Goal: Information Seeking & Learning: Learn about a topic

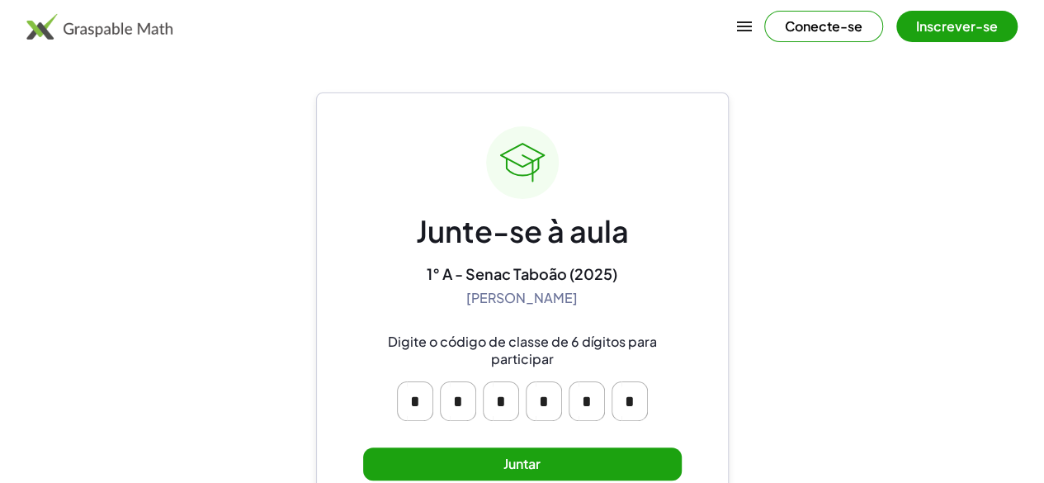
click at [523, 467] on font "Juntar" at bounding box center [522, 463] width 37 height 17
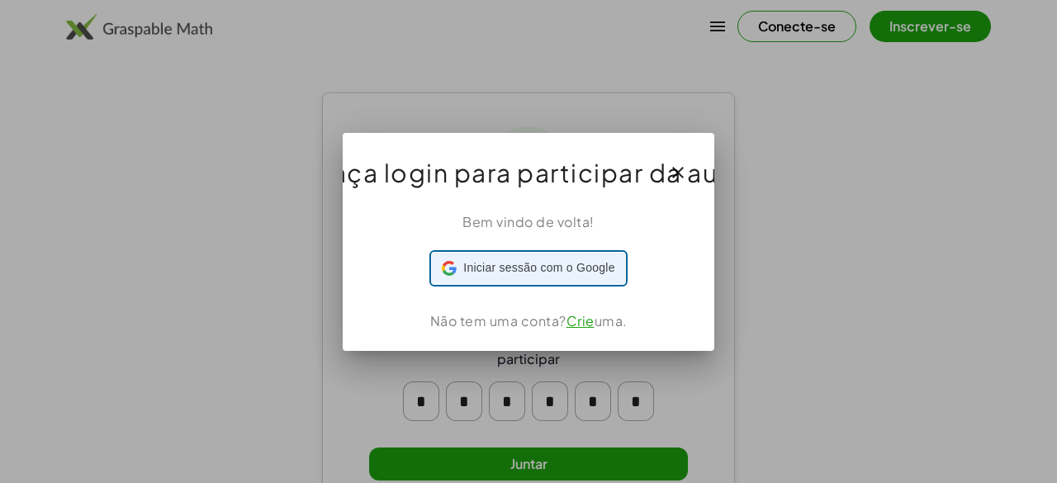
click at [530, 272] on font "Iniciar sessão com o Google" at bounding box center [538, 267] width 151 height 13
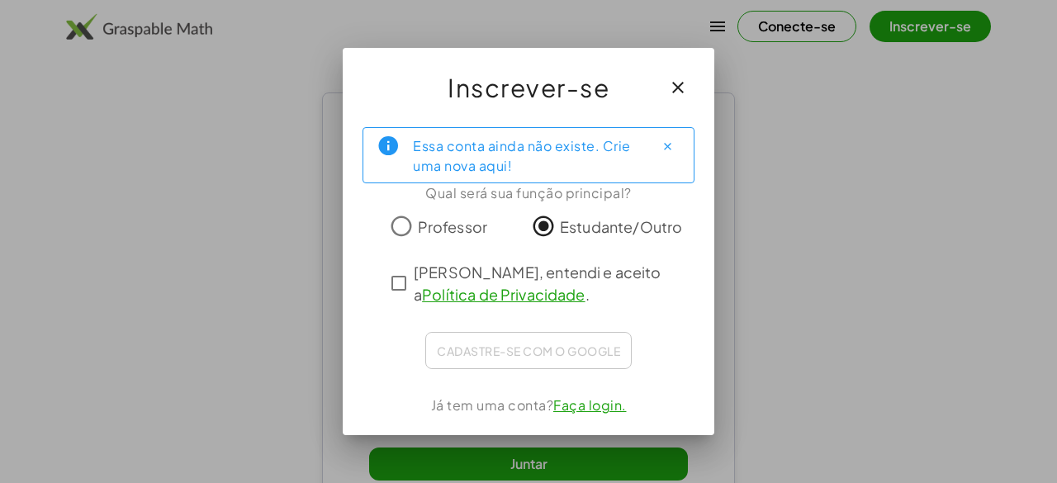
click at [400, 298] on div "Li, entendi e aceito a Política de Privacidade ." at bounding box center [528, 283] width 289 height 45
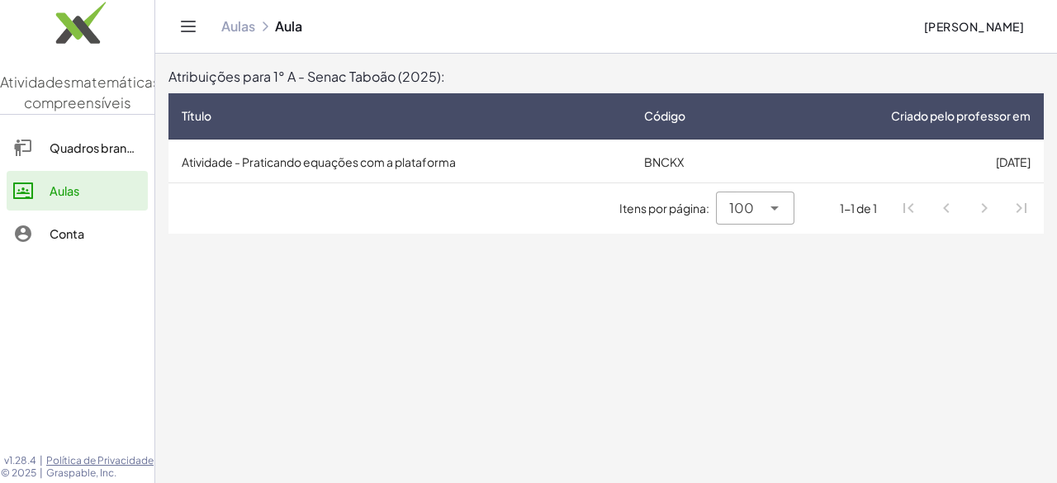
click at [356, 239] on main "Atribuições para 1° A - Senac Taboão (2025): Título Código Criado pelo professo…" at bounding box center [605, 241] width 901 height 483
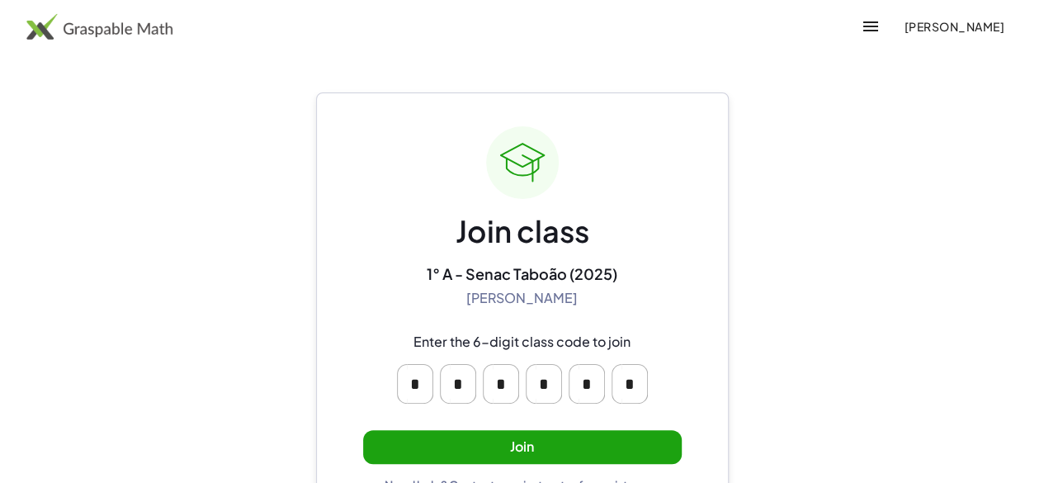
click at [591, 438] on button "Join" at bounding box center [522, 447] width 319 height 34
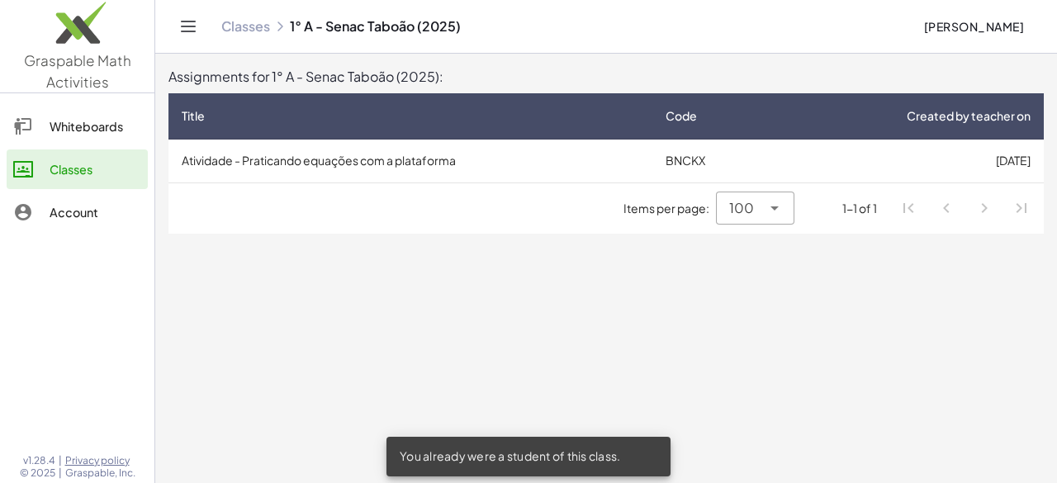
click at [536, 164] on td "Atividade - Praticando equações com a plataforma" at bounding box center [410, 161] width 484 height 43
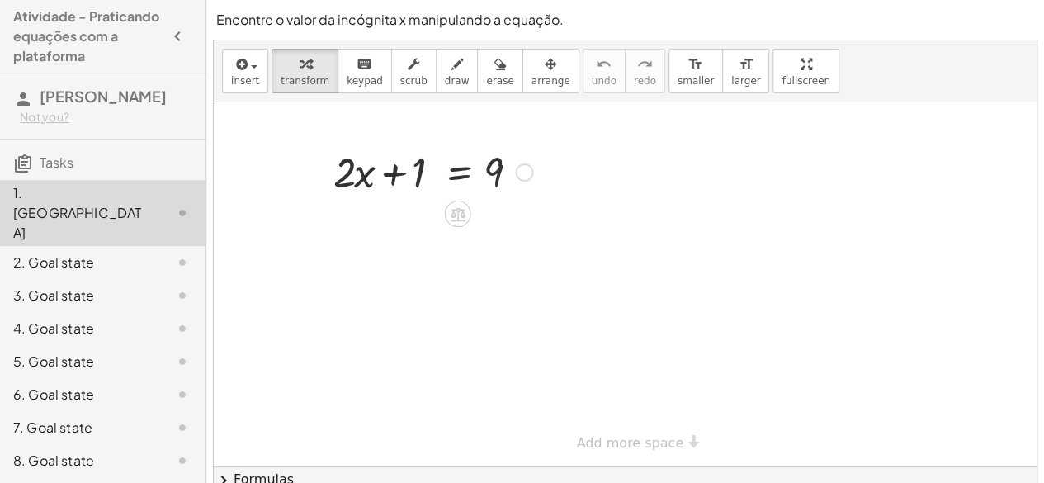
click at [523, 169] on div at bounding box center [524, 172] width 18 height 18
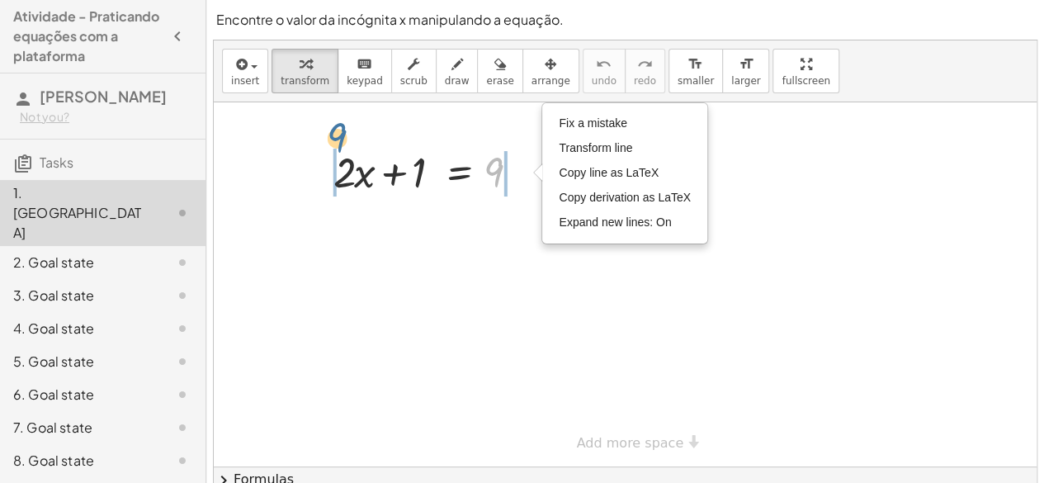
drag, startPoint x: 521, startPoint y: 195, endPoint x: 353, endPoint y: 156, distance: 172.8
click at [353, 156] on div at bounding box center [432, 171] width 215 height 56
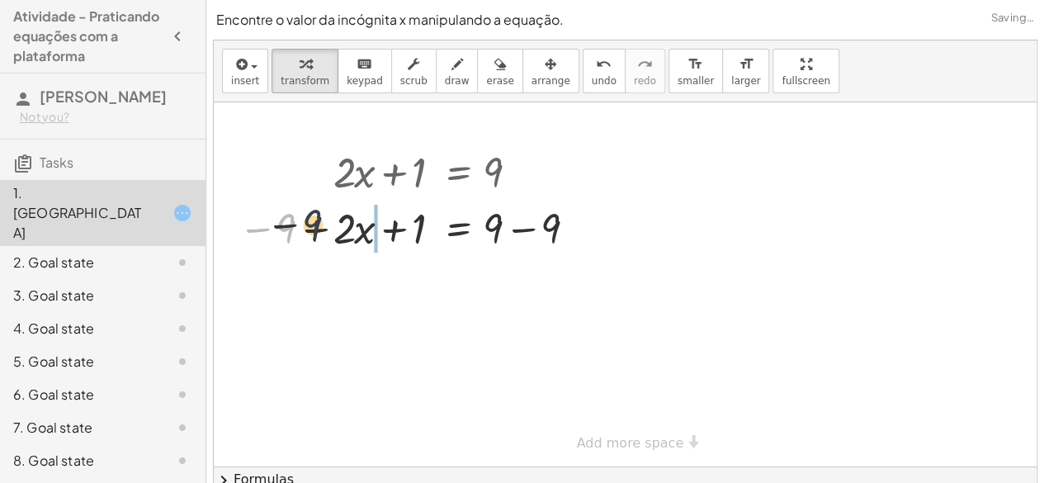
drag, startPoint x: 296, startPoint y: 237, endPoint x: 608, endPoint y: 210, distance: 313.2
click at [608, 210] on div "+ · 2 · x + 1 = 9 − 9 + · 2 · x + 1 = − 9 + 9 − 9 Fix a mistake Transform line …" at bounding box center [625, 284] width 823 height 364
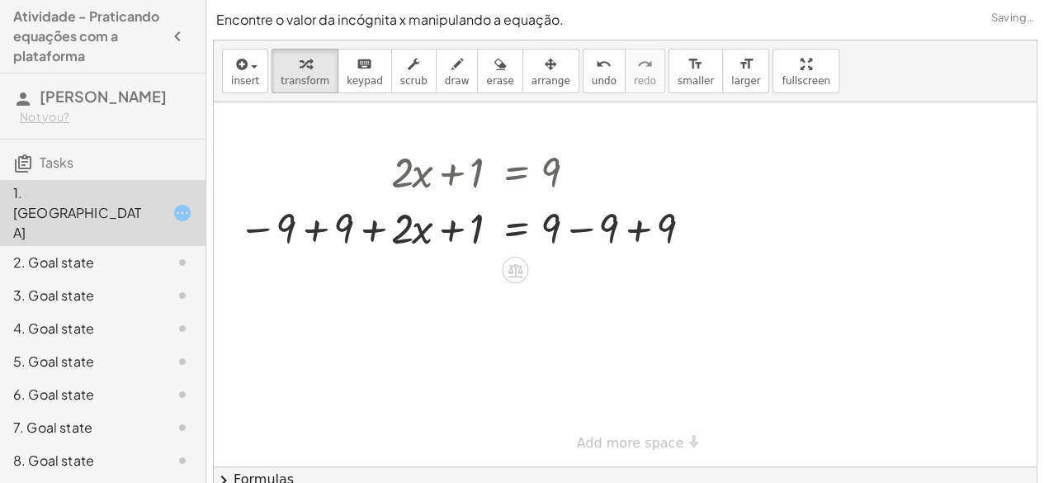
click at [110, 319] on div "4. Goal state" at bounding box center [79, 329] width 133 height 20
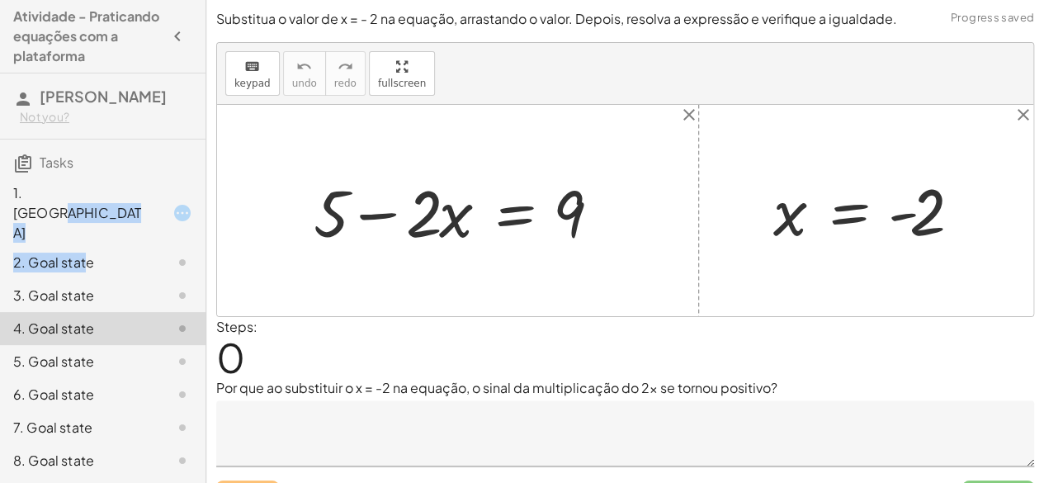
drag, startPoint x: 83, startPoint y: 234, endPoint x: 83, endPoint y: 220, distance: 13.2
click at [83, 220] on div "1. Canvas 2. Goal state 3. Goal state 4. Goal state 5. Goal state 6. Goal state…" at bounding box center [103, 328] width 206 height 310
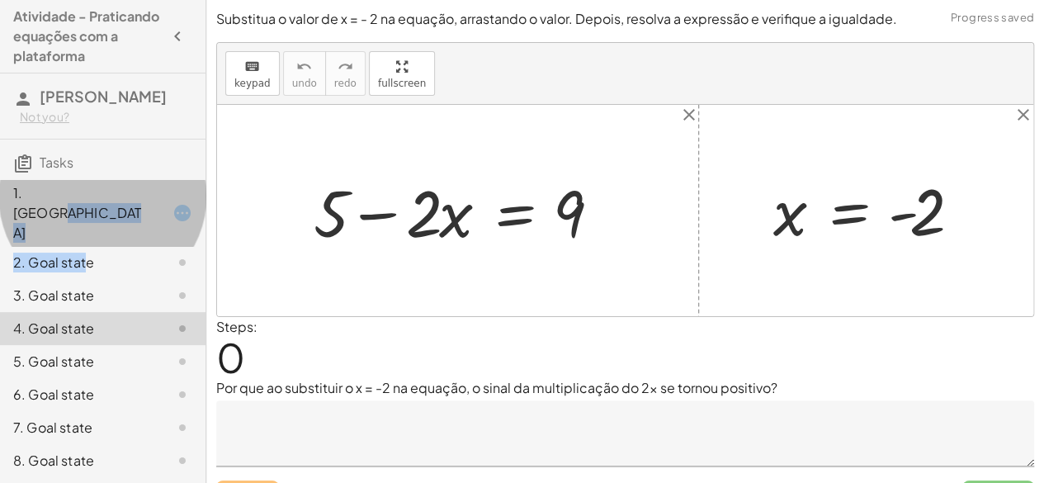
click at [83, 220] on div "1. [GEOGRAPHIC_DATA]" at bounding box center [79, 212] width 133 height 59
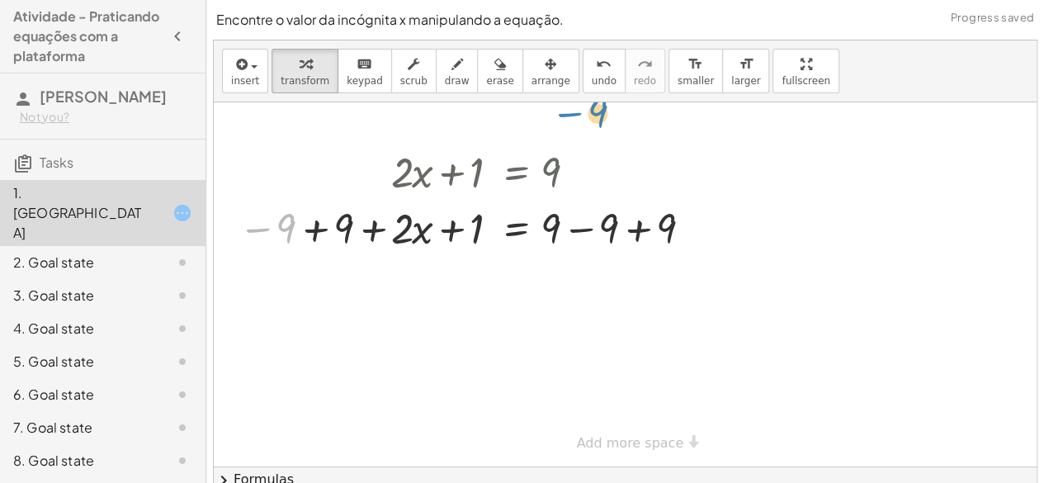
drag, startPoint x: 290, startPoint y: 225, endPoint x: 596, endPoint y: 118, distance: 324.5
click at [651, 230] on div at bounding box center [468, 227] width 476 height 56
click at [651, 230] on div at bounding box center [625, 284] width 823 height 364
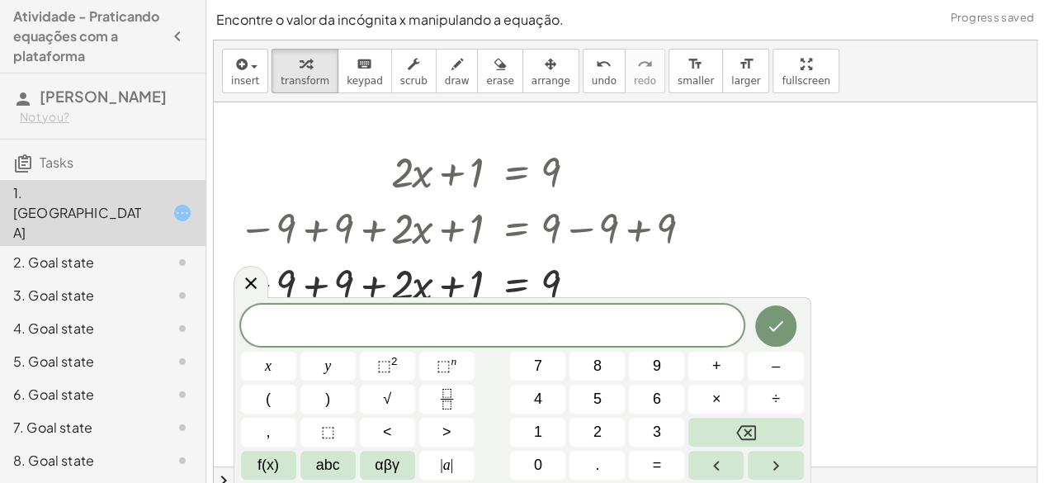
click at [816, 217] on div at bounding box center [625, 284] width 823 height 364
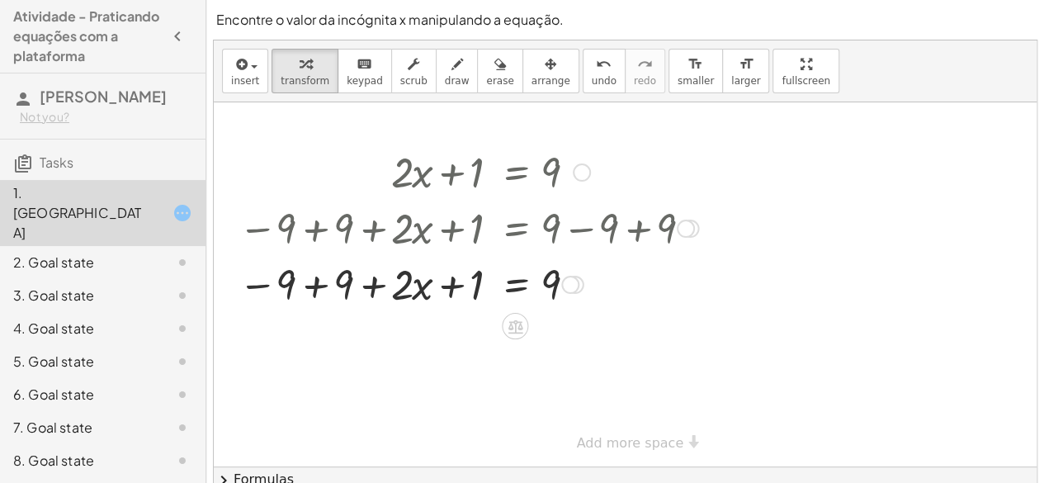
drag, startPoint x: 422, startPoint y: 163, endPoint x: 466, endPoint y: 336, distance: 178.0
click at [466, 336] on div "+ · 2 · x + 1 = 9 − 9 + · 2 · x + 1 = + 9 − 9 − 9 + 9 + · 2 · x + 1 = + 9 − 9 +…" at bounding box center [625, 284] width 823 height 364
click at [630, 452] on div "+ · 2 · x + 1 = 9 − 9 + · 2 · x + 1 = + 9 − 9 − 9 + 9 + · 2 · x + 1 = + 9 − 9 +…" at bounding box center [625, 467] width 823 height 731
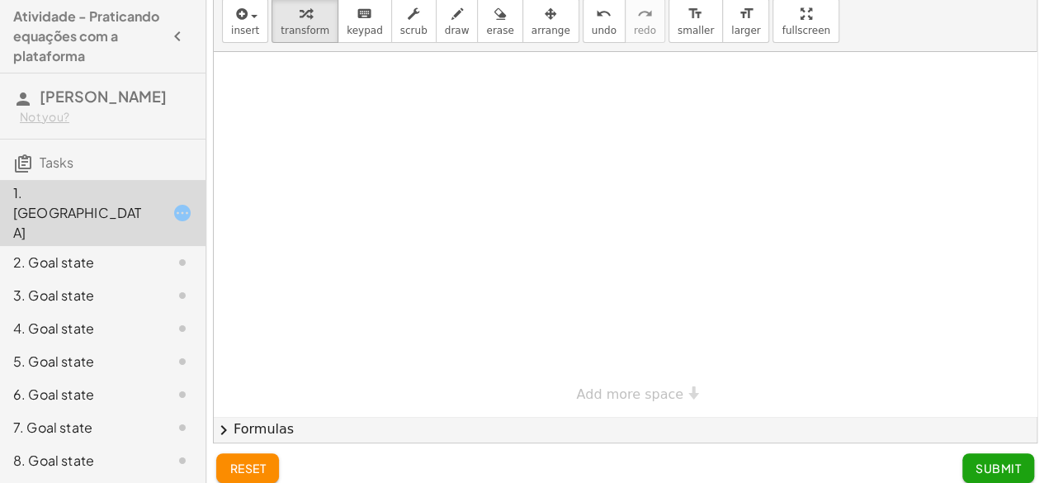
scroll to position [63, 0]
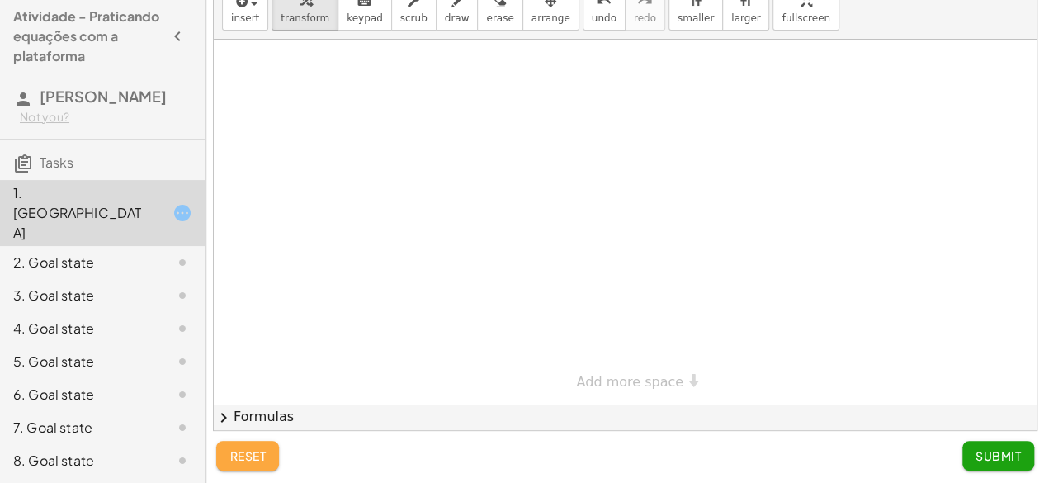
click at [251, 453] on span "reset" at bounding box center [248, 455] width 36 height 15
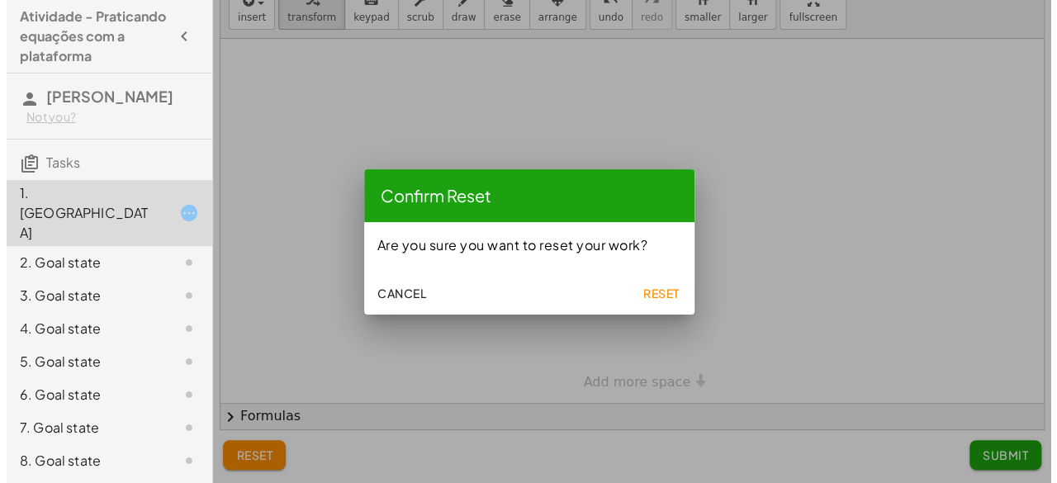
scroll to position [0, 0]
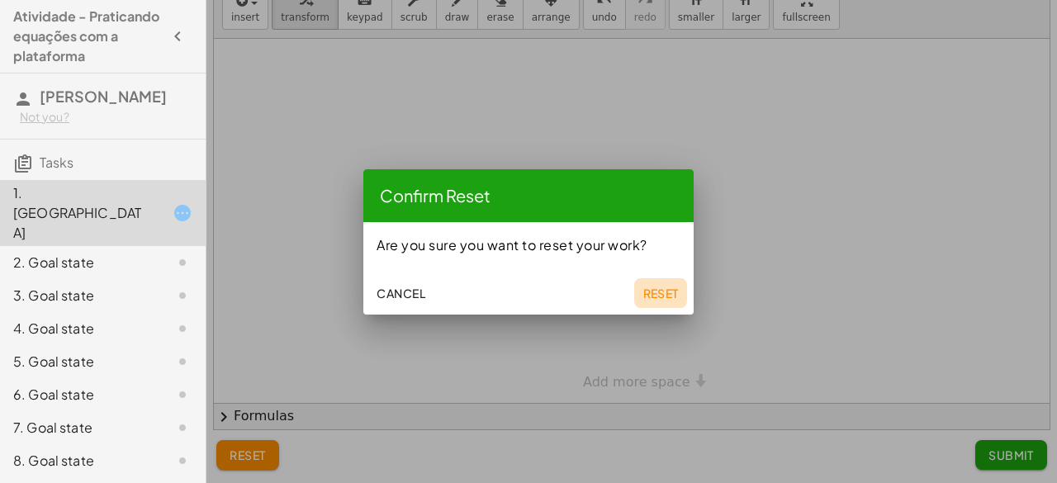
click at [669, 295] on span "Reset" at bounding box center [660, 293] width 36 height 15
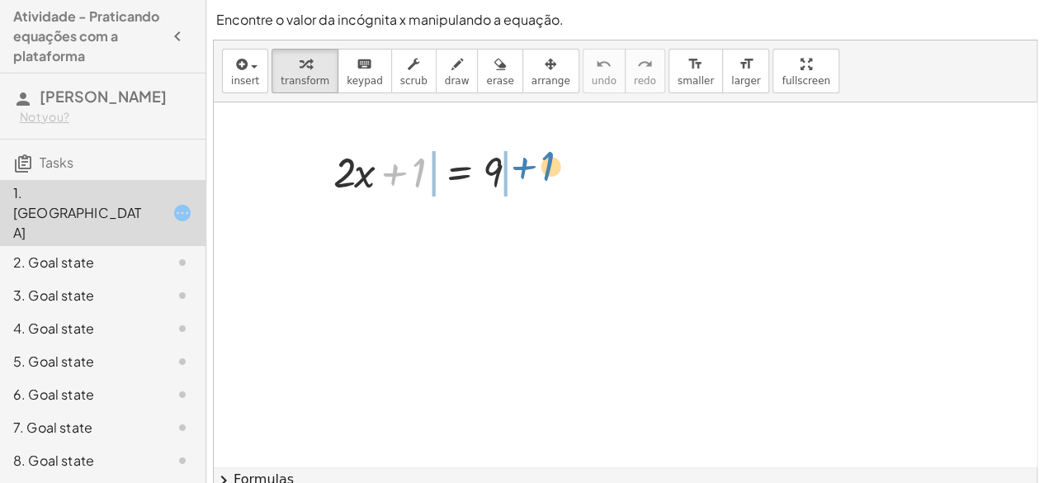
drag, startPoint x: 421, startPoint y: 173, endPoint x: 553, endPoint y: 166, distance: 132.3
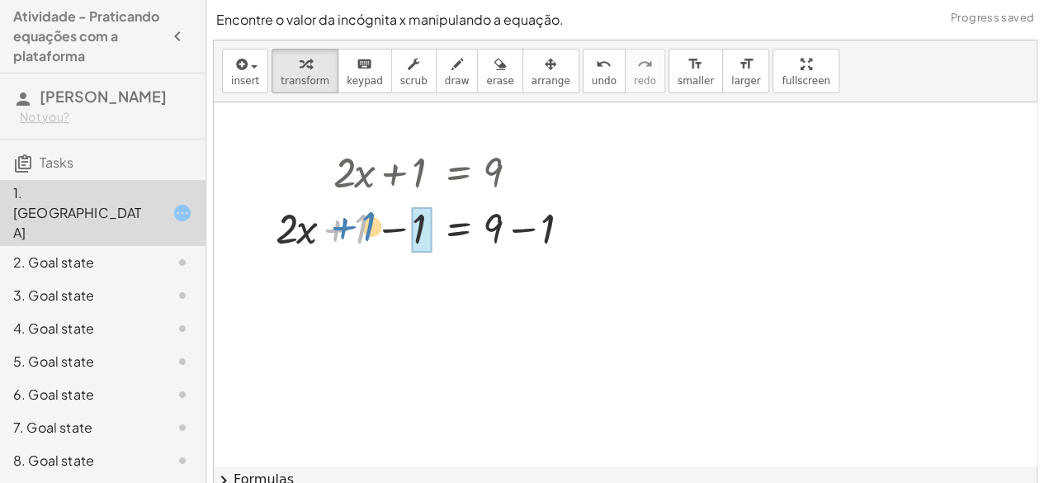
click at [362, 220] on div at bounding box center [432, 227] width 331 height 56
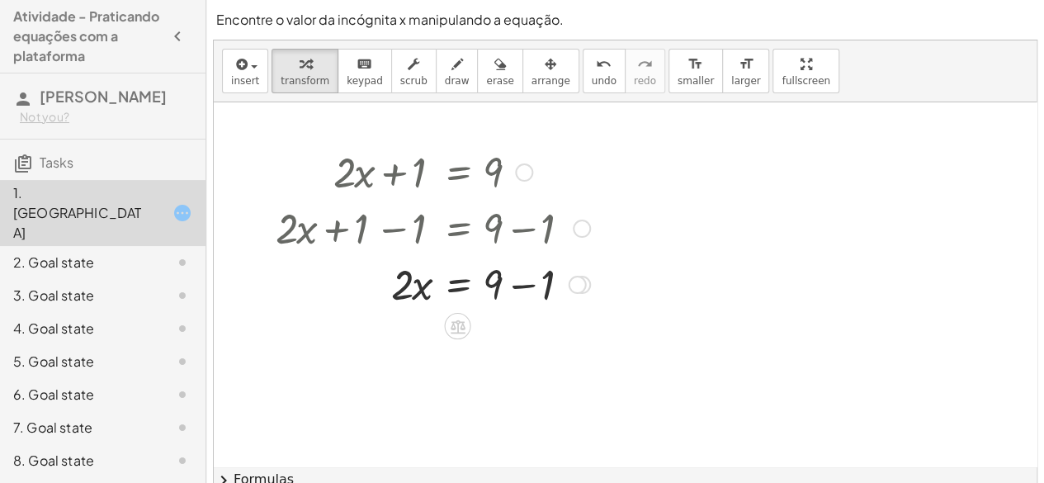
click at [542, 288] on div at bounding box center [432, 283] width 331 height 56
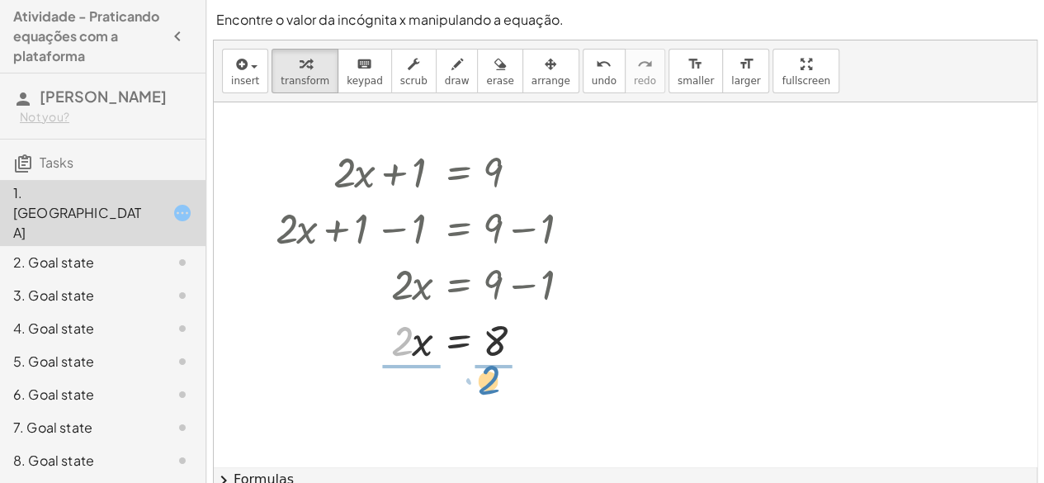
drag, startPoint x: 404, startPoint y: 341, endPoint x: 490, endPoint y: 386, distance: 97.5
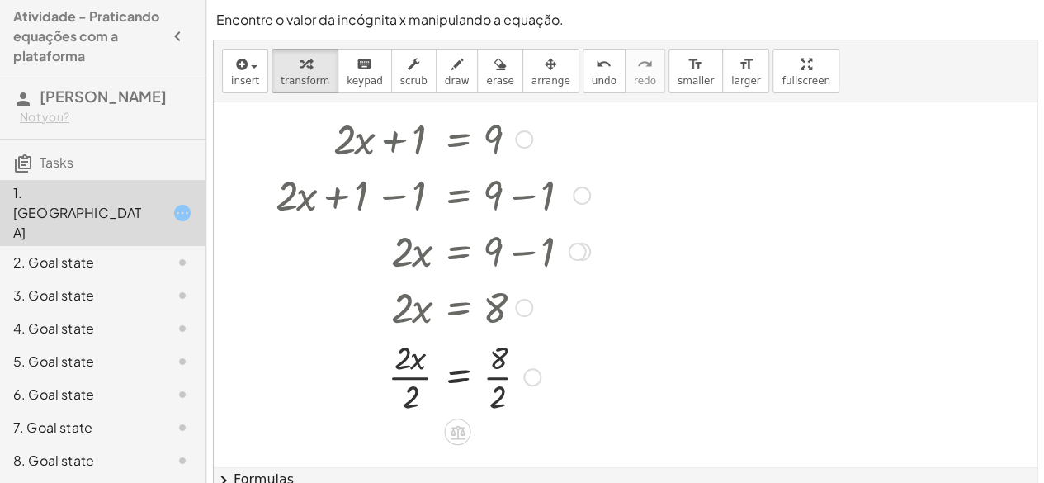
scroll to position [66, 0]
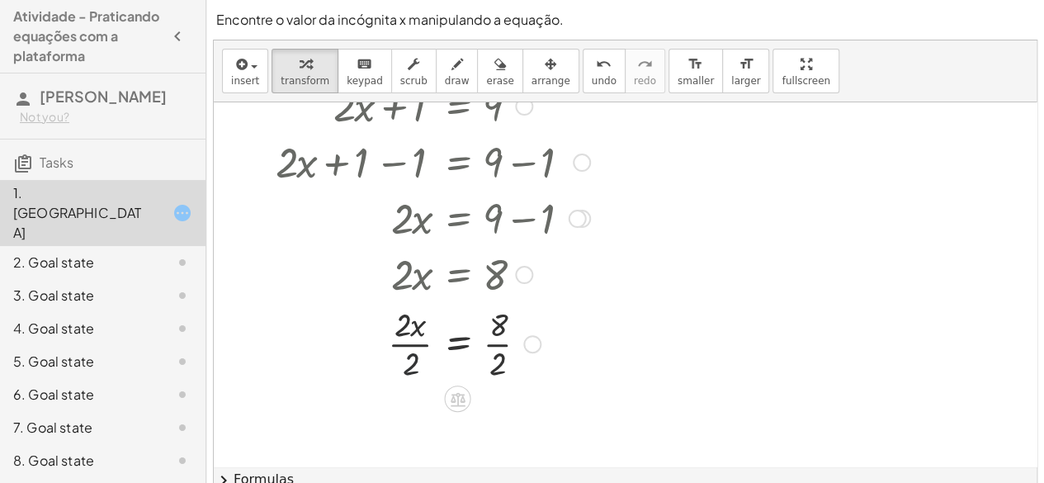
click at [398, 361] on div at bounding box center [432, 342] width 331 height 83
click at [490, 348] on div at bounding box center [432, 342] width 331 height 83
click at [490, 348] on div at bounding box center [432, 342] width 331 height 54
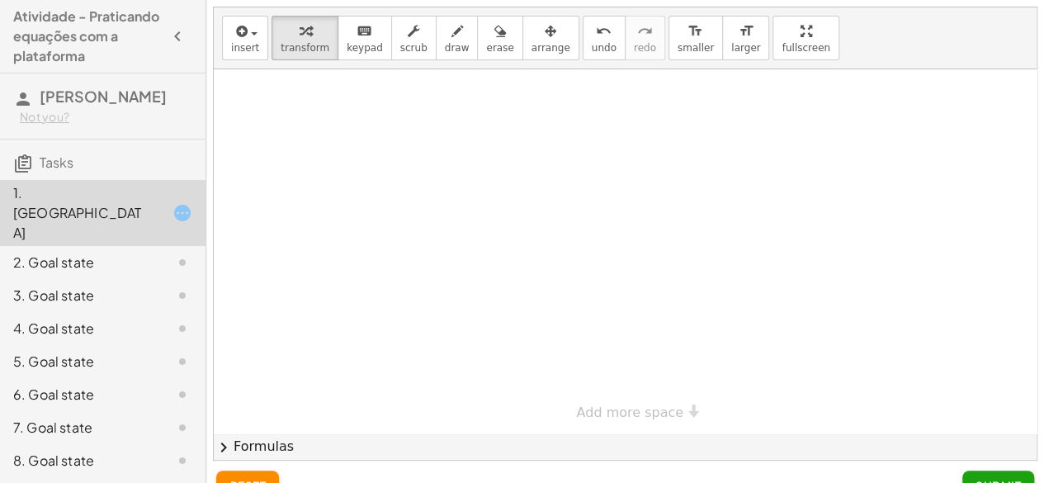
scroll to position [365, 0]
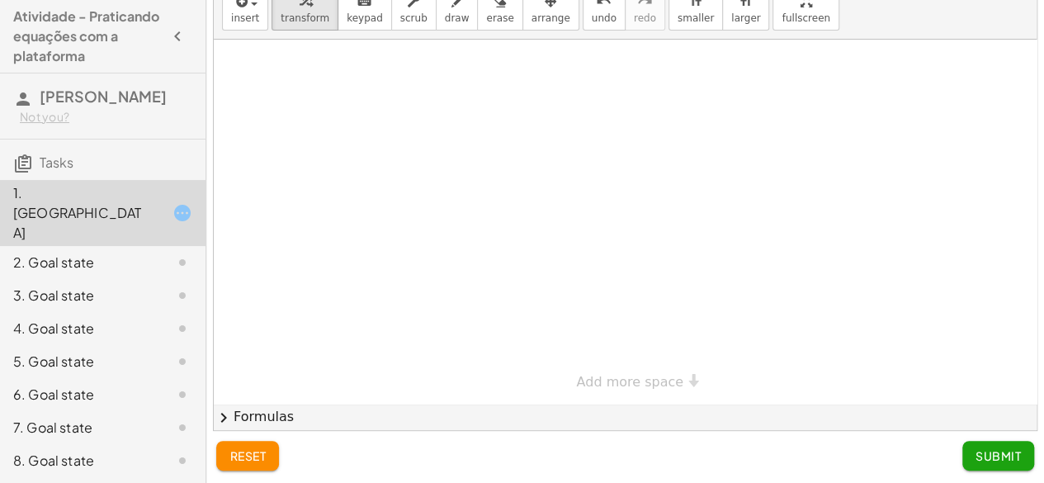
click at [995, 452] on span "Submit" at bounding box center [998, 455] width 45 height 15
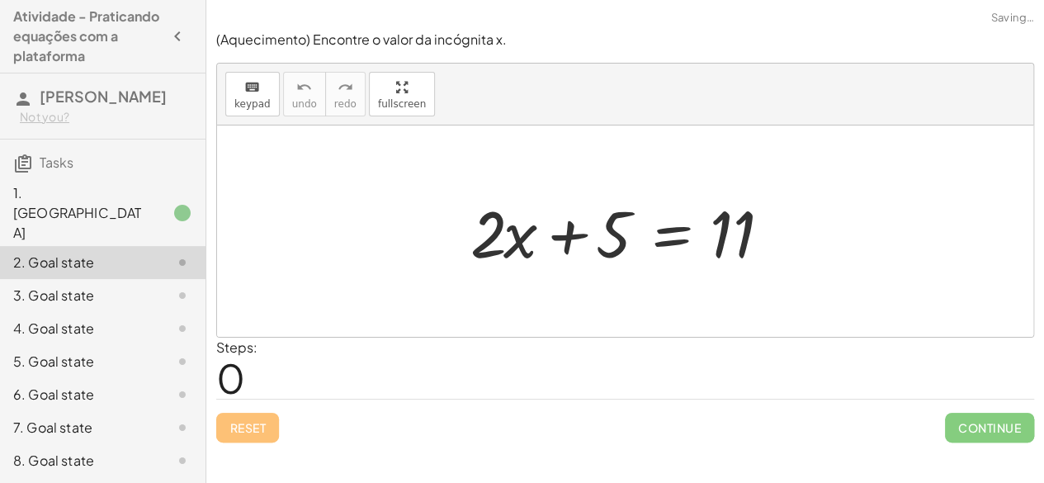
scroll to position [0, 0]
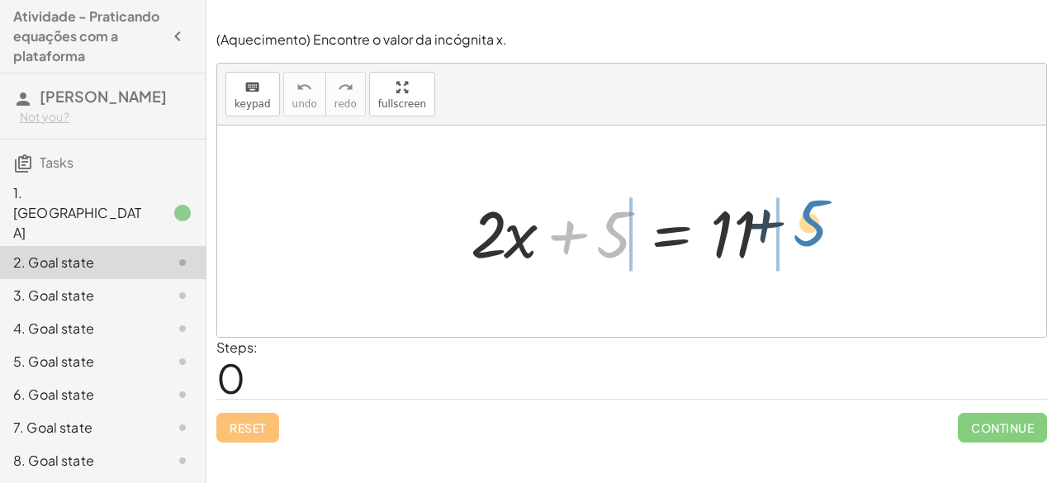
drag, startPoint x: 618, startPoint y: 233, endPoint x: 835, endPoint y: 221, distance: 218.3
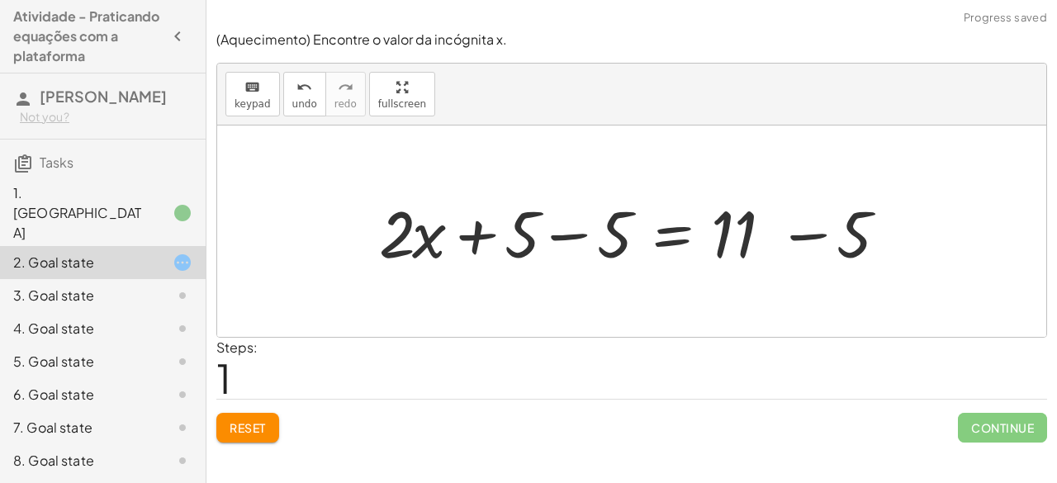
click at [532, 225] on div at bounding box center [639, 231] width 536 height 85
click at [530, 225] on div at bounding box center [639, 231] width 536 height 85
drag, startPoint x: 530, startPoint y: 225, endPoint x: 527, endPoint y: 234, distance: 8.9
click at [527, 234] on div at bounding box center [639, 231] width 536 height 85
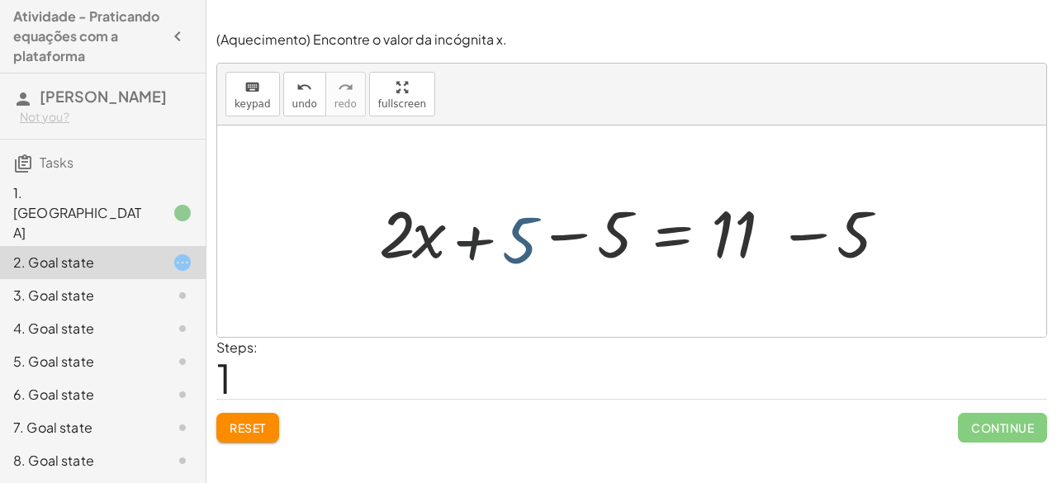
click at [527, 234] on div at bounding box center [639, 231] width 536 height 85
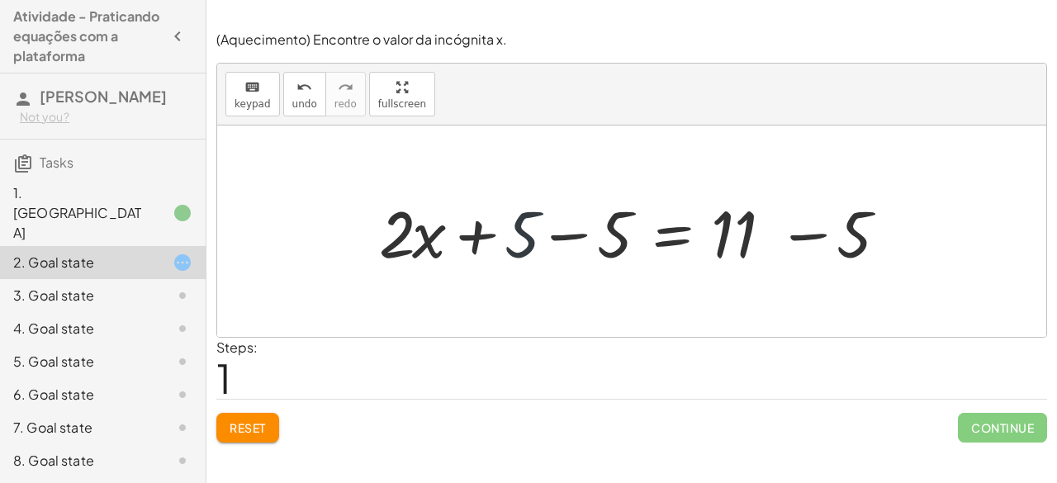
click at [527, 234] on div at bounding box center [639, 231] width 536 height 85
drag, startPoint x: 527, startPoint y: 234, endPoint x: 522, endPoint y: 220, distance: 14.1
click at [522, 220] on div at bounding box center [639, 231] width 536 height 85
click at [603, 231] on div at bounding box center [639, 231] width 536 height 85
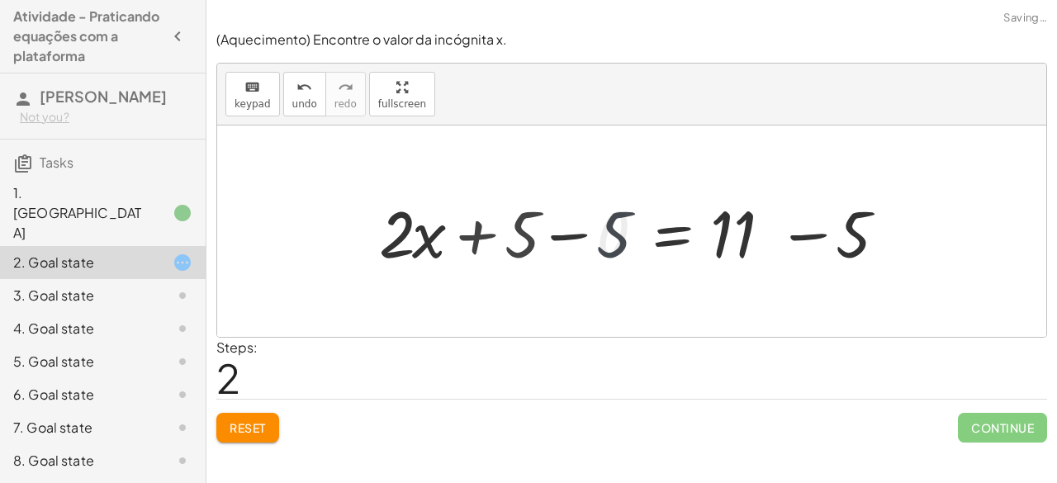
click at [603, 231] on div at bounding box center [730, 231] width 351 height 85
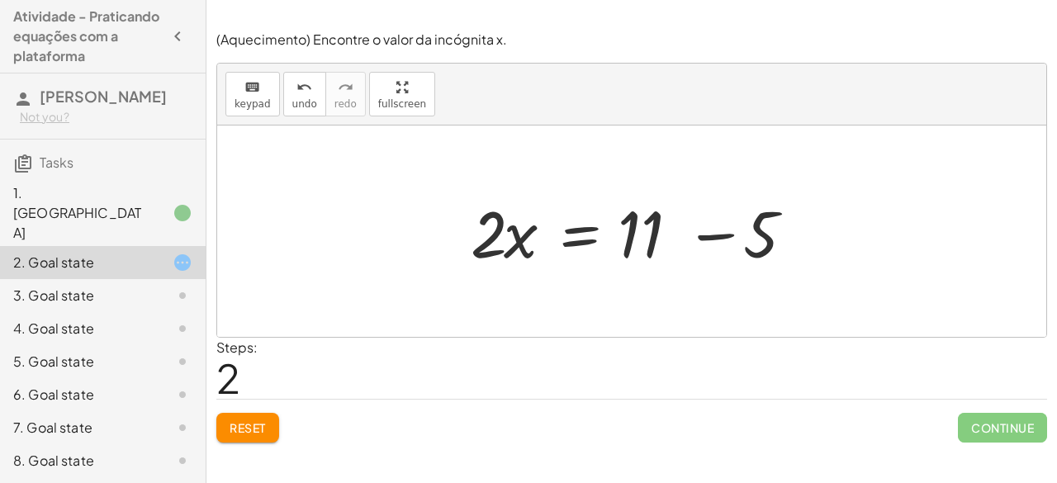
click at [711, 234] on div at bounding box center [637, 231] width 351 height 85
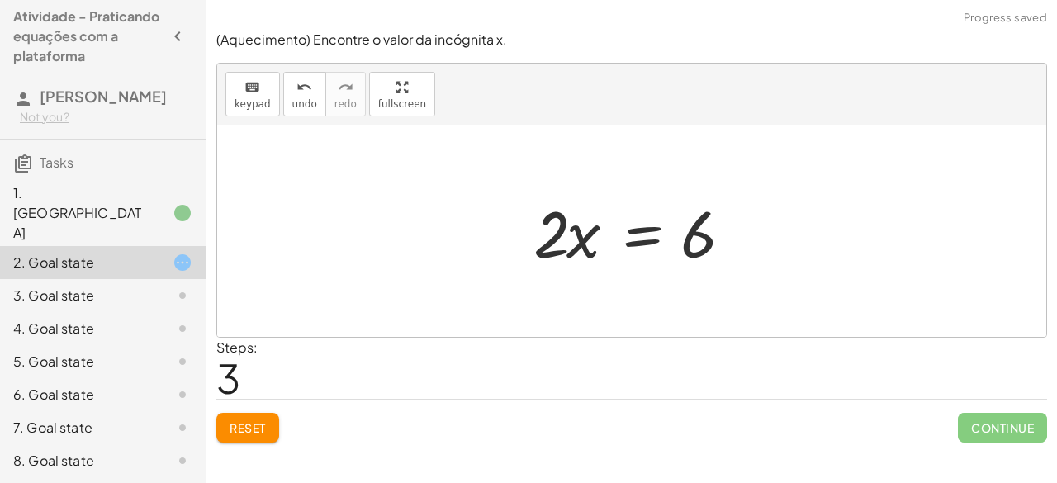
drag, startPoint x: 711, startPoint y: 234, endPoint x: 576, endPoint y: 245, distance: 135.1
click at [576, 245] on div "+ · 2 · x + 5 = 11 + · 2 · x + 5 − 5 = + 11 − 5 + · 2 · x + 0 = + 11 − 5 · 2 · …" at bounding box center [631, 230] width 829 height 211
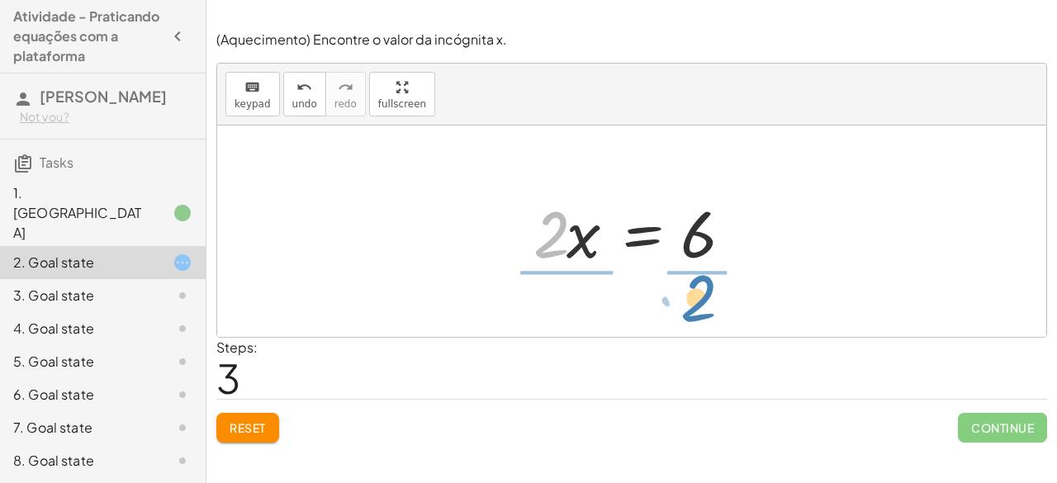
drag, startPoint x: 553, startPoint y: 230, endPoint x: 700, endPoint y: 294, distance: 160.1
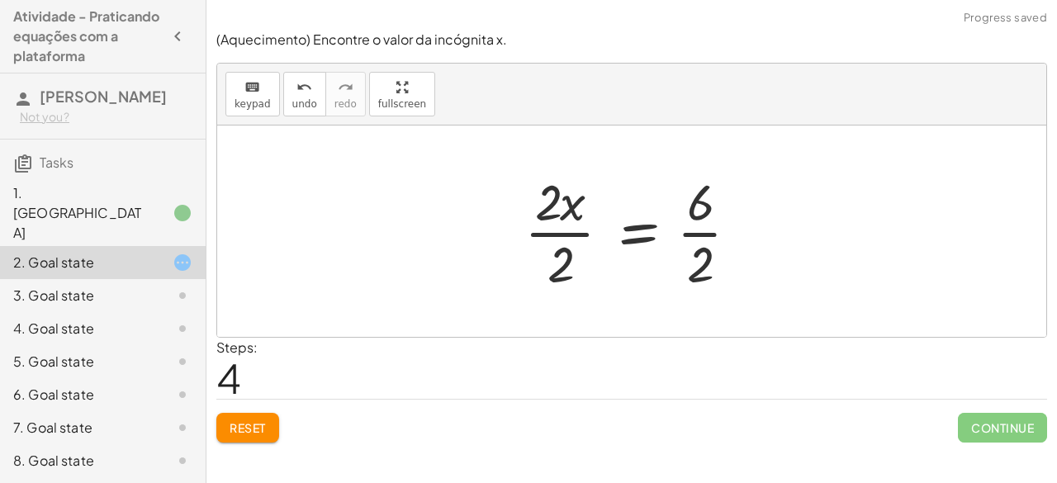
click at [695, 258] on div at bounding box center [638, 231] width 244 height 127
click at [695, 258] on div at bounding box center [631, 231] width 230 height 127
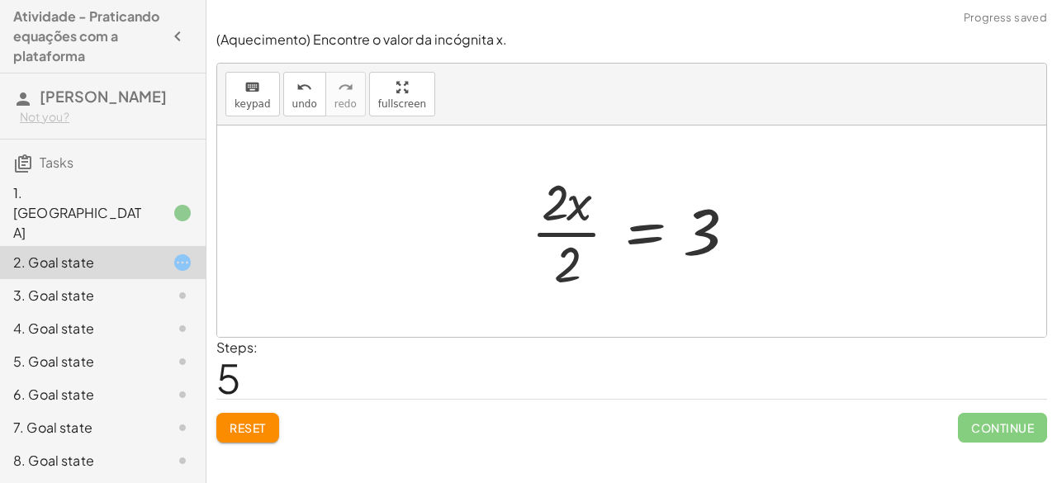
click at [566, 245] on div at bounding box center [638, 231] width 230 height 127
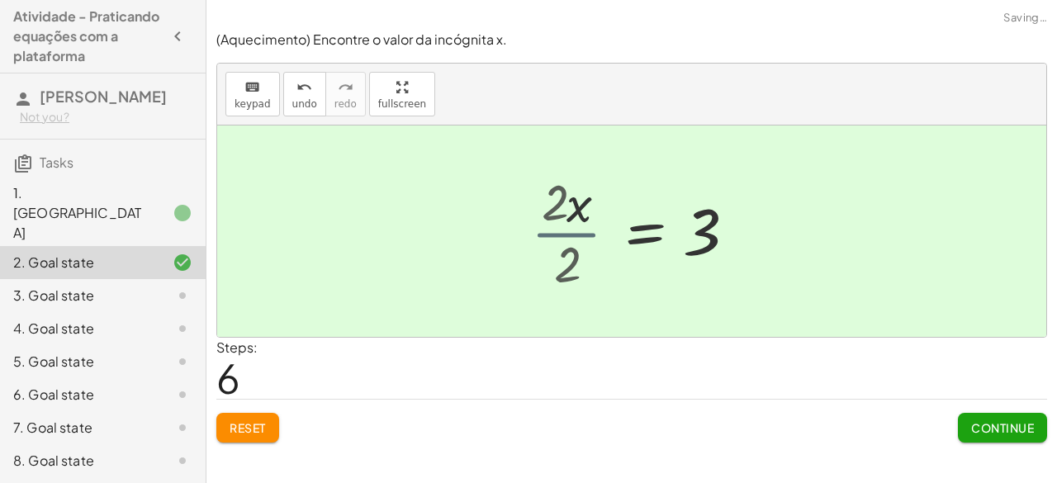
click at [566, 245] on div at bounding box center [657, 232] width 192 height 82
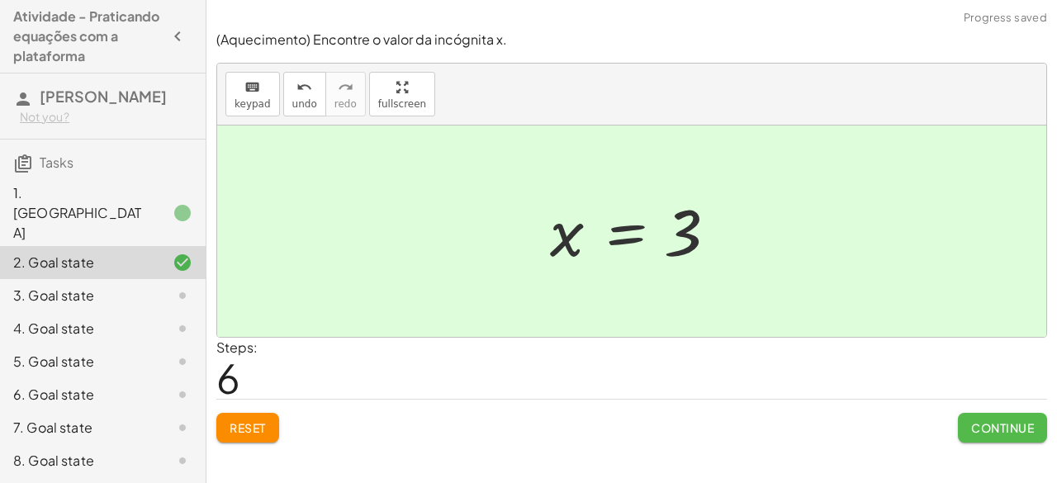
click at [982, 433] on span "Continue" at bounding box center [1002, 427] width 63 height 15
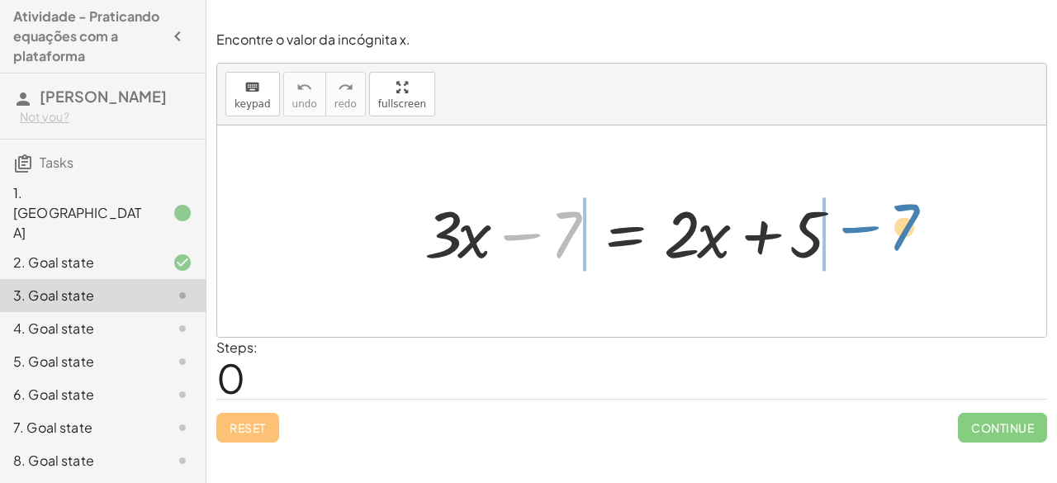
drag, startPoint x: 570, startPoint y: 223, endPoint x: 907, endPoint y: 215, distance: 337.7
click at [907, 215] on div "− 7 + · 3 · x − 7 = + · 2 · x + 5" at bounding box center [631, 230] width 829 height 211
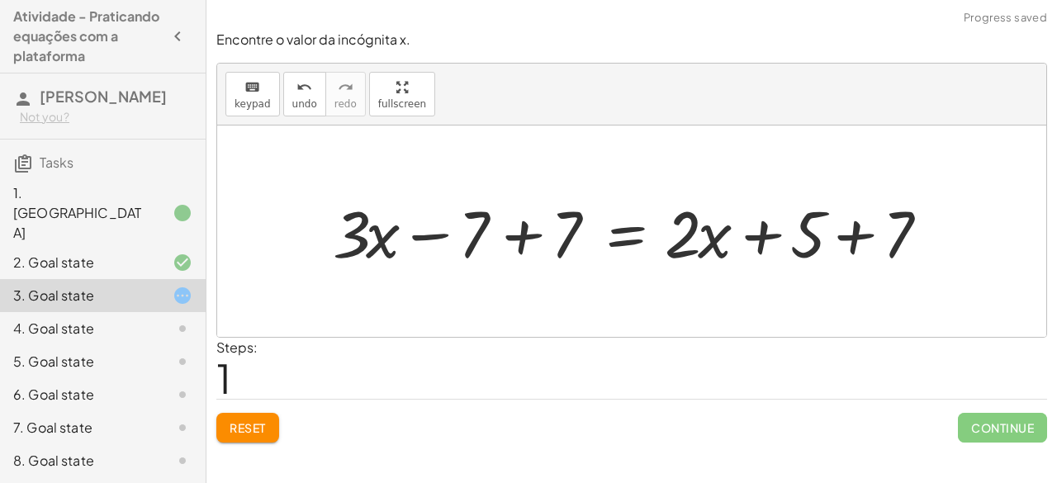
click at [480, 231] on div at bounding box center [638, 231] width 628 height 85
click at [480, 230] on div at bounding box center [638, 231] width 628 height 85
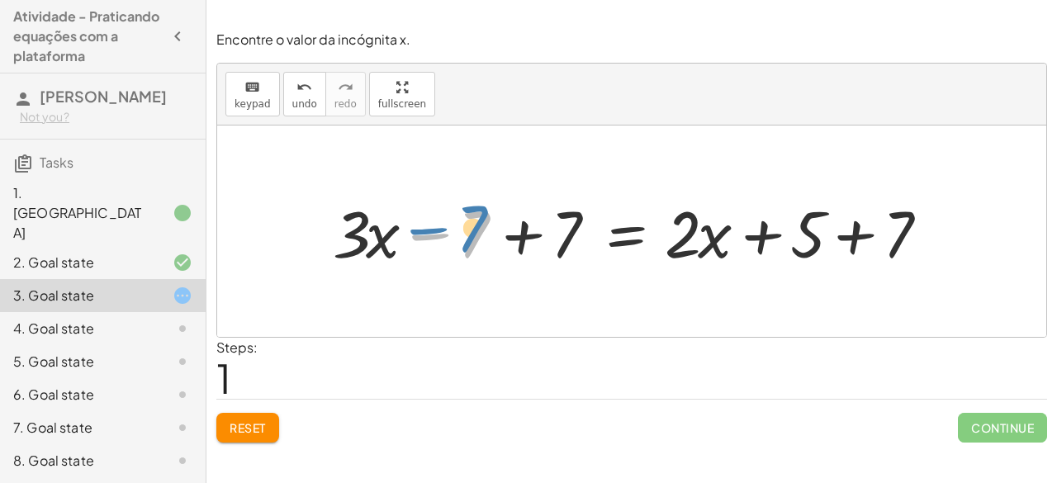
drag, startPoint x: 480, startPoint y: 230, endPoint x: 472, endPoint y: 222, distance: 10.5
click at [472, 222] on div at bounding box center [638, 231] width 628 height 85
click at [564, 233] on div at bounding box center [638, 231] width 628 height 85
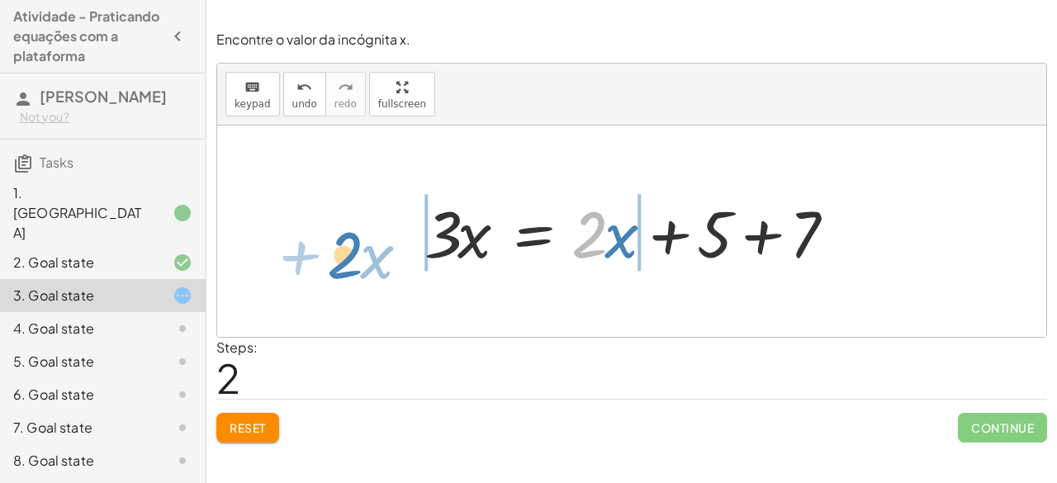
drag, startPoint x: 591, startPoint y: 237, endPoint x: 370, endPoint y: 244, distance: 221.4
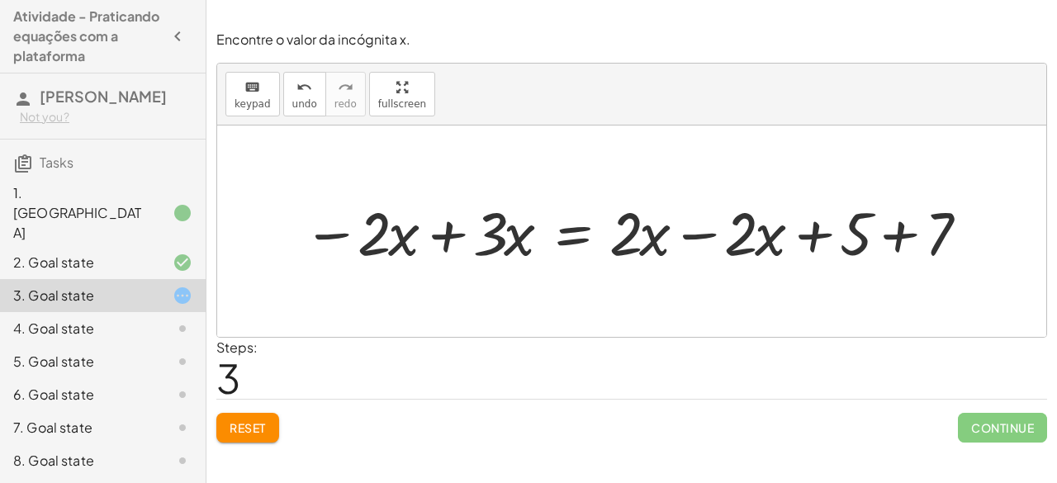
click at [367, 223] on div at bounding box center [639, 231] width 688 height 79
click at [380, 232] on div at bounding box center [639, 231] width 688 height 79
drag, startPoint x: 380, startPoint y: 232, endPoint x: 353, endPoint y: 230, distance: 27.4
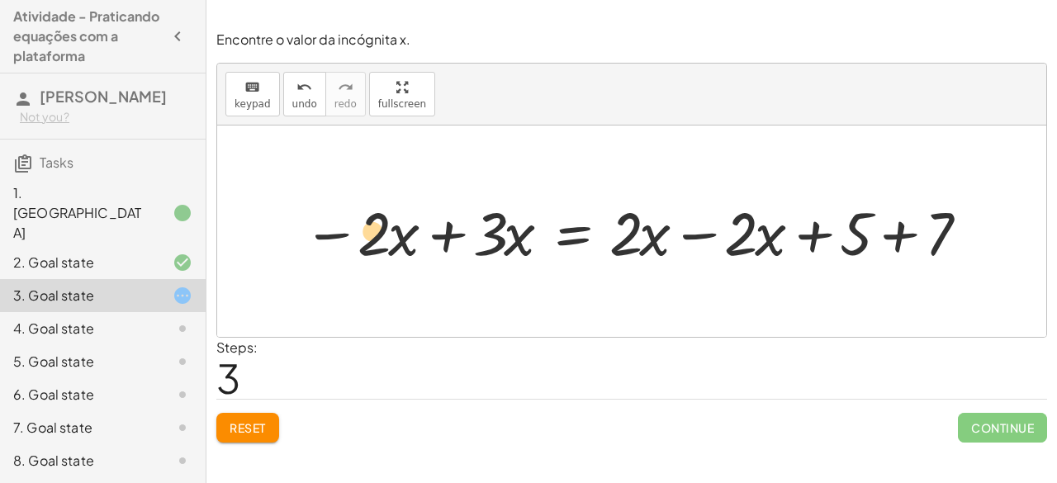
click at [353, 230] on div at bounding box center [639, 231] width 688 height 79
click at [505, 234] on div at bounding box center [639, 231] width 688 height 79
drag, startPoint x: 505, startPoint y: 234, endPoint x: 487, endPoint y: 230, distance: 18.6
click at [487, 230] on div at bounding box center [639, 231] width 688 height 79
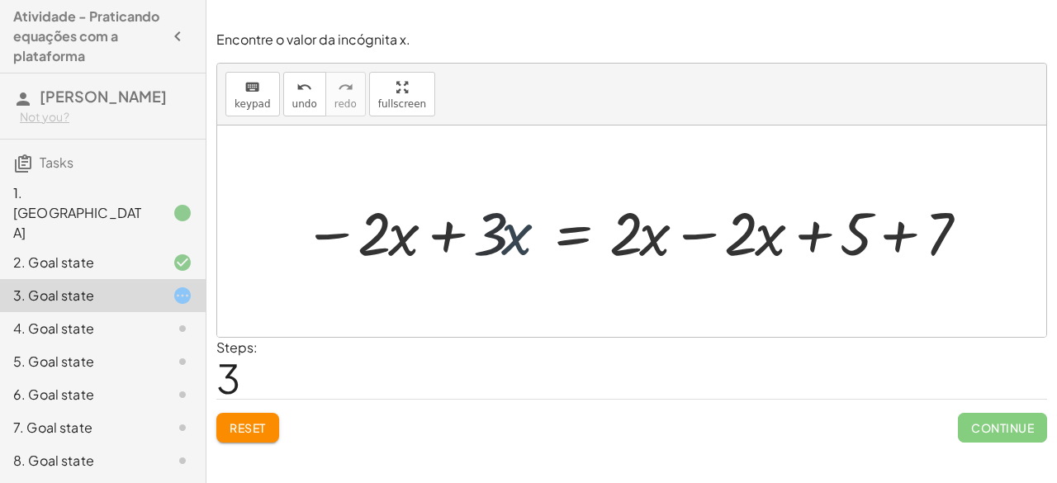
click at [487, 230] on div at bounding box center [639, 231] width 688 height 79
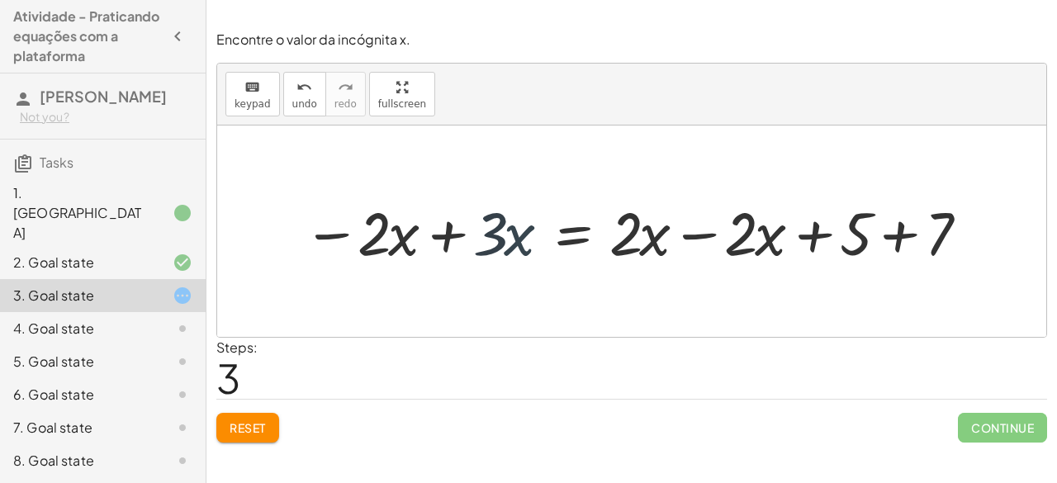
click at [487, 230] on div at bounding box center [639, 231] width 688 height 79
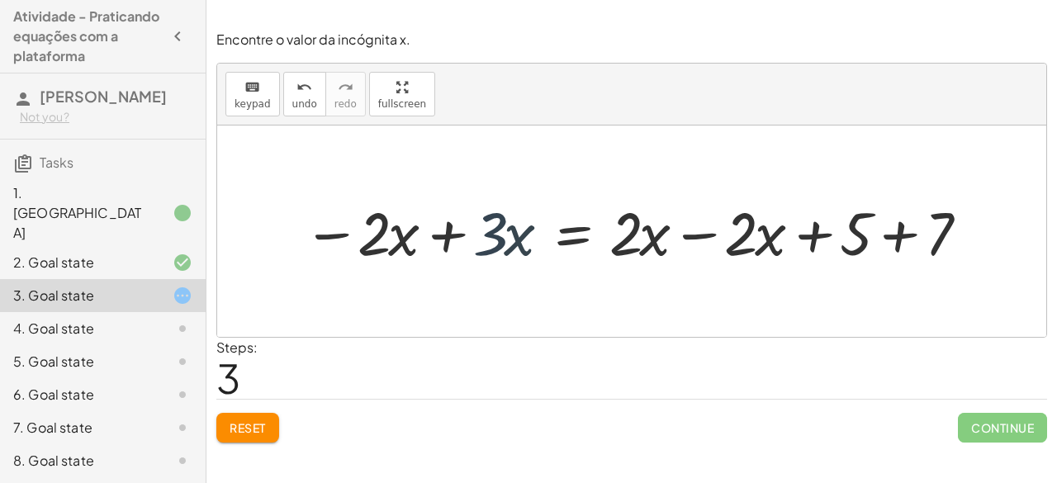
click at [487, 230] on div at bounding box center [639, 231] width 688 height 79
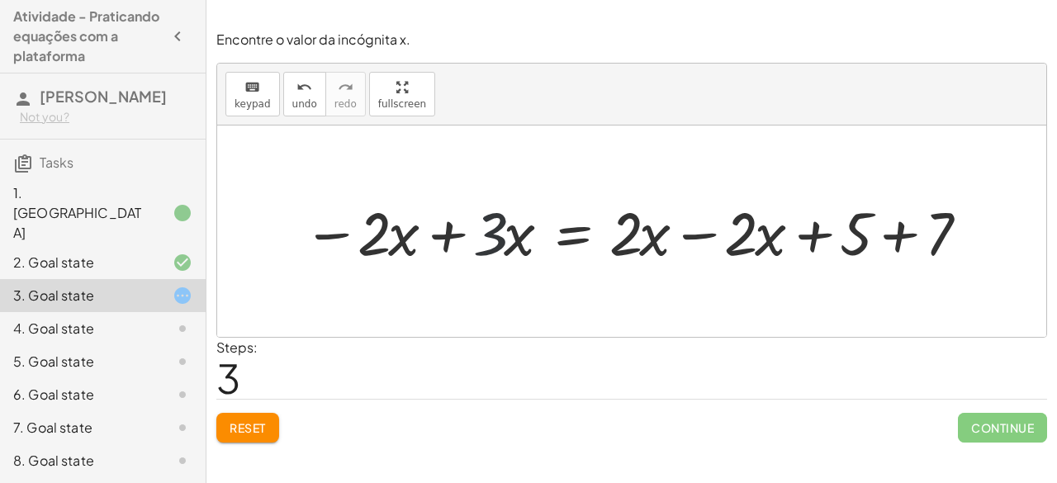
click at [487, 230] on div at bounding box center [639, 231] width 688 height 79
drag, startPoint x: 487, startPoint y: 230, endPoint x: 497, endPoint y: 261, distance: 32.9
click at [497, 261] on div at bounding box center [639, 231] width 688 height 79
click at [273, 422] on button "Reset" at bounding box center [247, 428] width 63 height 30
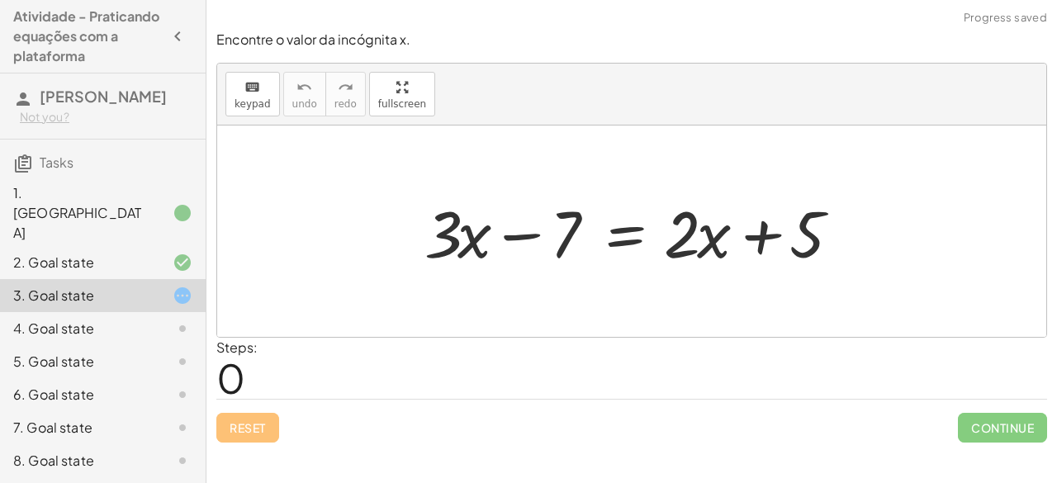
click at [262, 425] on div "Reset Continue" at bounding box center [631, 421] width 831 height 44
drag, startPoint x: 560, startPoint y: 234, endPoint x: 965, endPoint y: 227, distance: 405.4
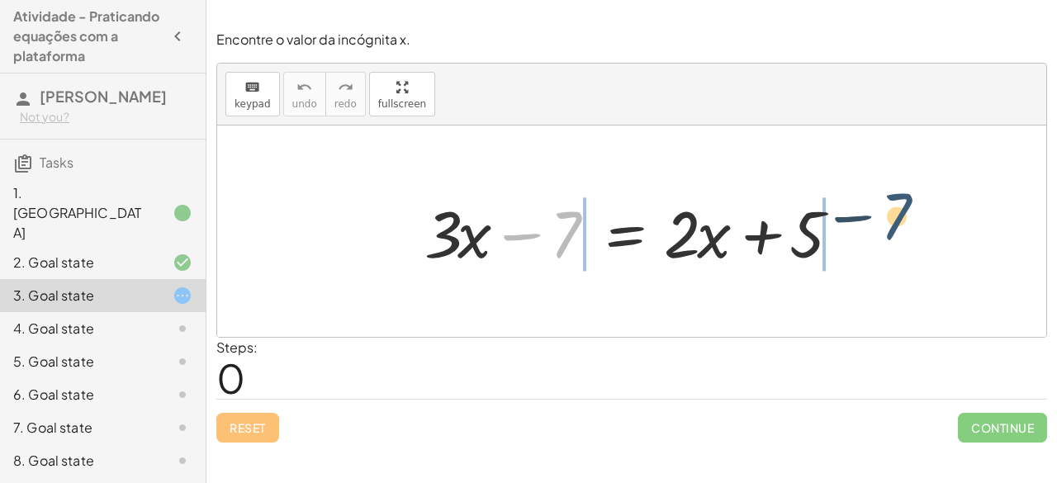
drag, startPoint x: 563, startPoint y: 239, endPoint x: 897, endPoint y: 220, distance: 334.8
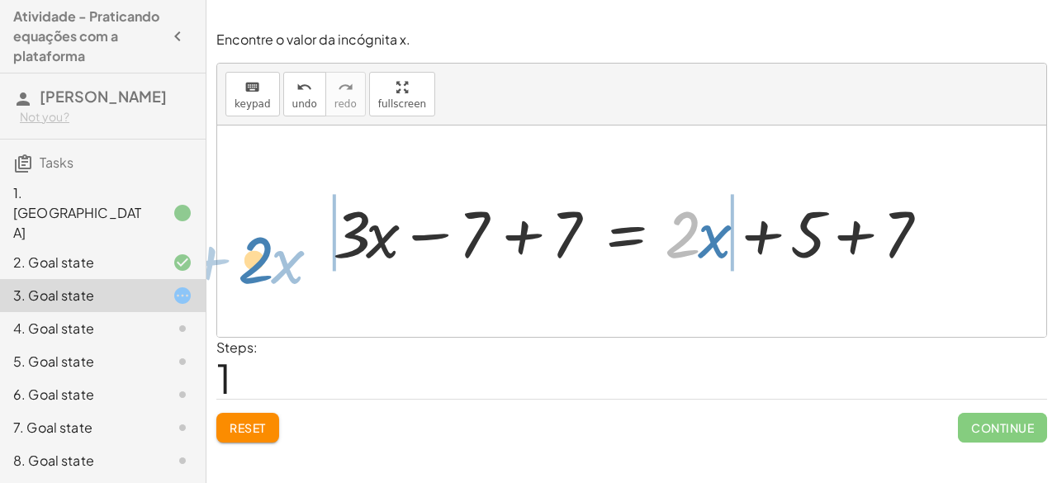
drag, startPoint x: 682, startPoint y: 226, endPoint x: 258, endPoint y: 234, distance: 423.6
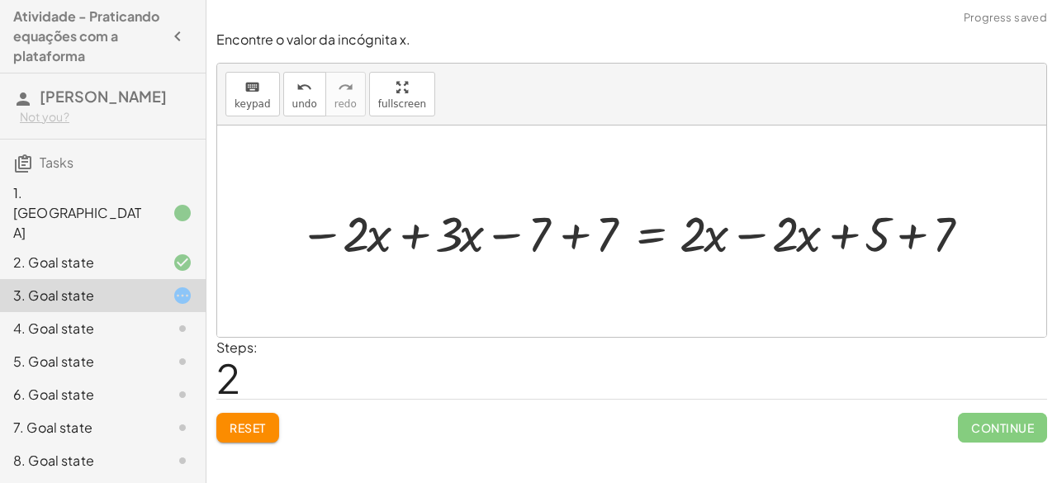
click at [462, 225] on div at bounding box center [638, 231] width 695 height 64
click at [459, 225] on div at bounding box center [638, 231] width 695 height 64
click at [457, 227] on div at bounding box center [638, 231] width 695 height 64
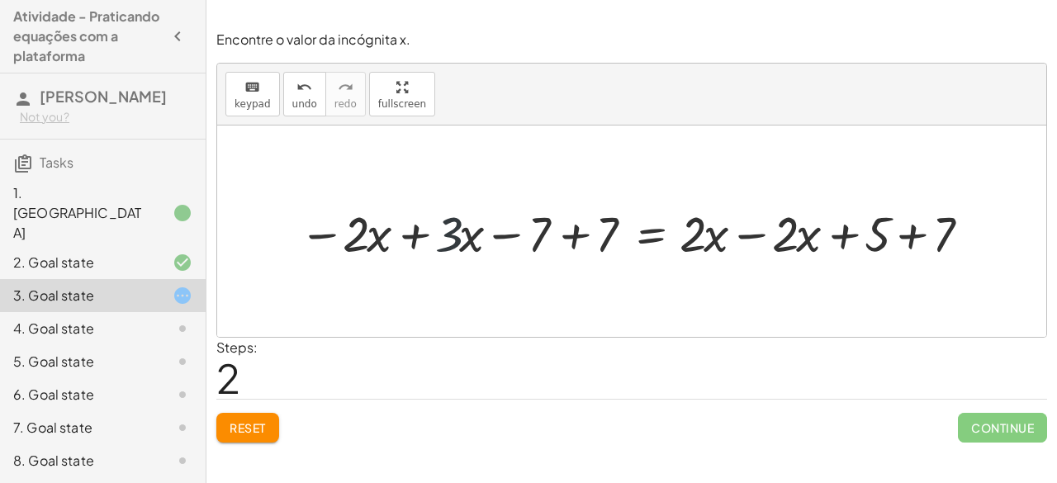
click at [457, 227] on div at bounding box center [638, 231] width 695 height 64
drag, startPoint x: 457, startPoint y: 227, endPoint x: 297, endPoint y: 219, distance: 159.5
click at [297, 219] on div at bounding box center [638, 231] width 695 height 64
click at [239, 415] on button "Reset" at bounding box center [247, 428] width 63 height 30
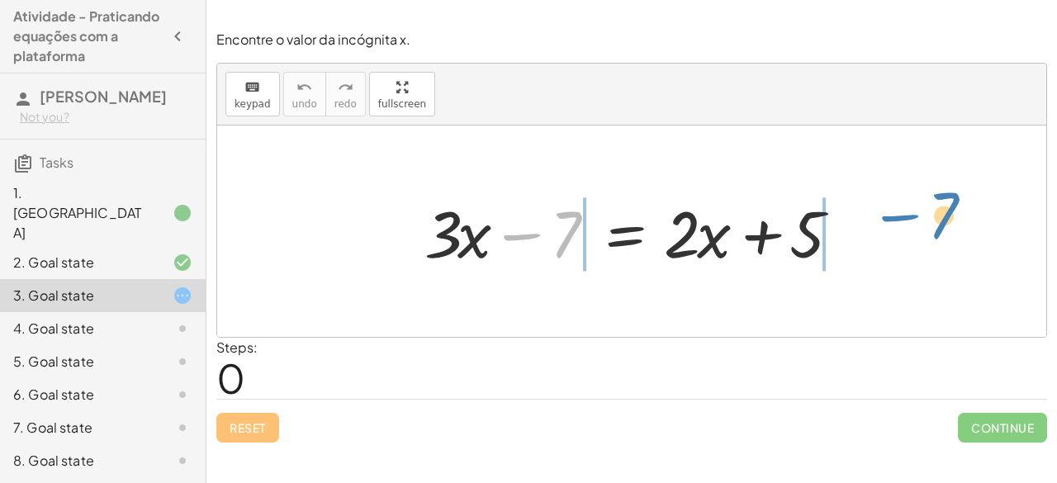
drag, startPoint x: 566, startPoint y: 240, endPoint x: 960, endPoint y: 221, distance: 394.2
drag, startPoint x: 575, startPoint y: 222, endPoint x: 930, endPoint y: 220, distance: 355.8
click at [930, 220] on div "− 7 + · 3 · x − 7 = + · 2 · x + 5" at bounding box center [631, 230] width 829 height 211
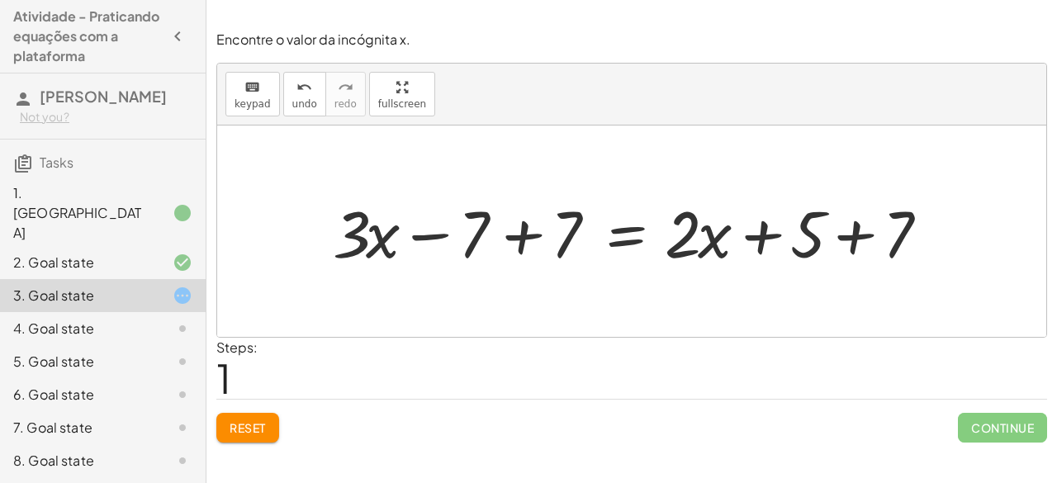
click at [521, 230] on div at bounding box center [638, 231] width 628 height 85
click at [521, 230] on div at bounding box center [730, 231] width 443 height 85
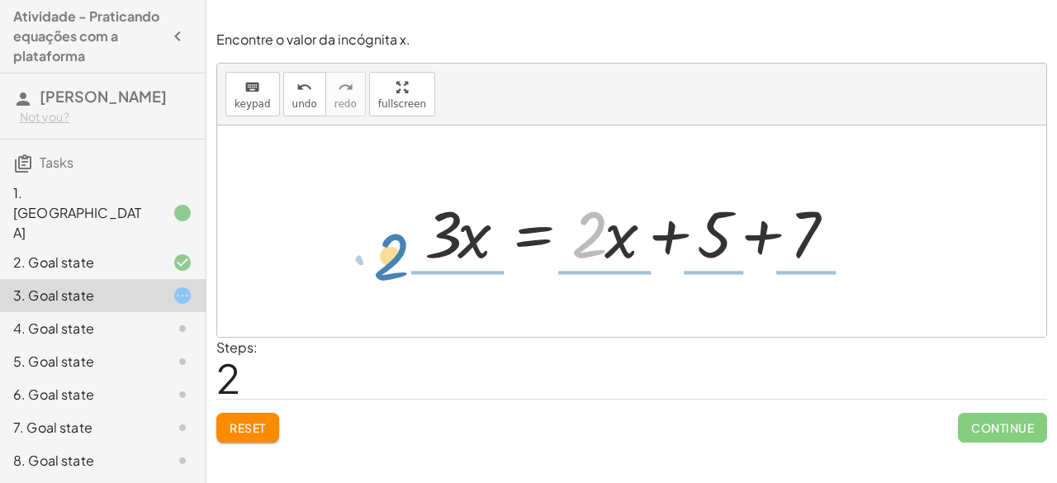
drag, startPoint x: 599, startPoint y: 238, endPoint x: 394, endPoint y: 252, distance: 205.2
click at [394, 252] on div "+ · 3 · x − 7 = + · 2 · x + 5 + · 3 · x − 7 + 7 = + · 2 · x + 5 + 7 + · 3 · x +…" at bounding box center [631, 230] width 829 height 211
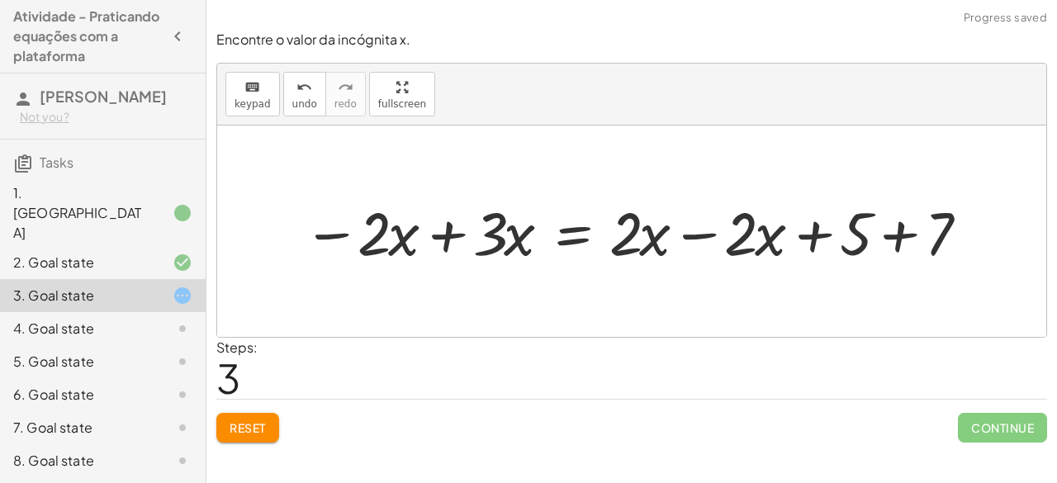
click at [447, 234] on div at bounding box center [639, 231] width 688 height 79
click at [447, 234] on div at bounding box center [631, 230] width 829 height 211
click at [698, 239] on div at bounding box center [743, 231] width 497 height 79
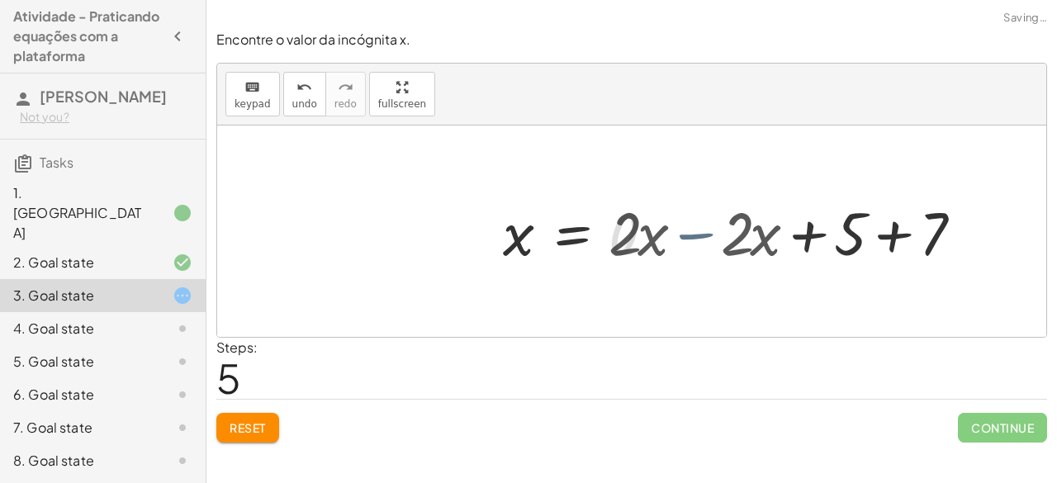
click at [698, 239] on div at bounding box center [628, 231] width 266 height 79
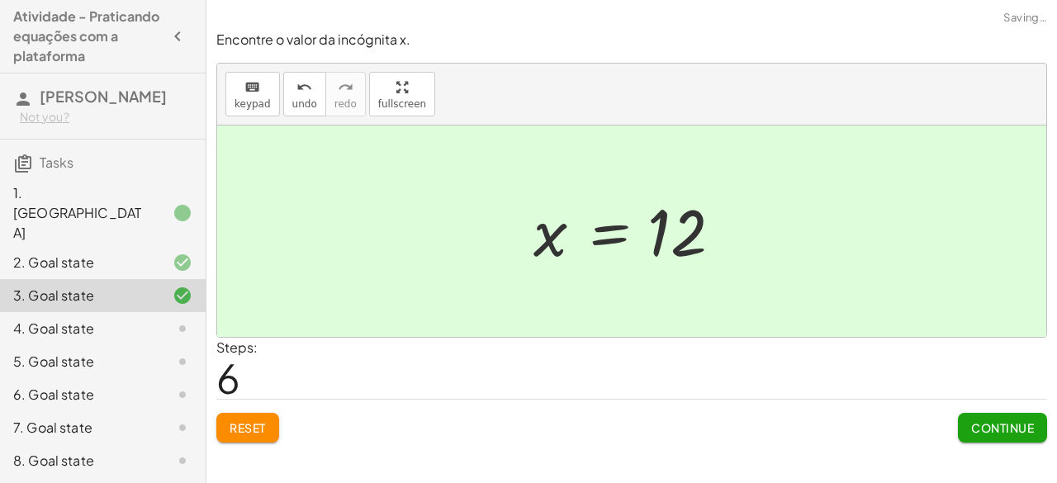
click at [1017, 430] on span "Continue" at bounding box center [1002, 427] width 63 height 15
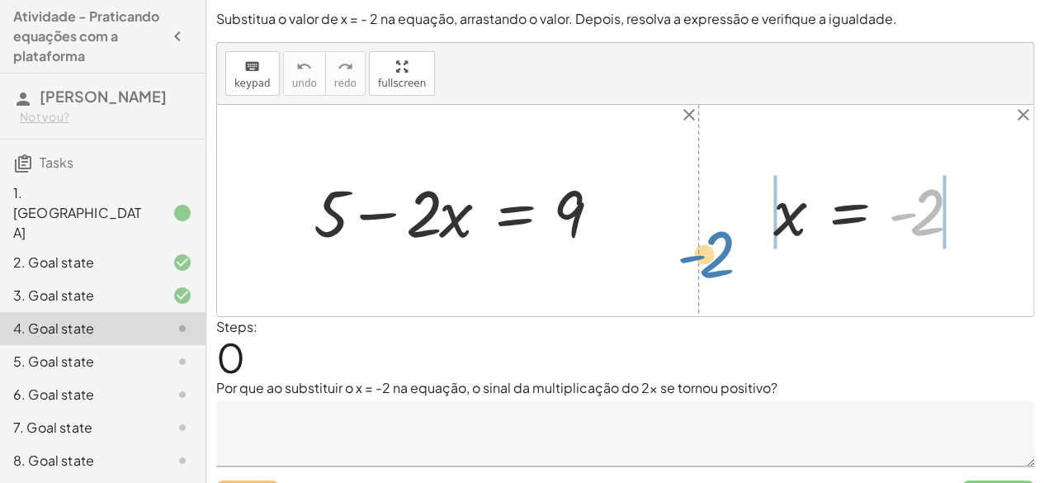
drag, startPoint x: 920, startPoint y: 229, endPoint x: 718, endPoint y: 248, distance: 203.1
click at [718, 248] on div "+ 5 − · 2 · x = 9 - 2 x = - 2" at bounding box center [625, 210] width 816 height 211
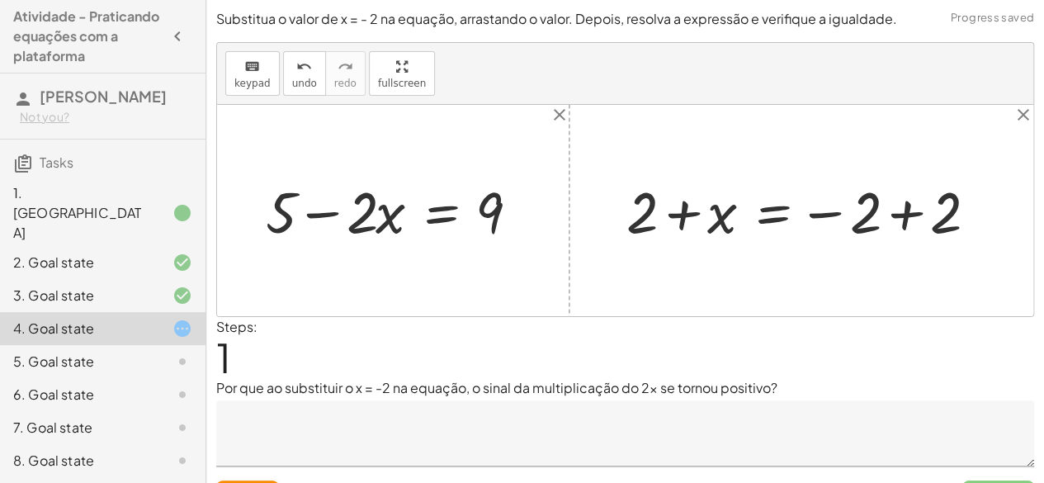
click at [685, 217] on div at bounding box center [807, 210] width 378 height 75
click at [904, 215] on div at bounding box center [807, 210] width 378 height 75
click at [904, 215] on div at bounding box center [625, 210] width 816 height 211
click at [686, 211] on div at bounding box center [745, 210] width 255 height 75
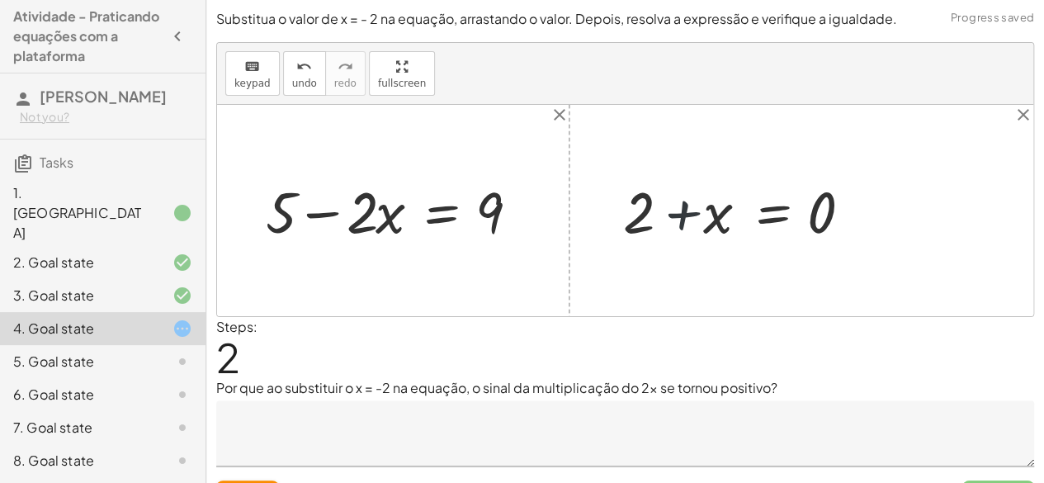
click at [686, 211] on div at bounding box center [745, 210] width 255 height 75
click at [645, 219] on div at bounding box center [745, 210] width 255 height 75
drag, startPoint x: 645, startPoint y: 219, endPoint x: 862, endPoint y: 232, distance: 217.5
click at [862, 232] on div at bounding box center [745, 210] width 255 height 75
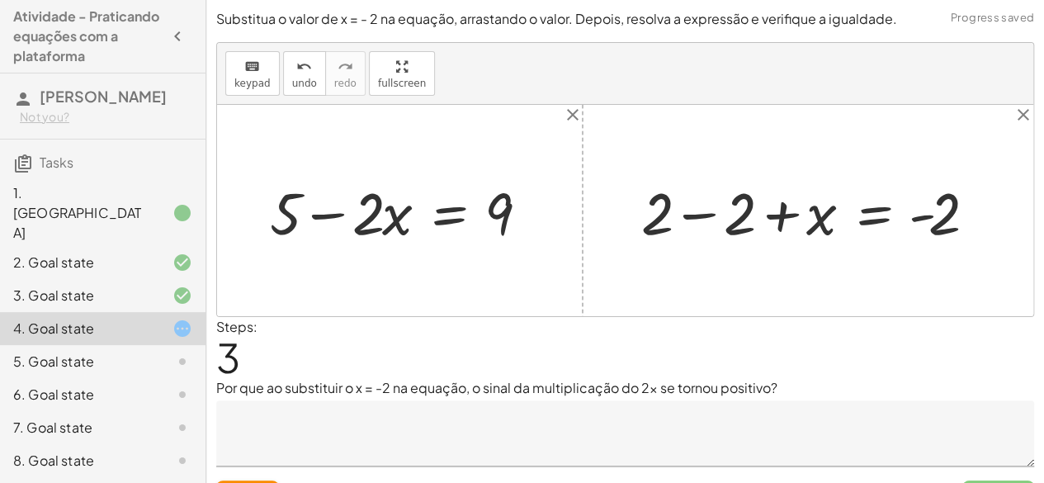
click at [693, 210] on div at bounding box center [814, 211] width 362 height 77
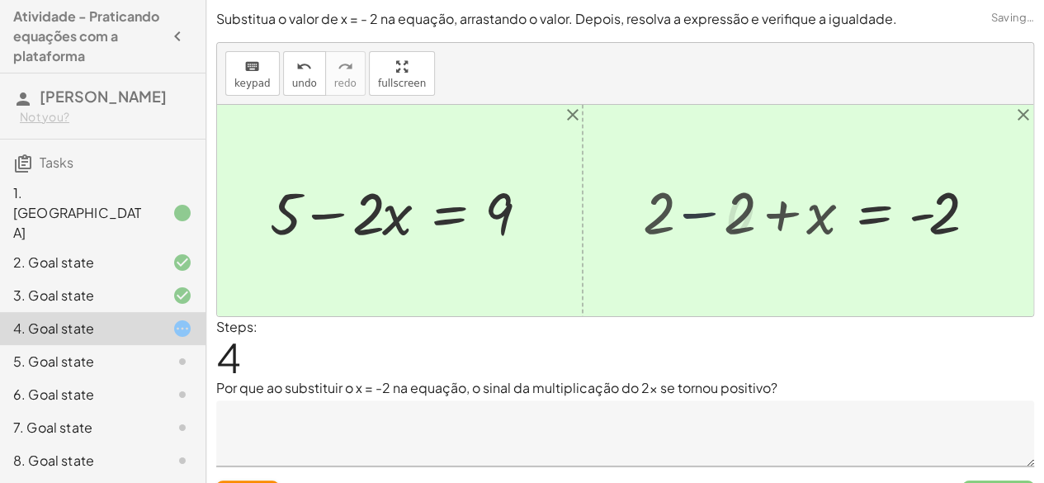
click at [693, 210] on div at bounding box center [625, 210] width 816 height 211
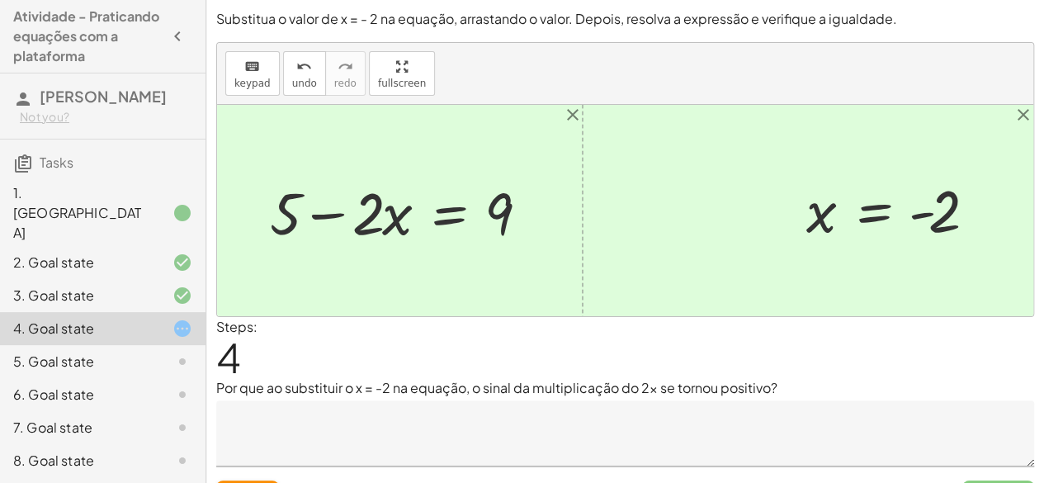
click at [302, 211] on div at bounding box center [406, 211] width 289 height 77
click at [291, 217] on div at bounding box center [406, 211] width 289 height 77
click at [292, 220] on div at bounding box center [406, 211] width 289 height 77
click at [314, 212] on div at bounding box center [406, 211] width 289 height 77
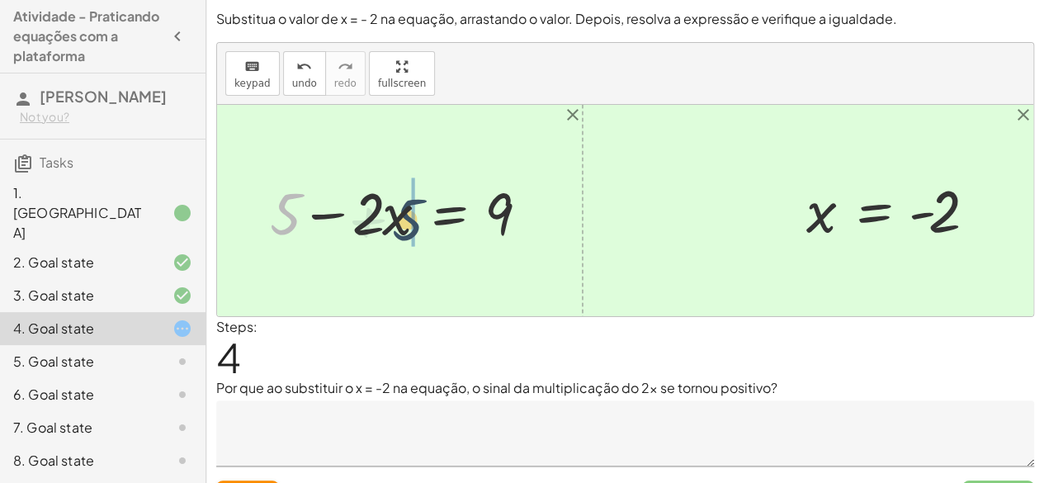
drag, startPoint x: 284, startPoint y: 208, endPoint x: 414, endPoint y: 215, distance: 130.6
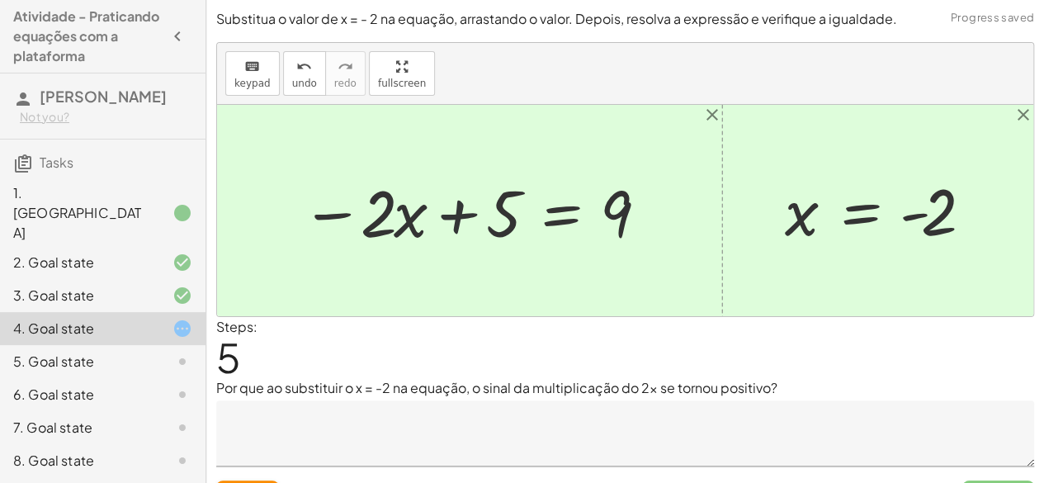
click at [456, 206] on div at bounding box center [476, 210] width 367 height 85
click at [341, 214] on div at bounding box center [476, 210] width 367 height 85
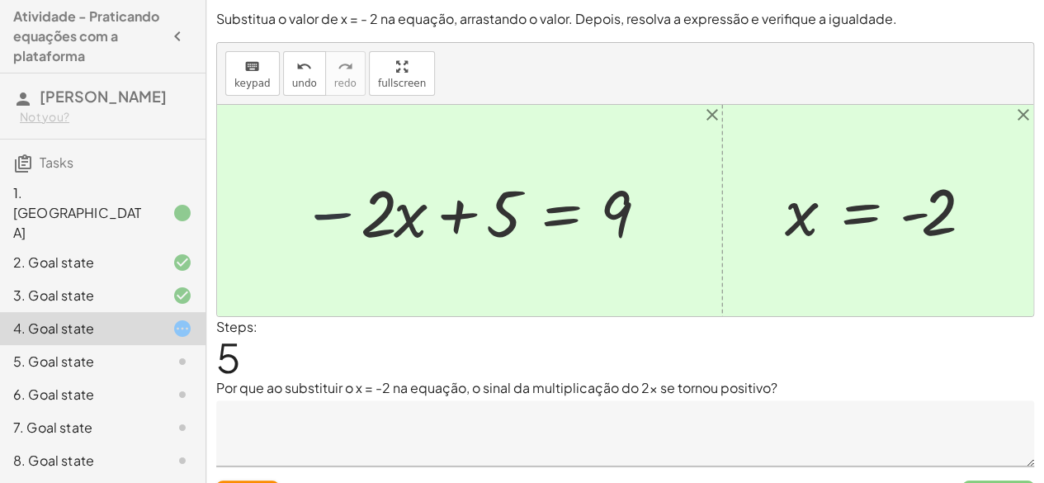
click at [341, 214] on div at bounding box center [476, 210] width 367 height 85
drag, startPoint x: 341, startPoint y: 214, endPoint x: 413, endPoint y: 207, distance: 72.1
click at [413, 207] on div at bounding box center [476, 210] width 367 height 85
click at [489, 221] on div at bounding box center [476, 210] width 367 height 85
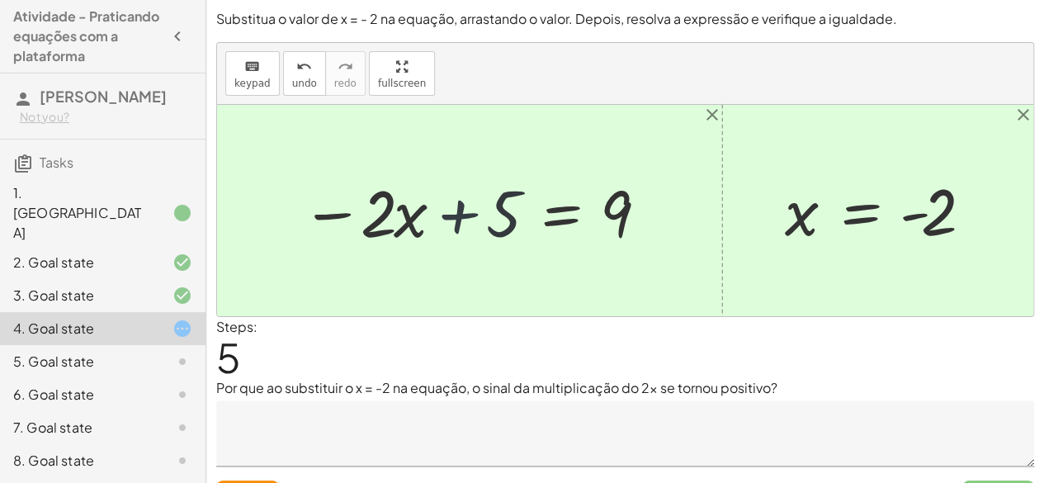
click at [489, 221] on div at bounding box center [476, 210] width 367 height 85
drag, startPoint x: 489, startPoint y: 221, endPoint x: 287, endPoint y: 219, distance: 201.4
click at [287, 219] on div "+ 5 − · 2 · x = 9 + 5 + 5 − · 2 · x = 9" at bounding box center [470, 210] width 387 height 93
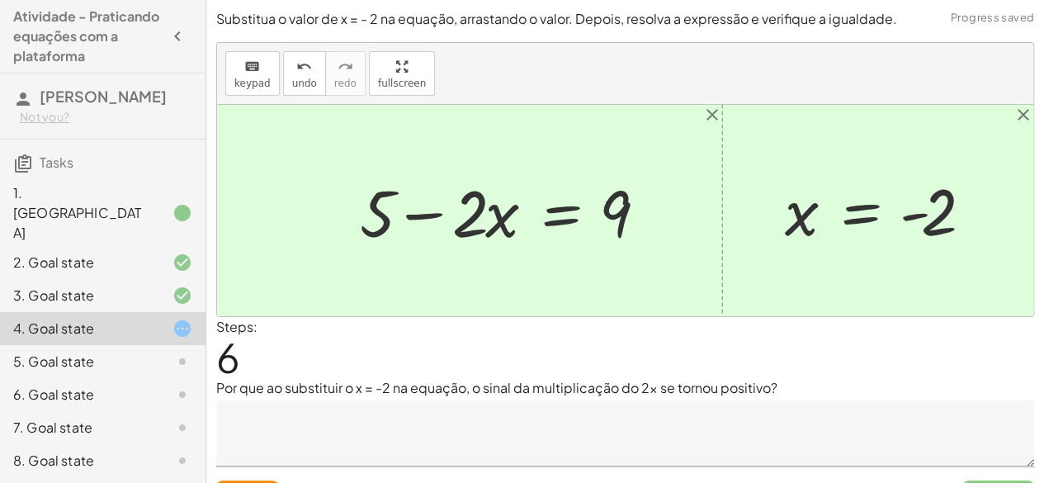
click at [417, 212] on div at bounding box center [511, 210] width 318 height 85
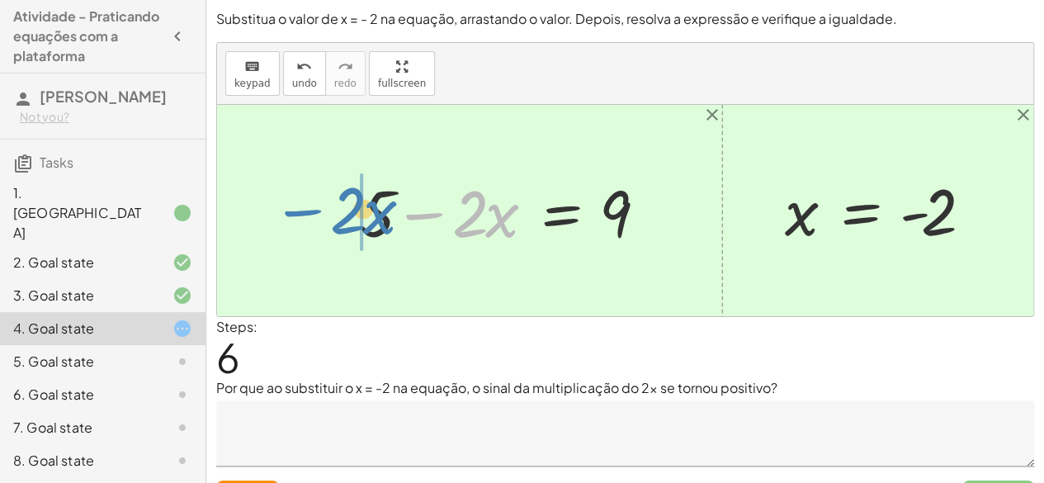
drag, startPoint x: 417, startPoint y: 212, endPoint x: 263, endPoint y: 208, distance: 154.4
click at [263, 208] on div "+ 5 − · 2 · x = 9 − · 2 · x + 5 = 9 − · 2 · x + 5 − · 2 · x = 9 x = - 2 + 2 + x…" at bounding box center [625, 210] width 816 height 211
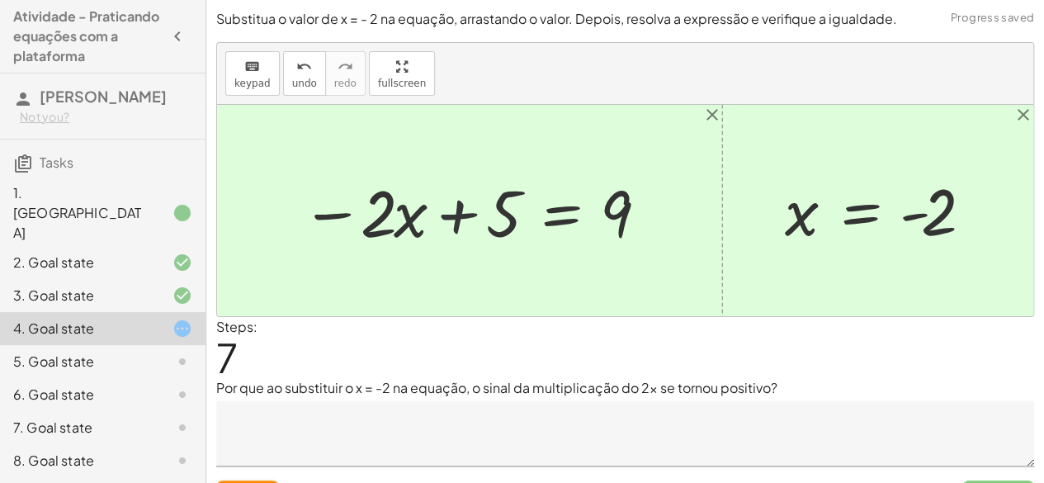
click at [449, 209] on div at bounding box center [476, 210] width 367 height 85
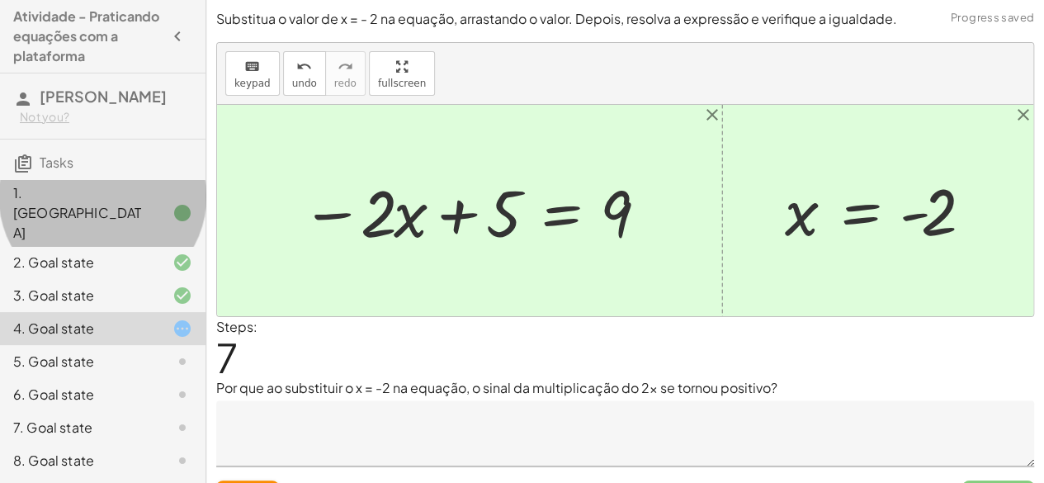
click at [117, 219] on div "1. [GEOGRAPHIC_DATA]" at bounding box center [79, 212] width 133 height 59
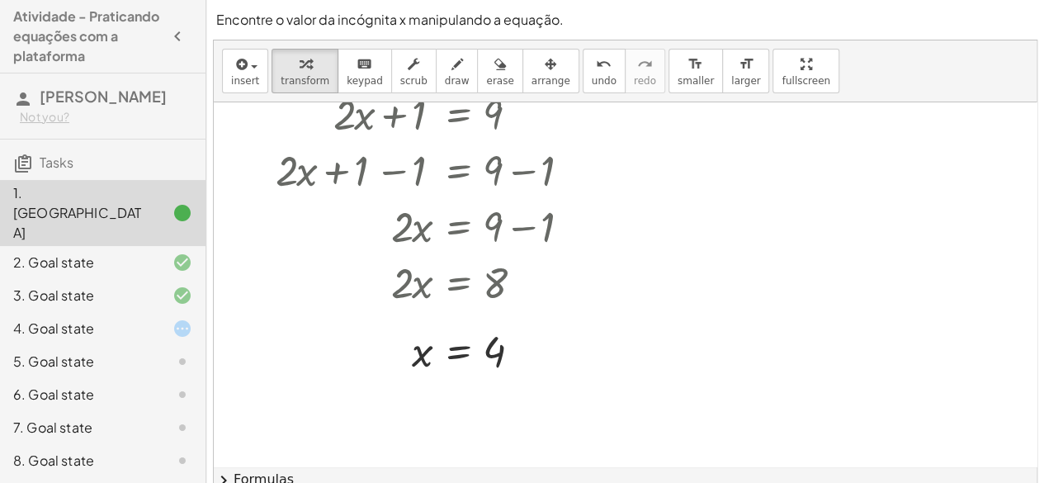
scroll to position [46, 0]
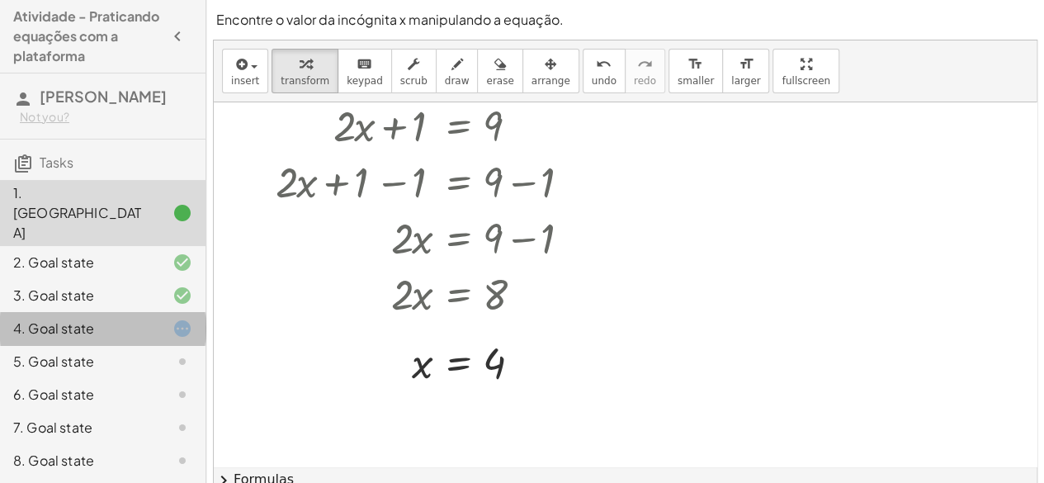
click at [149, 320] on div at bounding box center [169, 329] width 46 height 20
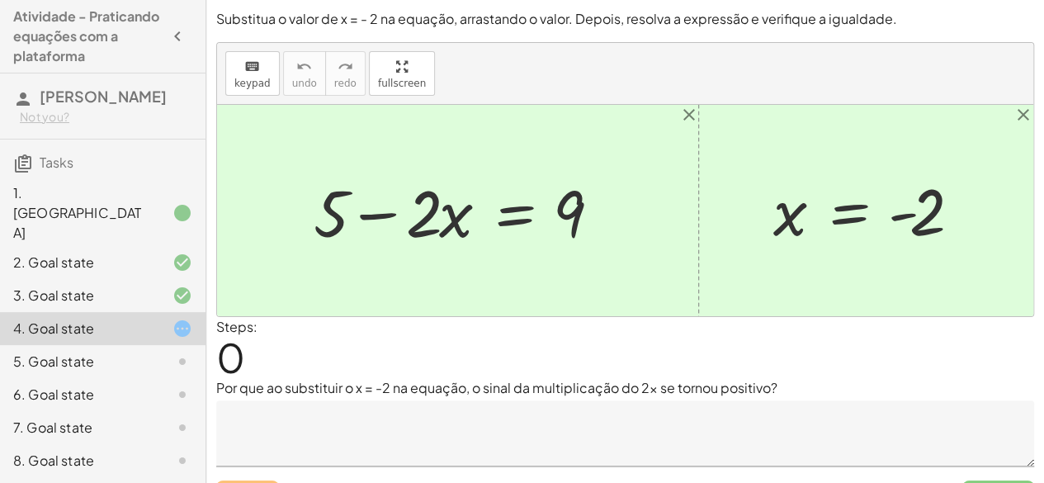
click at [380, 207] on div at bounding box center [464, 210] width 318 height 85
click at [380, 215] on div at bounding box center [464, 210] width 318 height 85
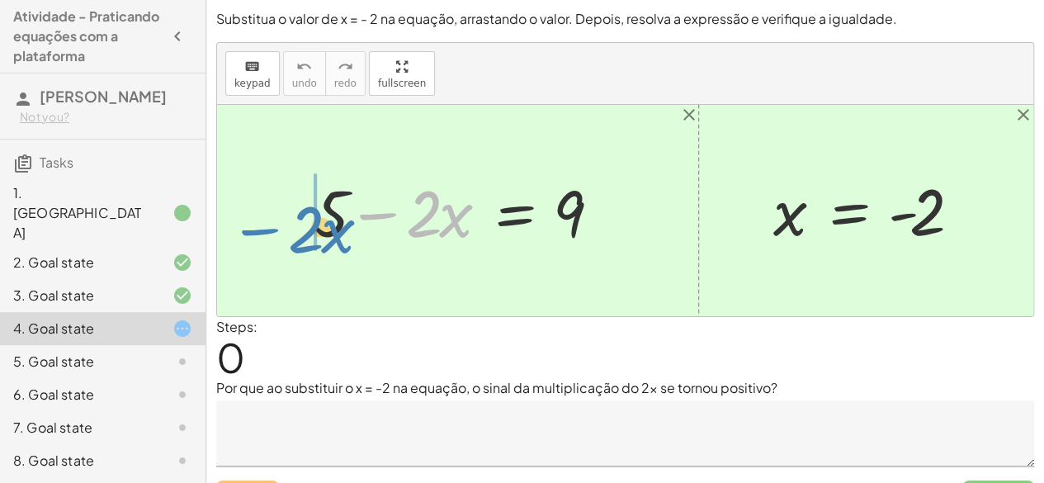
drag, startPoint x: 380, startPoint y: 215, endPoint x: 267, endPoint y: 214, distance: 112.3
click at [267, 214] on div "− · 2 · x + 5 − · 2 · x = 9 x = - 2" at bounding box center [625, 210] width 816 height 211
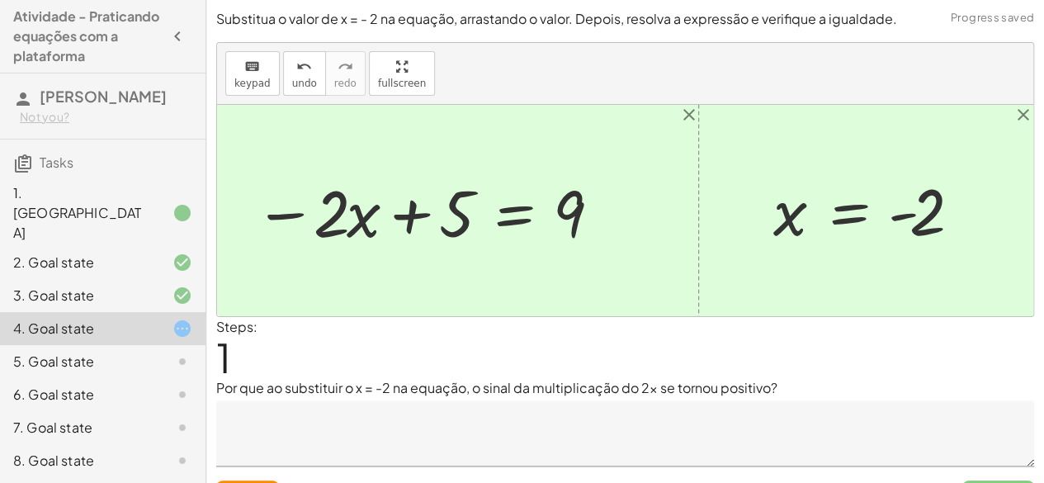
click at [440, 215] on div at bounding box center [429, 210] width 367 height 85
drag, startPoint x: 452, startPoint y: 221, endPoint x: 454, endPoint y: 232, distance: 11.0
click at [454, 232] on div at bounding box center [429, 210] width 367 height 85
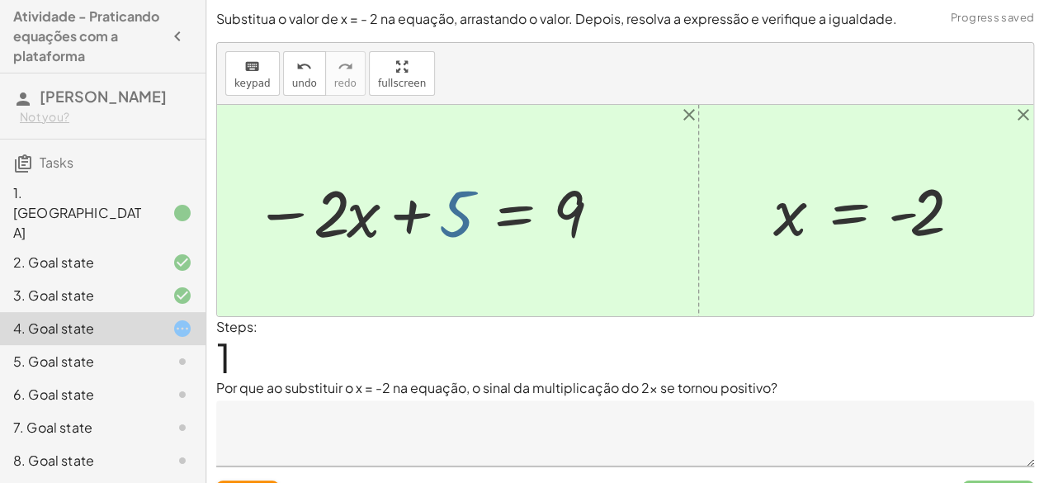
click at [454, 232] on div at bounding box center [429, 210] width 367 height 85
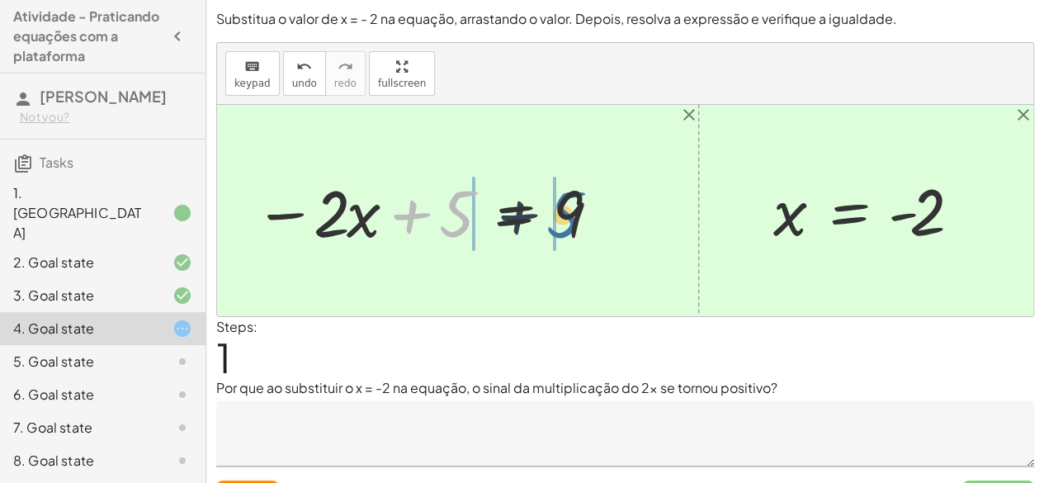
drag, startPoint x: 454, startPoint y: 232, endPoint x: 594, endPoint y: 220, distance: 140.8
click at [594, 220] on div at bounding box center [429, 210] width 367 height 85
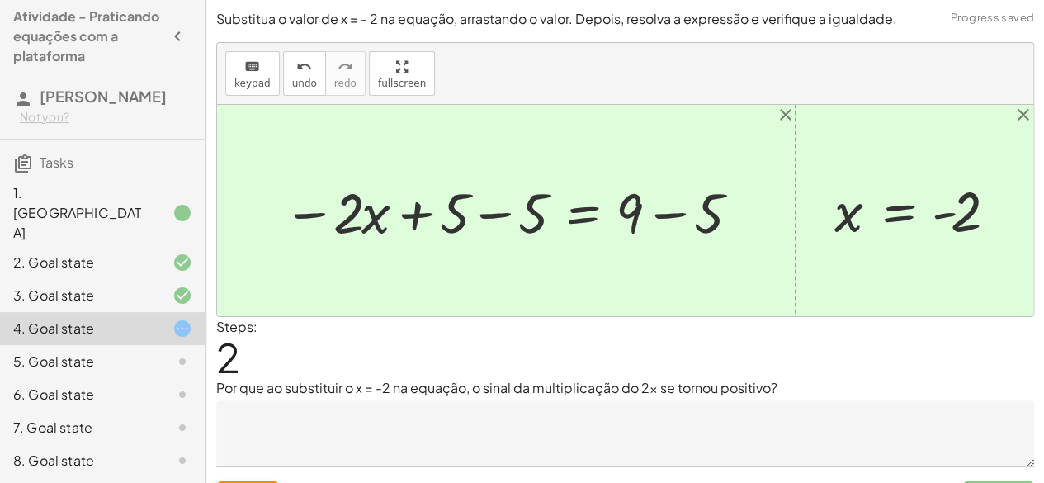
click at [652, 214] on div at bounding box center [512, 210] width 475 height 73
click at [652, 214] on div at bounding box center [473, 210] width 396 height 73
click at [489, 213] on div at bounding box center [473, 210] width 396 height 73
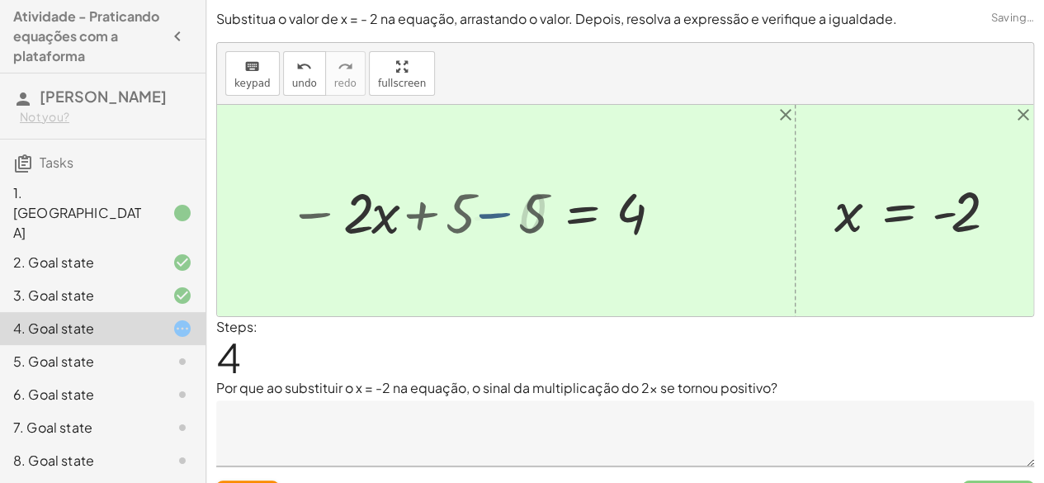
click at [489, 213] on div at bounding box center [571, 210] width 217 height 73
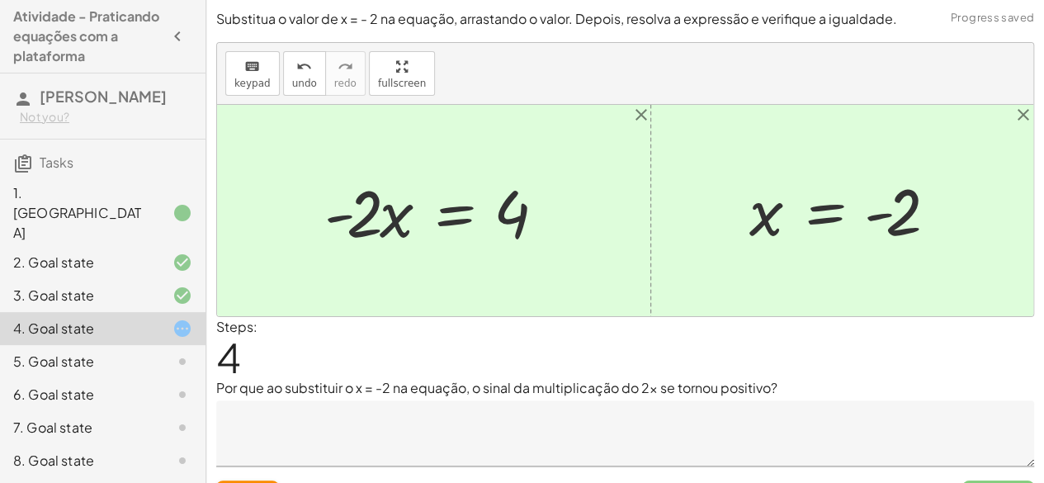
click at [342, 221] on div at bounding box center [440, 210] width 248 height 85
click at [340, 212] on div at bounding box center [440, 210] width 248 height 85
drag, startPoint x: 340, startPoint y: 212, endPoint x: 471, endPoint y: 227, distance: 131.3
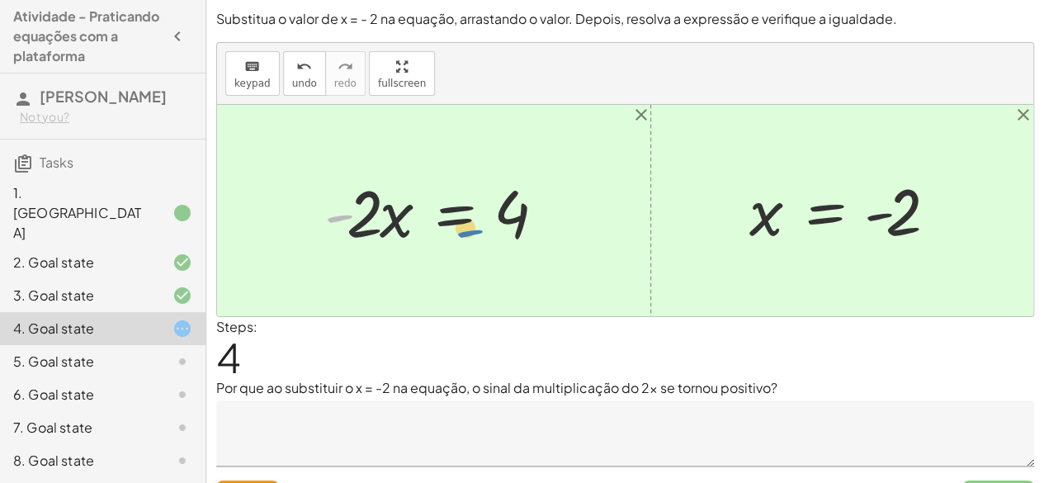
click at [471, 227] on div at bounding box center [440, 210] width 248 height 85
drag, startPoint x: 336, startPoint y: 214, endPoint x: 577, endPoint y: 202, distance: 241.3
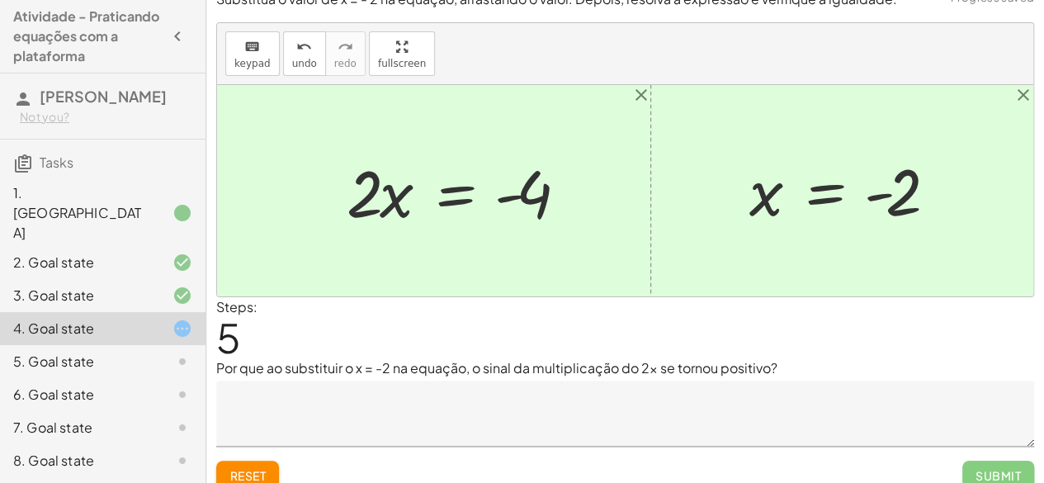
scroll to position [22, 0]
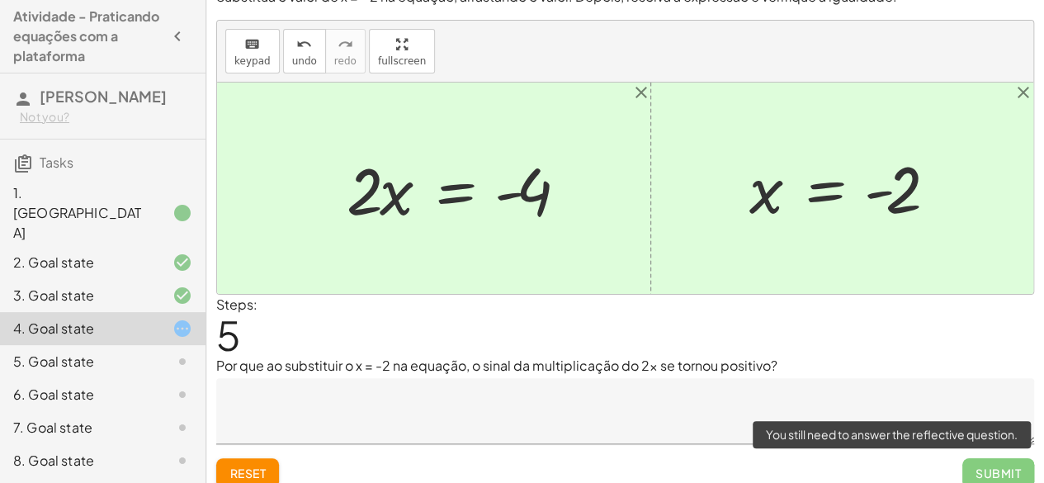
click at [986, 469] on span "Submit" at bounding box center [999, 473] width 72 height 30
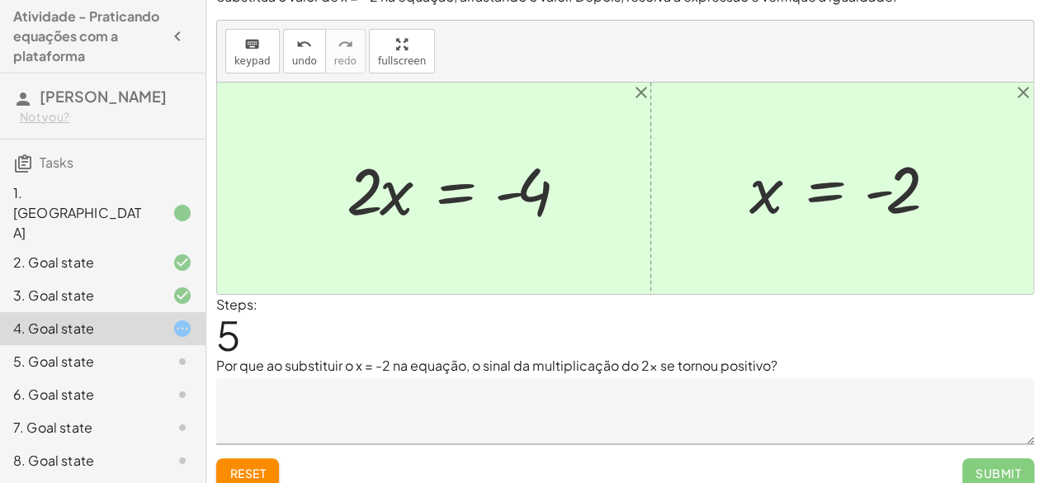
click at [367, 201] on div at bounding box center [462, 188] width 248 height 85
drag, startPoint x: 367, startPoint y: 201, endPoint x: 537, endPoint y: 202, distance: 170.1
click at [537, 202] on div at bounding box center [462, 188] width 248 height 85
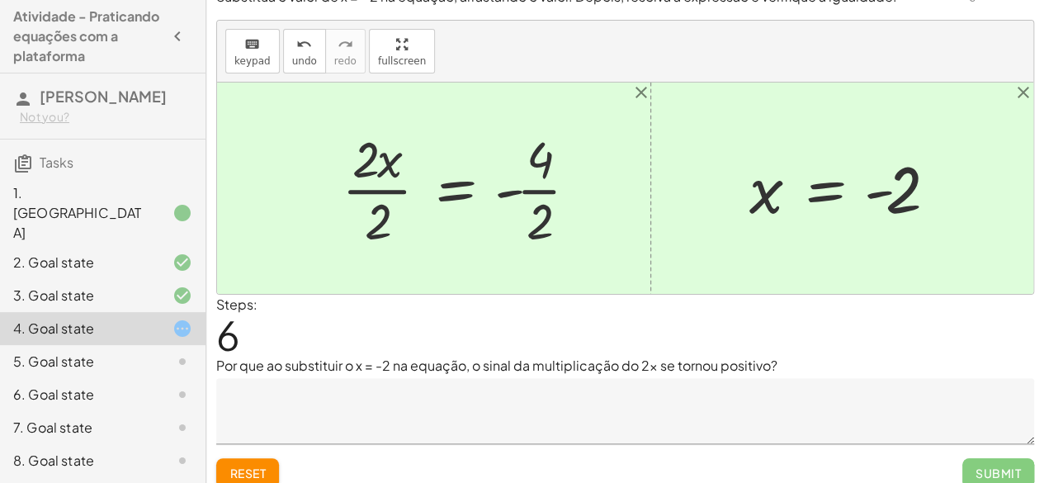
click at [546, 213] on div at bounding box center [467, 188] width 266 height 127
click at [546, 213] on div at bounding box center [460, 188] width 253 height 127
click at [389, 217] on div at bounding box center [460, 188] width 253 height 127
click at [389, 217] on div at bounding box center [478, 189] width 215 height 82
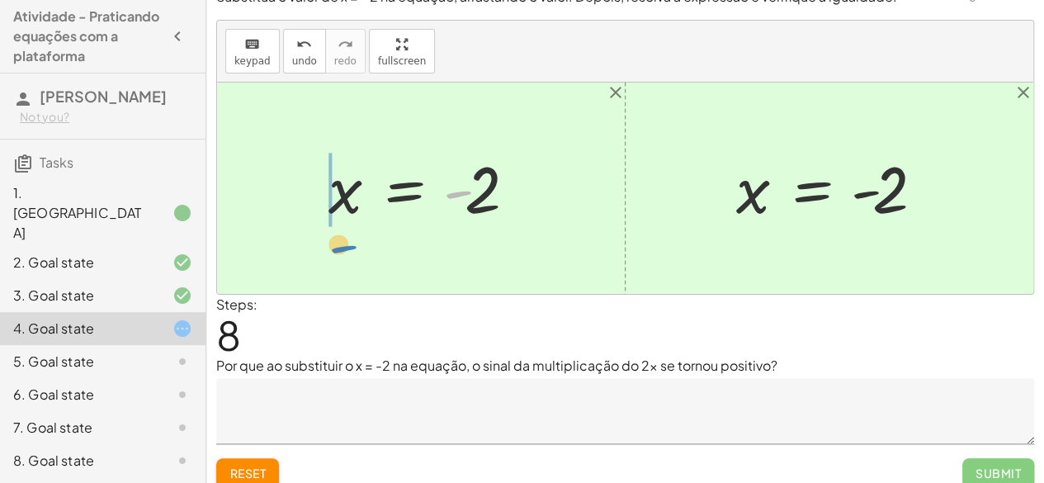
drag, startPoint x: 454, startPoint y: 192, endPoint x: 305, endPoint y: 214, distance: 151.0
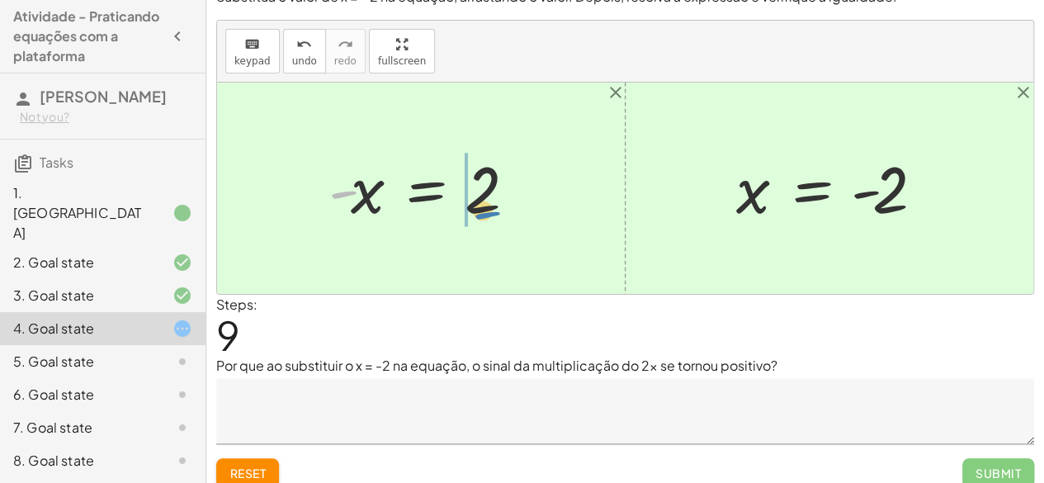
drag, startPoint x: 343, startPoint y: 192, endPoint x: 485, endPoint y: 211, distance: 143.2
click at [485, 211] on div at bounding box center [427, 189] width 215 height 82
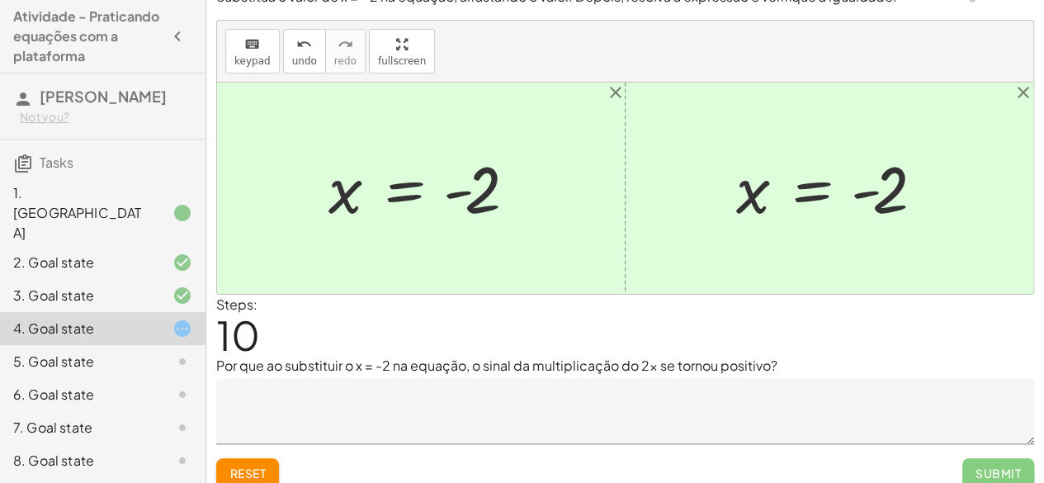
click at [303, 381] on textarea at bounding box center [625, 411] width 818 height 66
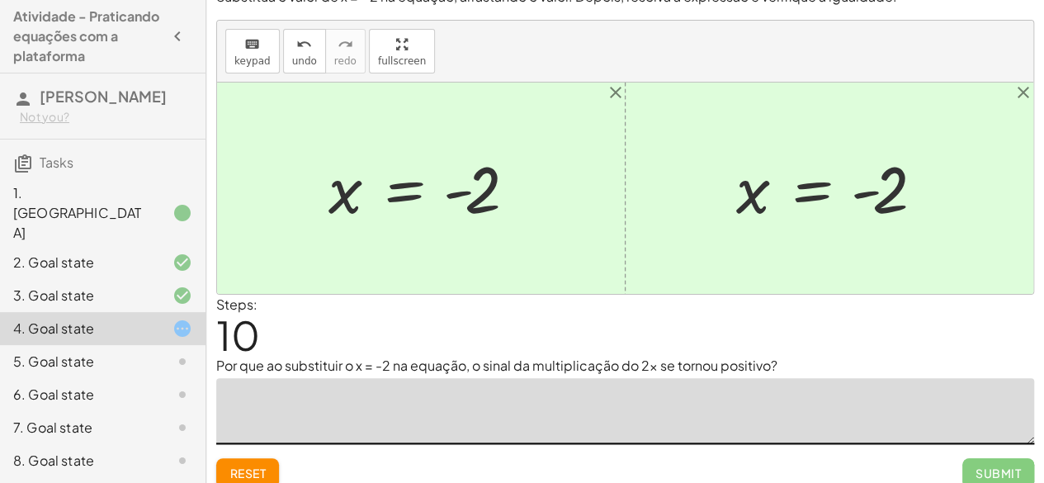
click at [446, 196] on div at bounding box center [427, 189] width 215 height 82
drag, startPoint x: 446, startPoint y: 196, endPoint x: 304, endPoint y: 173, distance: 143.7
click at [304, 173] on div "+ 5 − · 2 · x = 9 − · 2 · x + 5 = 9 − · 2 · x + 5 − 5 = + 9 − 5 − · 2 · x + 5 −…" at bounding box center [421, 189] width 235 height 90
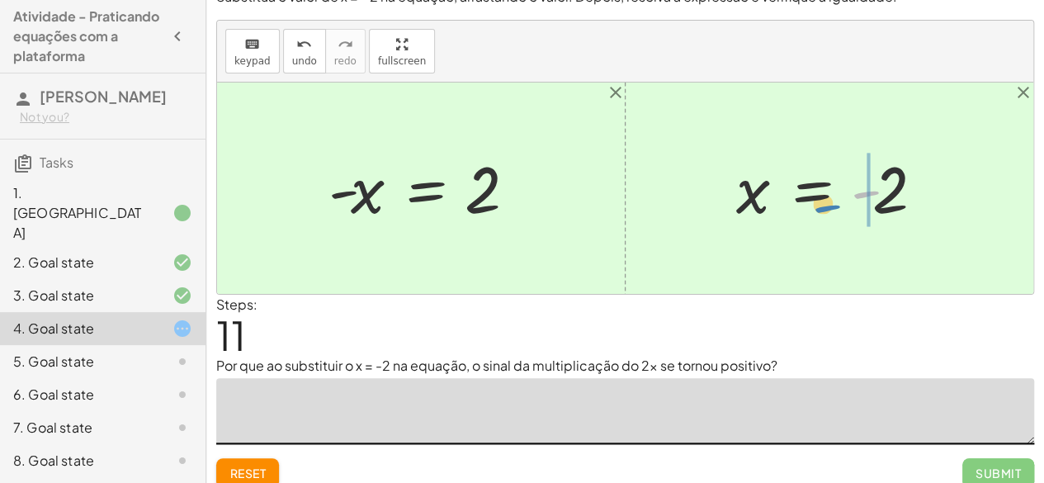
drag, startPoint x: 860, startPoint y: 199, endPoint x: 844, endPoint y: 206, distance: 17.8
click at [844, 206] on div at bounding box center [835, 189] width 215 height 82
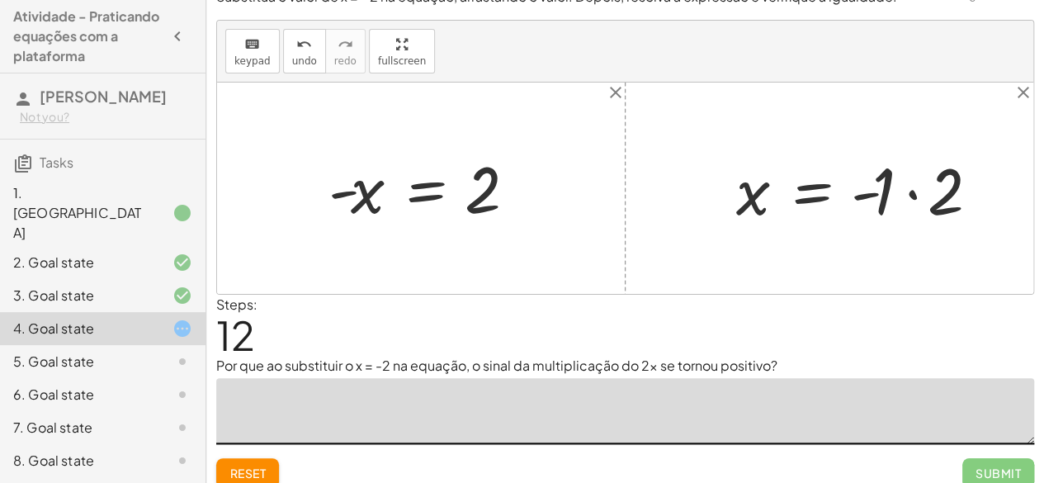
click at [870, 189] on div at bounding box center [863, 188] width 270 height 85
drag, startPoint x: 870, startPoint y: 189, endPoint x: 821, endPoint y: 230, distance: 63.8
click at [821, 230] on div "x = - 2 - x = - 2 · 1 ·" at bounding box center [857, 188] width 291 height 93
click at [913, 192] on div at bounding box center [863, 188] width 270 height 85
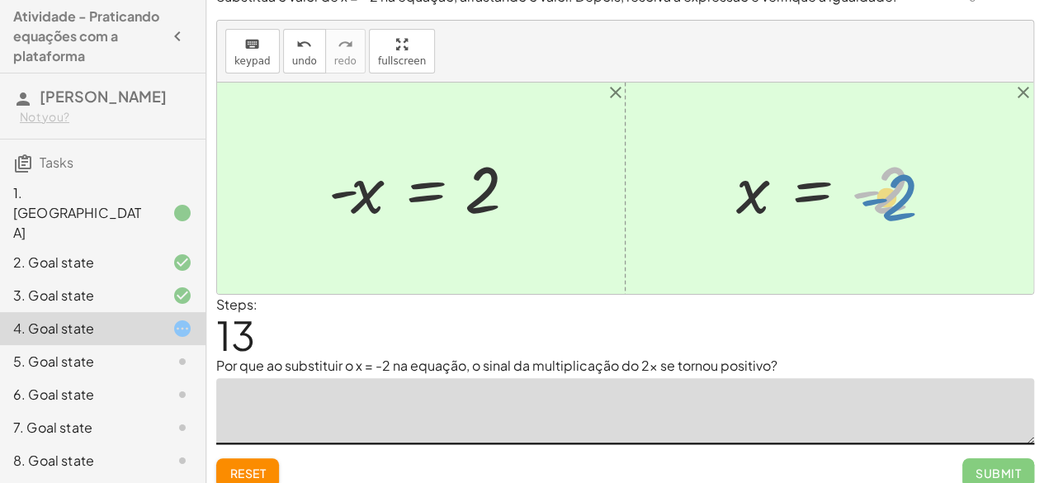
drag, startPoint x: 913, startPoint y: 192, endPoint x: 915, endPoint y: 215, distance: 22.4
click at [915, 215] on div at bounding box center [835, 189] width 215 height 82
drag, startPoint x: 336, startPoint y: 201, endPoint x: 450, endPoint y: 206, distance: 114.0
click at [450, 206] on div at bounding box center [427, 189] width 215 height 82
click at [332, 193] on div at bounding box center [427, 189] width 215 height 82
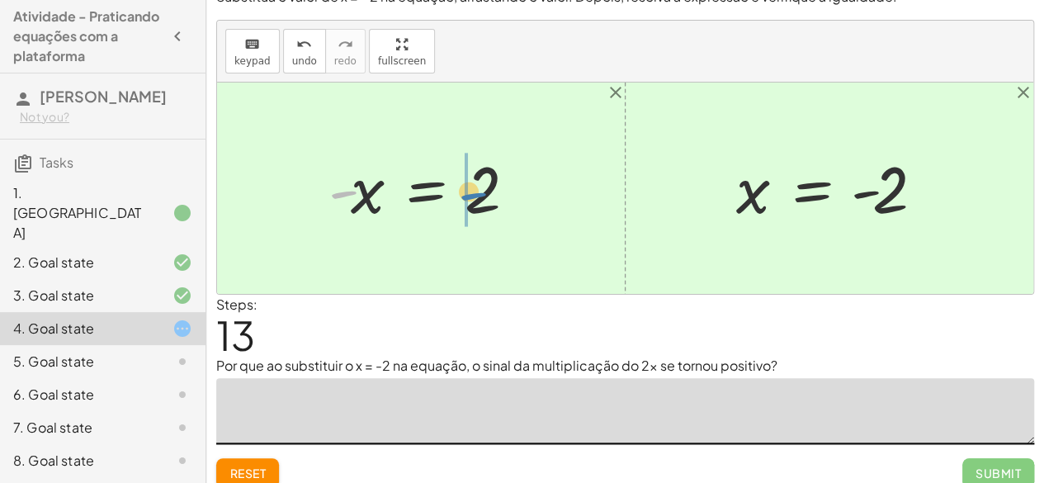
drag, startPoint x: 332, startPoint y: 193, endPoint x: 490, endPoint y: 173, distance: 159.7
click at [490, 173] on div at bounding box center [427, 189] width 215 height 82
click at [405, 234] on div at bounding box center [625, 188] width 816 height 211
click at [337, 188] on div at bounding box center [427, 189] width 215 height 82
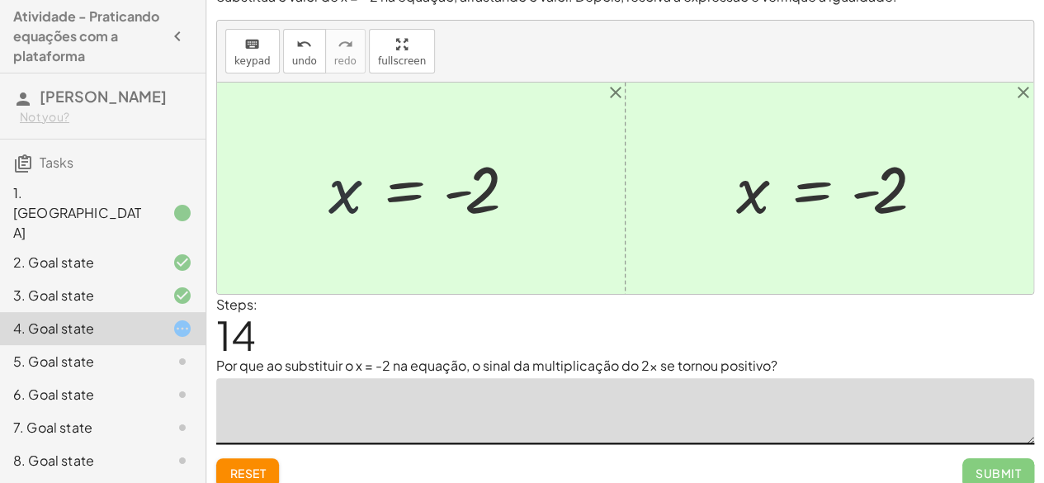
click at [337, 188] on div at bounding box center [427, 189] width 215 height 82
drag, startPoint x: 337, startPoint y: 188, endPoint x: 447, endPoint y: 176, distance: 111.3
click at [447, 176] on div at bounding box center [427, 189] width 215 height 82
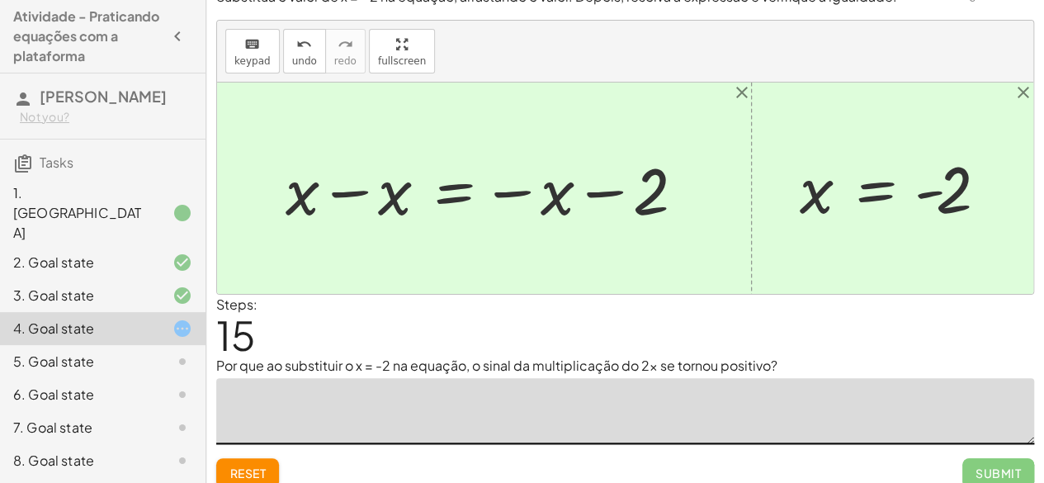
click at [523, 186] on div at bounding box center [490, 188] width 426 height 85
drag, startPoint x: 523, startPoint y: 186, endPoint x: 522, endPoint y: 194, distance: 8.3
click at [522, 194] on div at bounding box center [490, 188] width 426 height 85
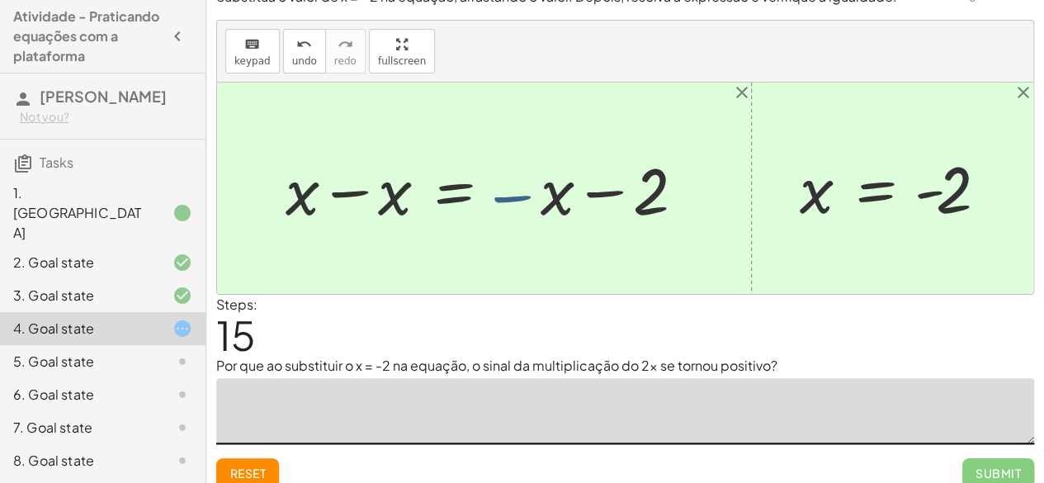
click at [522, 194] on div at bounding box center [490, 188] width 426 height 85
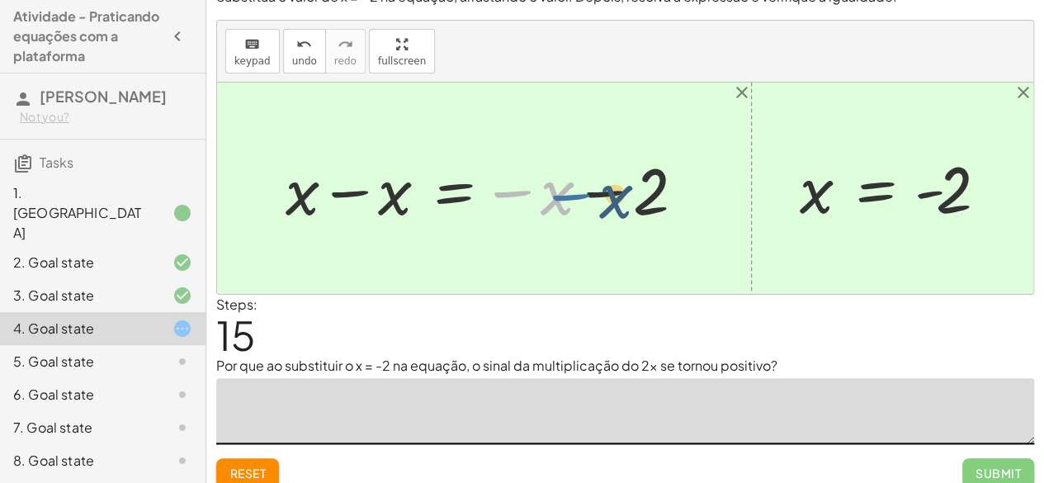
drag, startPoint x: 522, startPoint y: 194, endPoint x: 573, endPoint y: 193, distance: 51.2
click at [573, 193] on div at bounding box center [490, 188] width 426 height 85
click at [594, 190] on div at bounding box center [490, 188] width 426 height 85
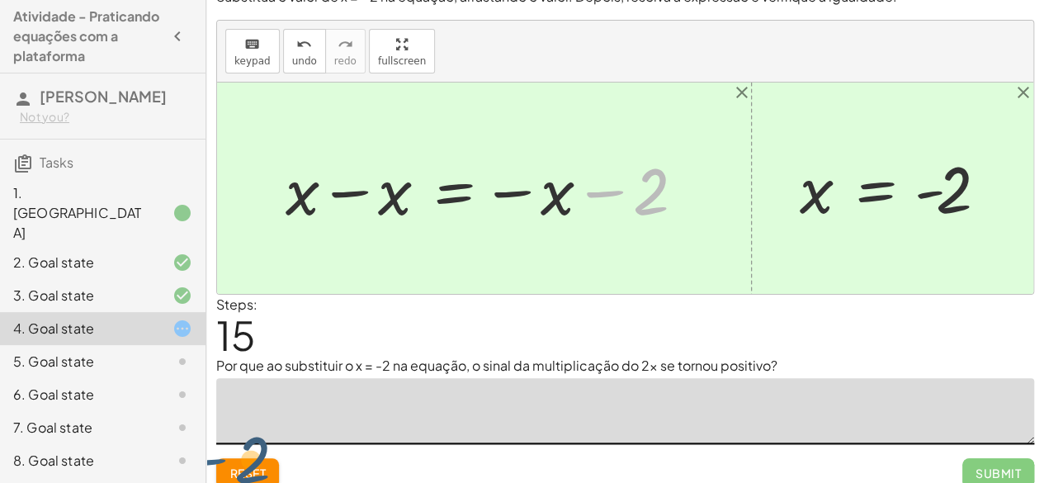
drag, startPoint x: 594, startPoint y: 190, endPoint x: 187, endPoint y: 467, distance: 493.2
click at [187, 467] on main "Atividade - Praticando equações com a plataforma [PERSON_NAME] Not you? Tasks 1…" at bounding box center [522, 238] width 1044 height 520
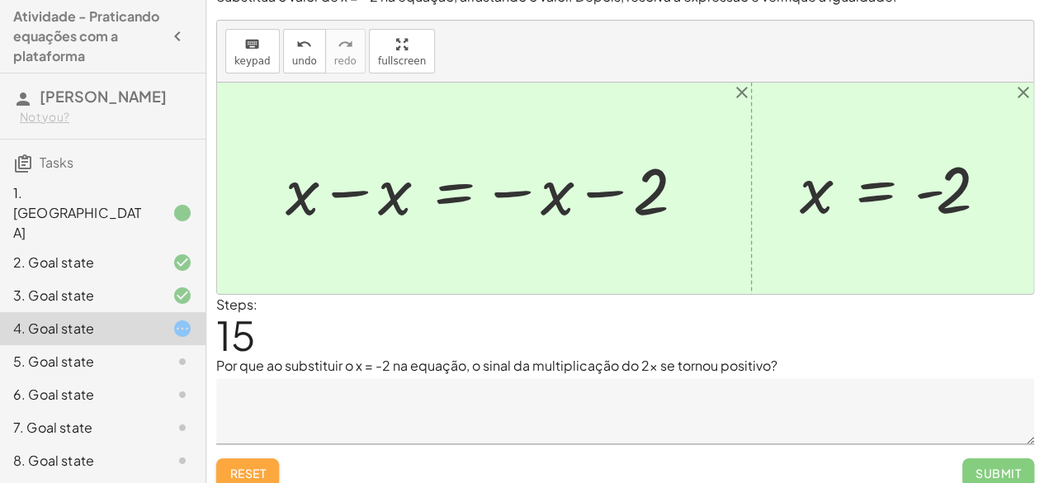
click at [248, 463] on button "Reset" at bounding box center [247, 473] width 63 height 30
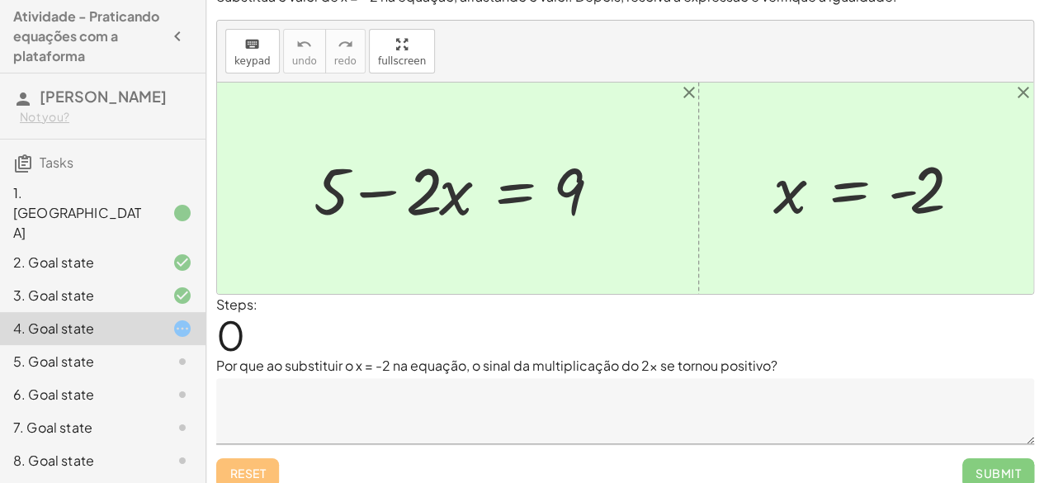
click at [567, 197] on div at bounding box center [464, 188] width 318 height 85
click at [564, 199] on div at bounding box center [464, 188] width 318 height 85
drag, startPoint x: 564, startPoint y: 199, endPoint x: 553, endPoint y: 222, distance: 25.5
click at [553, 222] on div at bounding box center [464, 188] width 318 height 85
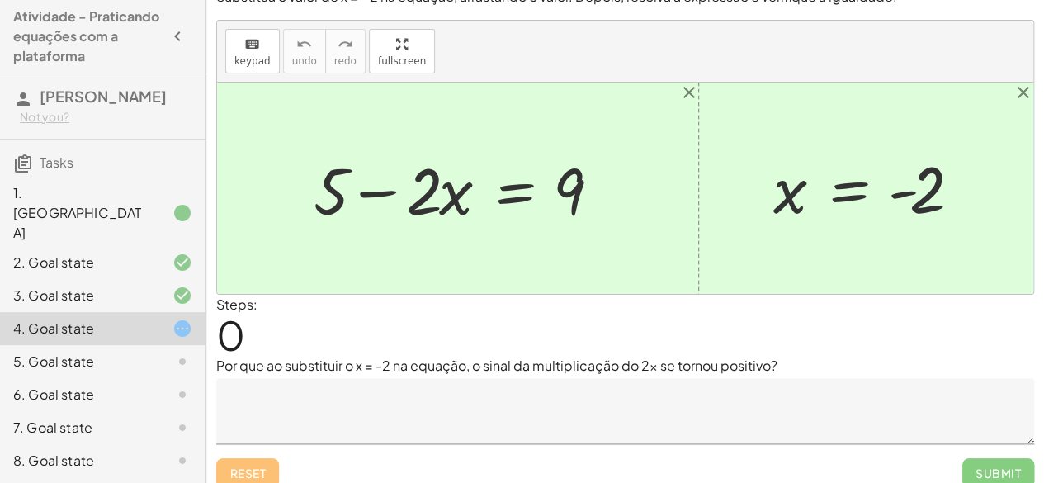
click at [429, 189] on div at bounding box center [464, 188] width 318 height 85
drag, startPoint x: 447, startPoint y: 196, endPoint x: 364, endPoint y: 187, distance: 83.1
click at [364, 187] on div at bounding box center [464, 188] width 318 height 85
drag, startPoint x: 441, startPoint y: 184, endPoint x: 438, endPoint y: 196, distance: 12.0
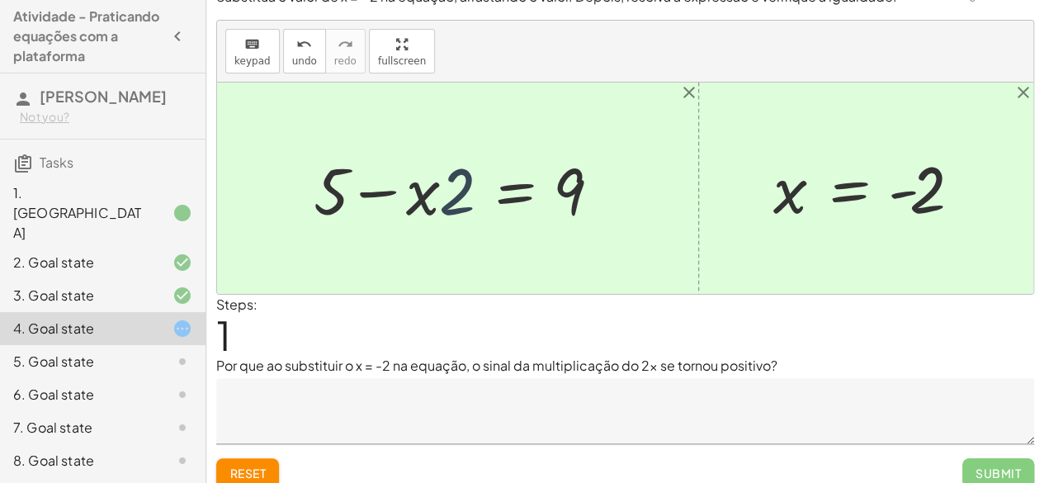
click at [438, 196] on div at bounding box center [464, 188] width 318 height 85
drag, startPoint x: 418, startPoint y: 188, endPoint x: 495, endPoint y: 185, distance: 77.7
click at [495, 185] on div at bounding box center [464, 188] width 318 height 85
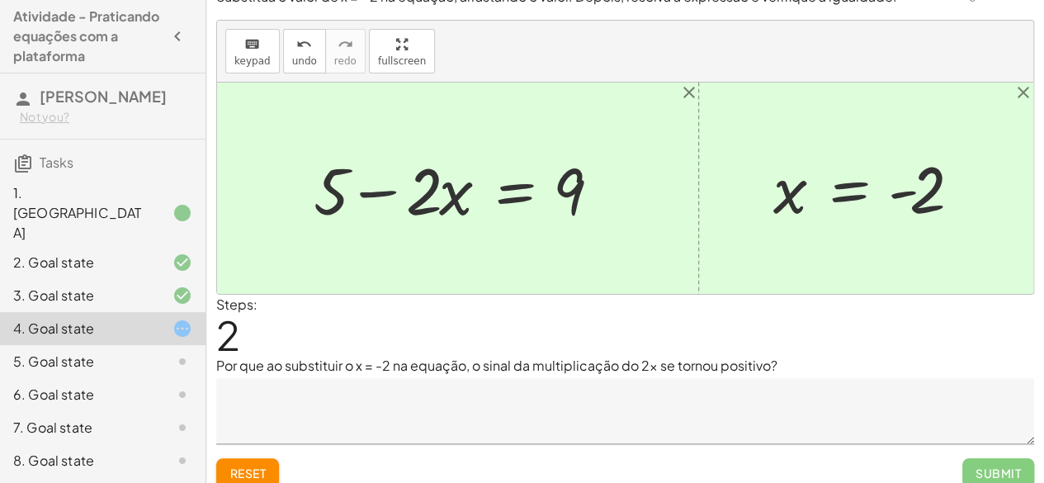
click at [347, 194] on div at bounding box center [464, 188] width 318 height 85
drag, startPoint x: 347, startPoint y: 194, endPoint x: 358, endPoint y: 197, distance: 12.0
click at [358, 197] on div at bounding box center [464, 188] width 318 height 85
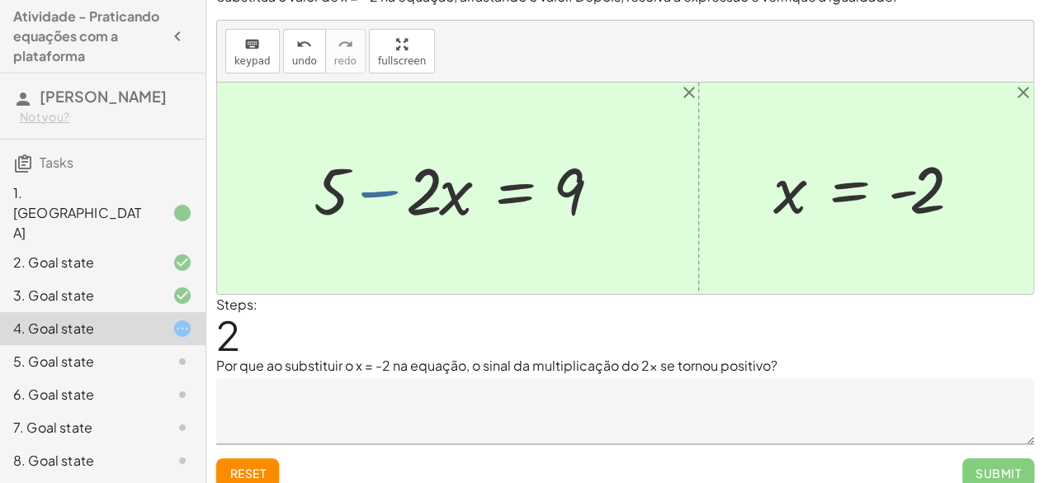
click at [358, 197] on div at bounding box center [464, 188] width 318 height 85
click at [358, 196] on div at bounding box center [464, 188] width 318 height 85
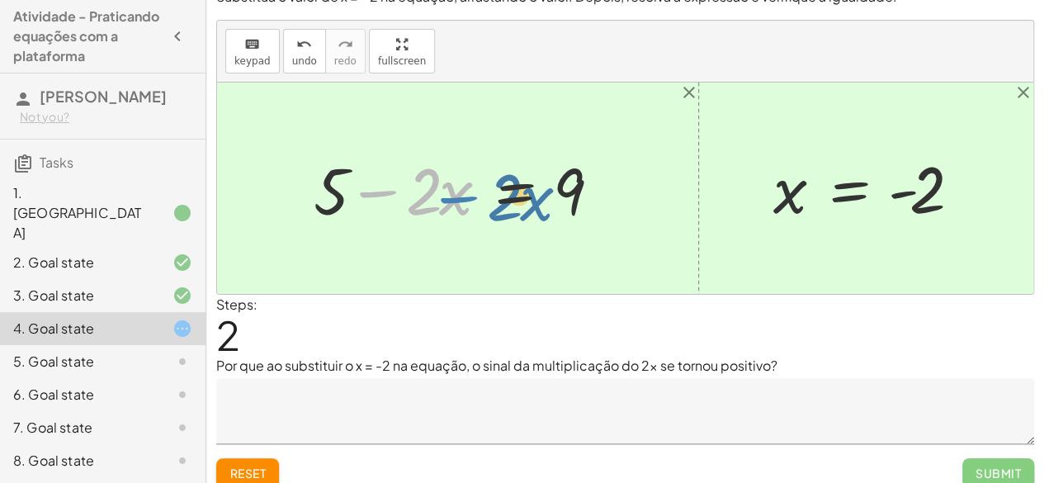
drag, startPoint x: 358, startPoint y: 196, endPoint x: 428, endPoint y: 189, distance: 69.7
click at [428, 189] on div at bounding box center [464, 188] width 318 height 85
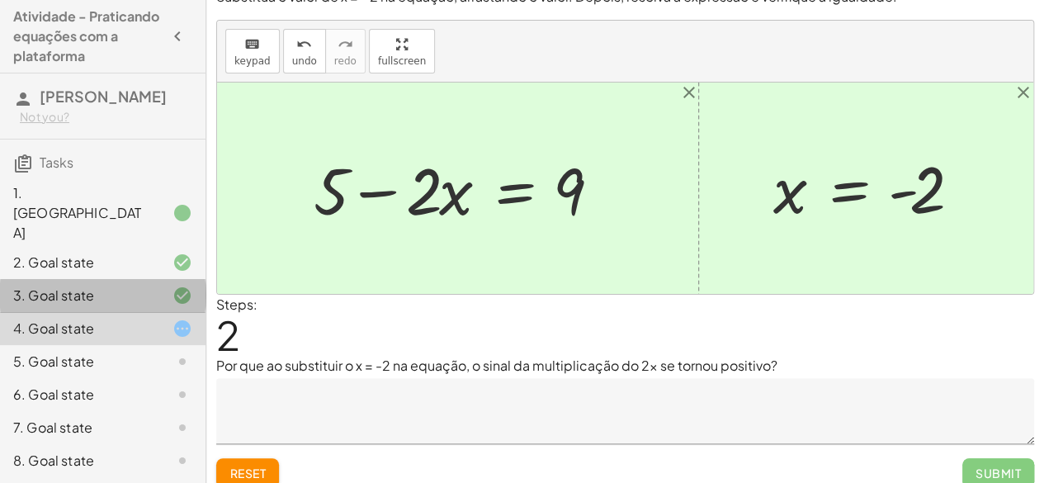
click at [111, 286] on div "3. Goal state" at bounding box center [79, 296] width 133 height 20
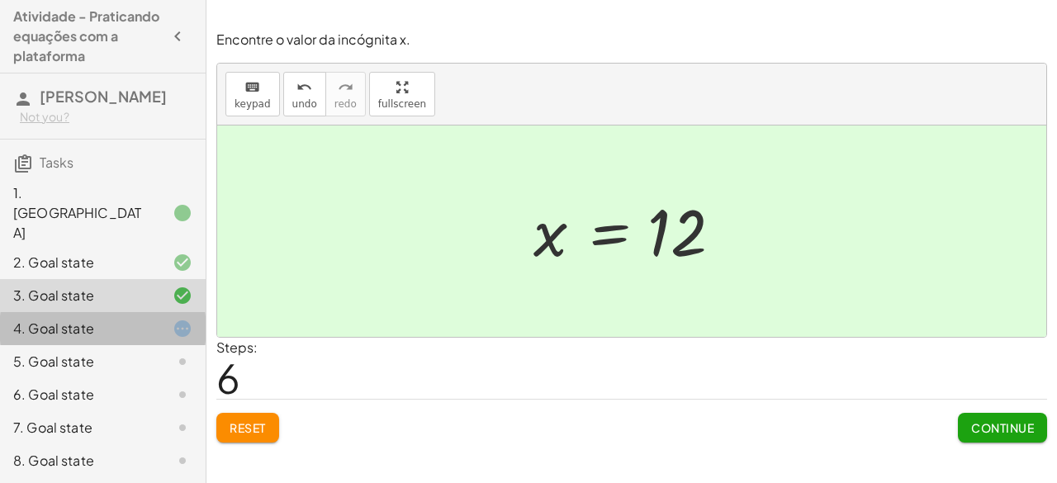
click at [81, 378] on div "4. Goal state" at bounding box center [103, 394] width 206 height 33
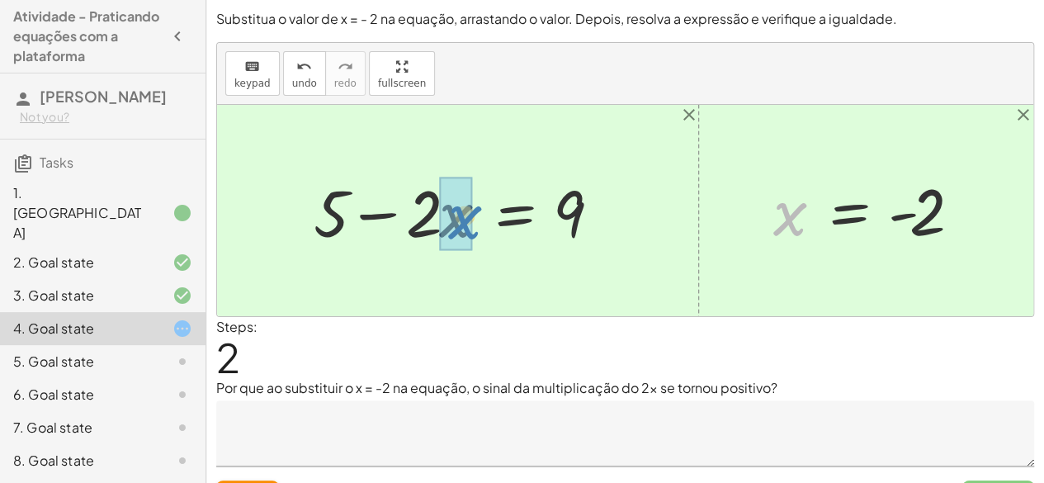
drag, startPoint x: 778, startPoint y: 222, endPoint x: 453, endPoint y: 225, distance: 324.5
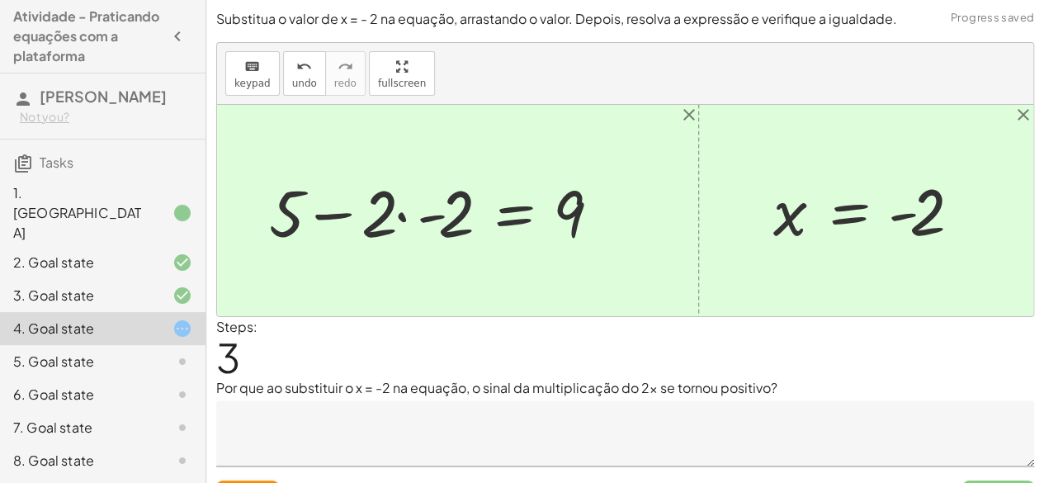
click at [424, 214] on div at bounding box center [442, 210] width 362 height 85
click at [424, 214] on div at bounding box center [469, 210] width 307 height 85
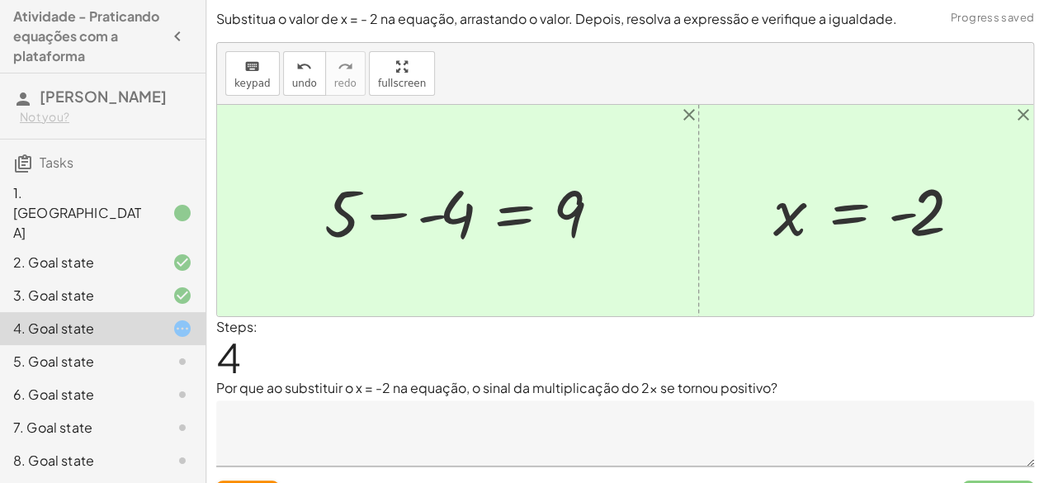
click at [424, 214] on div at bounding box center [469, 210] width 307 height 85
click at [424, 214] on div at bounding box center [480, 210] width 285 height 85
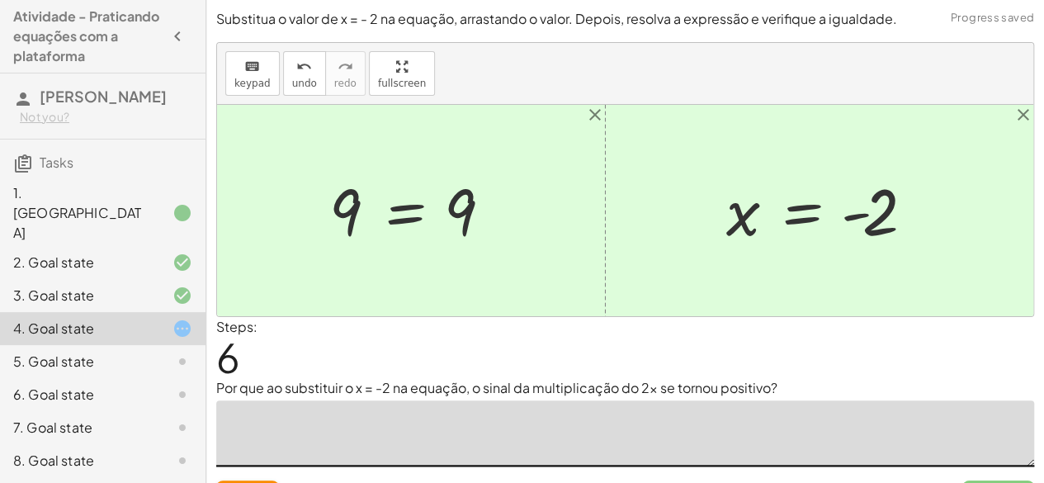
click at [510, 404] on textarea at bounding box center [625, 433] width 818 height 66
click at [416, 416] on textarea "**********" at bounding box center [625, 433] width 818 height 66
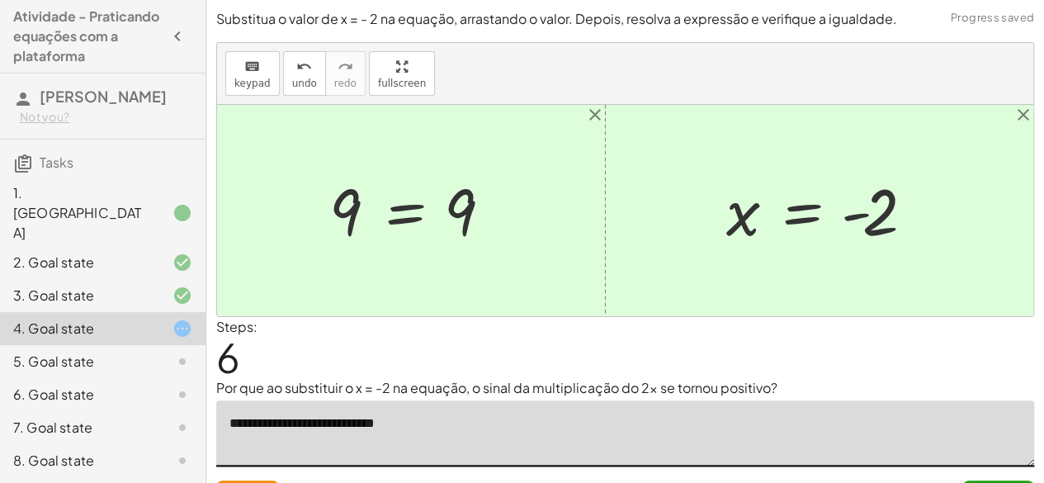
click at [416, 416] on textarea "**********" at bounding box center [625, 433] width 818 height 66
drag, startPoint x: 416, startPoint y: 416, endPoint x: 377, endPoint y: 433, distance: 42.2
click at [377, 433] on textarea "**********" at bounding box center [625, 433] width 818 height 66
click at [377, 432] on textarea "**********" at bounding box center [625, 433] width 818 height 66
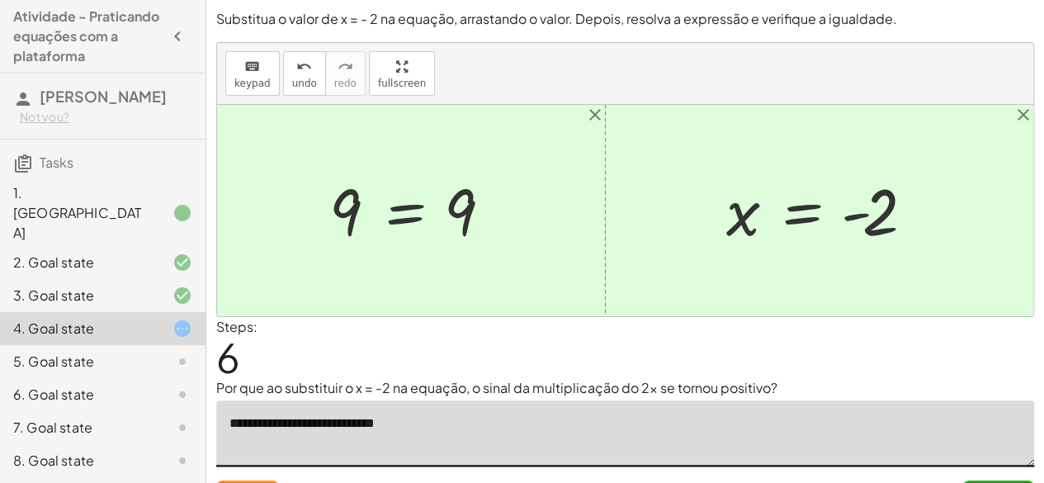
click at [377, 432] on textarea "**********" at bounding box center [625, 433] width 818 height 66
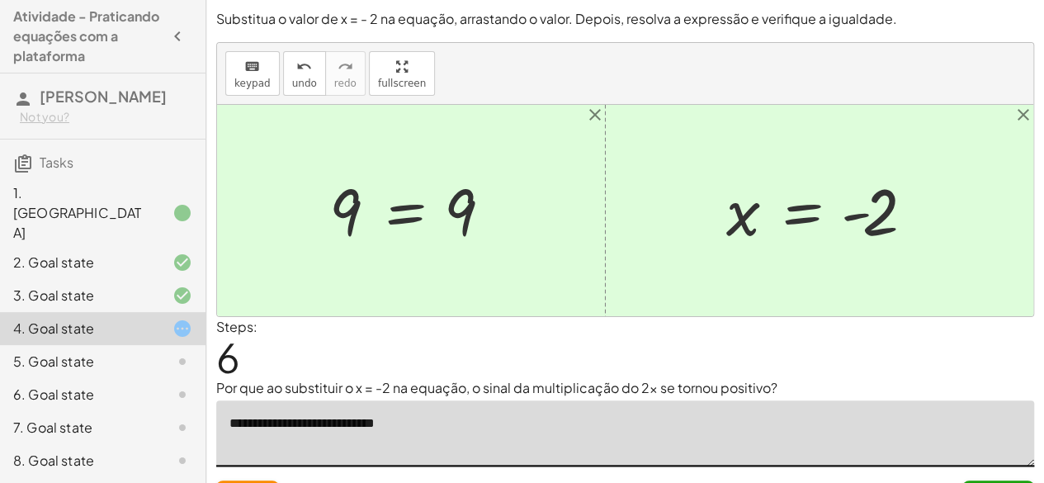
click at [377, 432] on textarea "**********" at bounding box center [625, 433] width 818 height 66
click at [435, 445] on textarea "**********" at bounding box center [625, 433] width 818 height 66
click at [414, 431] on textarea "**********" at bounding box center [625, 433] width 818 height 66
click at [407, 412] on textarea "**********" at bounding box center [625, 433] width 818 height 66
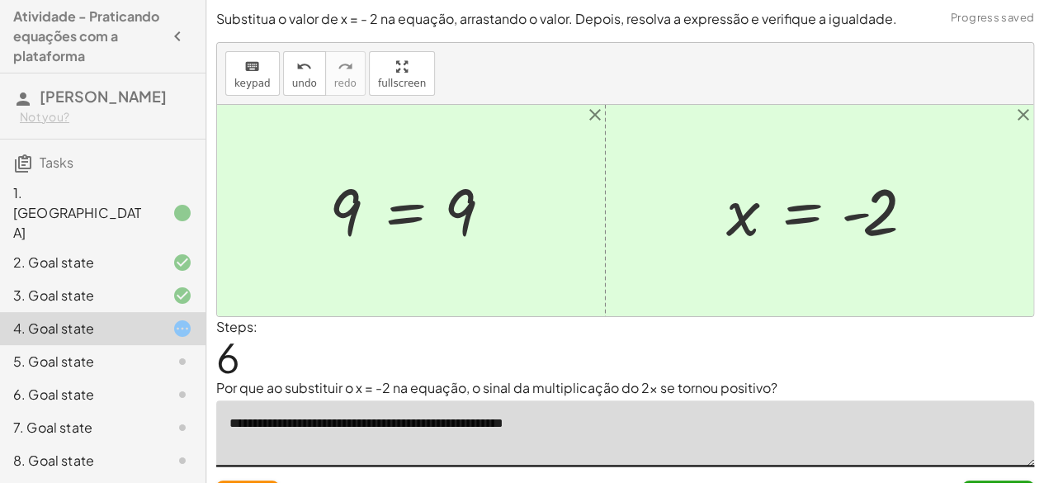
click at [406, 423] on textarea "**********" at bounding box center [625, 433] width 818 height 66
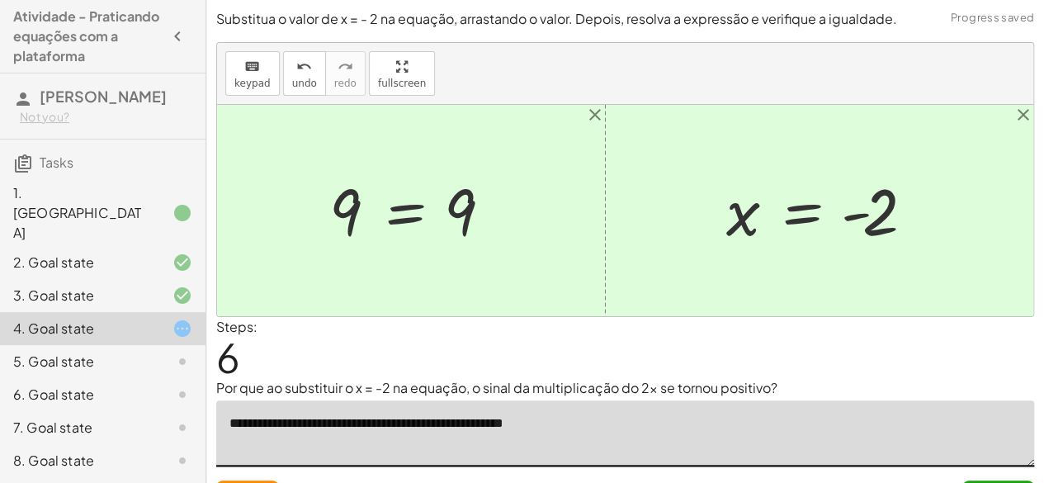
click at [406, 423] on textarea "**********" at bounding box center [625, 433] width 818 height 66
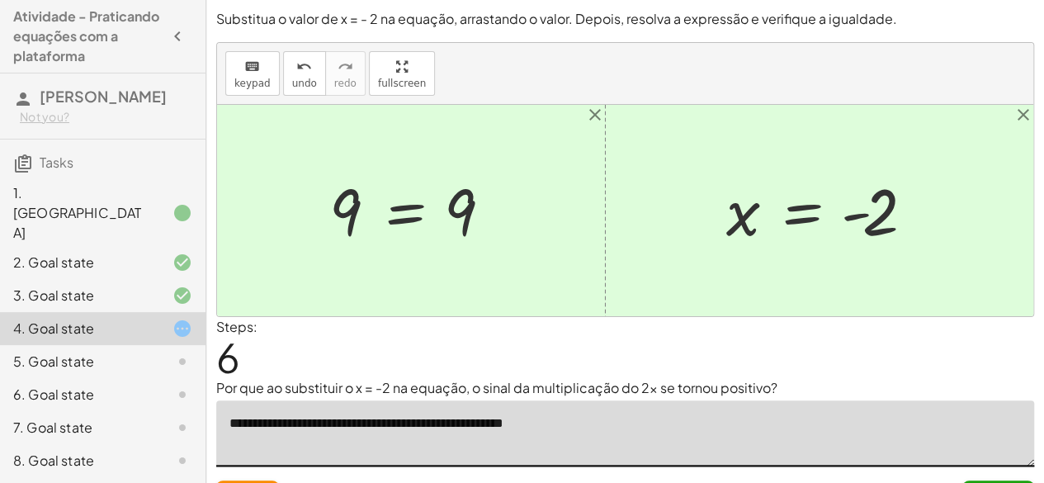
click at [432, 426] on textarea "**********" at bounding box center [625, 433] width 818 height 66
click at [541, 425] on textarea "**********" at bounding box center [625, 433] width 818 height 66
click at [606, 419] on textarea "**********" at bounding box center [625, 433] width 818 height 66
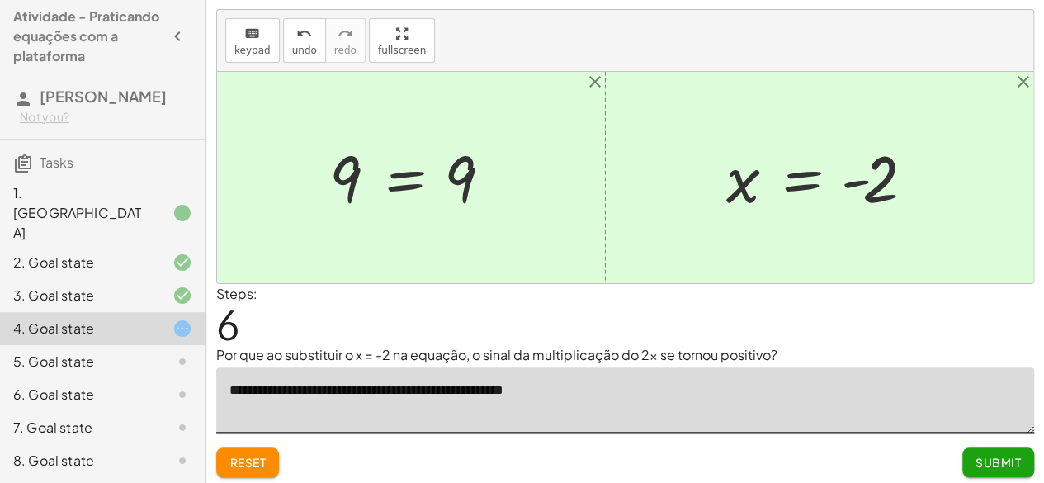
scroll to position [35, 0]
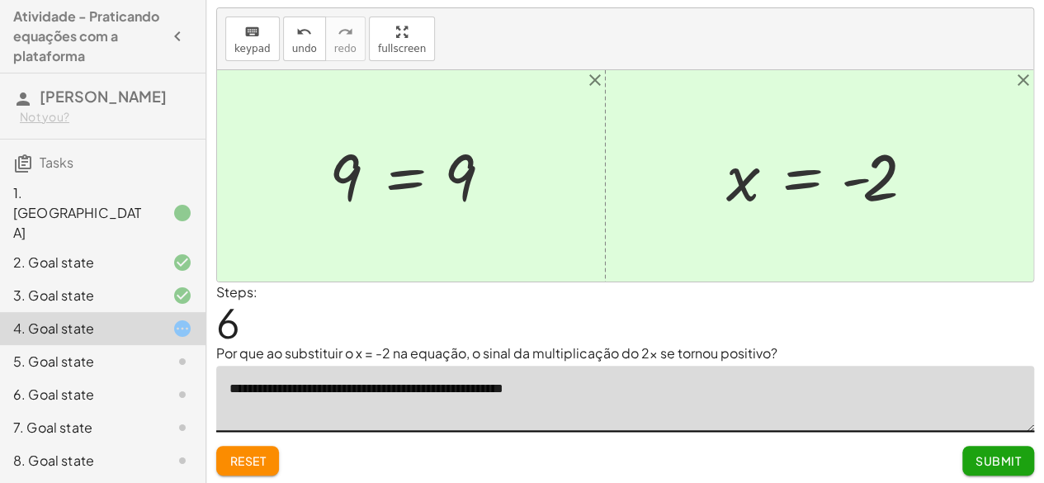
type textarea "**********"
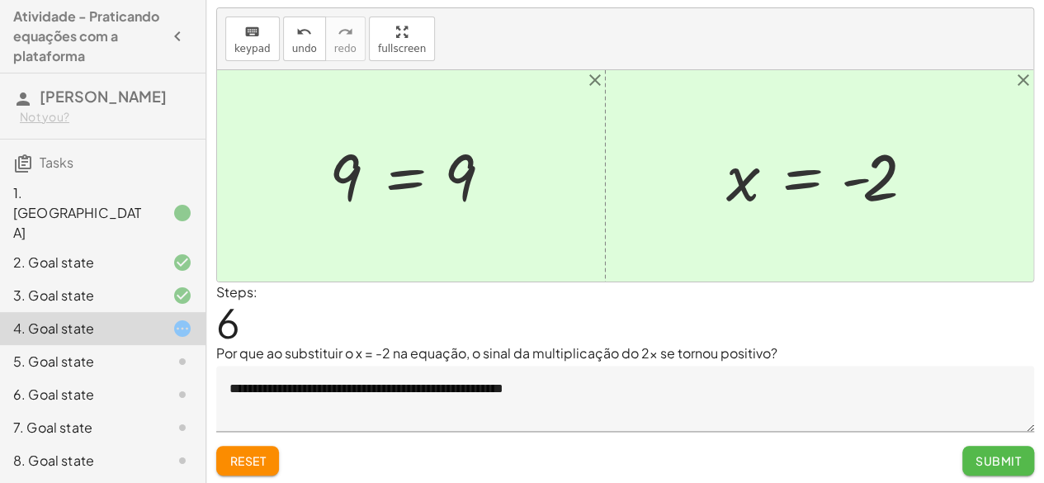
click at [999, 461] on span "Submit" at bounding box center [998, 460] width 45 height 15
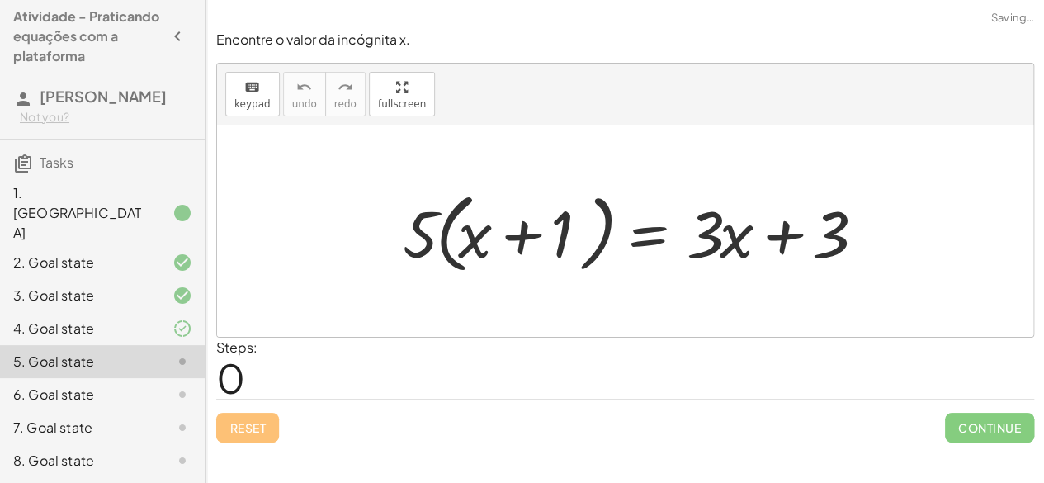
scroll to position [0, 0]
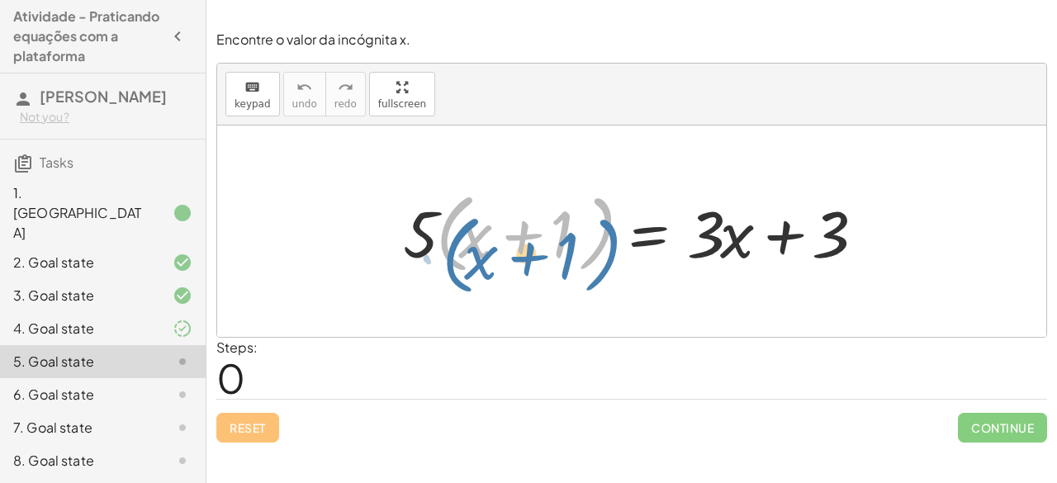
click at [599, 202] on div at bounding box center [638, 231] width 487 height 95
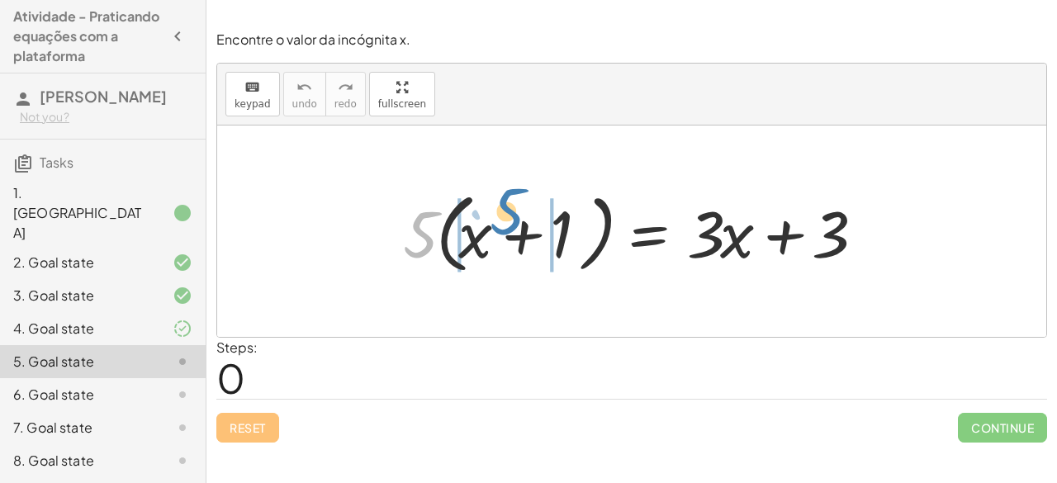
drag, startPoint x: 424, startPoint y: 234, endPoint x: 508, endPoint y: 217, distance: 86.0
click at [508, 217] on div at bounding box center [638, 231] width 487 height 95
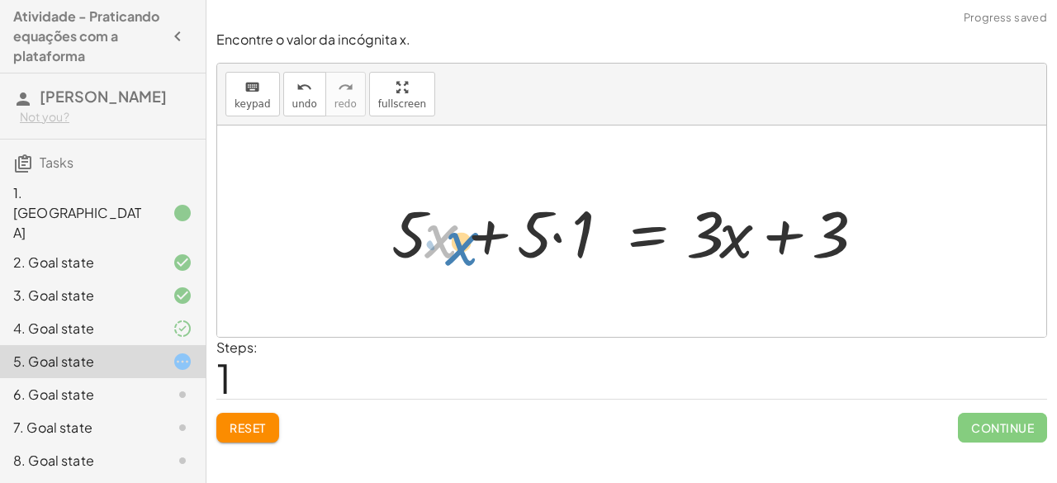
drag, startPoint x: 441, startPoint y: 242, endPoint x: 454, endPoint y: 250, distance: 15.6
click at [454, 250] on div at bounding box center [632, 231] width 499 height 85
click at [423, 248] on div at bounding box center [632, 231] width 499 height 85
click at [558, 247] on div at bounding box center [632, 231] width 499 height 85
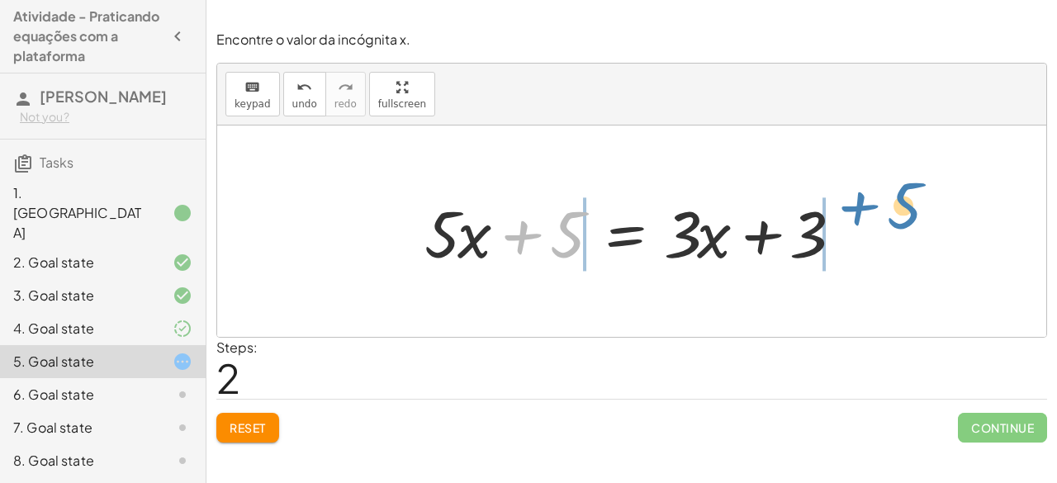
drag, startPoint x: 581, startPoint y: 236, endPoint x: 917, endPoint y: 211, distance: 336.9
click at [917, 211] on div "· 5 · ( + x + 1 ) = + · 3 · x + 3 + · 5 · x + · 5 · 1 = + · 3 · x + 3 + 5 + x +…" at bounding box center [631, 230] width 829 height 211
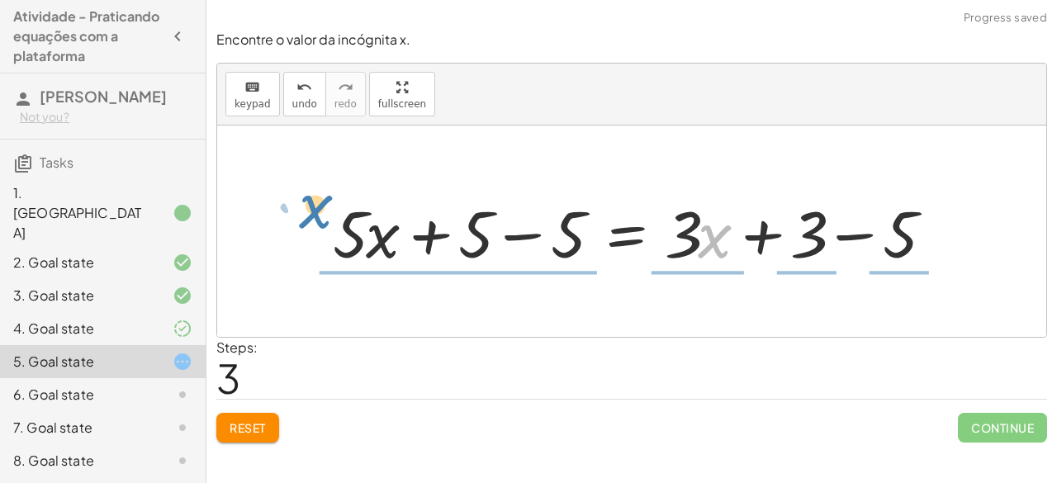
drag, startPoint x: 703, startPoint y: 247, endPoint x: 290, endPoint y: 235, distance: 413.8
click at [290, 235] on div "· 5 · ( + x + 1 ) = + · 3 · x + 3 + · 5 · x + · 5 · 1 = + · 3 · x + 3 + · 5 · x…" at bounding box center [631, 230] width 829 height 211
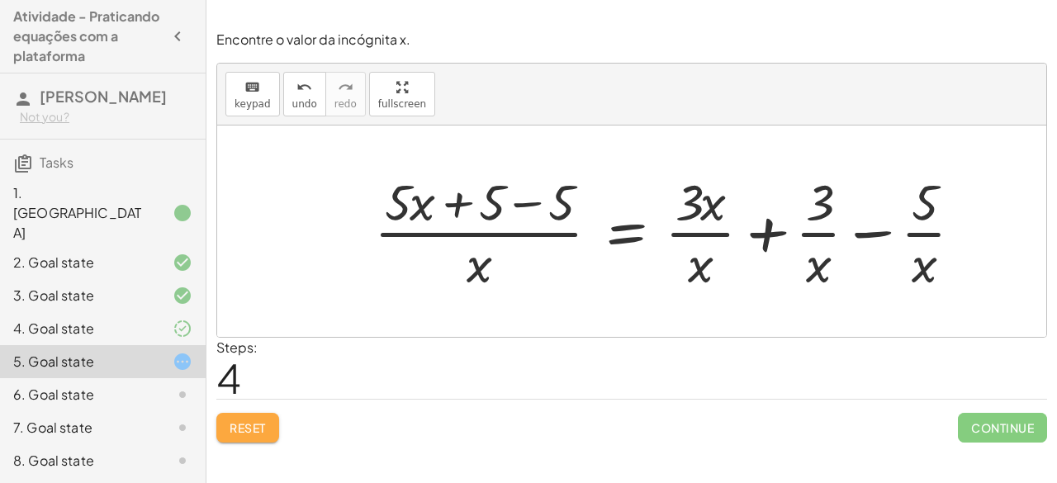
click at [268, 432] on button "Reset" at bounding box center [247, 428] width 63 height 30
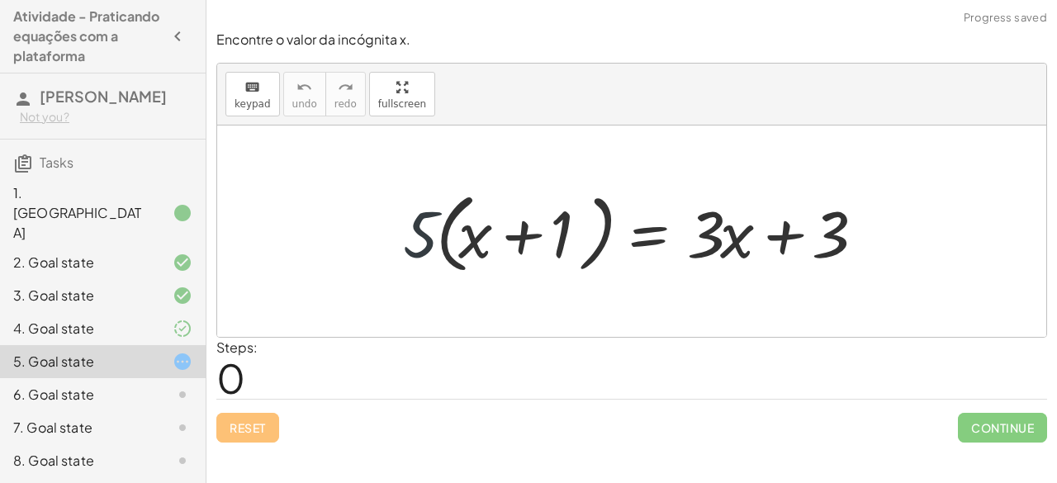
drag, startPoint x: 424, startPoint y: 230, endPoint x: 468, endPoint y: 209, distance: 48.7
click at [468, 209] on div at bounding box center [638, 231] width 487 height 95
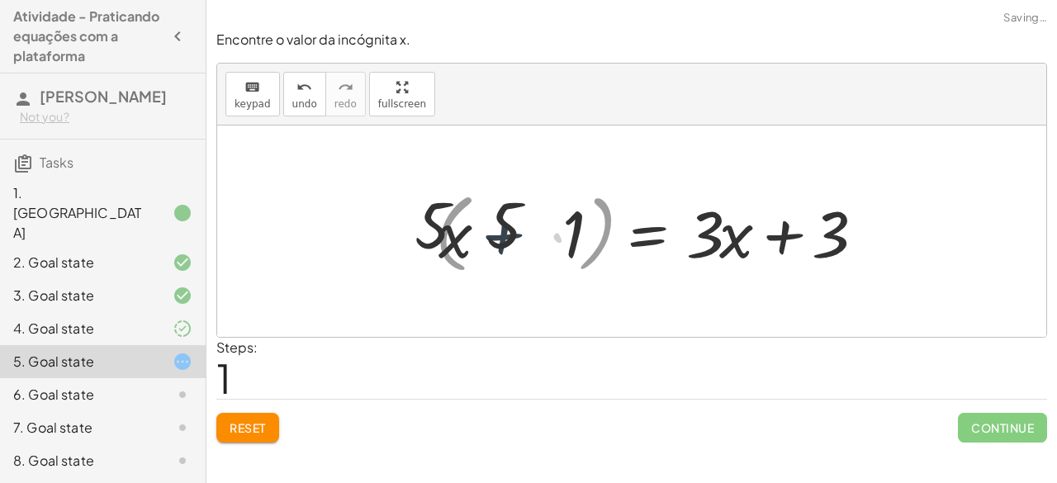
click at [471, 209] on div at bounding box center [632, 231] width 499 height 85
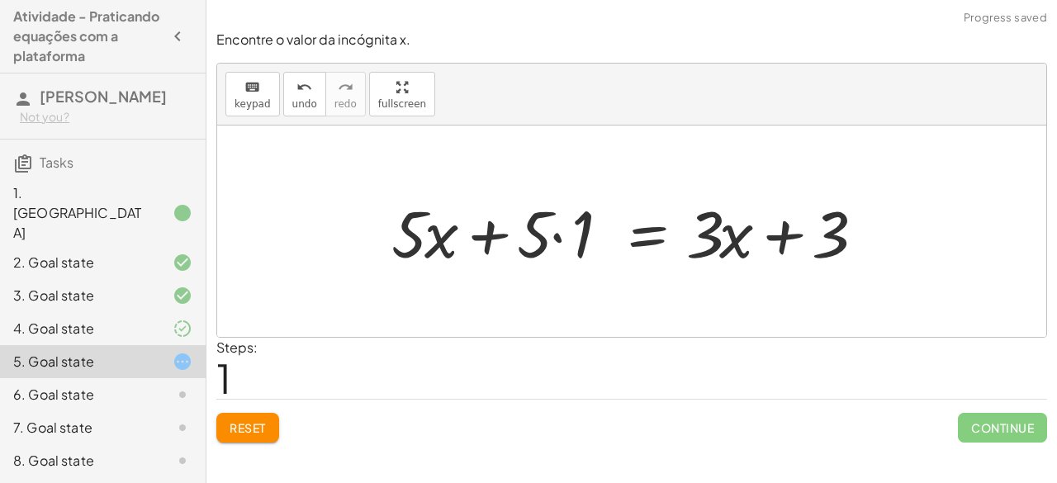
click at [553, 224] on div at bounding box center [632, 231] width 499 height 85
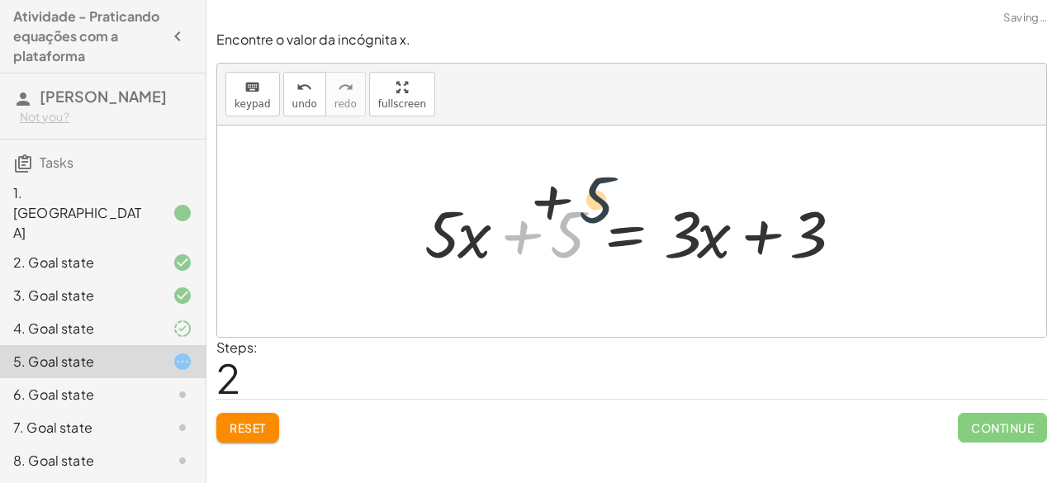
drag, startPoint x: 578, startPoint y: 232, endPoint x: 722, endPoint y: 150, distance: 165.3
click at [722, 150] on div "· 5 · ( + x + 1 ) = + · 3 · x + 3 + · 5 · x + · 5 · 1 = + · 3 · x + 3 + 5 + x +…" at bounding box center [631, 230] width 829 height 211
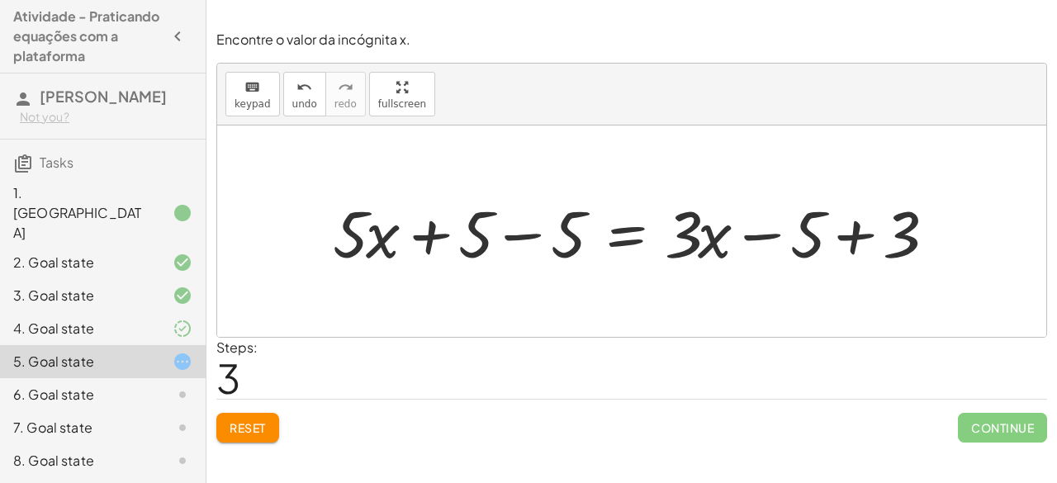
click at [513, 232] on div at bounding box center [638, 231] width 628 height 85
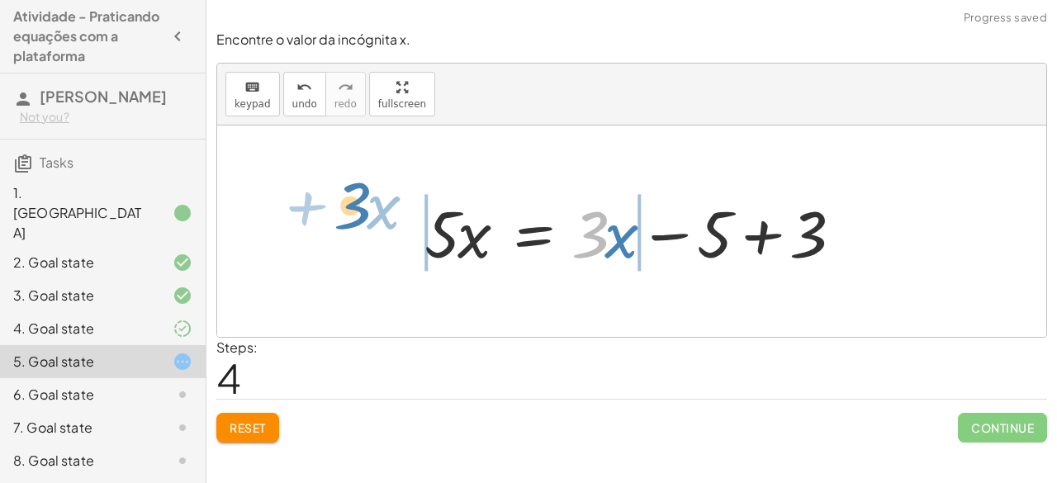
drag, startPoint x: 599, startPoint y: 226, endPoint x: 362, endPoint y: 199, distance: 238.5
click at [362, 199] on div "· 5 · ( + x + 1 ) = + · 3 · x + 3 + · 5 · x + · 5 · 1 = + · 3 · x + 3 + · 5 · x…" at bounding box center [631, 230] width 829 height 211
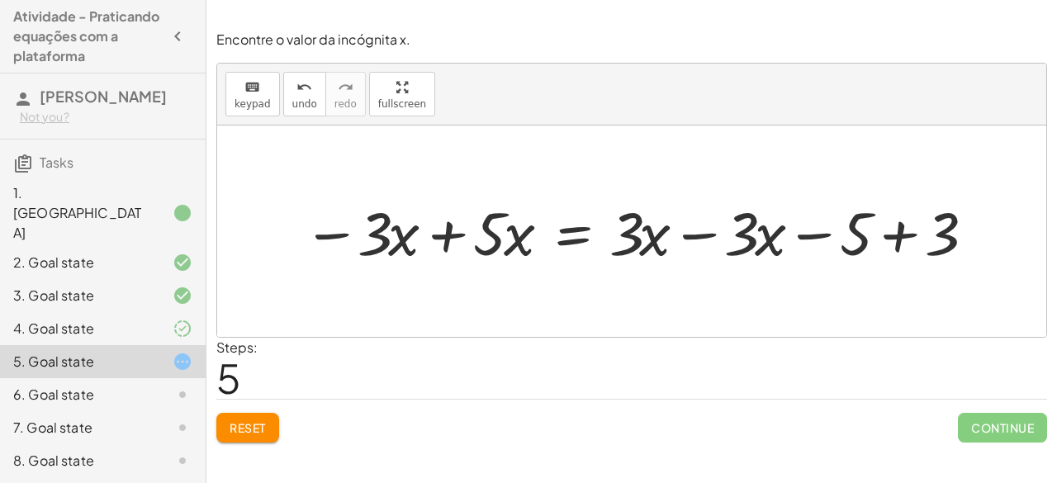
click at [883, 235] on div at bounding box center [639, 231] width 688 height 79
click at [701, 245] on div at bounding box center [596, 231] width 603 height 79
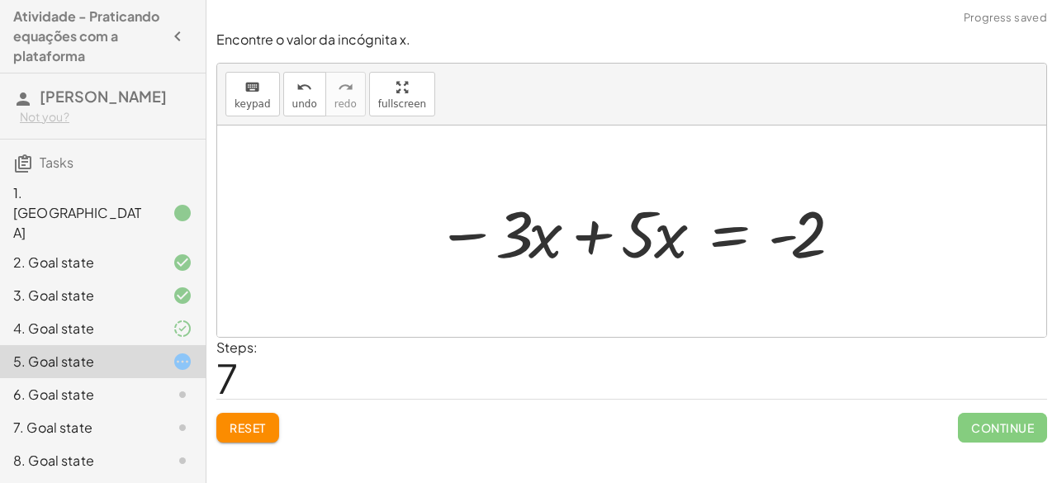
click at [571, 237] on div at bounding box center [638, 231] width 421 height 85
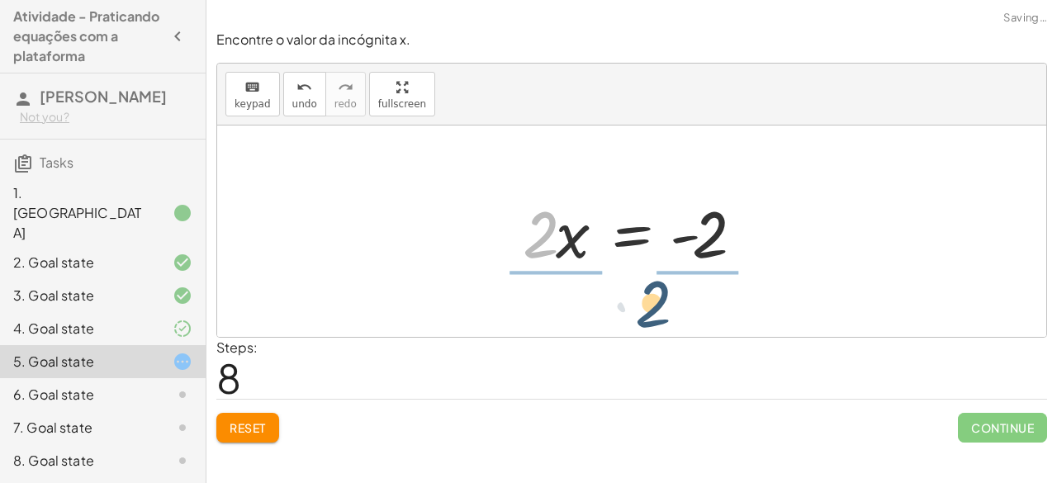
drag, startPoint x: 550, startPoint y: 230, endPoint x: 700, endPoint y: 297, distance: 164.5
click at [700, 297] on div "· 5 · ( + x + 1 ) = + · 3 · x + 3 + · 5 · x + · 5 · 1 = + · 3 · x + 3 + · 5 · x…" at bounding box center [631, 230] width 829 height 211
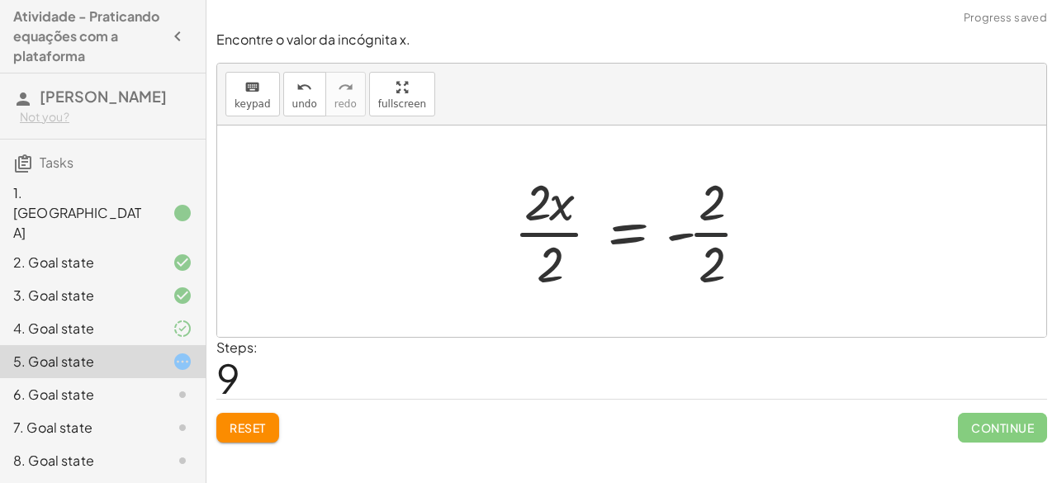
click at [703, 234] on div at bounding box center [638, 231] width 266 height 127
click at [703, 234] on div at bounding box center [631, 231] width 253 height 127
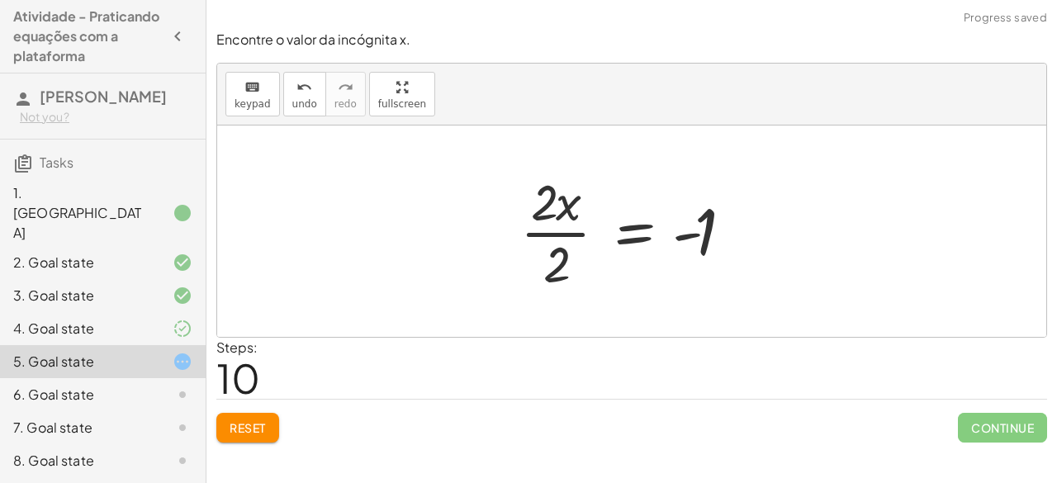
click at [551, 225] on div at bounding box center [638, 231] width 253 height 127
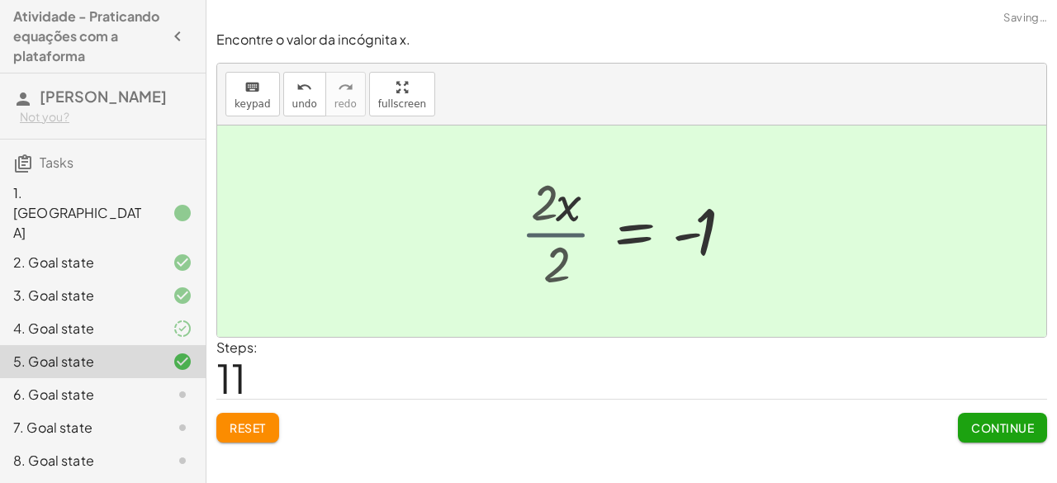
click at [551, 225] on div at bounding box center [657, 232] width 215 height 82
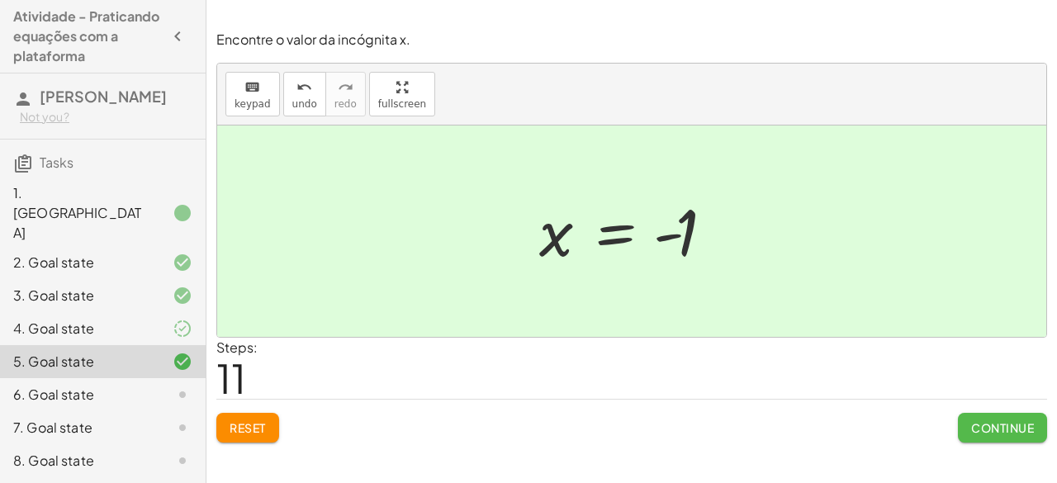
click at [980, 418] on button "Continue" at bounding box center [1002, 428] width 89 height 30
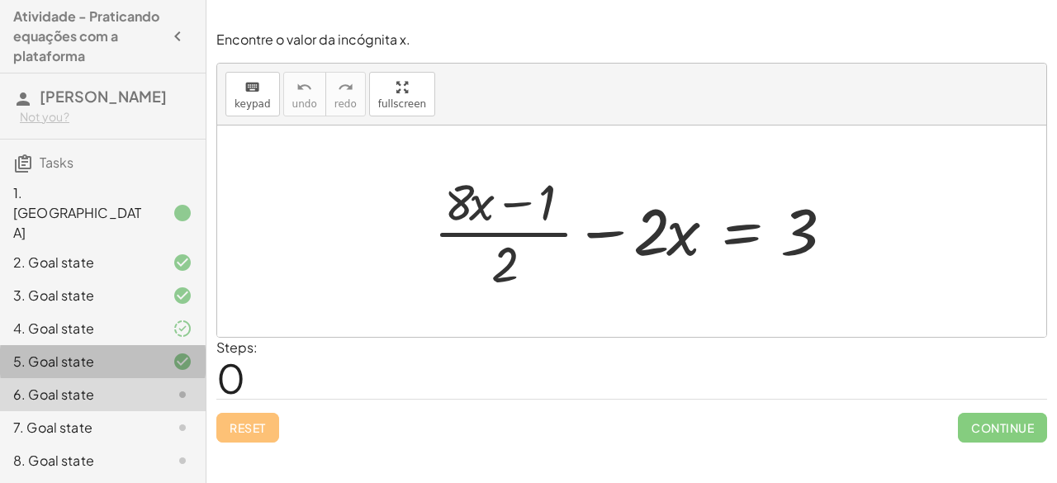
click at [125, 411] on div "5. Goal state" at bounding box center [103, 427] width 206 height 33
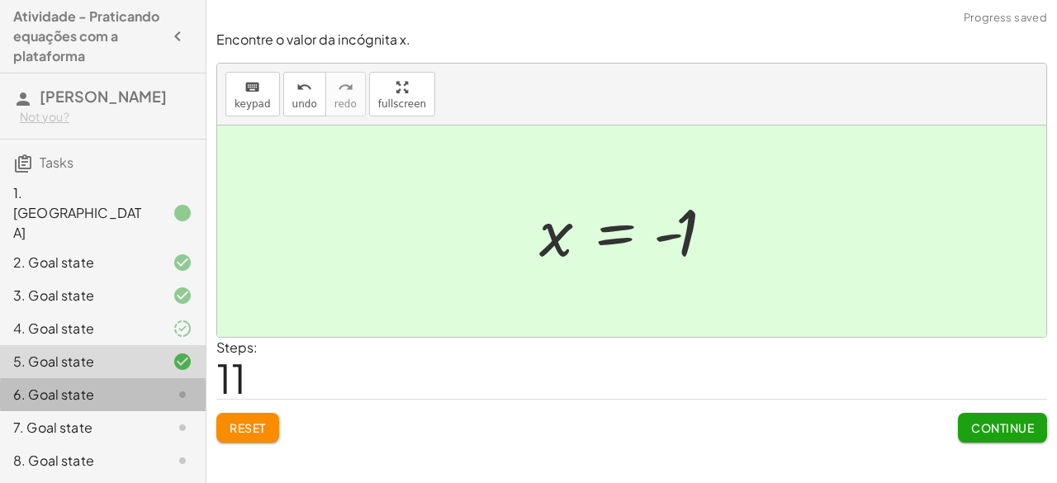
click at [125, 385] on div "6. Goal state" at bounding box center [79, 395] width 133 height 20
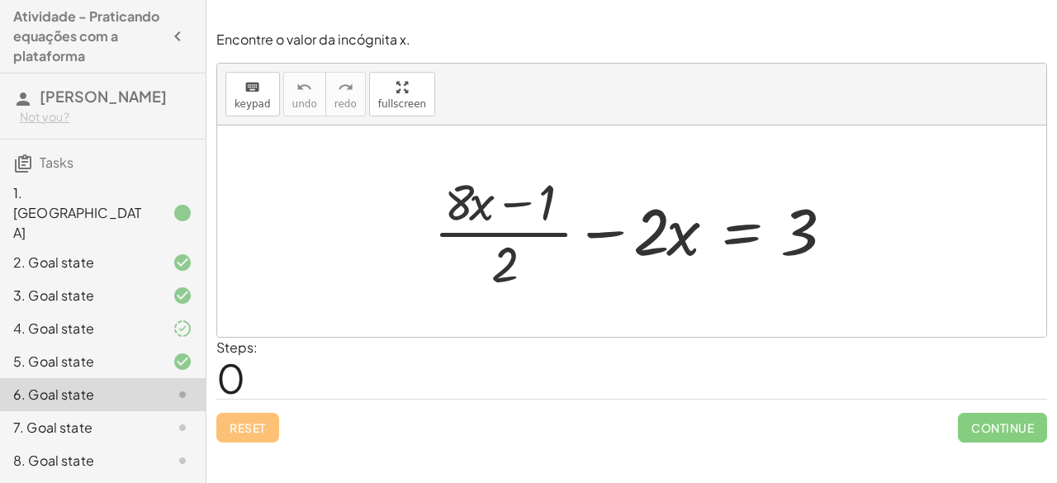
click at [448, 208] on div at bounding box center [637, 231] width 425 height 127
drag, startPoint x: 448, startPoint y: 208, endPoint x: 443, endPoint y: 216, distance: 9.6
click at [443, 216] on div at bounding box center [637, 231] width 425 height 127
click at [452, 212] on div at bounding box center [637, 231] width 425 height 127
drag, startPoint x: 452, startPoint y: 212, endPoint x: 550, endPoint y: 206, distance: 97.6
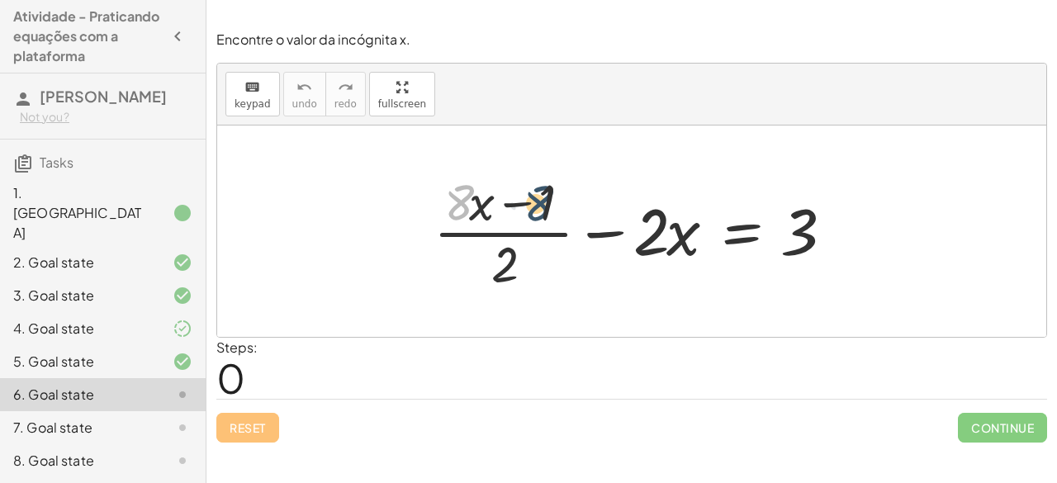
click at [550, 206] on div at bounding box center [637, 231] width 425 height 127
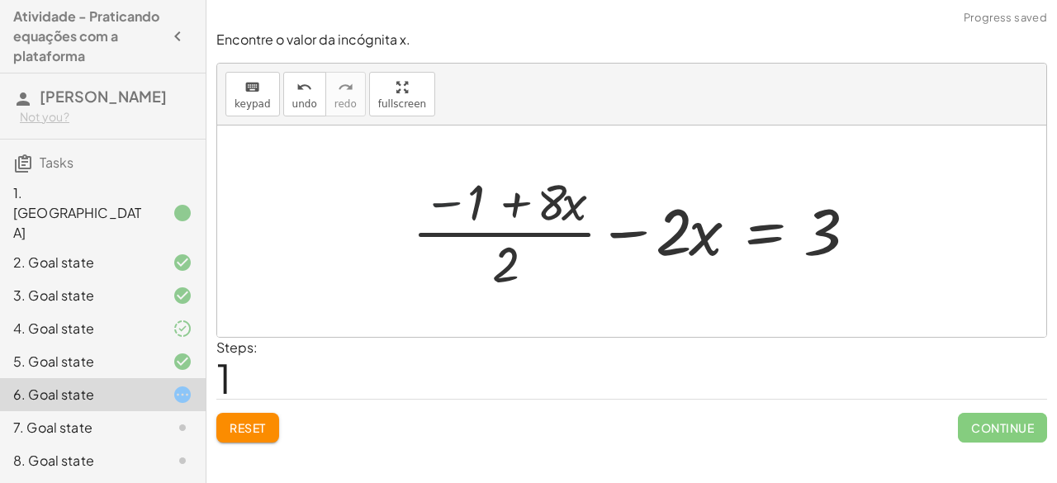
click at [442, 201] on div at bounding box center [639, 231] width 470 height 127
drag, startPoint x: 442, startPoint y: 201, endPoint x: 575, endPoint y: 211, distance: 132.4
click at [575, 211] on div at bounding box center [639, 231] width 470 height 127
click at [478, 193] on div at bounding box center [639, 231] width 470 height 127
drag, startPoint x: 478, startPoint y: 193, endPoint x: 584, endPoint y: 202, distance: 106.9
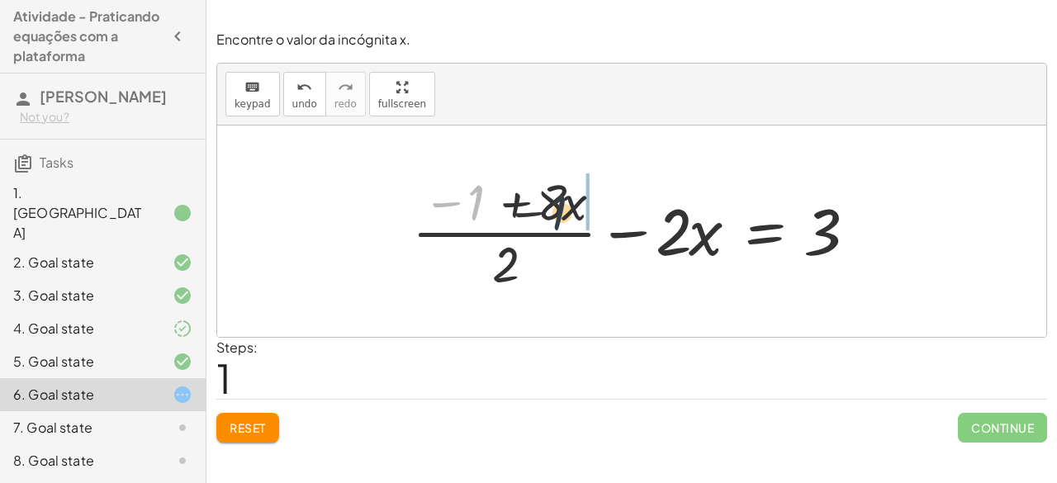
click at [584, 202] on div at bounding box center [639, 231] width 470 height 127
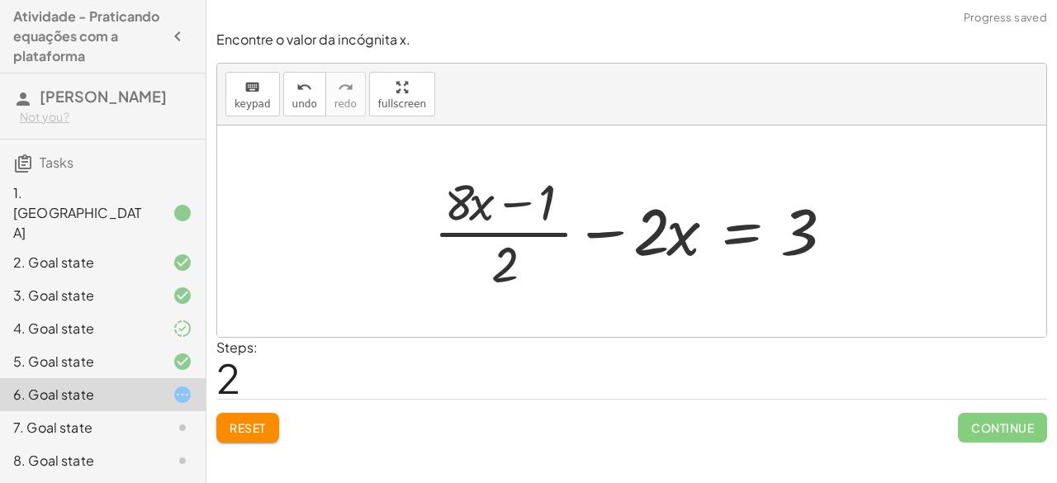
click at [654, 220] on div at bounding box center [637, 231] width 425 height 127
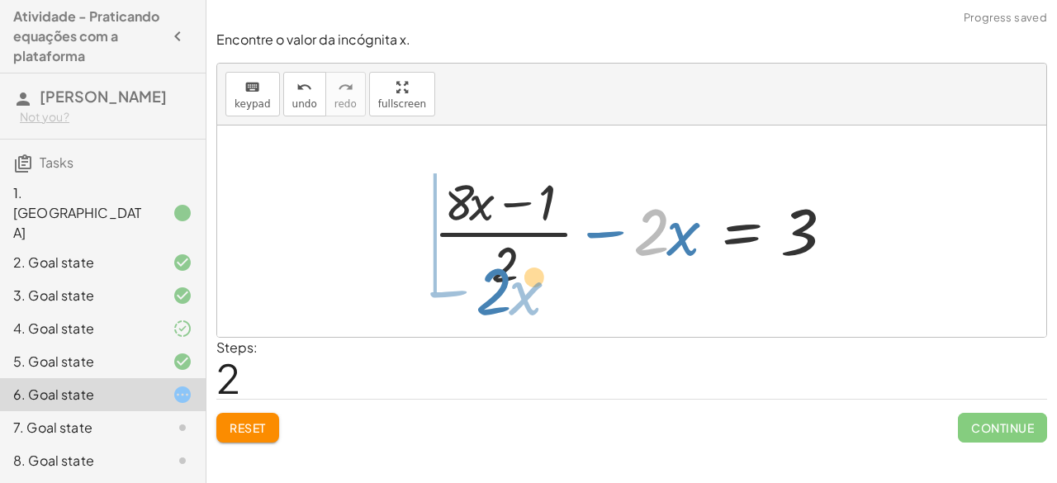
drag, startPoint x: 654, startPoint y: 220, endPoint x: 482, endPoint y: 276, distance: 180.7
click at [482, 276] on div at bounding box center [637, 231] width 425 height 127
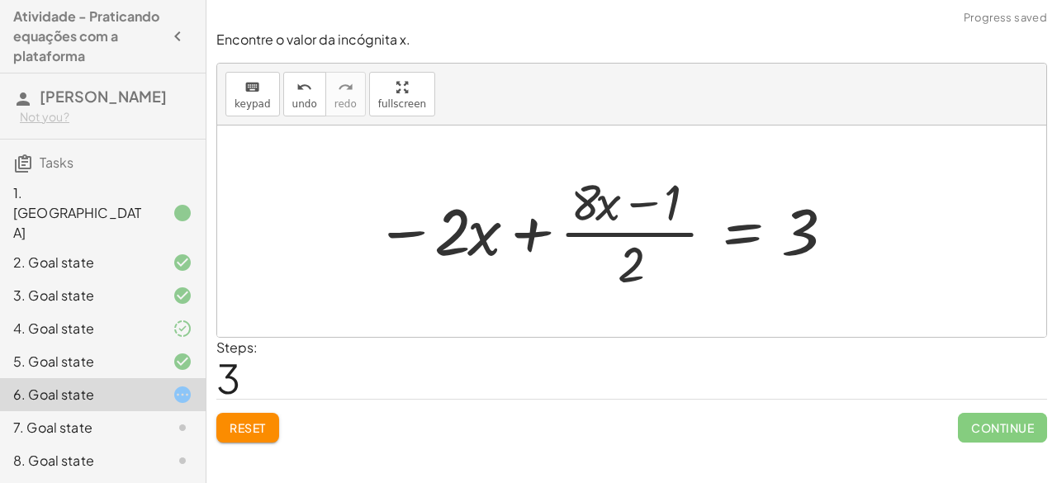
click at [522, 243] on div at bounding box center [604, 231] width 474 height 127
click at [523, 239] on div at bounding box center [604, 231] width 474 height 127
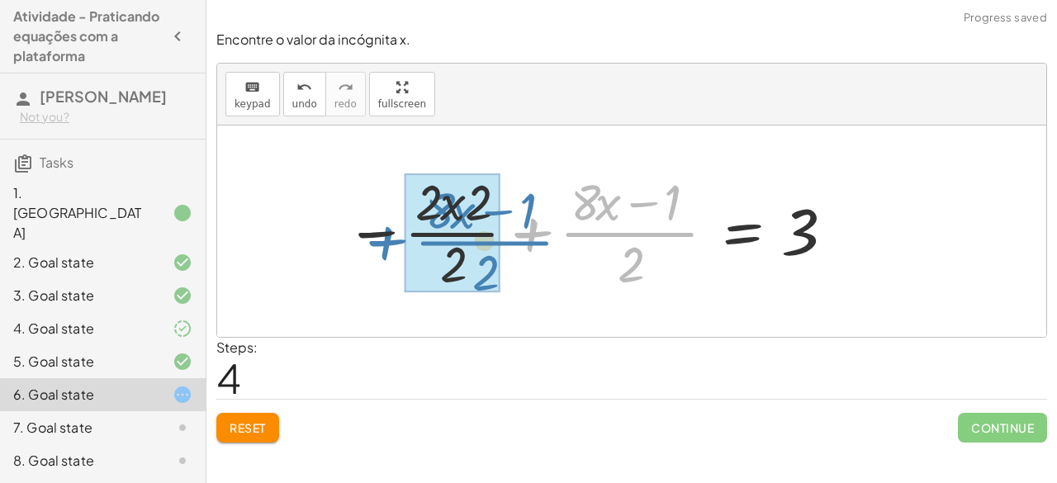
drag, startPoint x: 523, startPoint y: 239, endPoint x: 384, endPoint y: 247, distance: 138.9
click at [384, 247] on div at bounding box center [589, 231] width 504 height 127
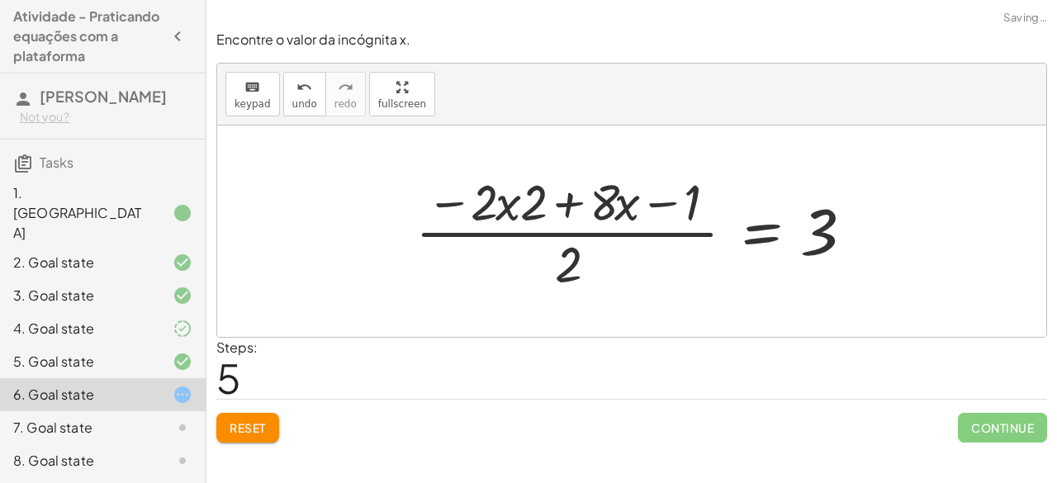
click at [495, 230] on div at bounding box center [638, 231] width 463 height 127
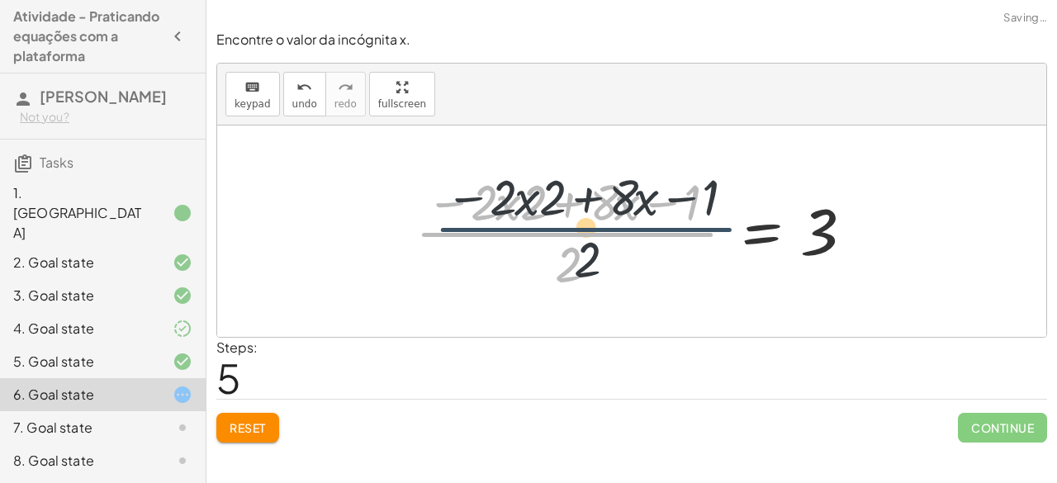
drag, startPoint x: 495, startPoint y: 230, endPoint x: 514, endPoint y: 224, distance: 20.1
click at [514, 224] on div at bounding box center [638, 231] width 463 height 127
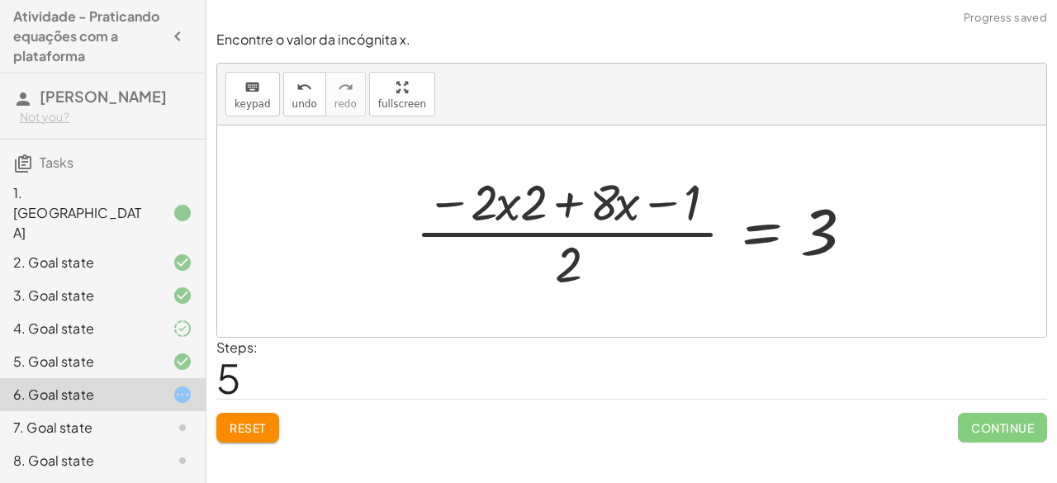
click at [568, 199] on div at bounding box center [638, 231] width 463 height 127
click at [575, 201] on div at bounding box center [638, 231] width 463 height 127
click at [664, 204] on div at bounding box center [638, 231] width 463 height 127
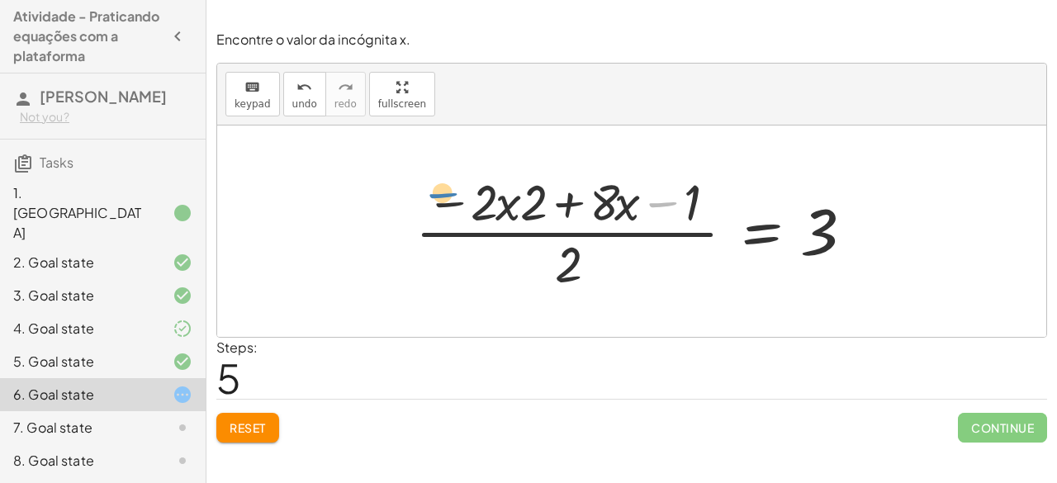
drag, startPoint x: 664, startPoint y: 204, endPoint x: 437, endPoint y: 195, distance: 227.2
click at [437, 195] on div at bounding box center [638, 231] width 463 height 127
click at [691, 205] on div at bounding box center [638, 231] width 463 height 127
drag, startPoint x: 691, startPoint y: 205, endPoint x: 452, endPoint y: 205, distance: 238.6
click at [452, 205] on div at bounding box center [638, 231] width 463 height 127
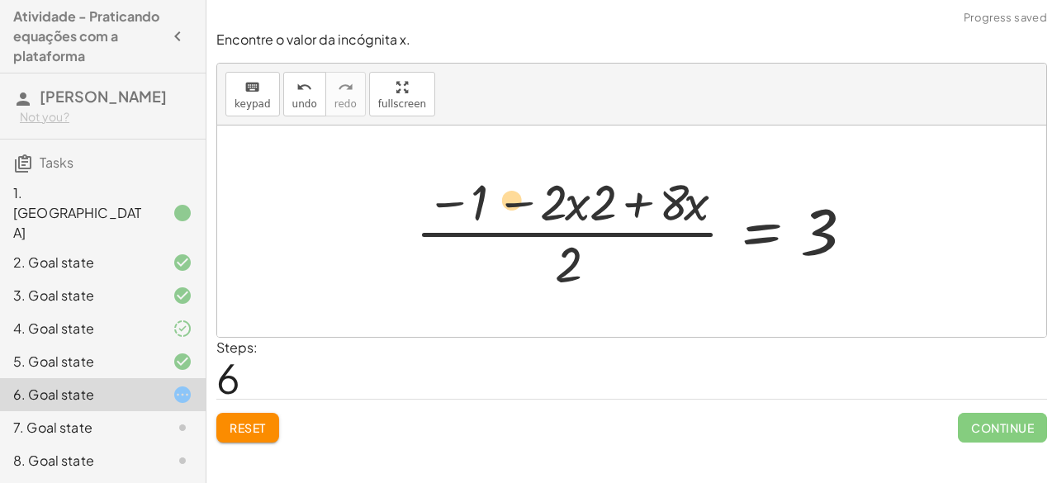
drag, startPoint x: 517, startPoint y: 182, endPoint x: 431, endPoint y: 173, distance: 86.3
click at [431, 173] on div at bounding box center [638, 231] width 463 height 127
click at [578, 213] on div at bounding box center [638, 231] width 463 height 127
click at [647, 201] on div at bounding box center [638, 231] width 463 height 127
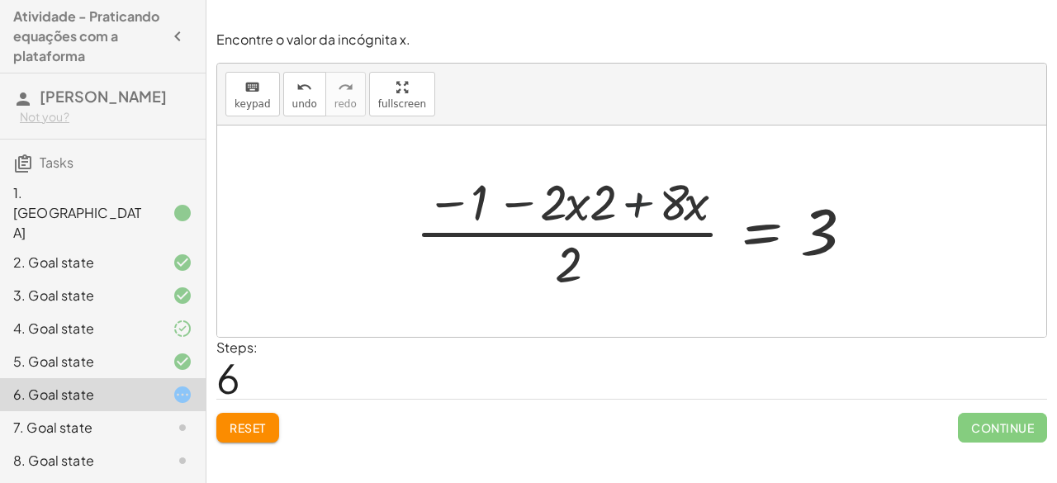
click at [647, 201] on div at bounding box center [638, 231] width 463 height 127
drag, startPoint x: 642, startPoint y: 204, endPoint x: 596, endPoint y: 275, distance: 84.7
click at [596, 275] on div at bounding box center [638, 231] width 463 height 127
drag, startPoint x: 583, startPoint y: 197, endPoint x: 481, endPoint y: 268, distance: 123.9
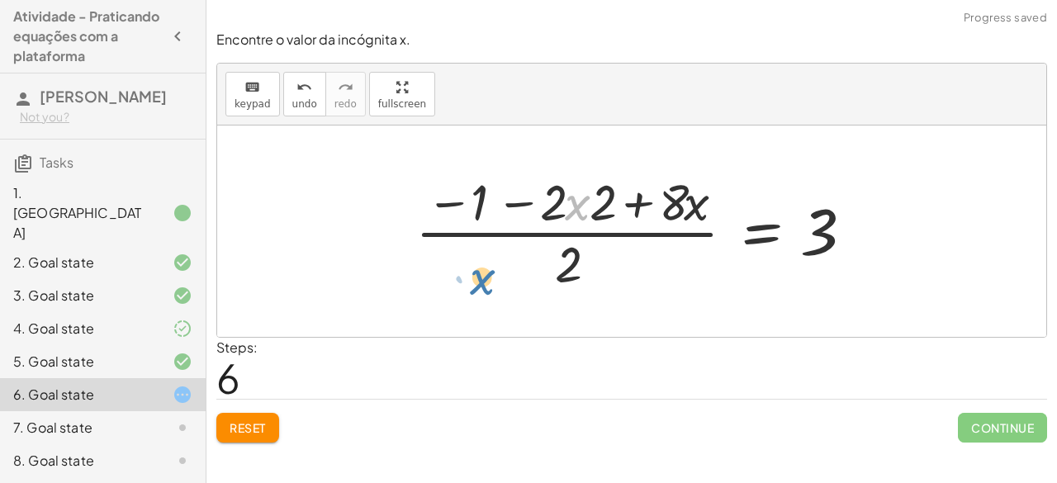
click at [481, 268] on div at bounding box center [638, 231] width 463 height 127
drag, startPoint x: 542, startPoint y: 214, endPoint x: 580, endPoint y: 280, distance: 76.2
click at [580, 280] on div at bounding box center [638, 231] width 463 height 127
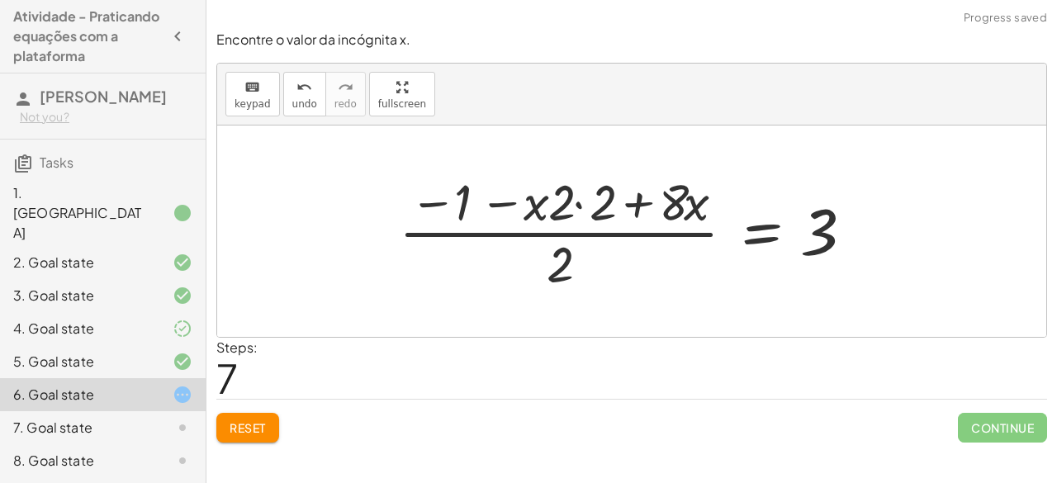
click at [573, 201] on div at bounding box center [630, 231] width 480 height 127
click at [573, 201] on div at bounding box center [651, 231] width 438 height 127
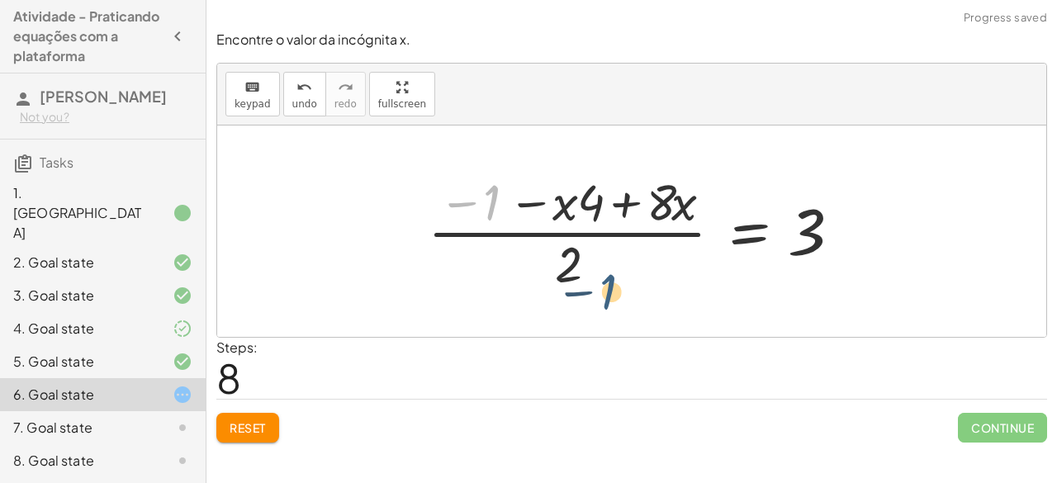
drag, startPoint x: 494, startPoint y: 193, endPoint x: 621, endPoint y: 281, distance: 154.3
click at [621, 281] on div at bounding box center [638, 231] width 438 height 127
click at [556, 219] on div at bounding box center [638, 231] width 438 height 127
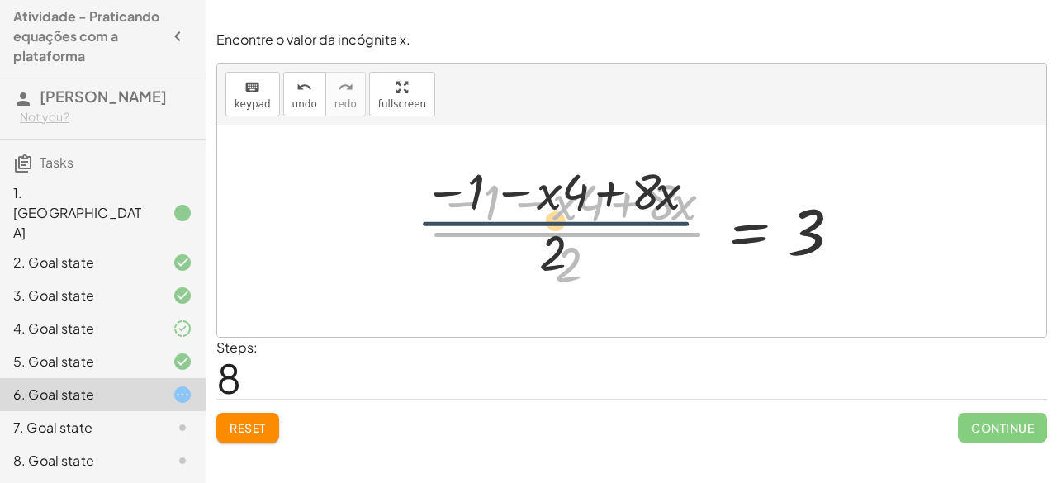
drag, startPoint x: 556, startPoint y: 219, endPoint x: 528, endPoint y: 197, distance: 34.7
click at [528, 197] on div at bounding box center [638, 231] width 438 height 127
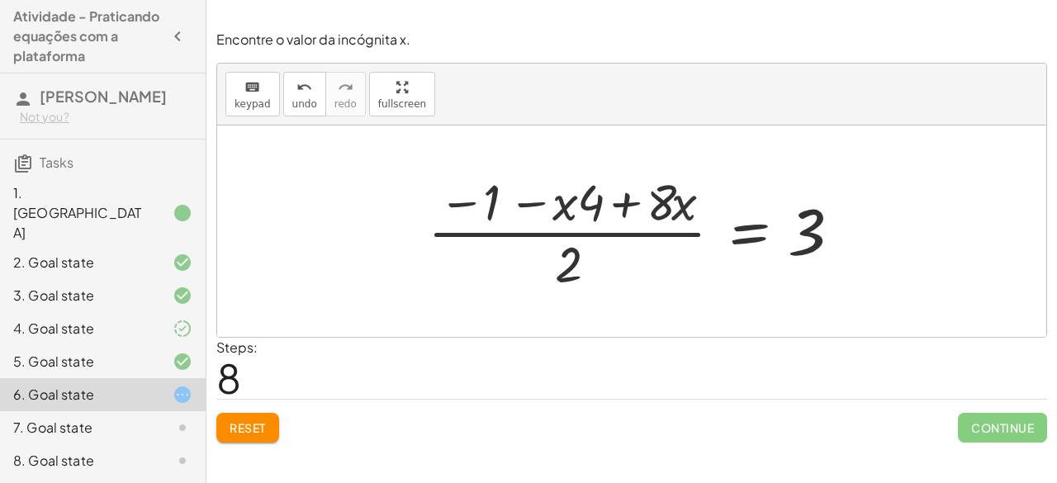
click at [677, 182] on div at bounding box center [638, 231] width 438 height 127
drag, startPoint x: 677, startPoint y: 182, endPoint x: 670, endPoint y: 214, distance: 32.1
click at [670, 214] on div at bounding box center [638, 231] width 438 height 127
drag, startPoint x: 666, startPoint y: 202, endPoint x: 602, endPoint y: 204, distance: 64.4
click at [602, 204] on div at bounding box center [638, 231] width 438 height 127
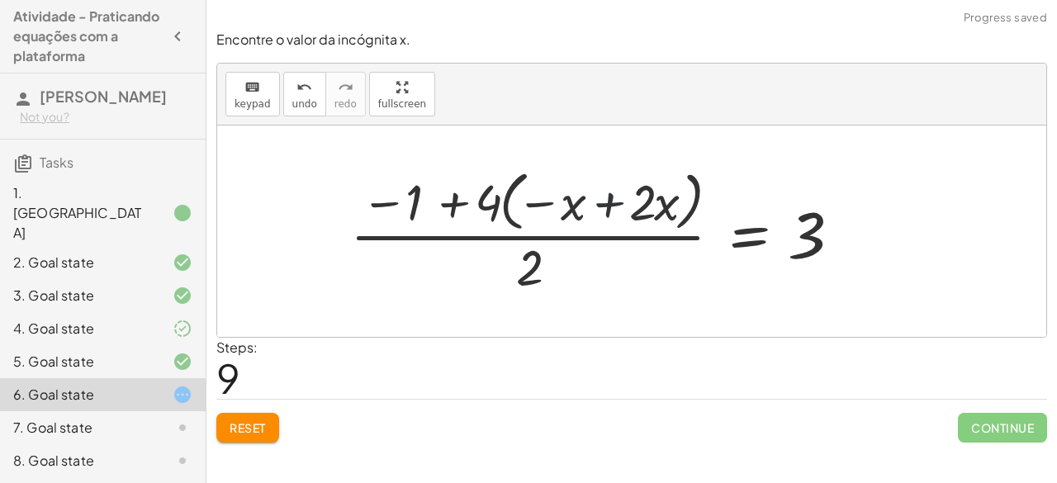
click at [608, 204] on div at bounding box center [600, 230] width 516 height 135
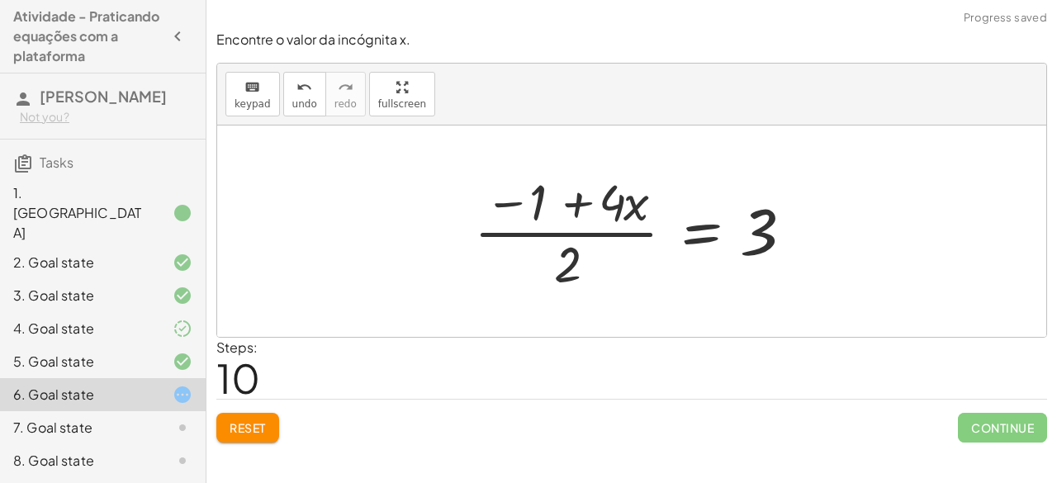
click at [581, 202] on div at bounding box center [638, 231] width 344 height 127
drag, startPoint x: 607, startPoint y: 209, endPoint x: 513, endPoint y: 207, distance: 94.1
click at [513, 207] on div at bounding box center [638, 231] width 344 height 127
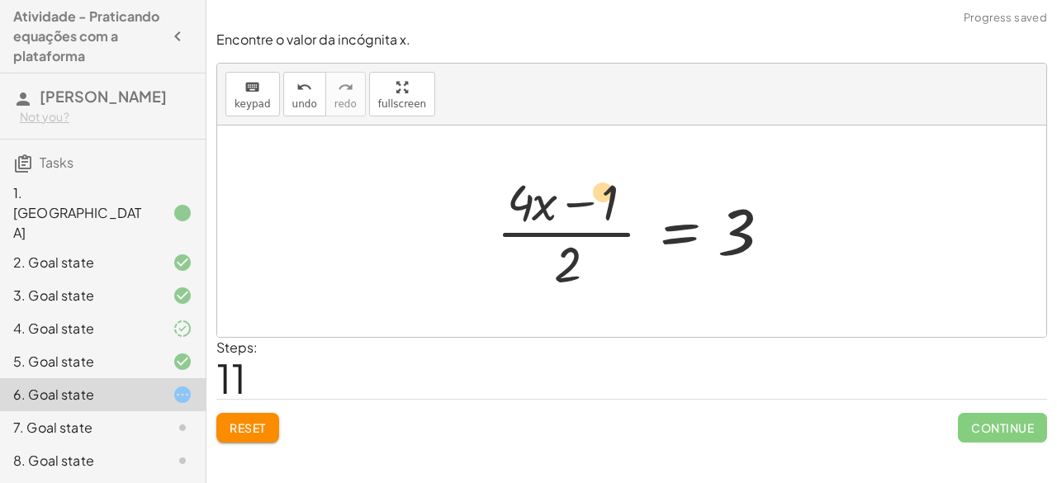
drag, startPoint x: 513, startPoint y: 204, endPoint x: 594, endPoint y: 195, distance: 81.4
click at [594, 195] on div at bounding box center [638, 231] width 300 height 127
drag, startPoint x: 565, startPoint y: 249, endPoint x: 606, endPoint y: 179, distance: 81.0
click at [606, 179] on div at bounding box center [638, 231] width 300 height 127
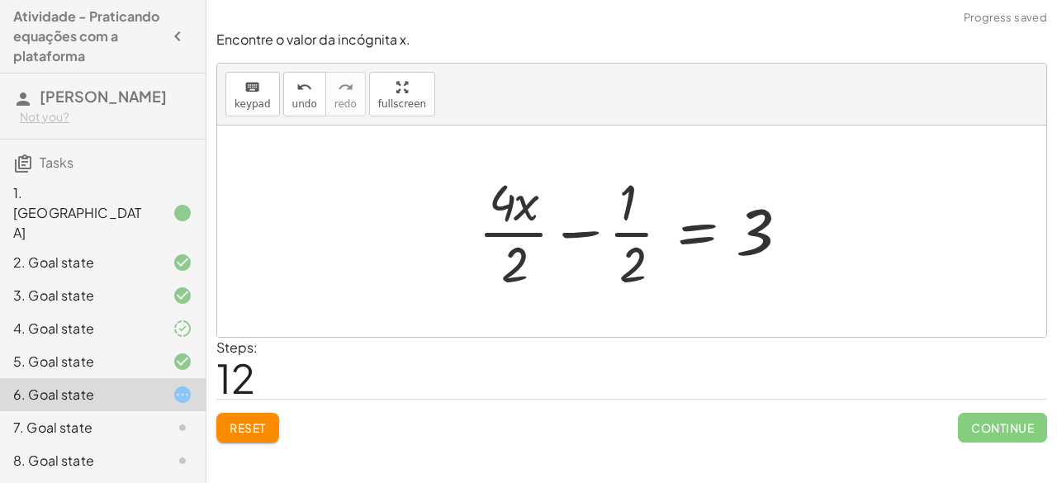
click at [536, 234] on div at bounding box center [638, 231] width 336 height 127
click at [536, 234] on div at bounding box center [640, 231] width 331 height 127
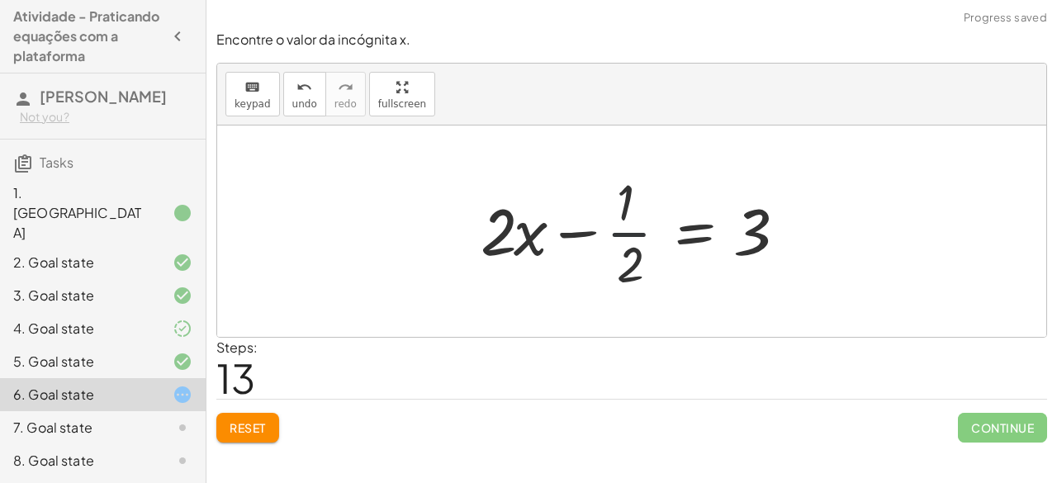
click at [636, 225] on div at bounding box center [637, 231] width 331 height 127
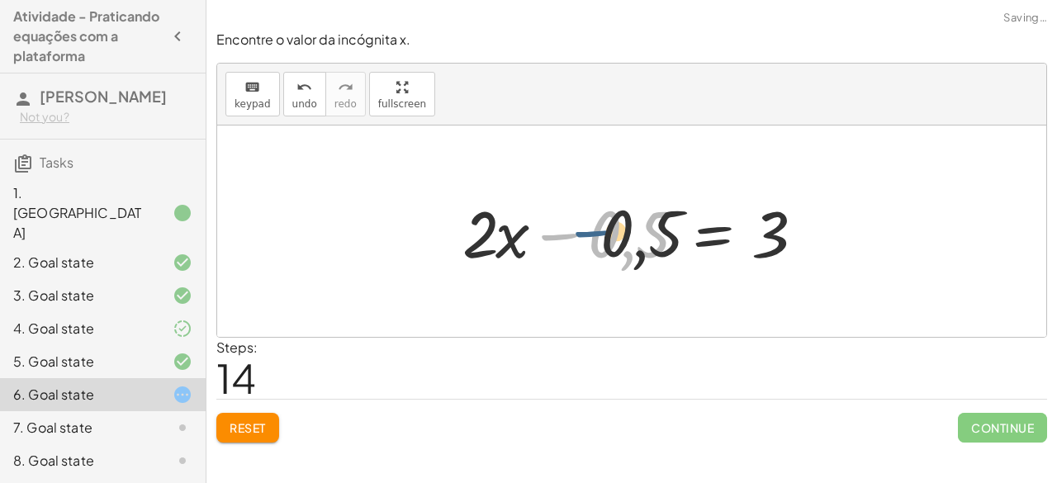
drag, startPoint x: 560, startPoint y: 237, endPoint x: 602, endPoint y: 234, distance: 42.2
click at [602, 234] on div at bounding box center [637, 231] width 367 height 85
click at [487, 237] on div at bounding box center [637, 231] width 367 height 85
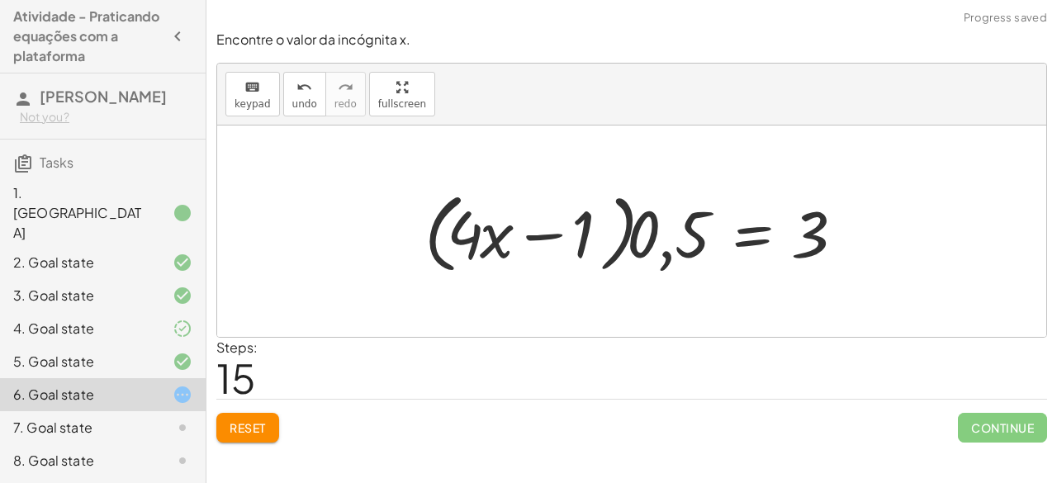
click at [530, 232] on div at bounding box center [638, 231] width 445 height 95
drag, startPoint x: 530, startPoint y: 232, endPoint x: 654, endPoint y: 234, distance: 123.9
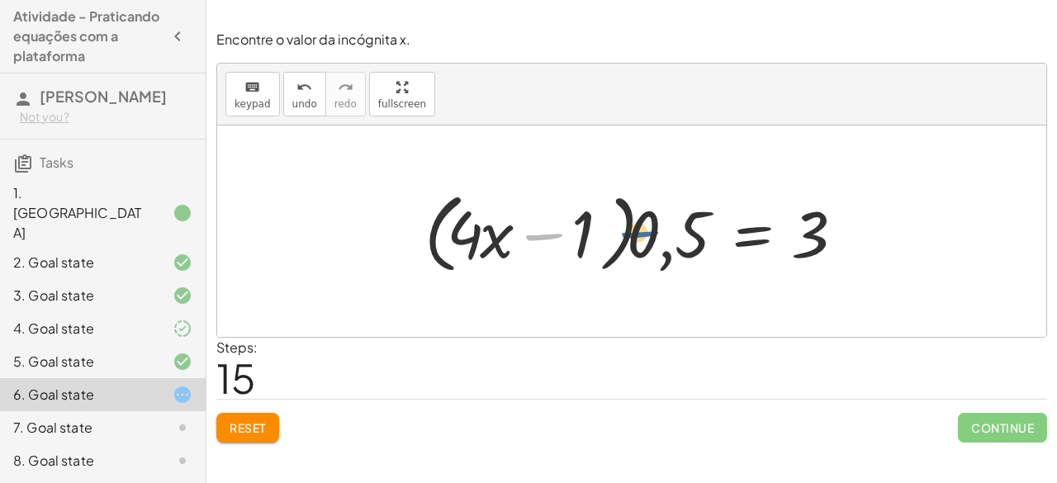
click at [654, 234] on div at bounding box center [638, 231] width 445 height 95
click at [654, 235] on div at bounding box center [638, 231] width 445 height 95
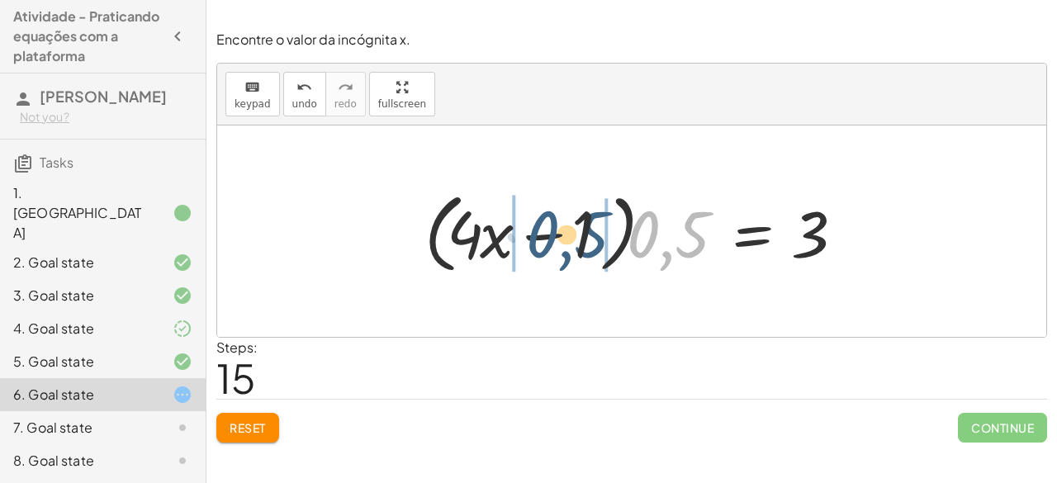
drag, startPoint x: 654, startPoint y: 235, endPoint x: 542, endPoint y: 234, distance: 112.3
click at [542, 234] on div at bounding box center [638, 231] width 445 height 95
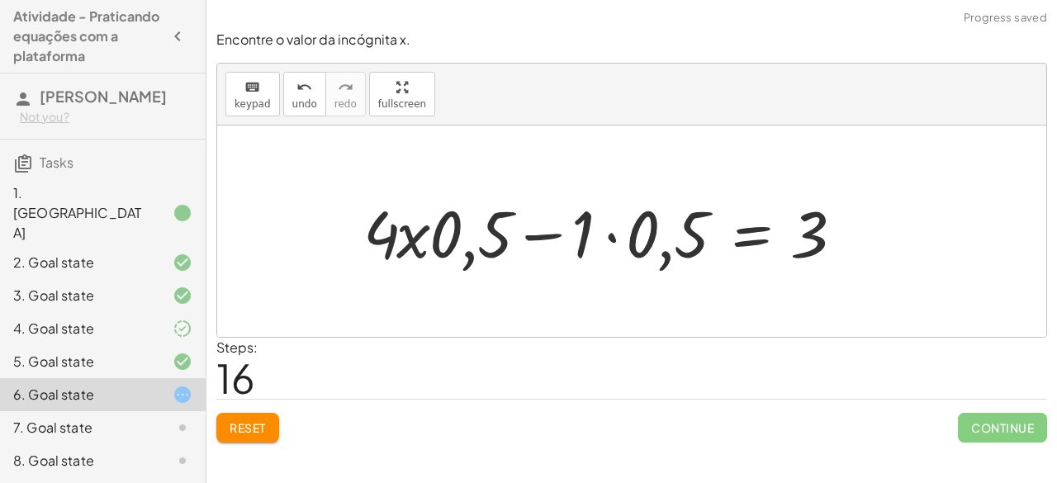
click at [561, 232] on div at bounding box center [607, 231] width 505 height 85
click at [613, 234] on div at bounding box center [607, 231] width 505 height 85
click at [613, 234] on div at bounding box center [635, 231] width 450 height 85
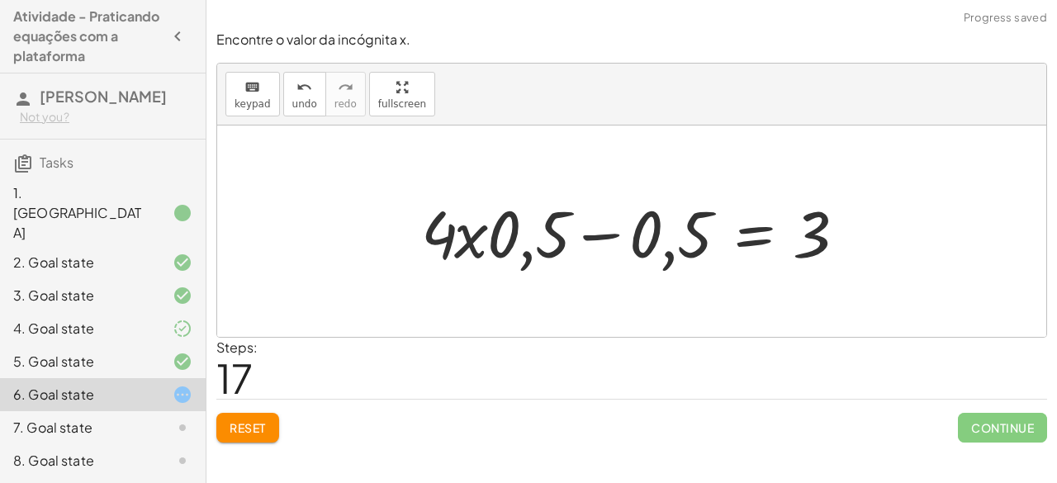
click at [613, 234] on div at bounding box center [638, 231] width 450 height 85
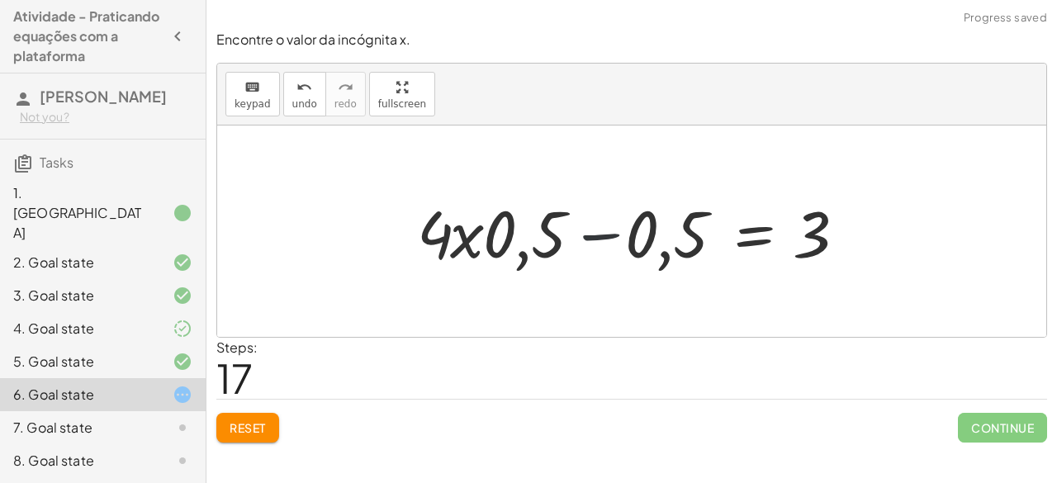
click at [613, 234] on div at bounding box center [638, 231] width 450 height 85
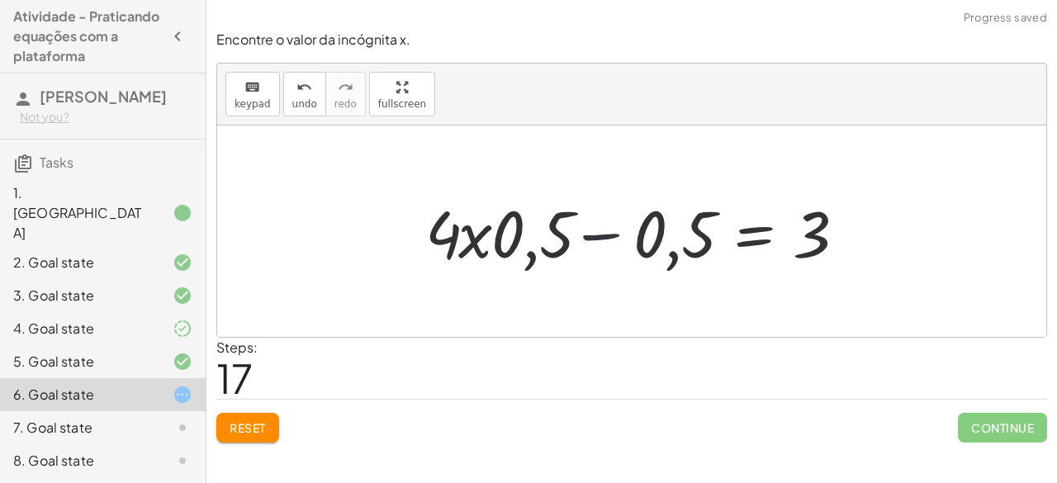
click at [613, 234] on div at bounding box center [638, 231] width 450 height 85
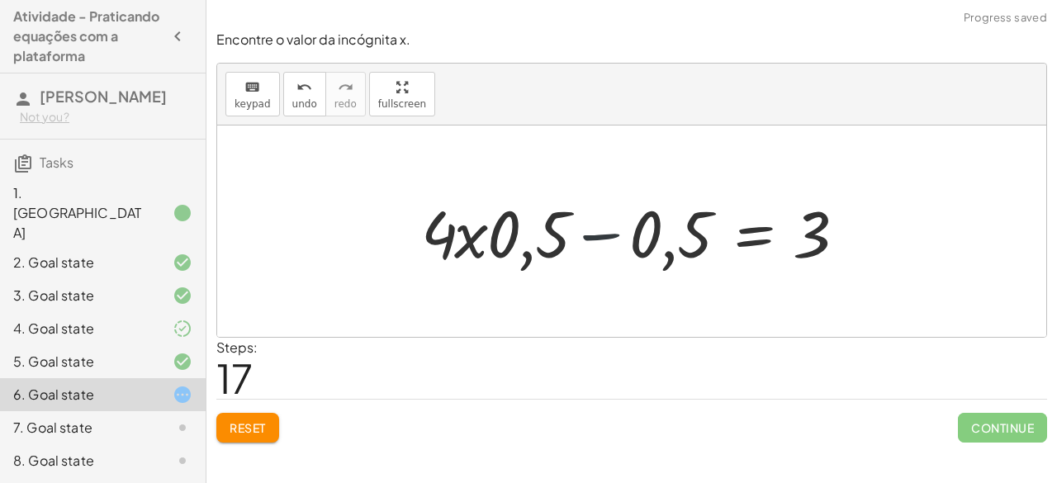
click at [613, 234] on div at bounding box center [638, 231] width 450 height 85
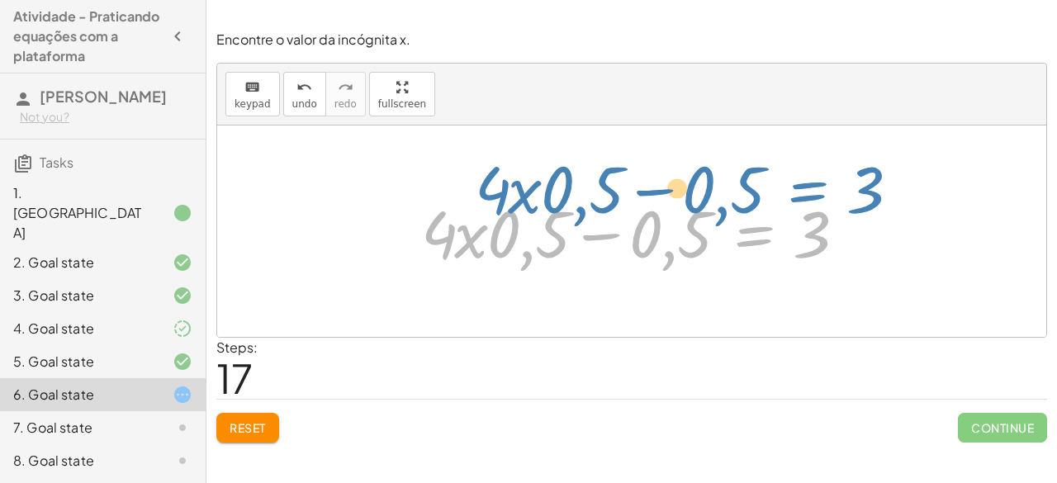
drag, startPoint x: 748, startPoint y: 245, endPoint x: 1056, endPoint y: 146, distance: 323.5
click at [0, 0] on div "Encontre o valor da incógnita x. keyboard keypad undo undo redo redo fullscreen…" at bounding box center [0, 0] width 0 height 0
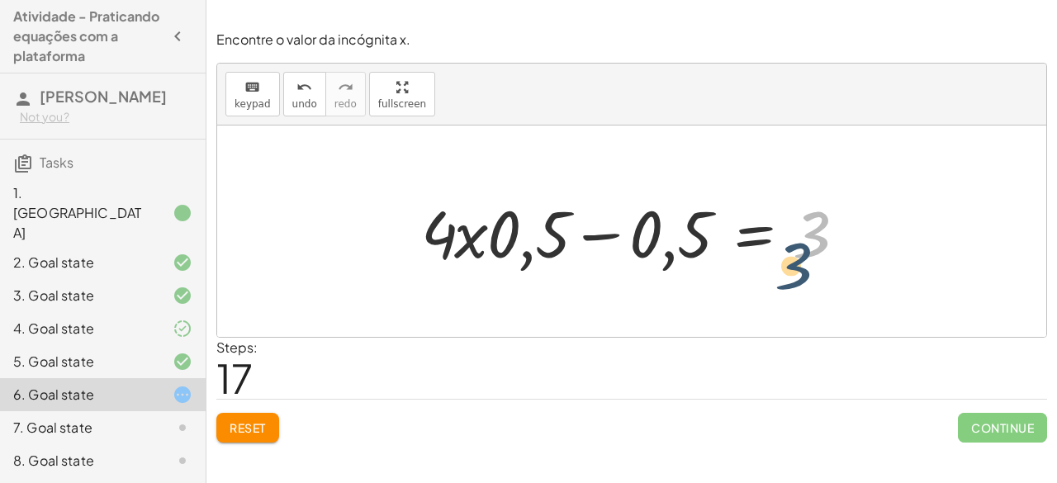
drag, startPoint x: 832, startPoint y: 197, endPoint x: 810, endPoint y: 235, distance: 44.0
click at [810, 235] on div at bounding box center [638, 231] width 450 height 85
drag, startPoint x: 810, startPoint y: 235, endPoint x: 665, endPoint y: 235, distance: 144.5
click at [665, 235] on div at bounding box center [638, 231] width 450 height 85
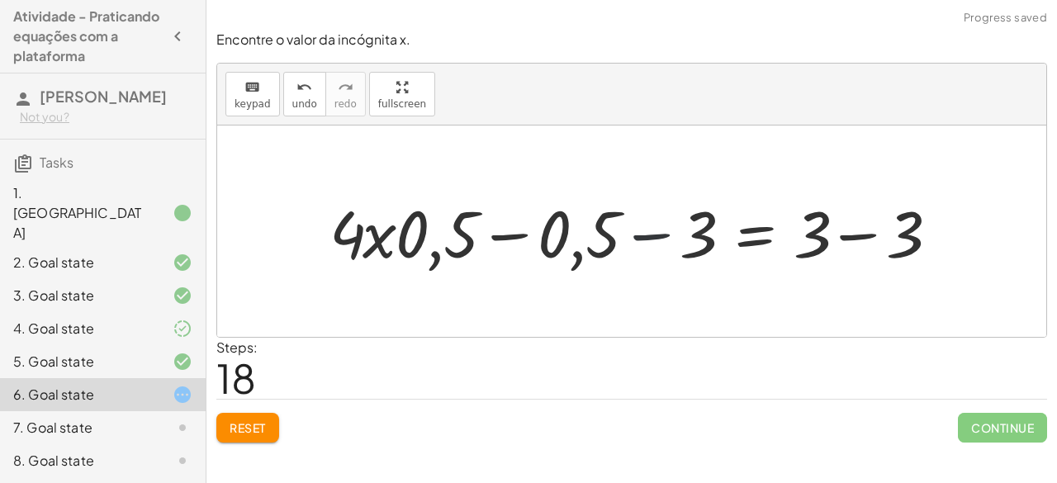
drag, startPoint x: 624, startPoint y: 237, endPoint x: 636, endPoint y: 237, distance: 11.6
click at [636, 237] on div at bounding box center [638, 231] width 635 height 85
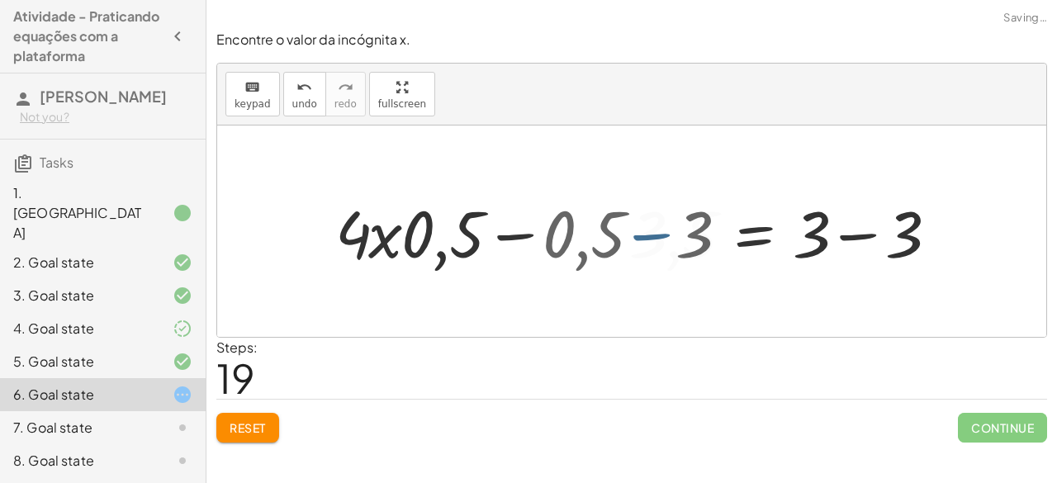
click at [636, 237] on div at bounding box center [684, 231] width 542 height 85
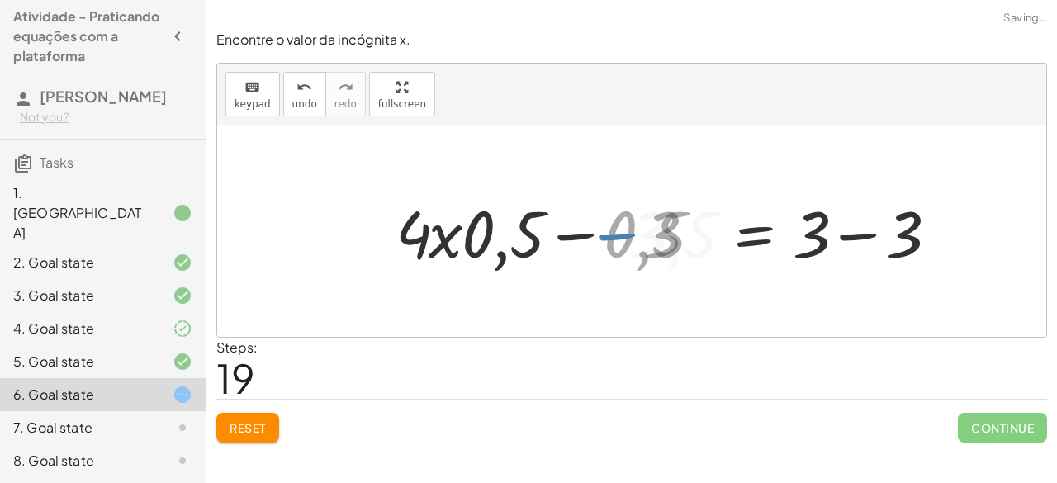
click at [636, 237] on div at bounding box center [684, 231] width 542 height 85
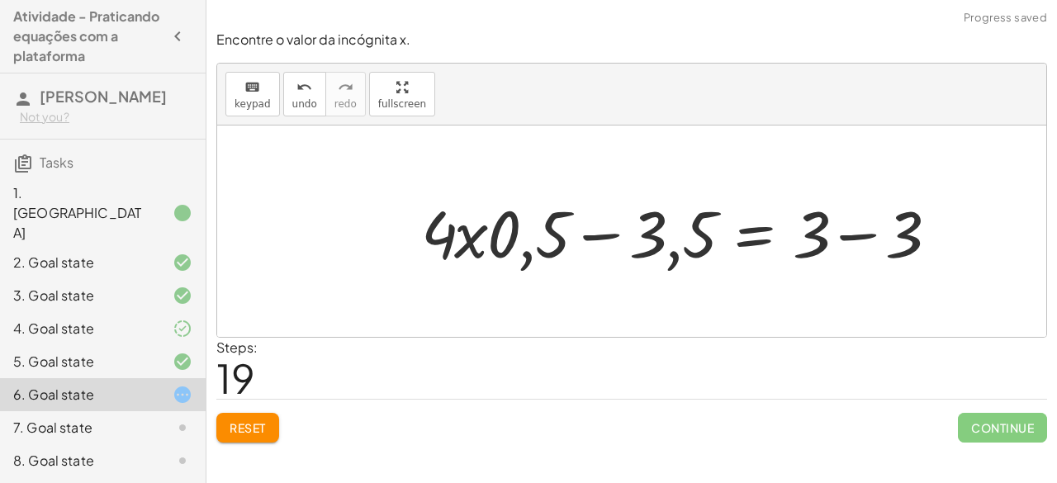
click at [597, 234] on div at bounding box center [684, 231] width 542 height 85
drag, startPoint x: 890, startPoint y: 239, endPoint x: 467, endPoint y: 223, distance: 423.0
click at [467, 223] on div at bounding box center [684, 231] width 542 height 85
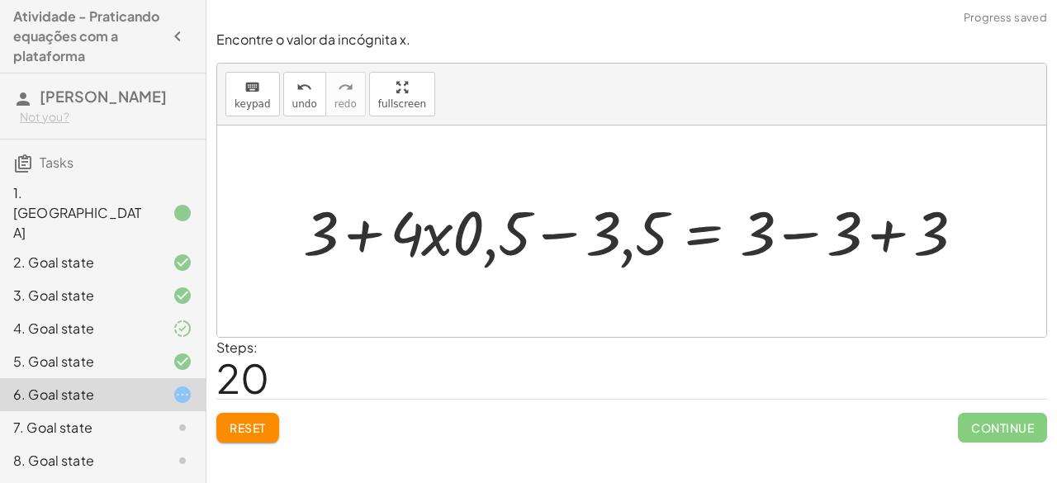
click at [375, 233] on div at bounding box center [638, 231] width 687 height 80
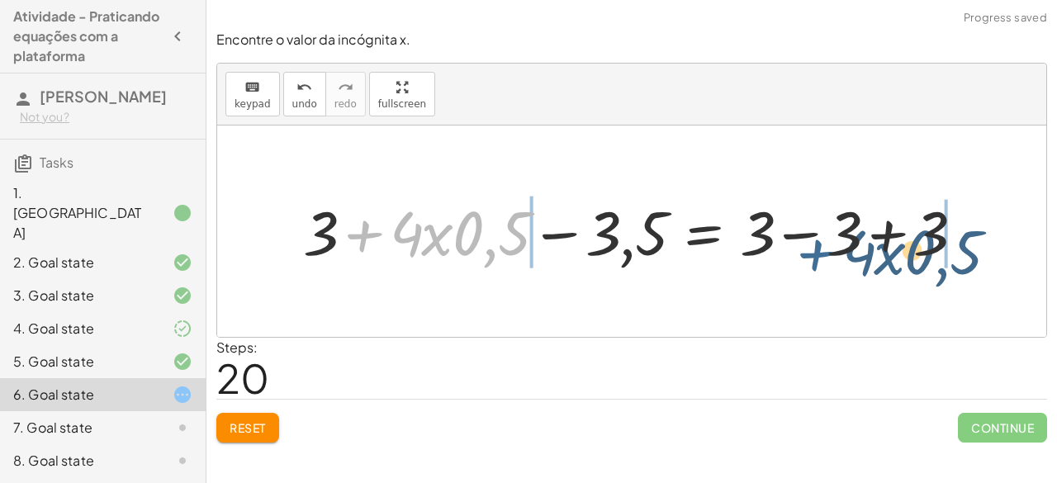
drag, startPoint x: 375, startPoint y: 233, endPoint x: 745, endPoint y: 213, distance: 370.4
click at [745, 213] on div at bounding box center [638, 231] width 687 height 80
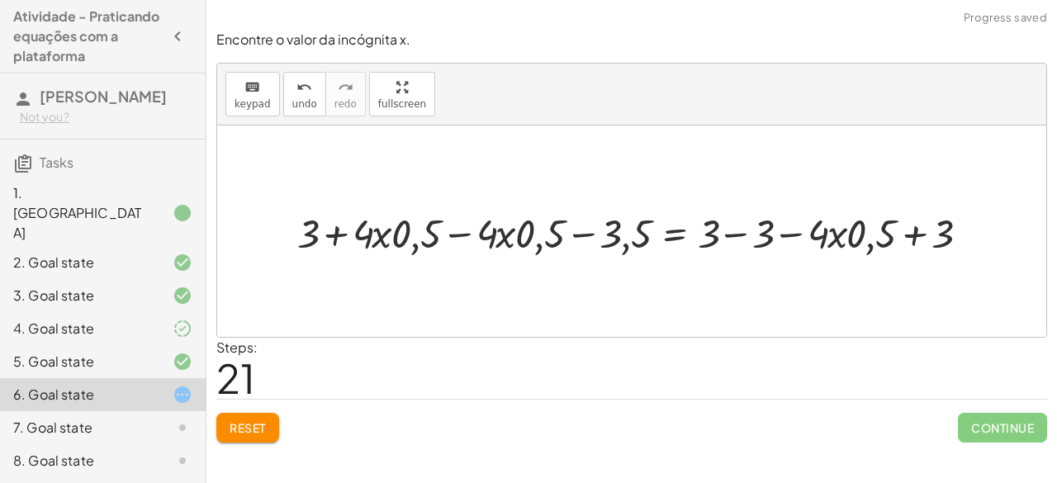
click at [795, 234] on div at bounding box center [638, 231] width 698 height 54
click at [225, 423] on button "Reset" at bounding box center [247, 428] width 63 height 30
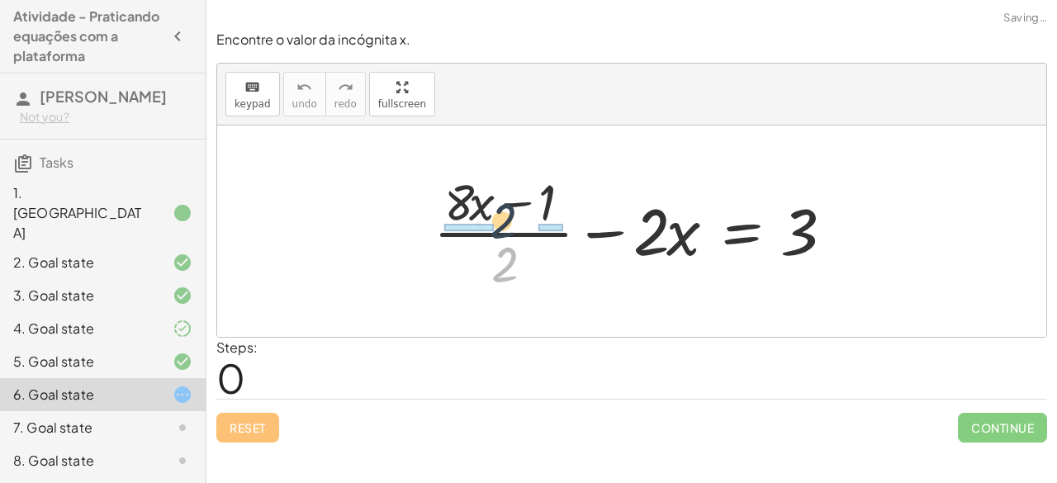
drag, startPoint x: 500, startPoint y: 271, endPoint x: 499, endPoint y: 225, distance: 46.3
click at [499, 225] on div at bounding box center [637, 231] width 425 height 127
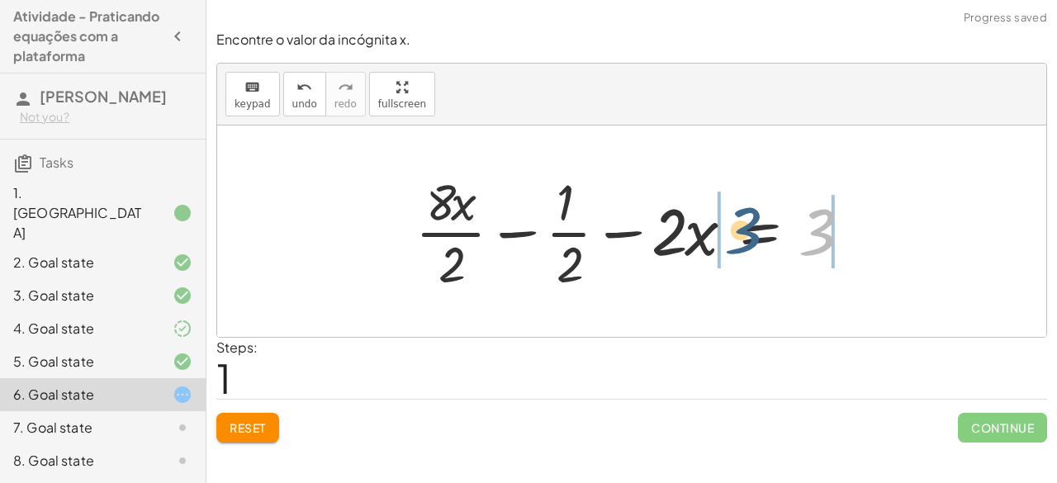
drag, startPoint x: 815, startPoint y: 232, endPoint x: 646, endPoint y: 229, distance: 168.4
click at [646, 229] on div at bounding box center [637, 231] width 461 height 127
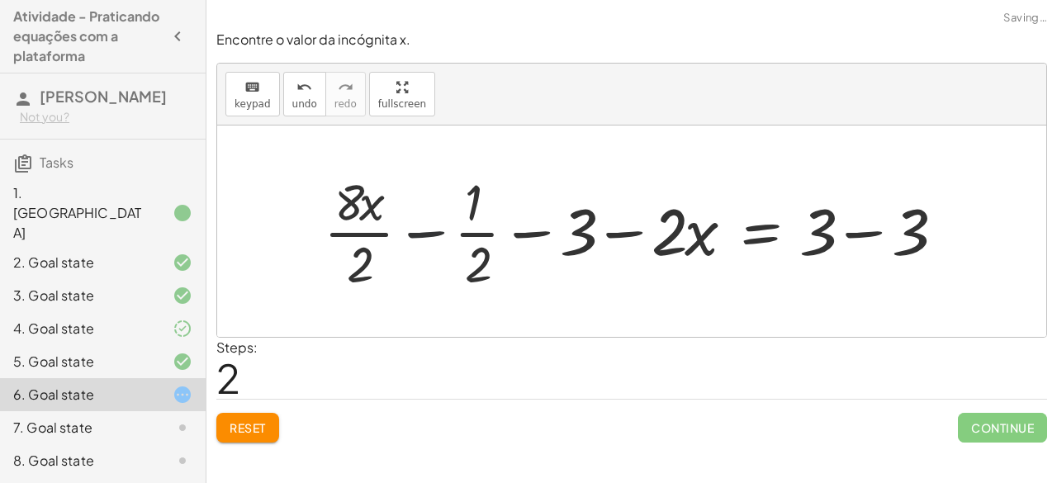
click at [429, 233] on div at bounding box center [638, 231] width 646 height 127
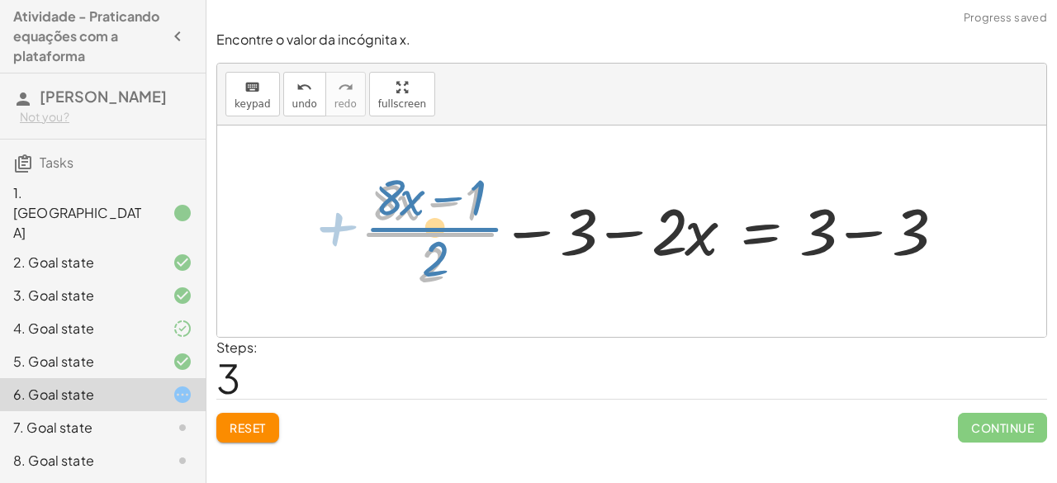
click at [431, 227] on div at bounding box center [657, 231] width 610 height 127
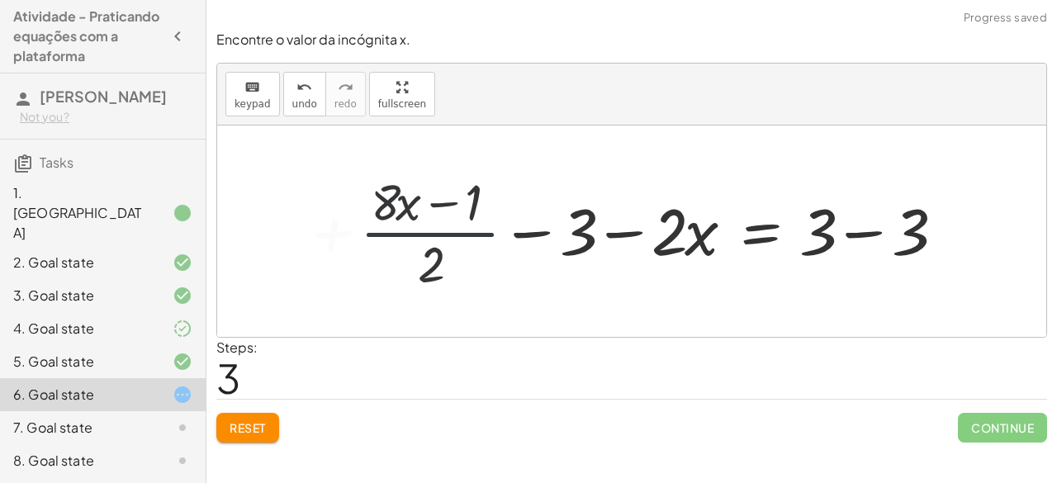
drag, startPoint x: 431, startPoint y: 227, endPoint x: 430, endPoint y: 235, distance: 8.3
click at [430, 235] on div at bounding box center [657, 231] width 610 height 127
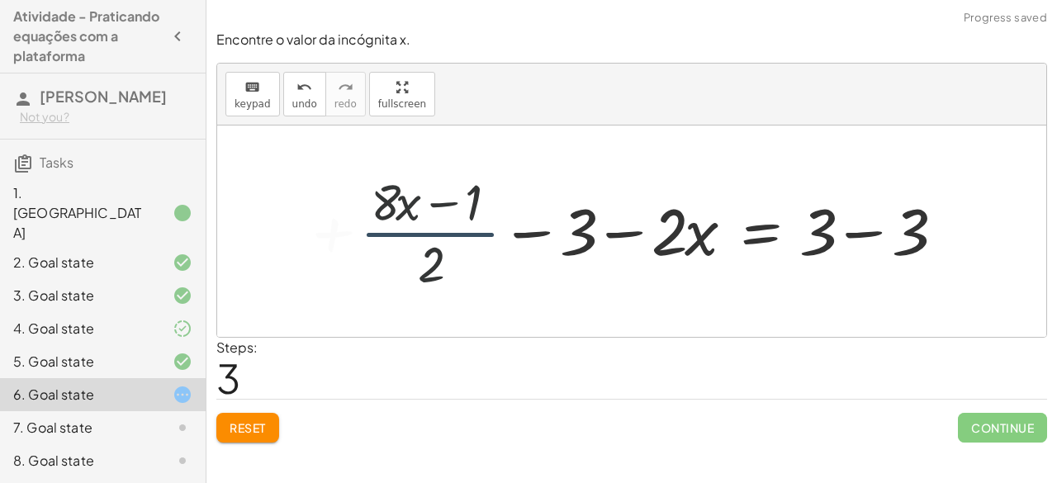
click at [430, 235] on div at bounding box center [657, 231] width 610 height 127
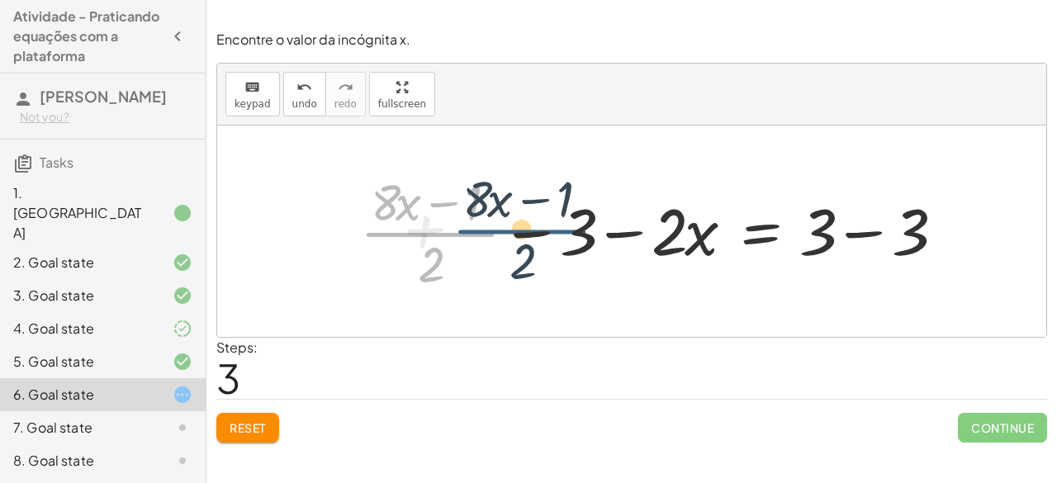
drag, startPoint x: 430, startPoint y: 235, endPoint x: 465, endPoint y: 239, distance: 34.8
click at [465, 239] on div at bounding box center [657, 231] width 610 height 127
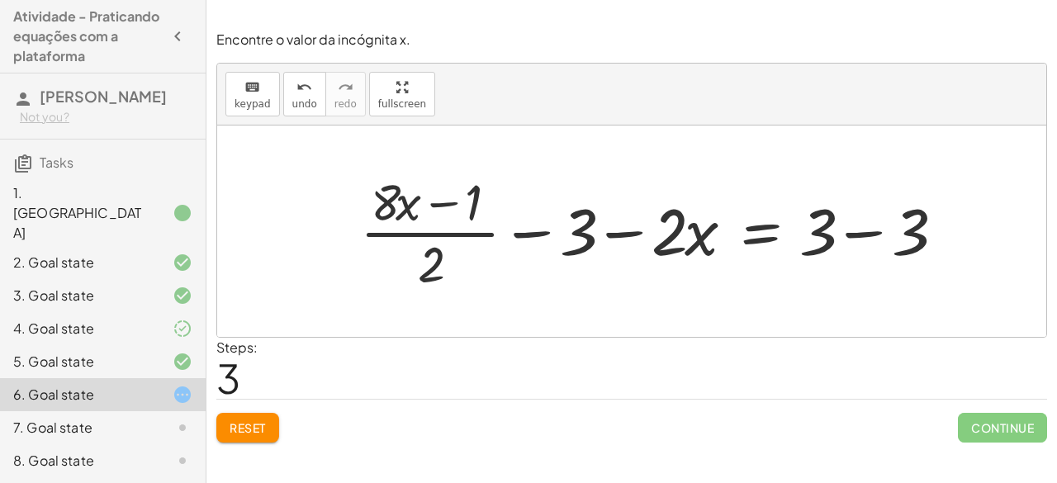
click at [525, 227] on div at bounding box center [657, 231] width 610 height 127
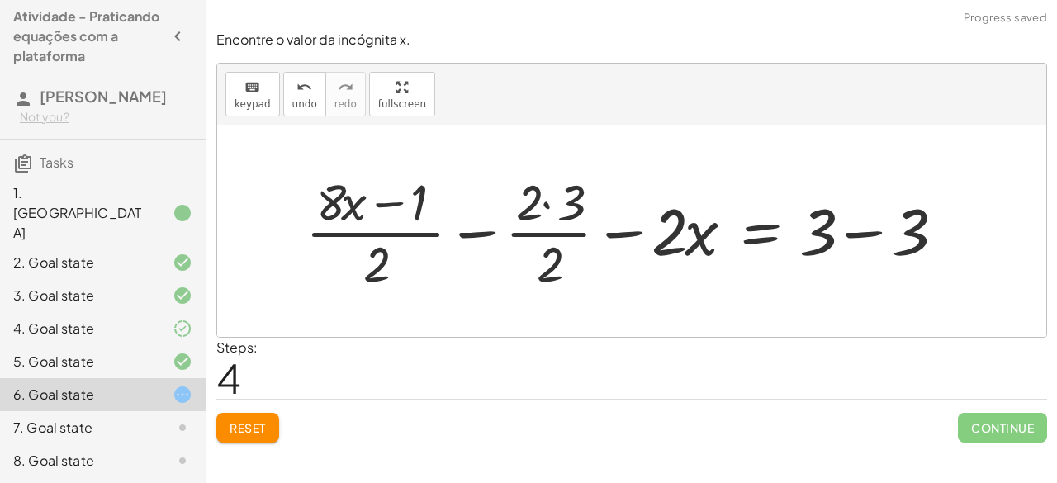
click at [526, 234] on div at bounding box center [629, 231] width 665 height 127
click at [615, 232] on div at bounding box center [629, 231] width 665 height 127
click at [615, 232] on div at bounding box center [606, 231] width 711 height 127
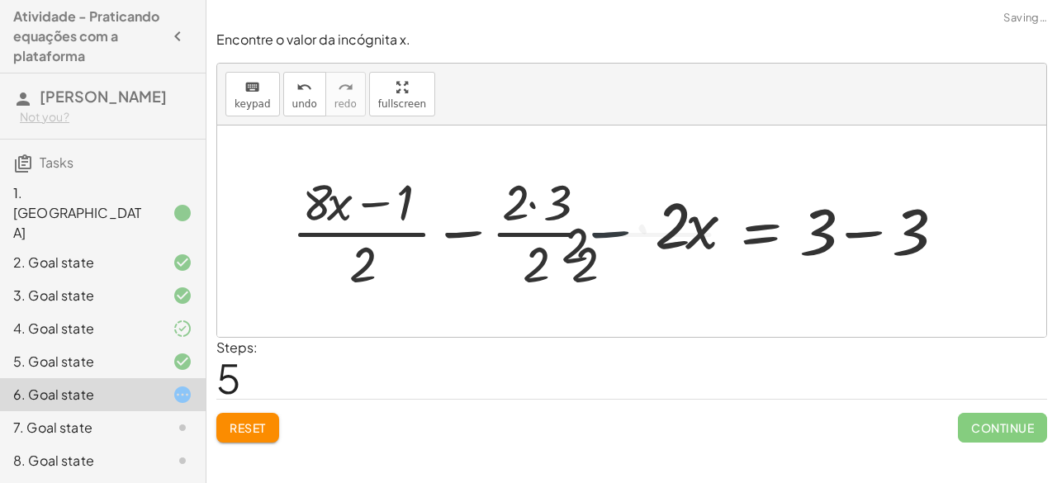
click at [615, 232] on div at bounding box center [606, 231] width 711 height 127
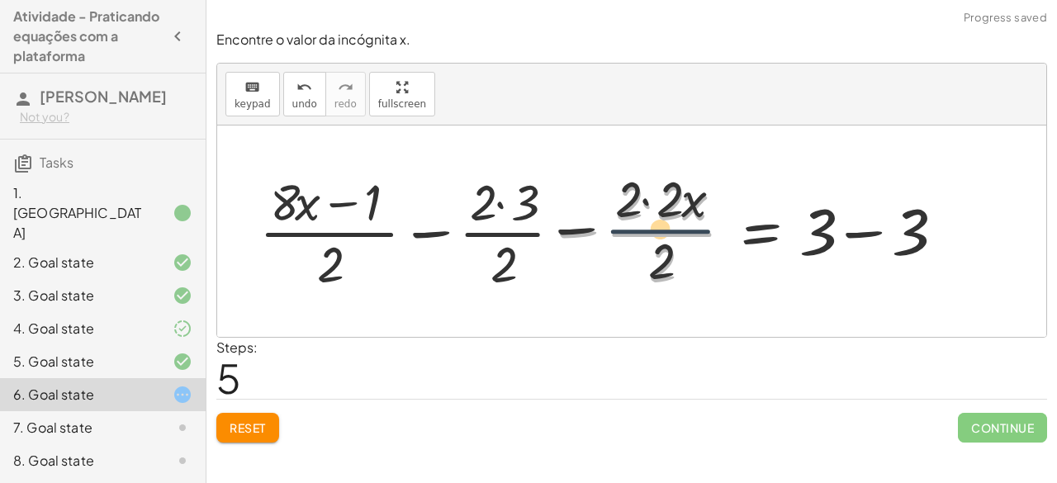
drag, startPoint x: 646, startPoint y: 242, endPoint x: 641, endPoint y: 233, distance: 10.0
click at [641, 233] on div at bounding box center [606, 231] width 711 height 127
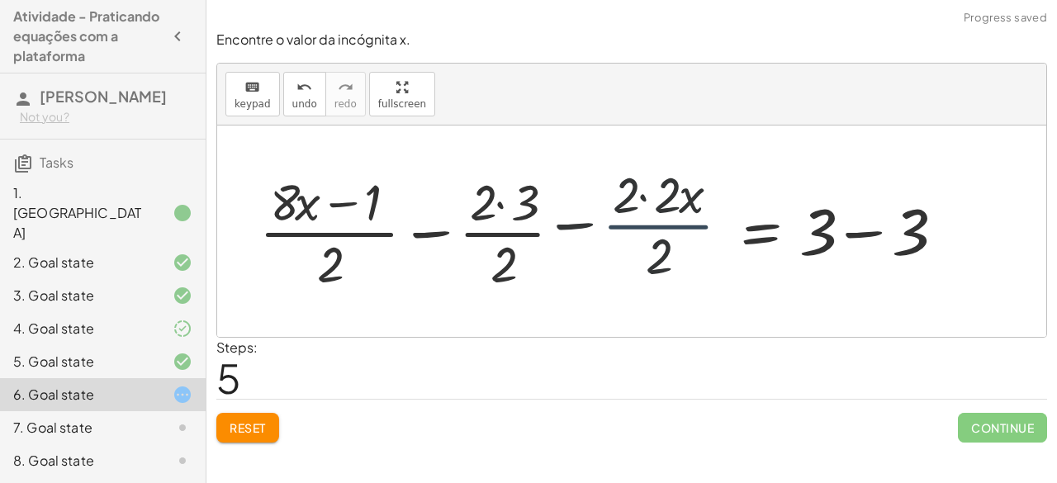
click at [641, 233] on div at bounding box center [606, 231] width 711 height 127
drag, startPoint x: 641, startPoint y: 233, endPoint x: 327, endPoint y: 365, distance: 341.1
click at [0, 0] on div "Encontre o valor da incógnita x. keyboard keypad undo undo redo redo fullscreen…" at bounding box center [0, 0] width 0 height 0
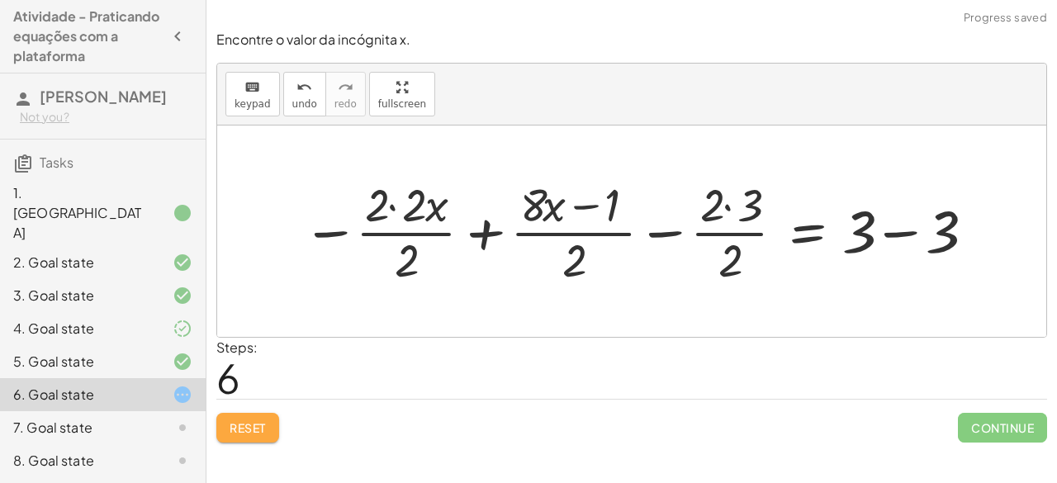
click at [260, 413] on button "Reset" at bounding box center [247, 428] width 63 height 30
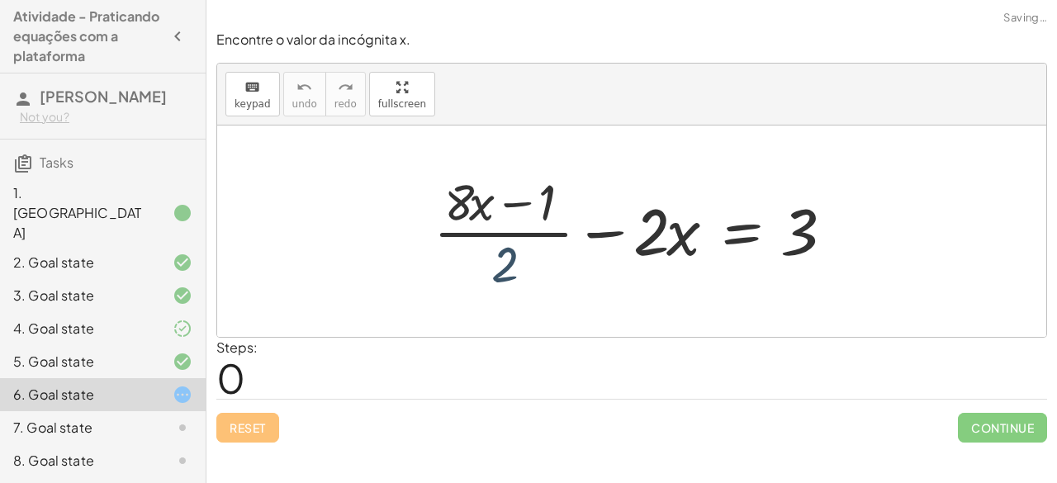
click at [509, 254] on div at bounding box center [637, 231] width 425 height 127
drag, startPoint x: 814, startPoint y: 242, endPoint x: 559, endPoint y: 219, distance: 256.1
click at [559, 219] on div at bounding box center [637, 231] width 425 height 127
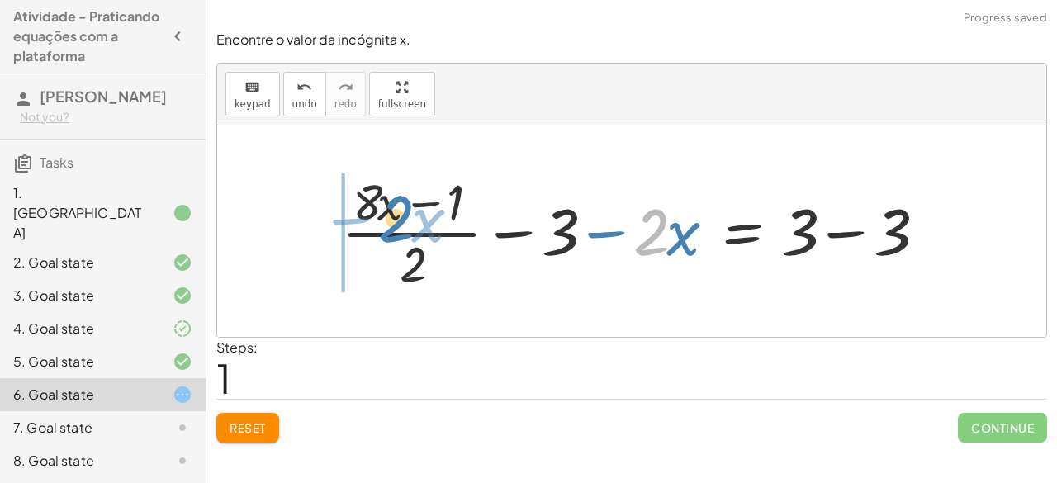
drag, startPoint x: 663, startPoint y: 231, endPoint x: 406, endPoint y: 217, distance: 257.1
click at [406, 217] on div at bounding box center [639, 231] width 610 height 127
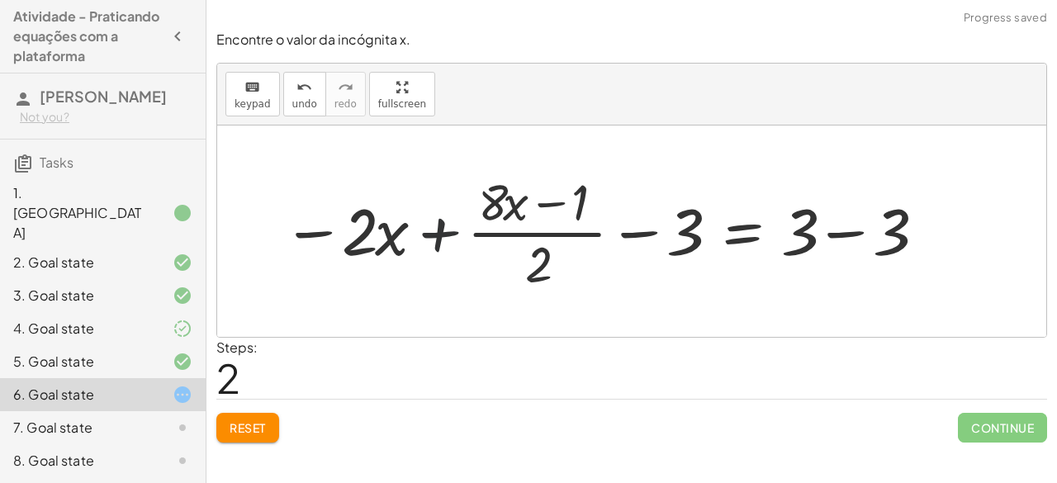
click at [432, 230] on div at bounding box center [603, 231] width 658 height 127
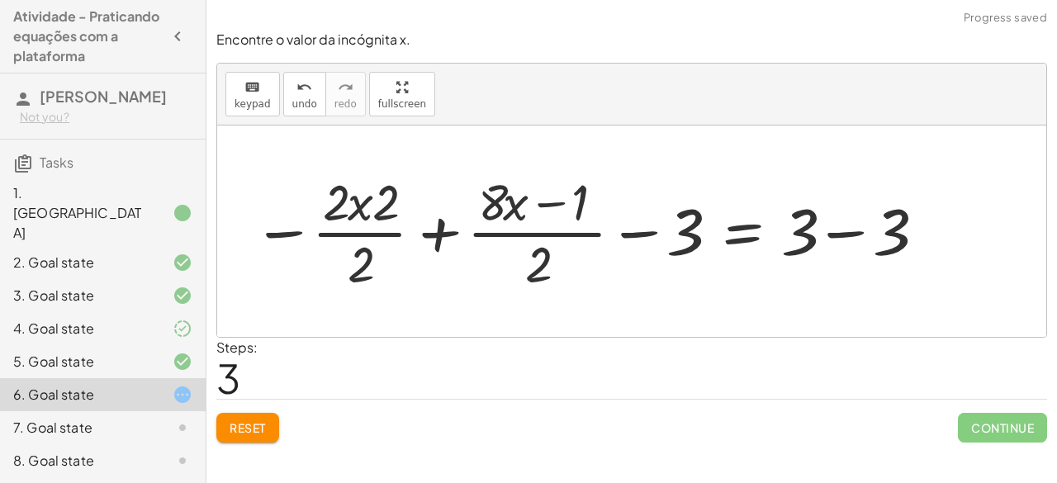
click at [363, 234] on div at bounding box center [588, 231] width 688 height 127
click at [363, 234] on div at bounding box center [603, 231] width 658 height 127
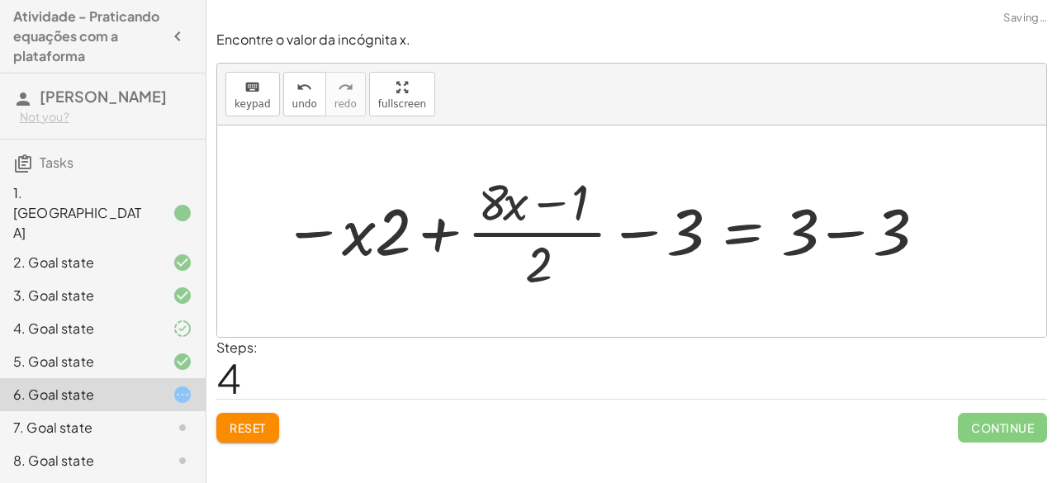
click at [502, 230] on div at bounding box center [603, 231] width 658 height 127
drag, startPoint x: 365, startPoint y: 240, endPoint x: 468, endPoint y: 227, distance: 104.0
click at [468, 227] on div at bounding box center [603, 231] width 658 height 127
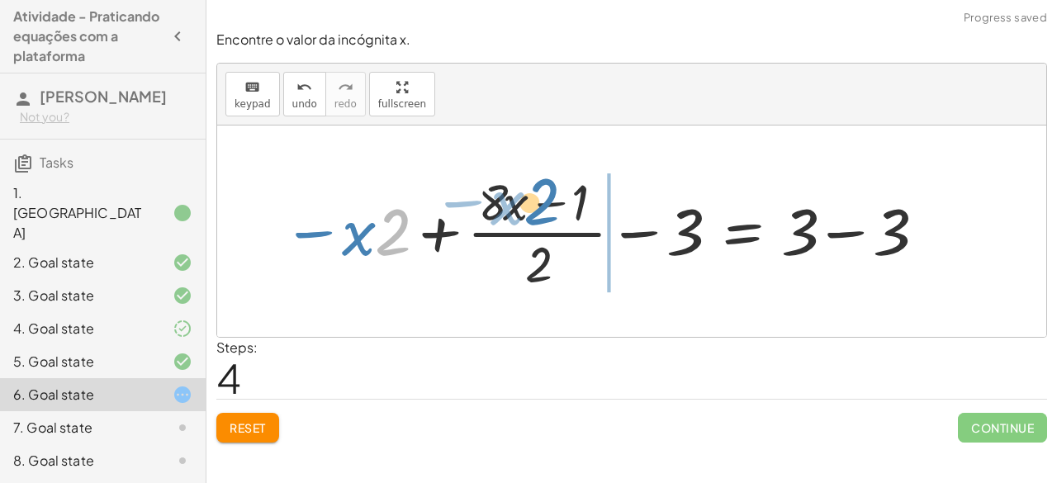
drag, startPoint x: 401, startPoint y: 232, endPoint x: 561, endPoint y: 198, distance: 163.7
click at [561, 198] on div at bounding box center [603, 231] width 658 height 127
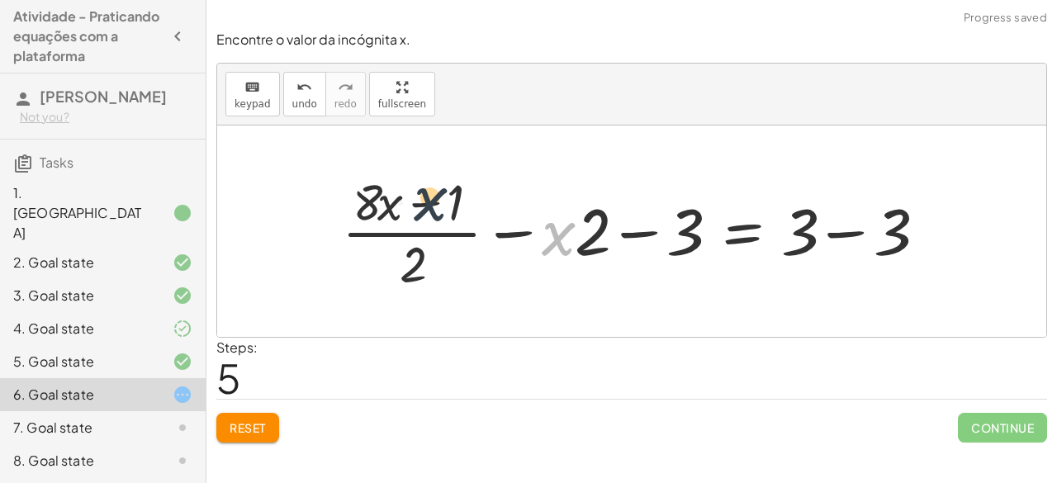
drag, startPoint x: 553, startPoint y: 233, endPoint x: 398, endPoint y: 197, distance: 159.2
click at [398, 197] on div at bounding box center [639, 231] width 610 height 127
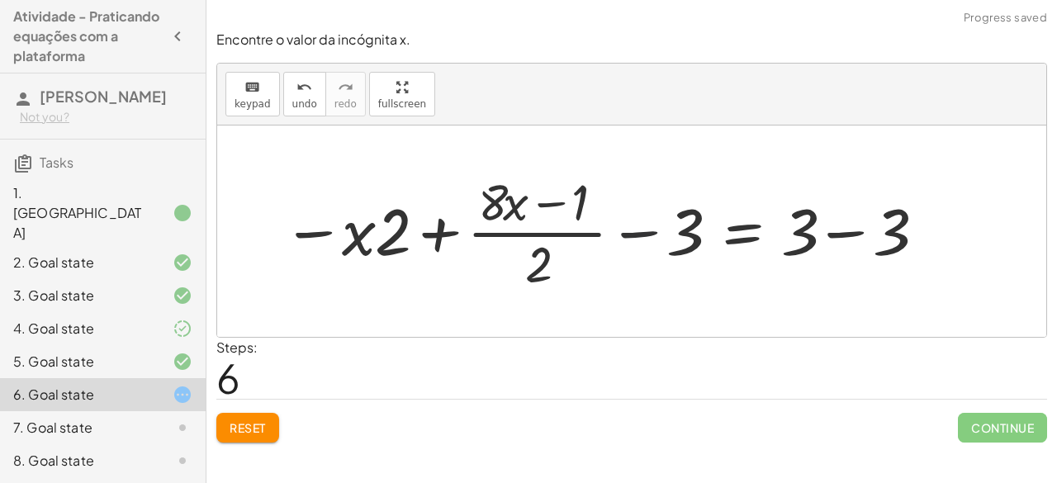
click at [646, 231] on div at bounding box center [603, 231] width 658 height 127
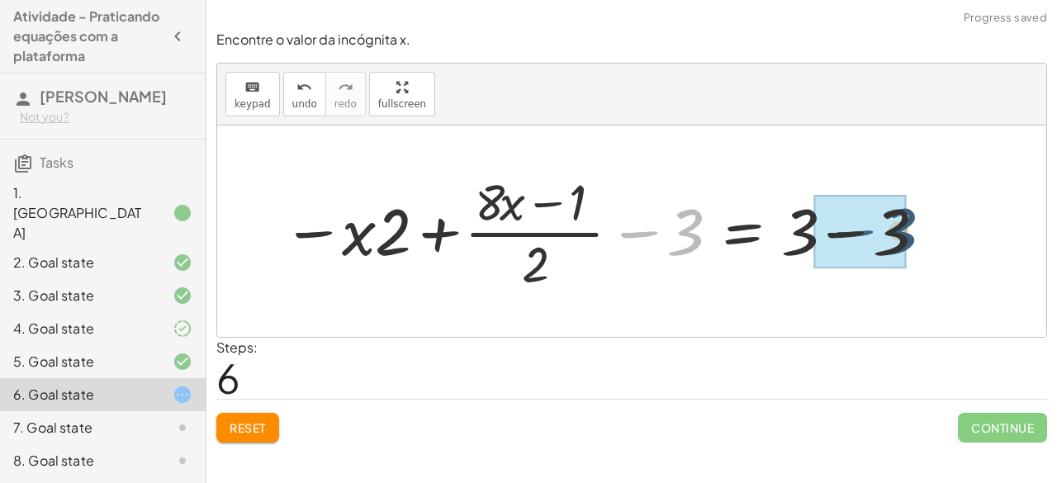
drag, startPoint x: 646, startPoint y: 231, endPoint x: 862, endPoint y: 230, distance: 215.5
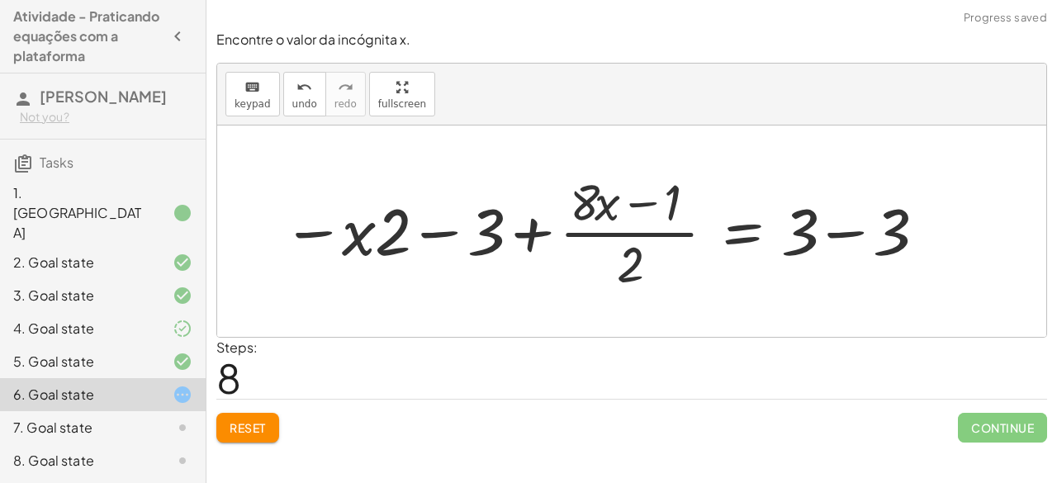
click at [438, 235] on div at bounding box center [603, 231] width 658 height 127
click at [258, 427] on span "Reset" at bounding box center [248, 427] width 36 height 15
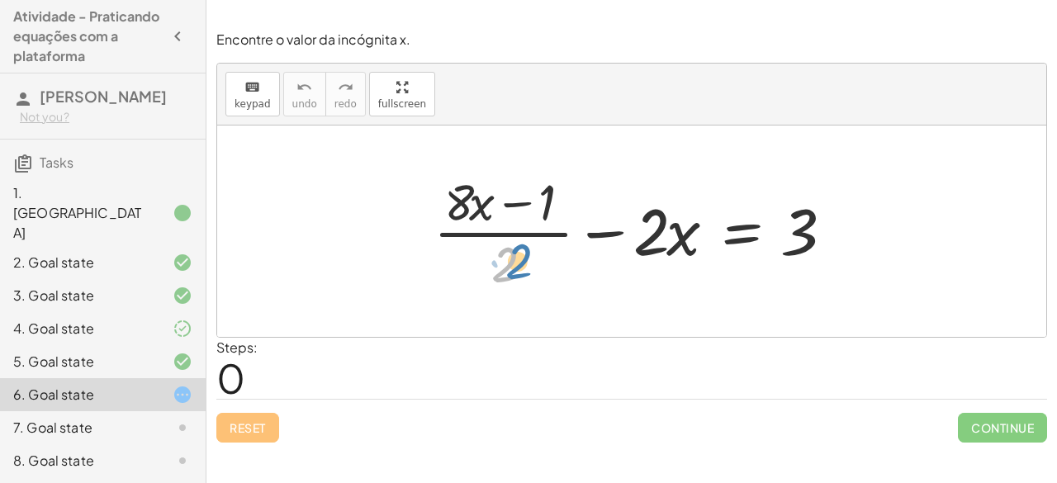
drag, startPoint x: 484, startPoint y: 265, endPoint x: 497, endPoint y: 262, distance: 13.6
click at [497, 262] on div at bounding box center [637, 231] width 425 height 127
click at [497, 230] on div at bounding box center [637, 231] width 425 height 127
click at [632, 223] on div at bounding box center [637, 231] width 425 height 127
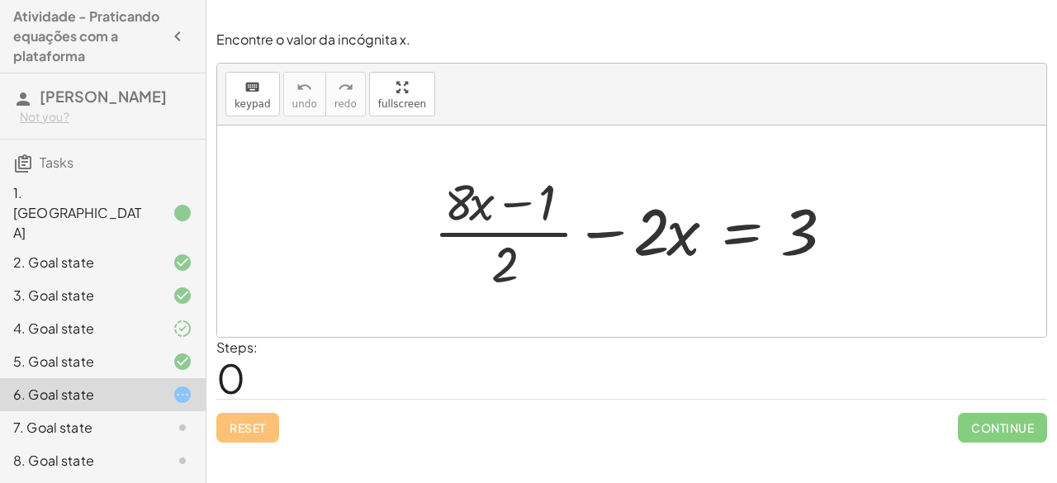
click at [632, 223] on div at bounding box center [637, 231] width 425 height 127
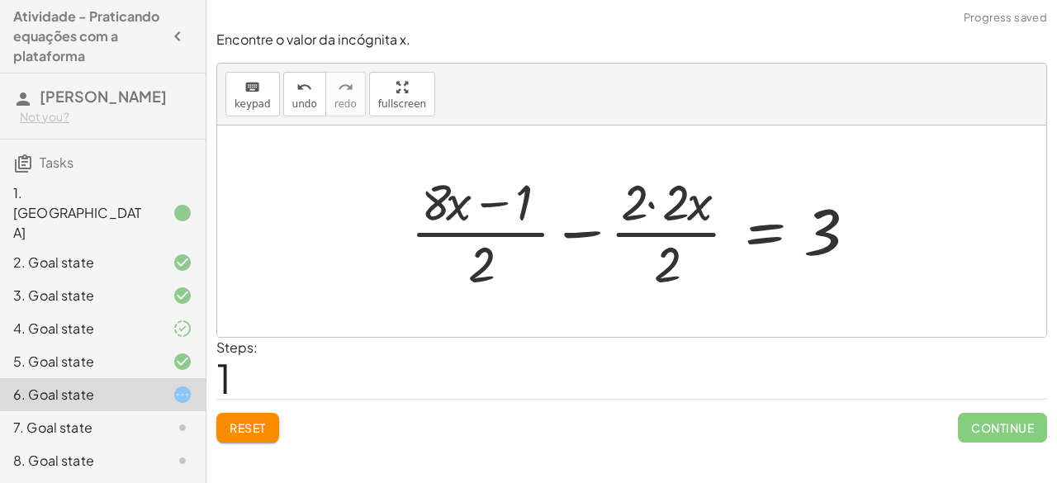
click at [651, 204] on div at bounding box center [637, 231] width 471 height 127
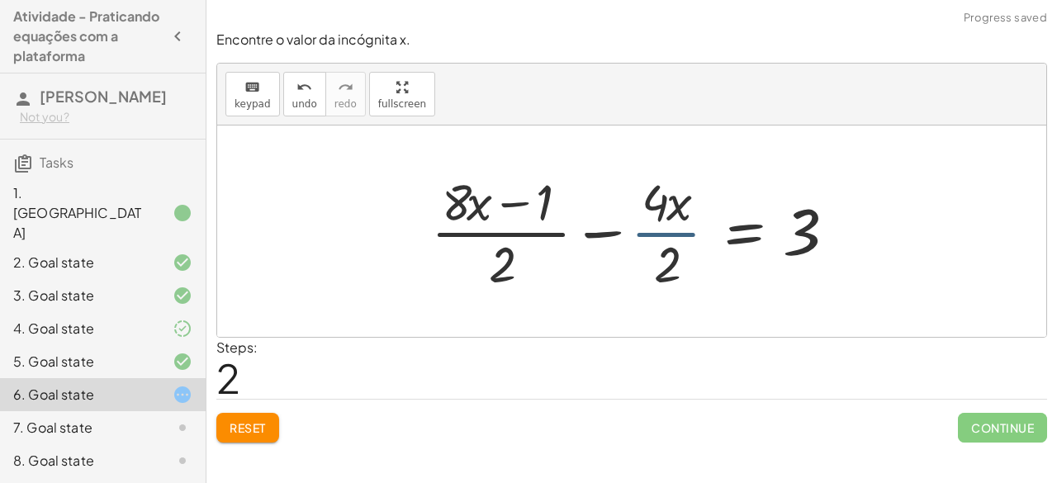
click at [680, 234] on div at bounding box center [638, 231] width 430 height 127
click at [680, 234] on div at bounding box center [640, 231] width 425 height 127
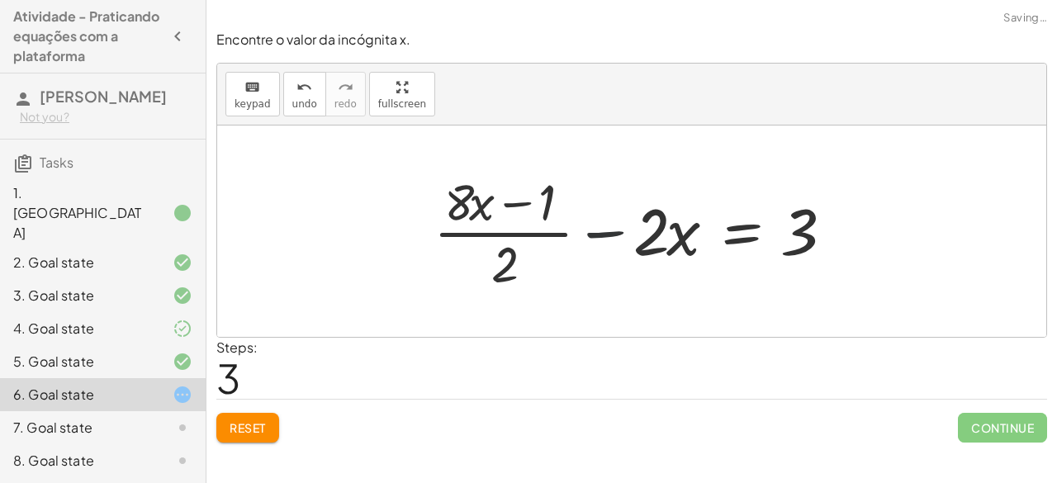
click at [603, 234] on div at bounding box center [637, 231] width 425 height 127
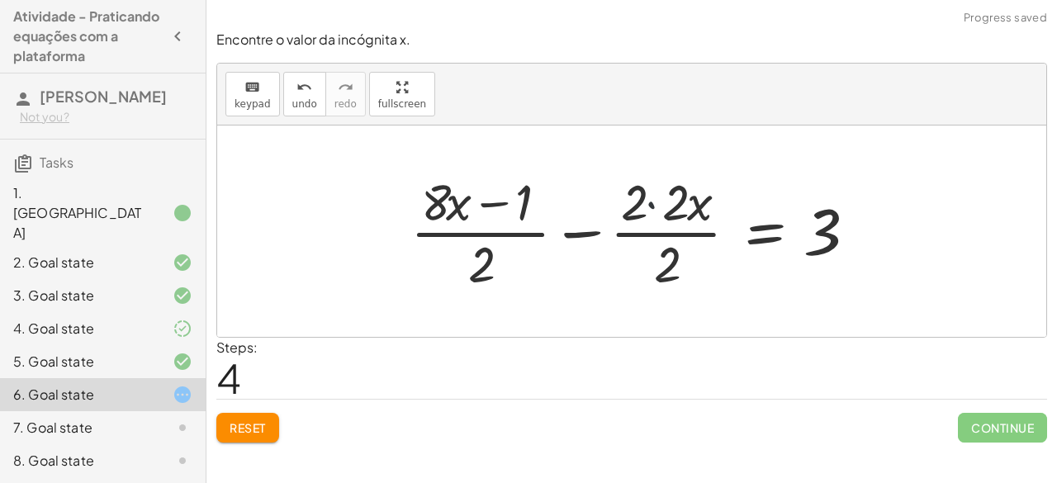
click at [648, 202] on div at bounding box center [637, 231] width 471 height 127
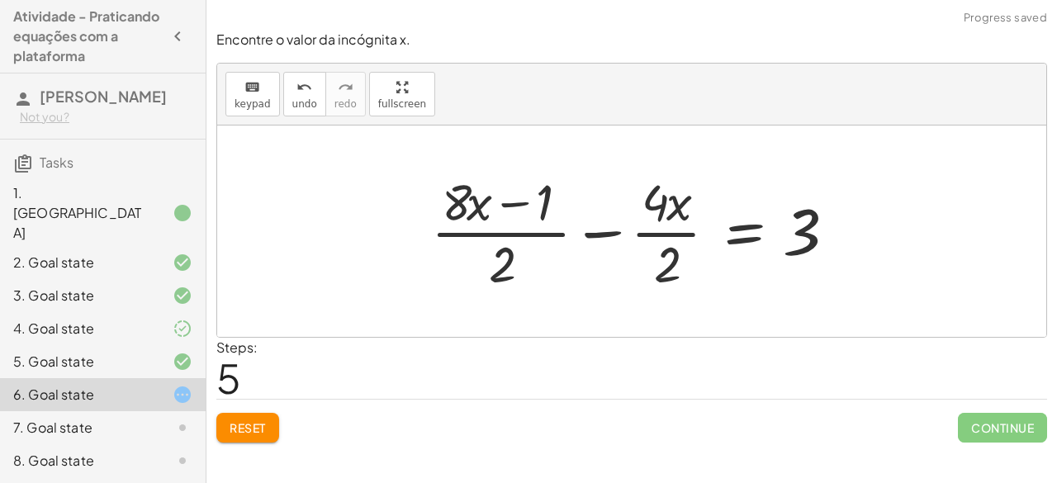
click at [665, 230] on div at bounding box center [638, 231] width 430 height 127
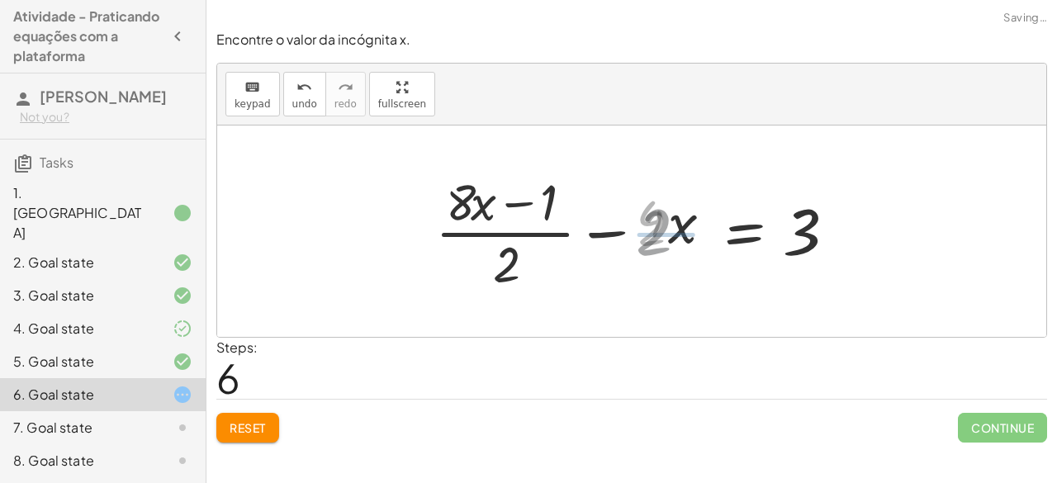
click at [665, 230] on div at bounding box center [640, 231] width 425 height 127
click at [543, 237] on div at bounding box center [637, 231] width 425 height 127
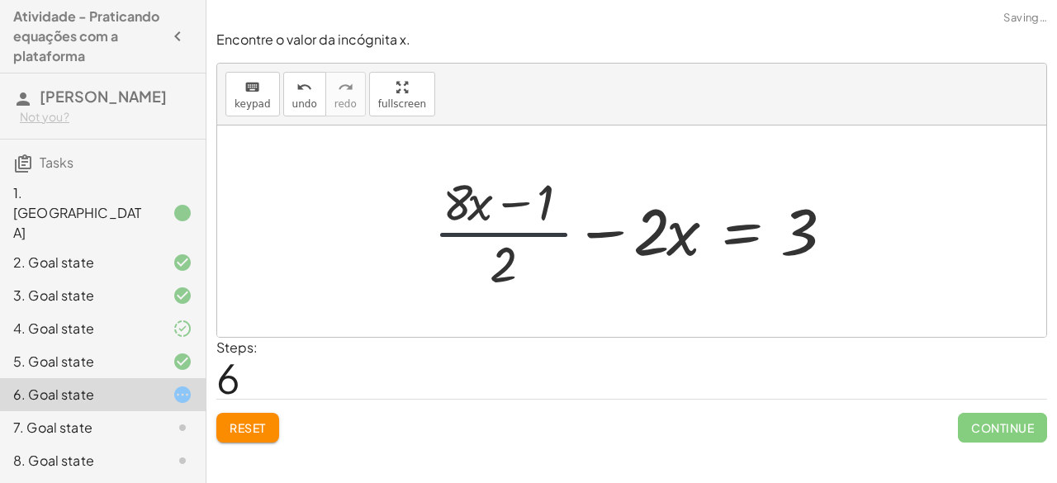
click at [543, 237] on div at bounding box center [637, 231] width 425 height 127
drag, startPoint x: 796, startPoint y: 230, endPoint x: 411, endPoint y: 203, distance: 385.7
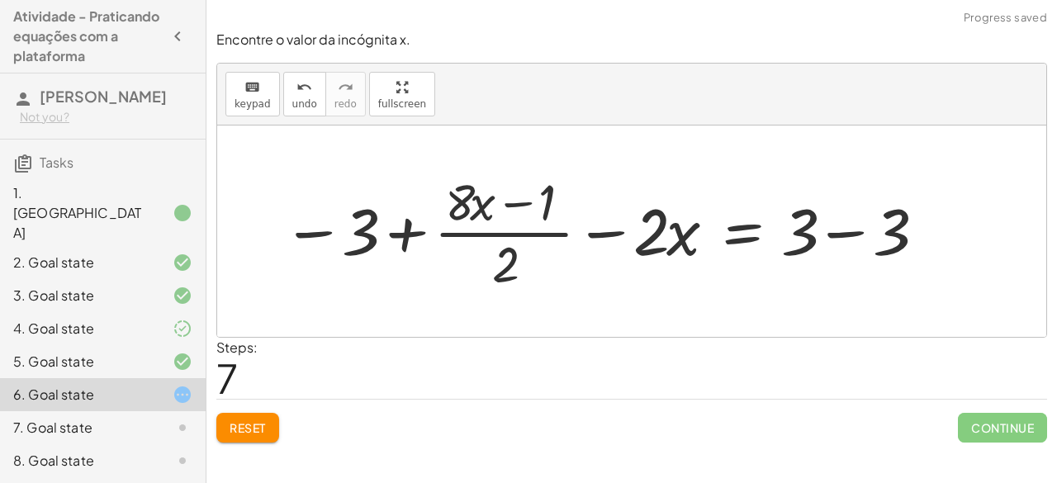
click at [329, 234] on div at bounding box center [603, 231] width 658 height 127
drag, startPoint x: 366, startPoint y: 228, endPoint x: 538, endPoint y: 201, distance: 174.7
click at [538, 201] on div at bounding box center [603, 231] width 658 height 127
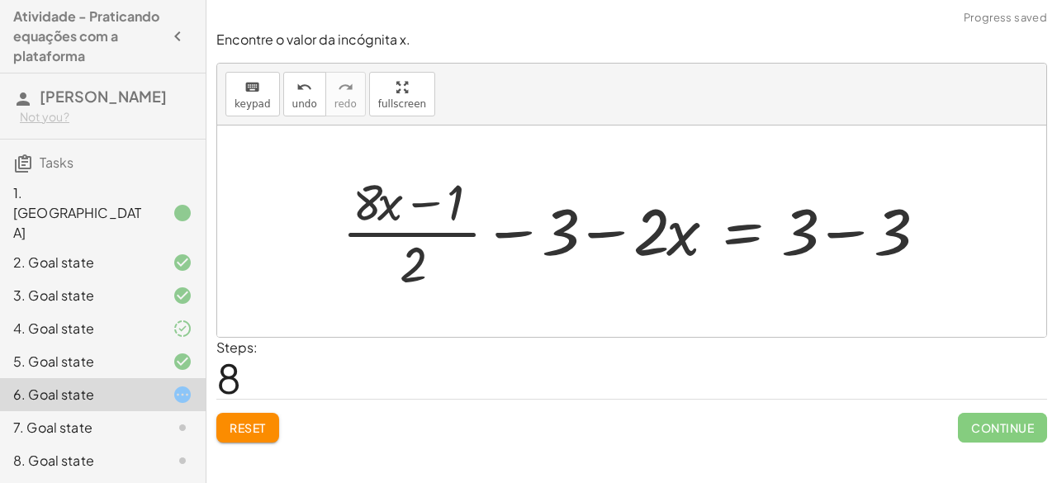
click at [517, 230] on div at bounding box center [639, 231] width 610 height 127
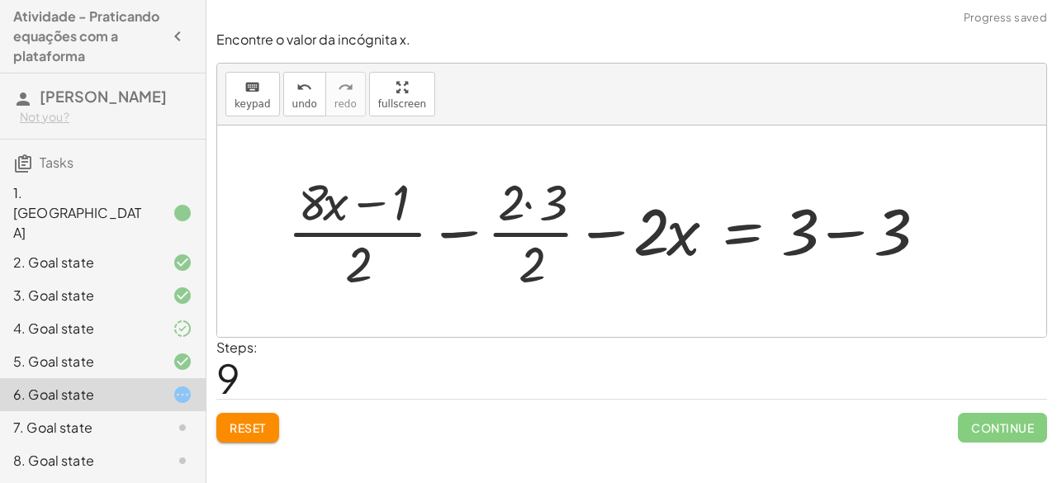
click at [609, 232] on div at bounding box center [611, 231] width 665 height 127
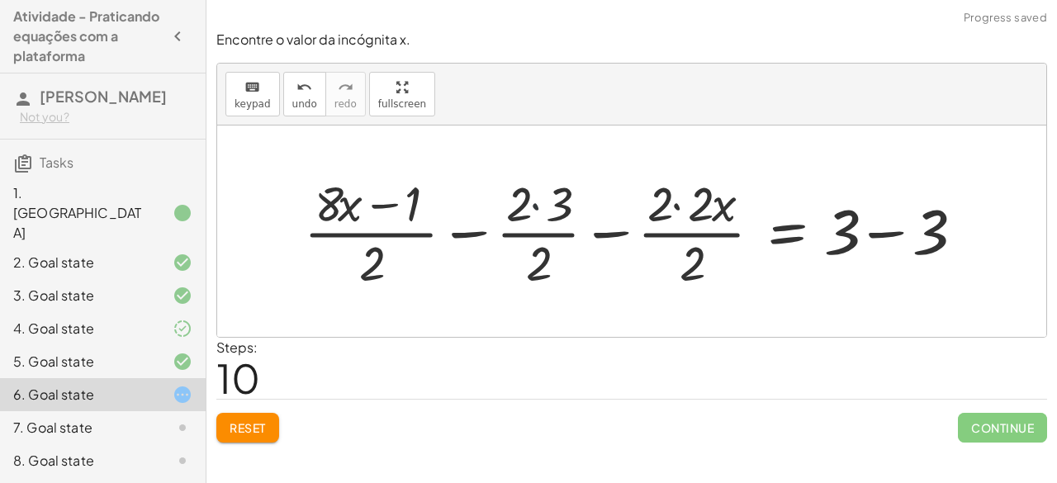
click at [530, 208] on div at bounding box center [639, 231] width 686 height 123
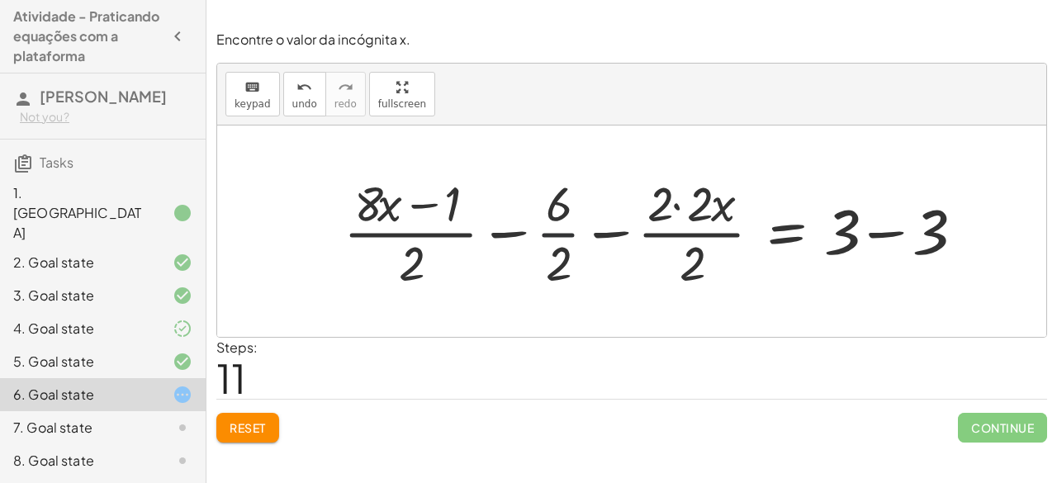
click at [565, 230] on div at bounding box center [658, 231] width 646 height 123
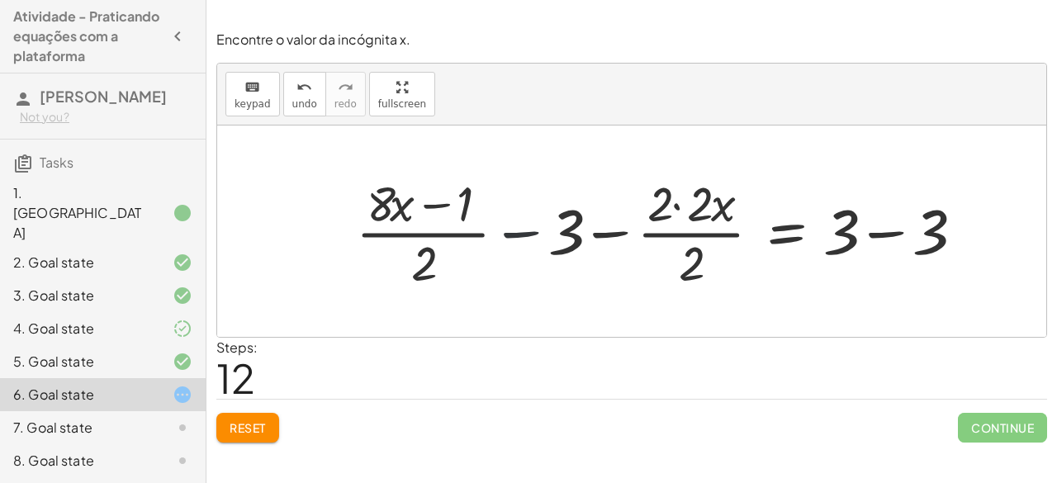
click at [514, 242] on div at bounding box center [664, 231] width 633 height 123
click at [514, 234] on div at bounding box center [664, 231] width 633 height 123
drag, startPoint x: 514, startPoint y: 234, endPoint x: 589, endPoint y: 233, distance: 75.1
click at [589, 233] on div at bounding box center [664, 231] width 633 height 123
click at [613, 229] on div at bounding box center [664, 231] width 633 height 123
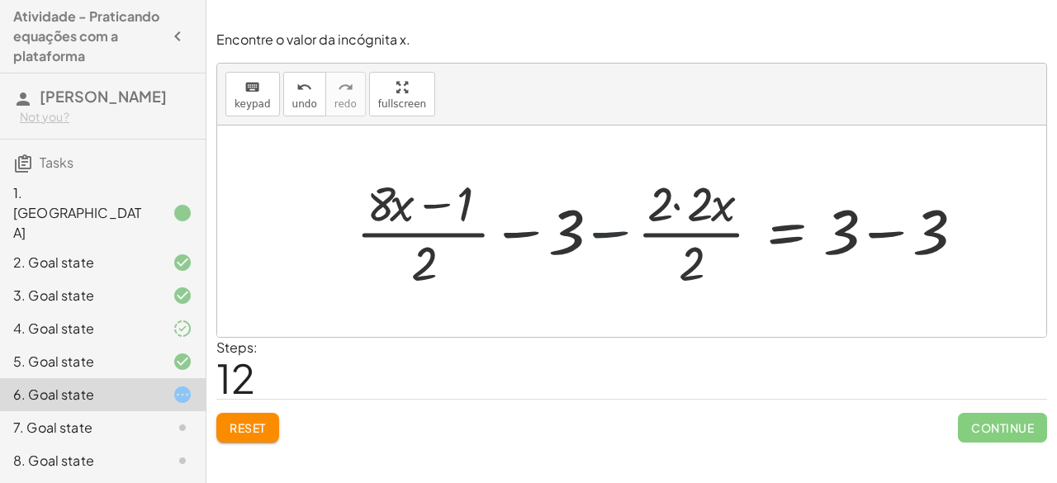
click at [613, 229] on div at bounding box center [664, 231] width 633 height 123
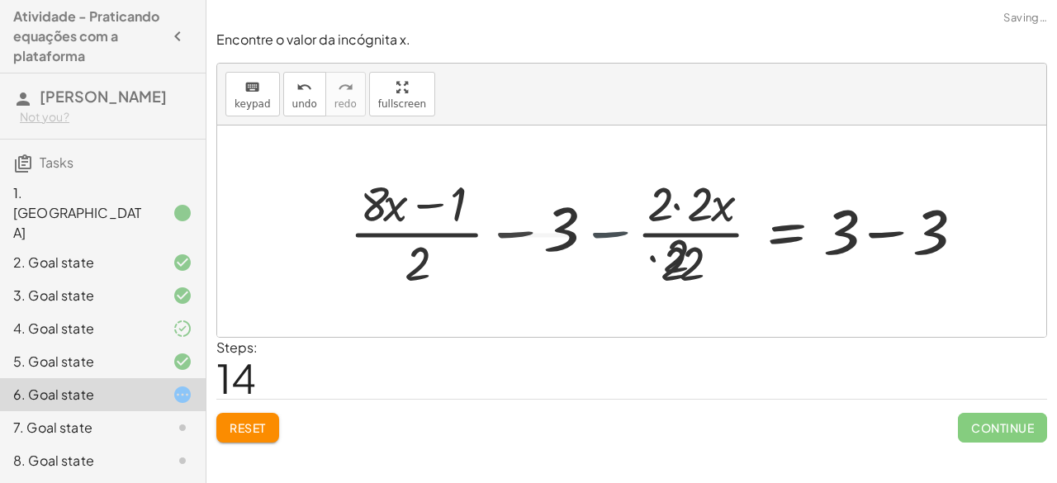
click at [613, 229] on div at bounding box center [634, 231] width 694 height 123
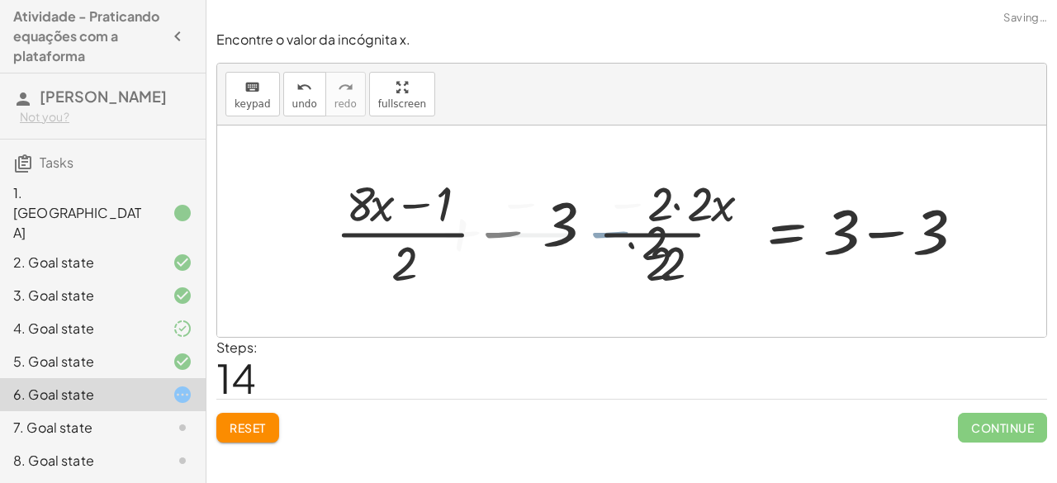
click at [613, 229] on div at bounding box center [634, 231] width 694 height 123
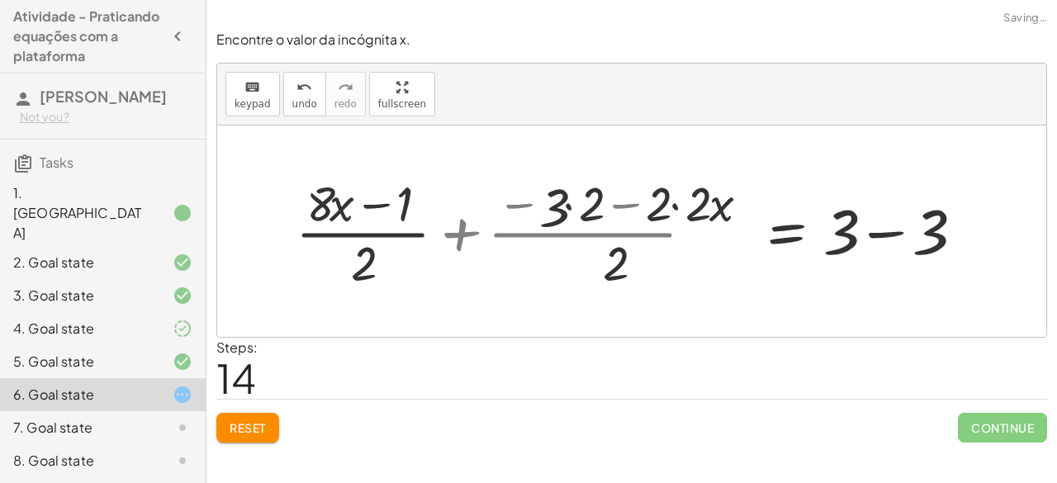
click at [613, 229] on div at bounding box center [634, 231] width 694 height 123
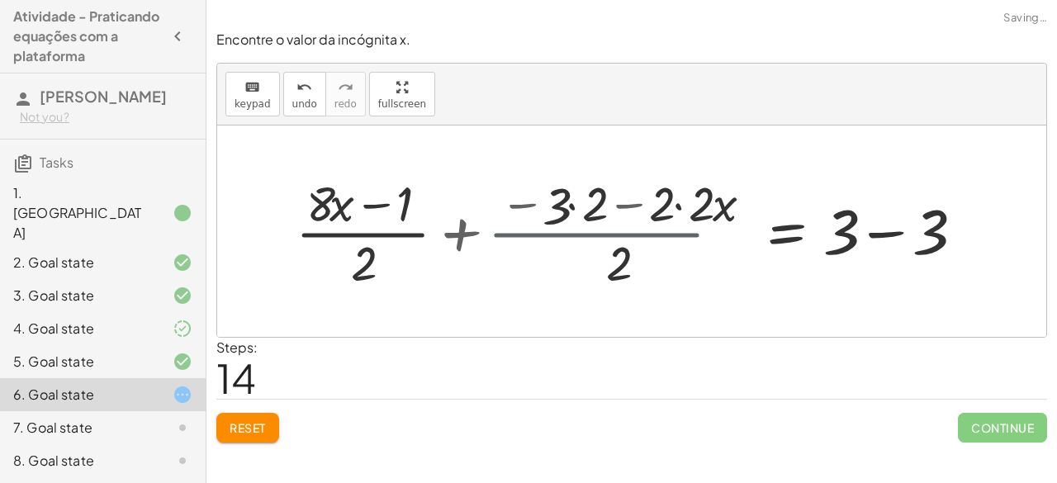
click at [613, 229] on div at bounding box center [634, 231] width 694 height 123
click at [618, 210] on div at bounding box center [634, 231] width 694 height 123
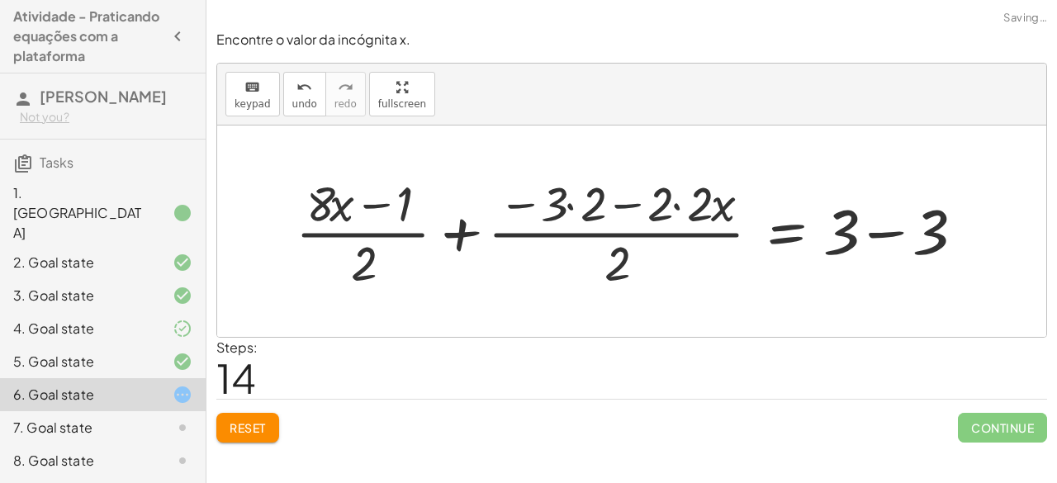
click at [618, 210] on div at bounding box center [634, 231] width 694 height 123
drag, startPoint x: 618, startPoint y: 210, endPoint x: 568, endPoint y: 215, distance: 50.7
click at [568, 215] on div at bounding box center [634, 231] width 694 height 123
click at [570, 209] on div at bounding box center [634, 231] width 694 height 123
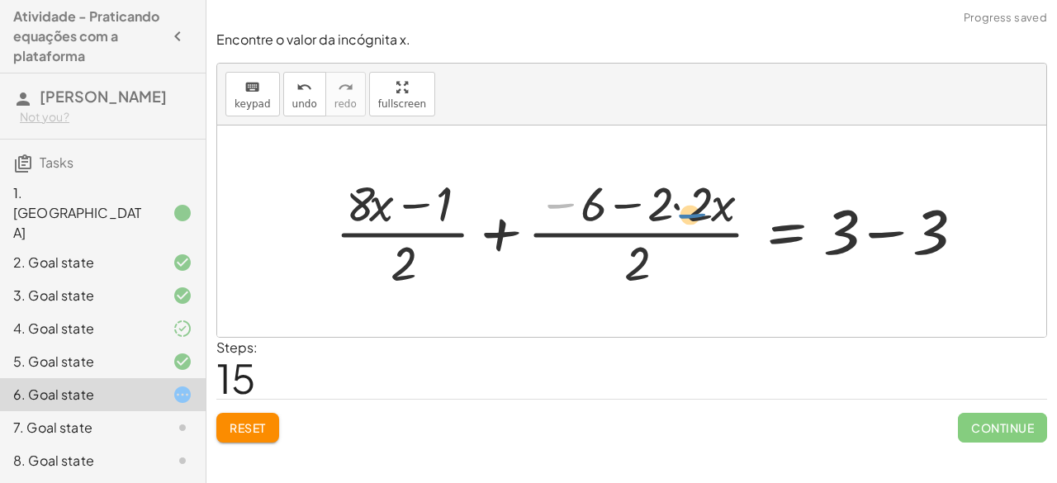
drag, startPoint x: 570, startPoint y: 209, endPoint x: 703, endPoint y: 219, distance: 134.1
click at [703, 219] on div at bounding box center [654, 231] width 654 height 123
click at [670, 206] on div at bounding box center [654, 231] width 654 height 123
click at [679, 207] on div at bounding box center [654, 231] width 654 height 123
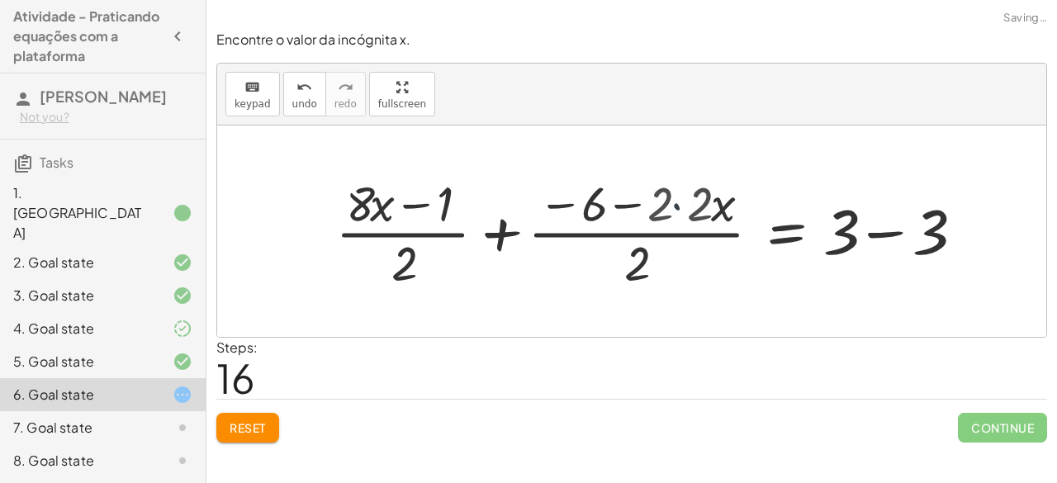
click at [679, 207] on div at bounding box center [674, 231] width 614 height 123
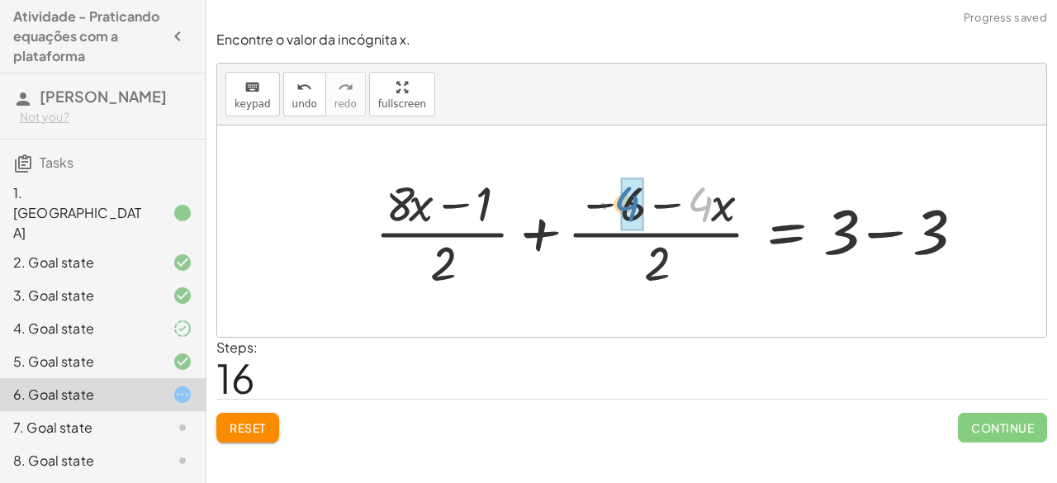
drag, startPoint x: 707, startPoint y: 186, endPoint x: 641, endPoint y: 182, distance: 66.1
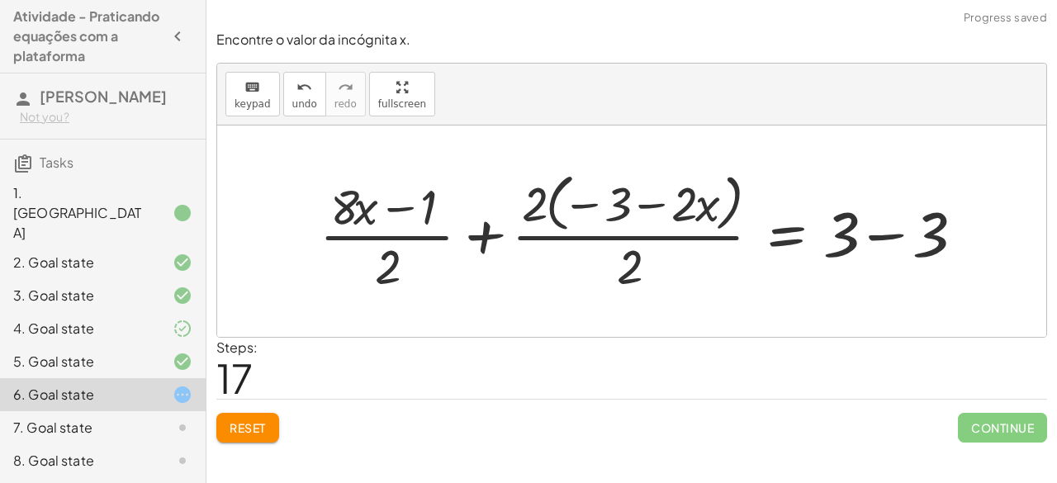
click at [587, 206] on div at bounding box center [646, 231] width 670 height 130
click at [631, 205] on div at bounding box center [646, 231] width 670 height 130
click at [276, 424] on button "Reset" at bounding box center [247, 428] width 63 height 30
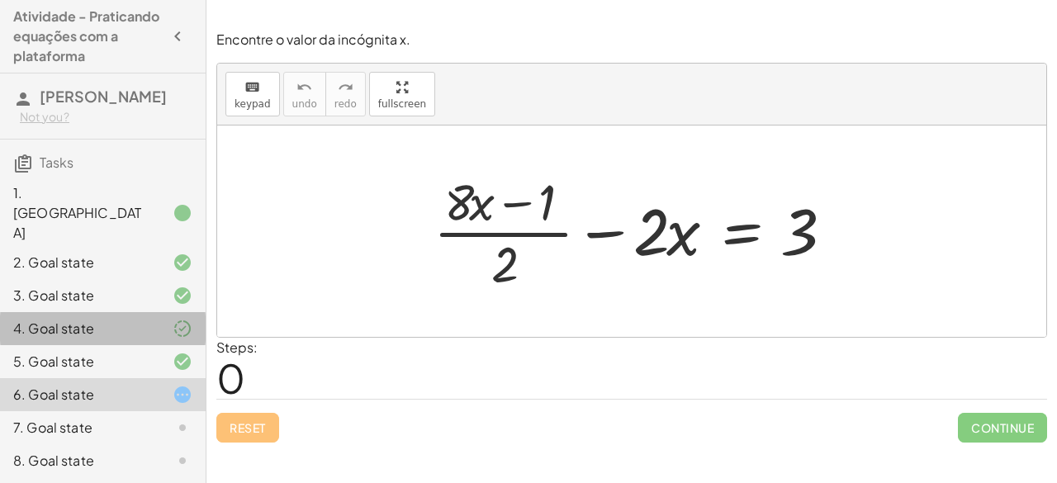
click at [159, 319] on div at bounding box center [169, 329] width 46 height 20
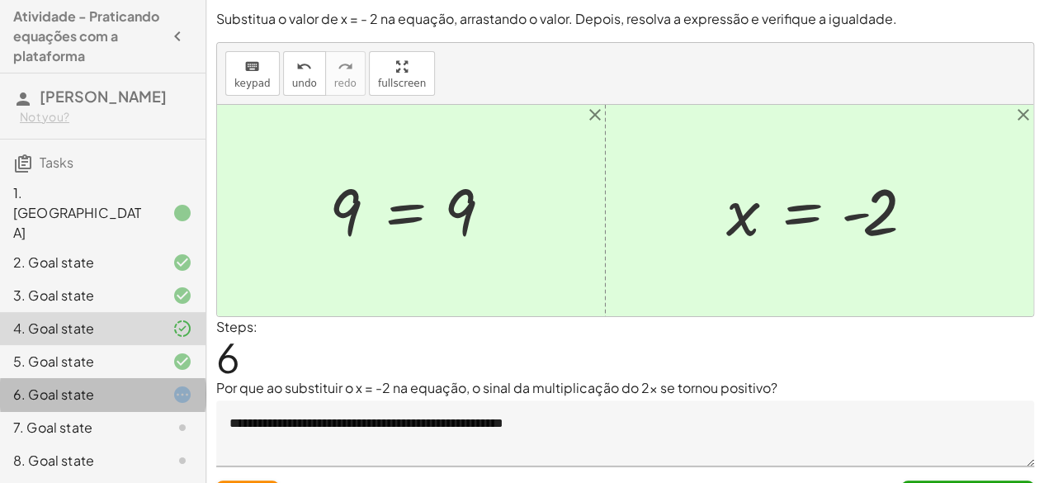
click at [127, 385] on div "6. Goal state" at bounding box center [79, 395] width 133 height 20
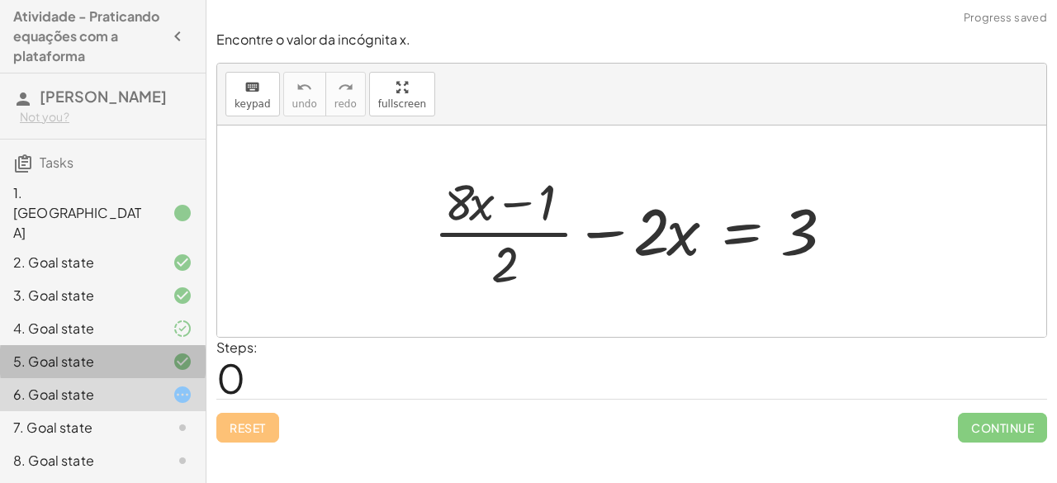
click at [111, 411] on div "5. Goal state" at bounding box center [103, 427] width 206 height 33
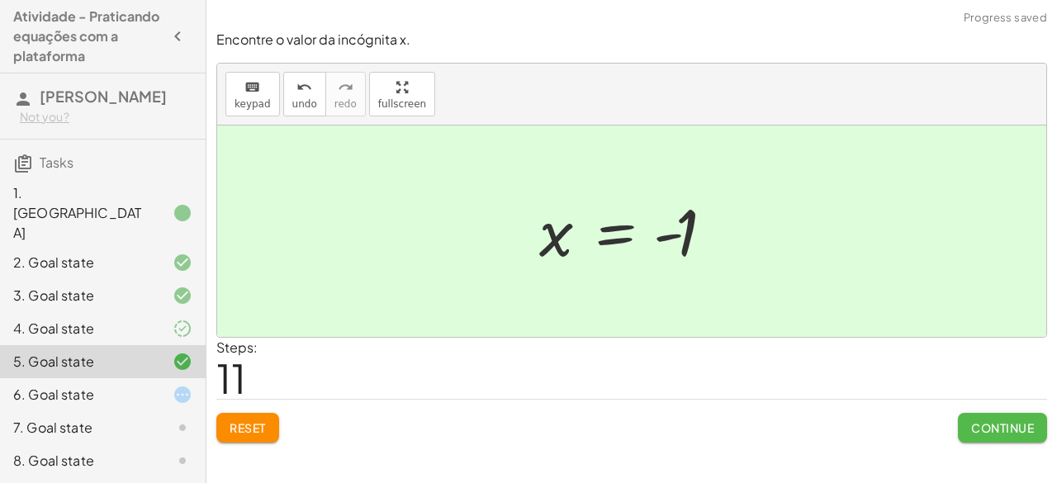
click at [997, 438] on button "Continue" at bounding box center [1002, 428] width 89 height 30
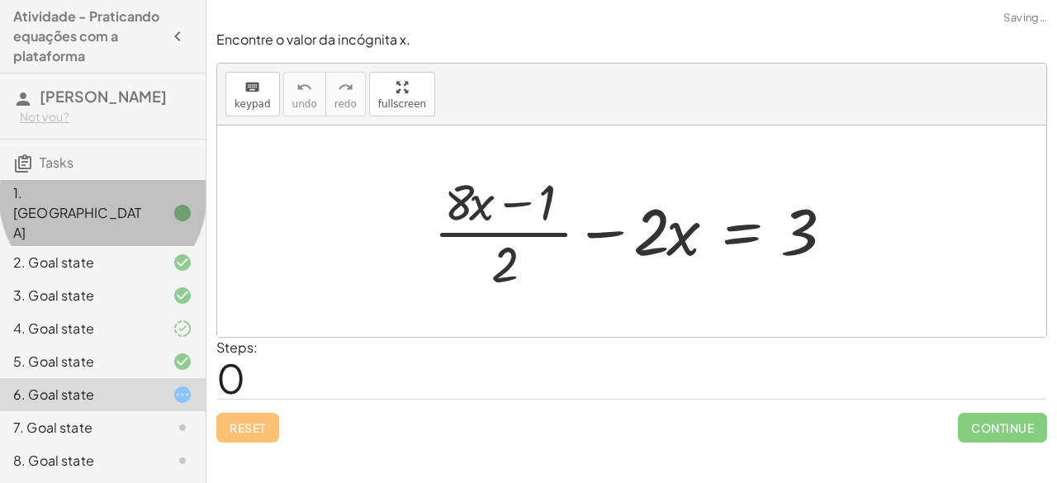
click at [178, 223] on icon at bounding box center [183, 213] width 20 height 20
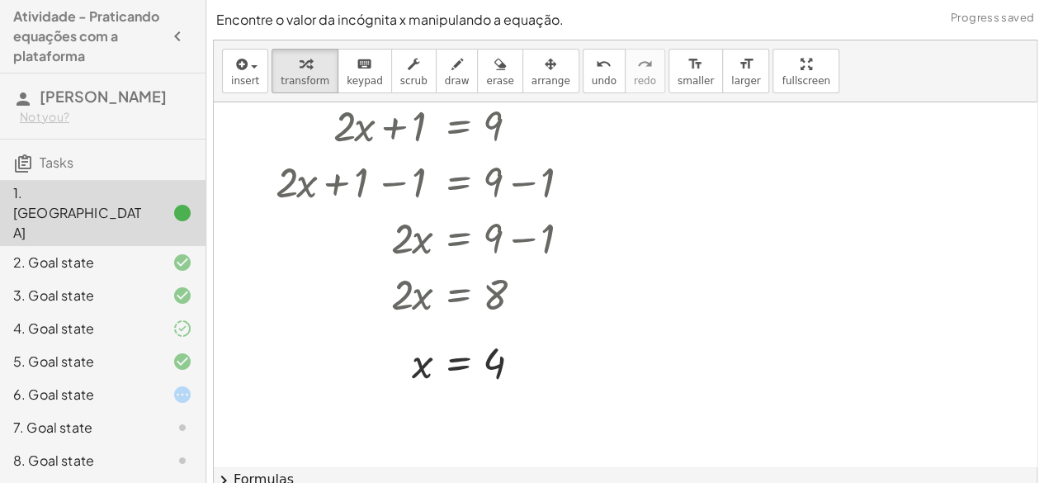
scroll to position [365, 0]
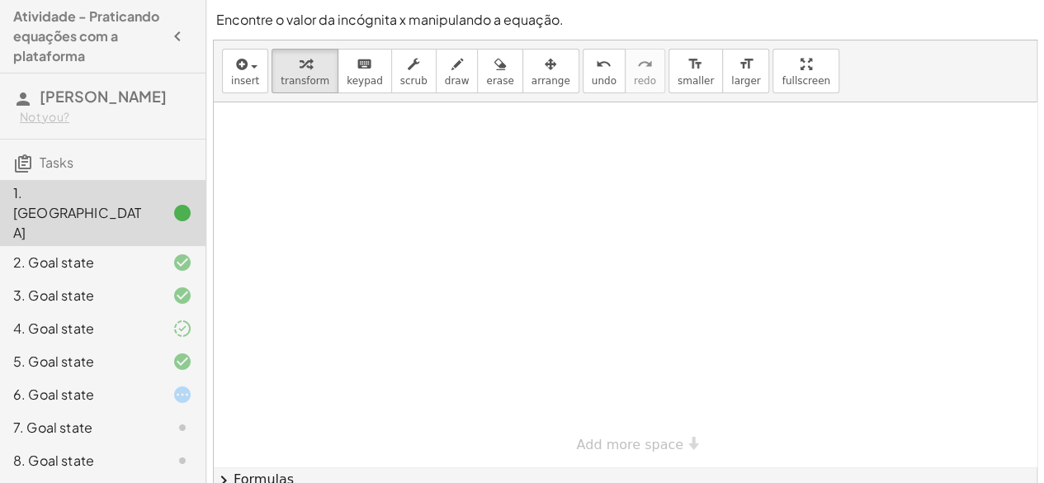
click at [100, 255] on div "2. Goal state" at bounding box center [79, 263] width 133 height 20
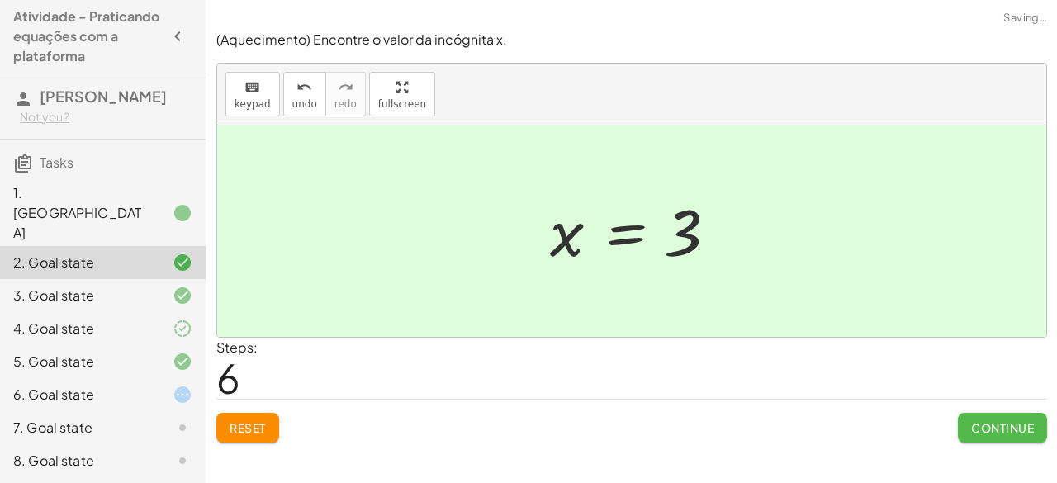
click at [1007, 417] on button "Continue" at bounding box center [1002, 428] width 89 height 30
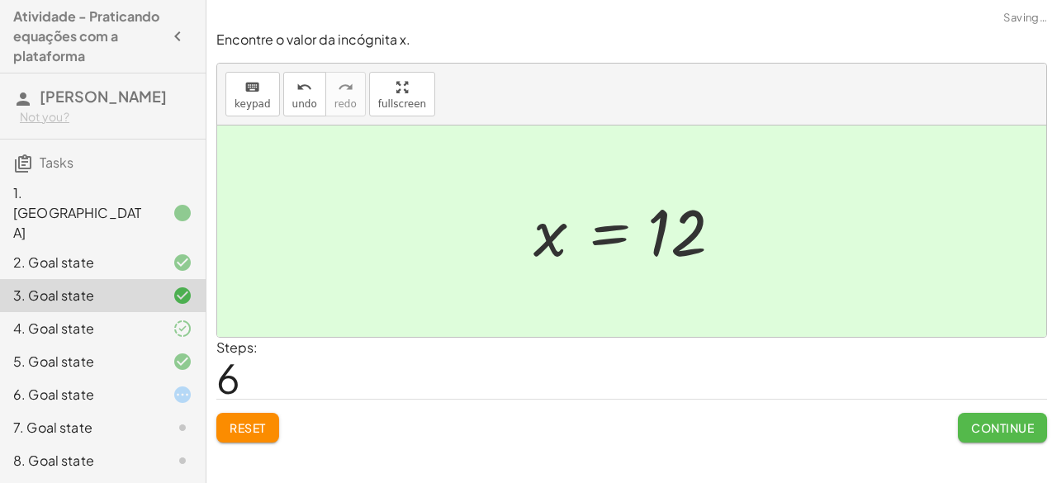
click at [1007, 417] on button "Continue" at bounding box center [1002, 428] width 89 height 30
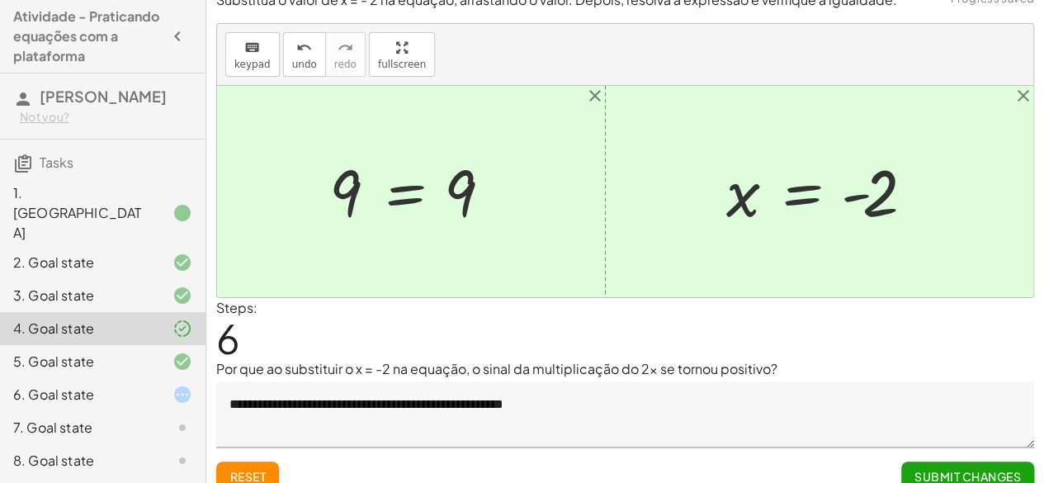
scroll to position [21, 0]
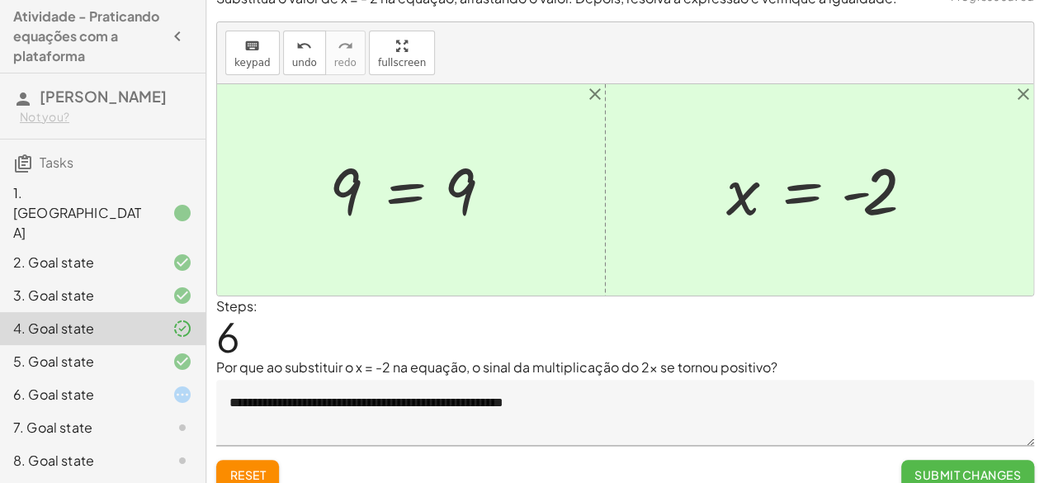
click at [986, 470] on span "Submit Changes" at bounding box center [968, 474] width 106 height 15
click at [986, 470] on span "Continue" at bounding box center [989, 474] width 63 height 15
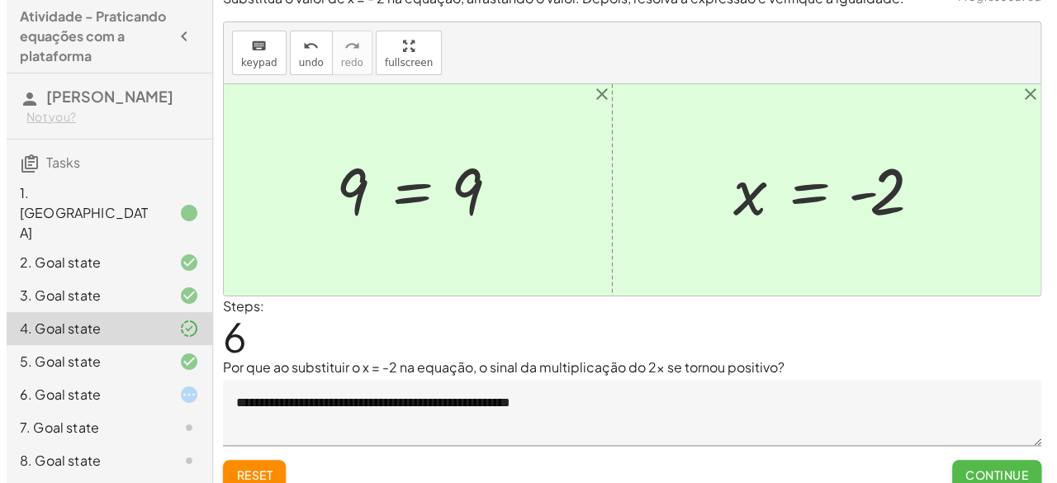
scroll to position [0, 0]
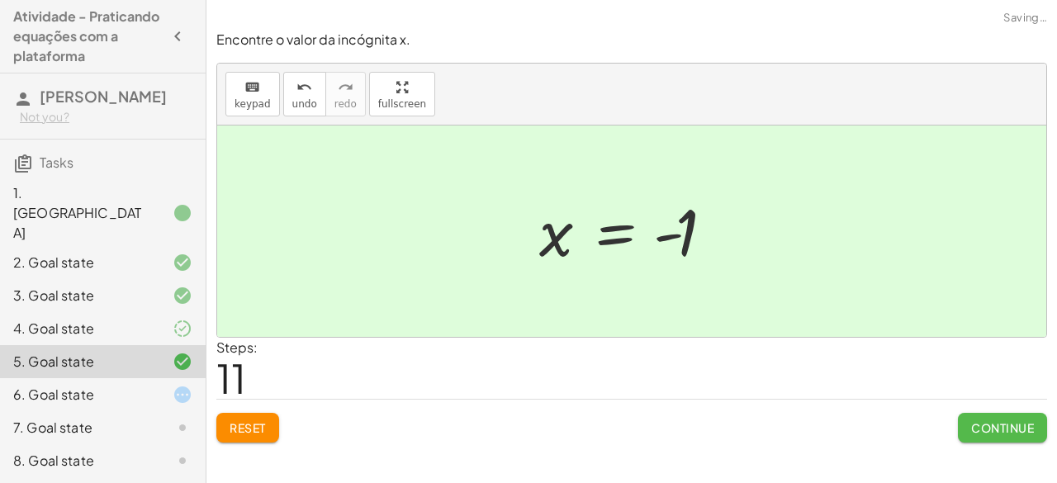
click at [994, 431] on span "Continue" at bounding box center [1002, 427] width 63 height 15
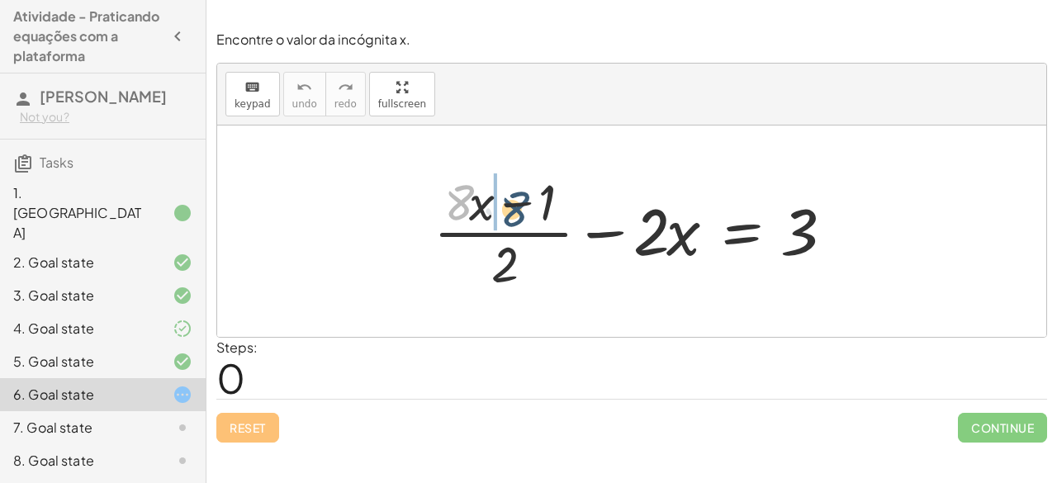
drag, startPoint x: 459, startPoint y: 207, endPoint x: 516, endPoint y: 214, distance: 57.3
click at [516, 214] on div at bounding box center [637, 231] width 425 height 127
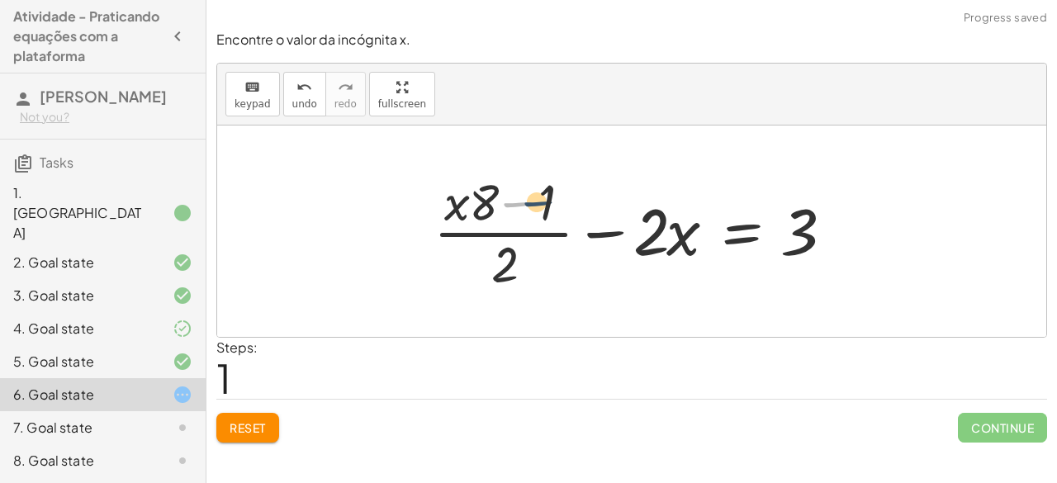
drag, startPoint x: 515, startPoint y: 197, endPoint x: 561, endPoint y: 195, distance: 46.3
click at [561, 195] on div at bounding box center [637, 231] width 425 height 127
drag, startPoint x: 654, startPoint y: 232, endPoint x: 499, endPoint y: 186, distance: 161.9
click at [499, 186] on div at bounding box center [637, 231] width 425 height 127
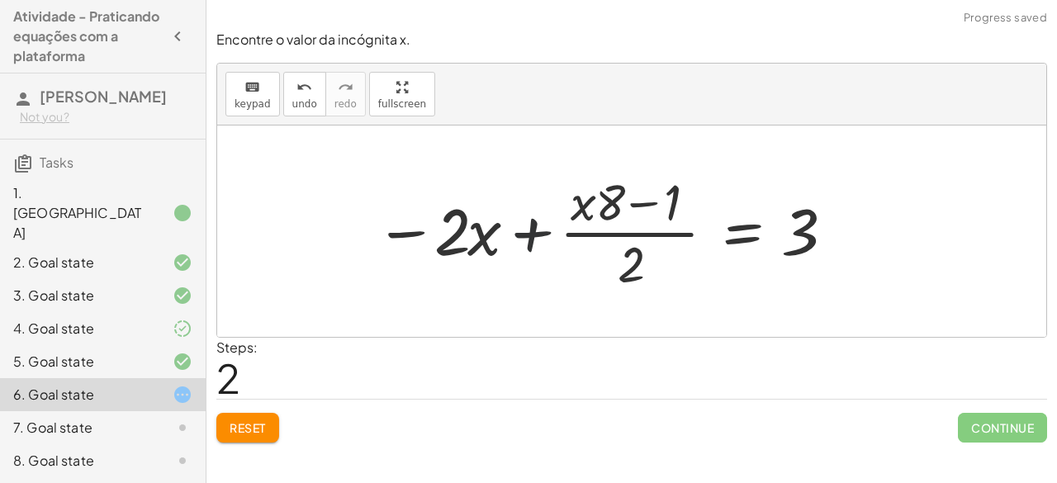
click at [534, 227] on div at bounding box center [604, 231] width 474 height 127
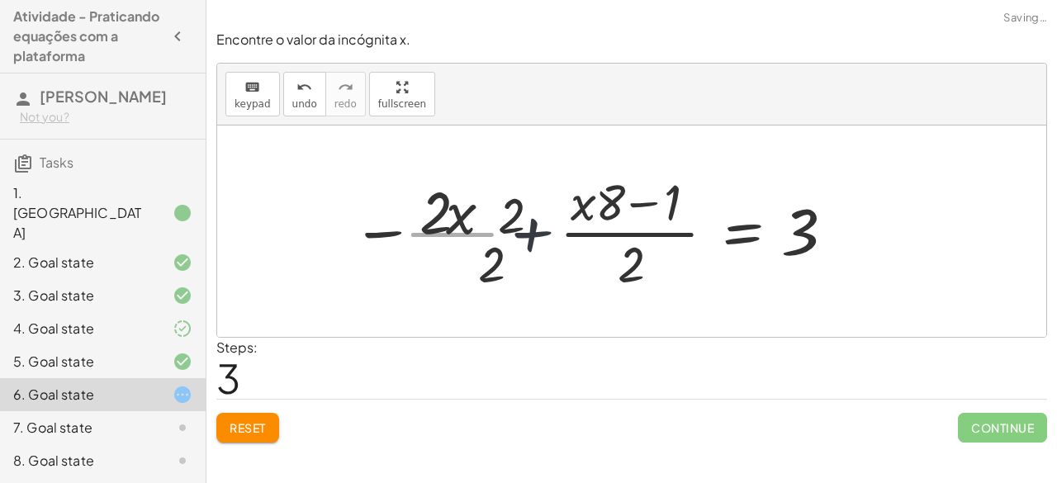
click at [534, 227] on div at bounding box center [589, 231] width 504 height 127
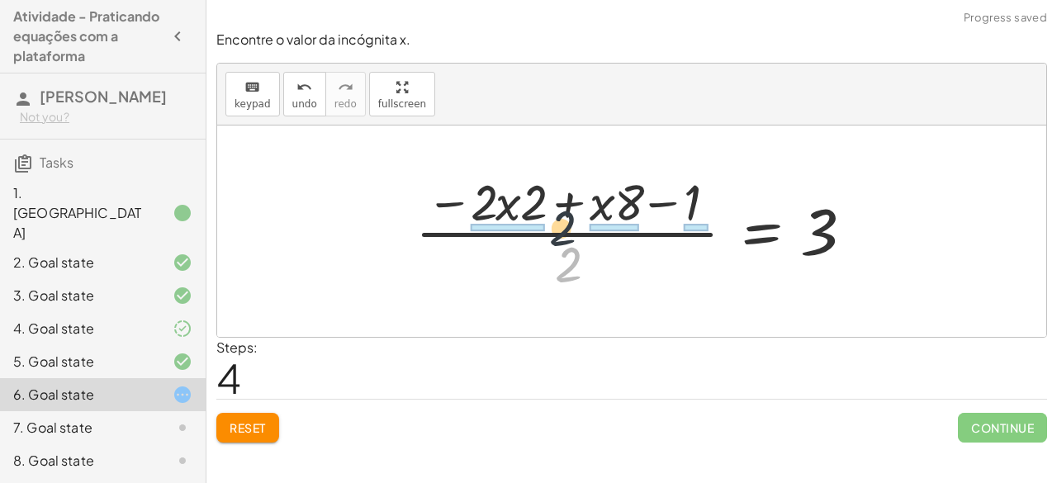
drag, startPoint x: 573, startPoint y: 267, endPoint x: 563, endPoint y: 208, distance: 59.4
click at [563, 208] on div at bounding box center [638, 231] width 463 height 127
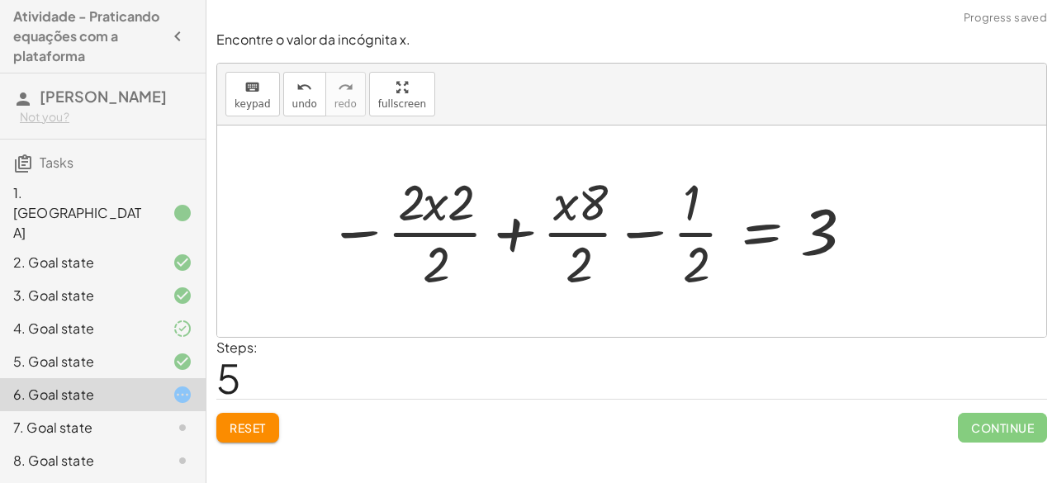
click at [457, 239] on div at bounding box center [589, 231] width 540 height 127
click at [457, 239] on div at bounding box center [604, 231] width 510 height 127
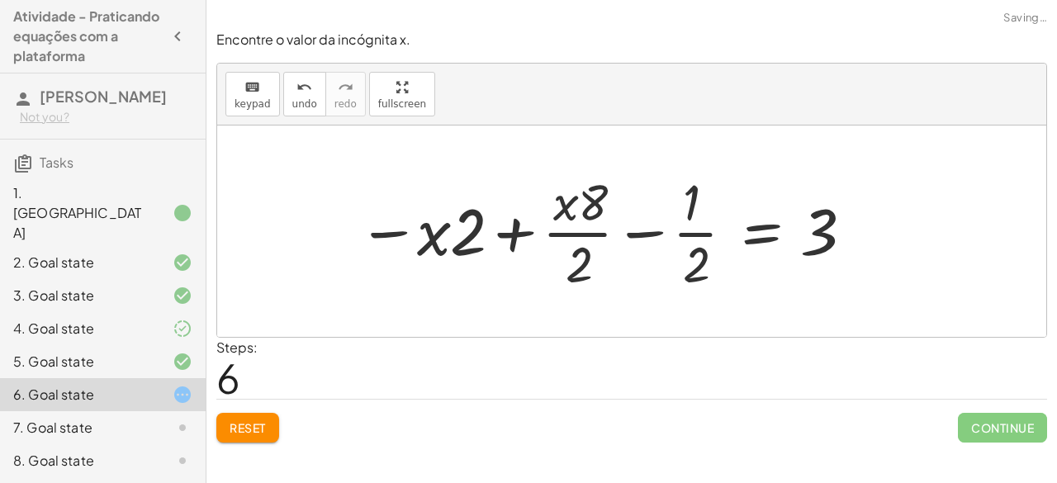
click at [553, 235] on div at bounding box center [604, 231] width 510 height 127
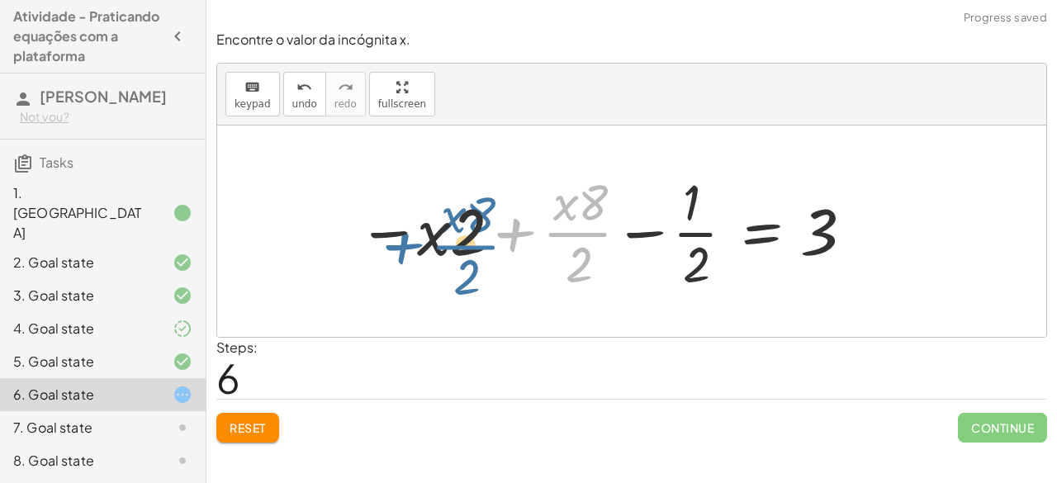
drag, startPoint x: 553, startPoint y: 235, endPoint x: 442, endPoint y: 247, distance: 111.2
click at [442, 247] on div at bounding box center [604, 231] width 510 height 127
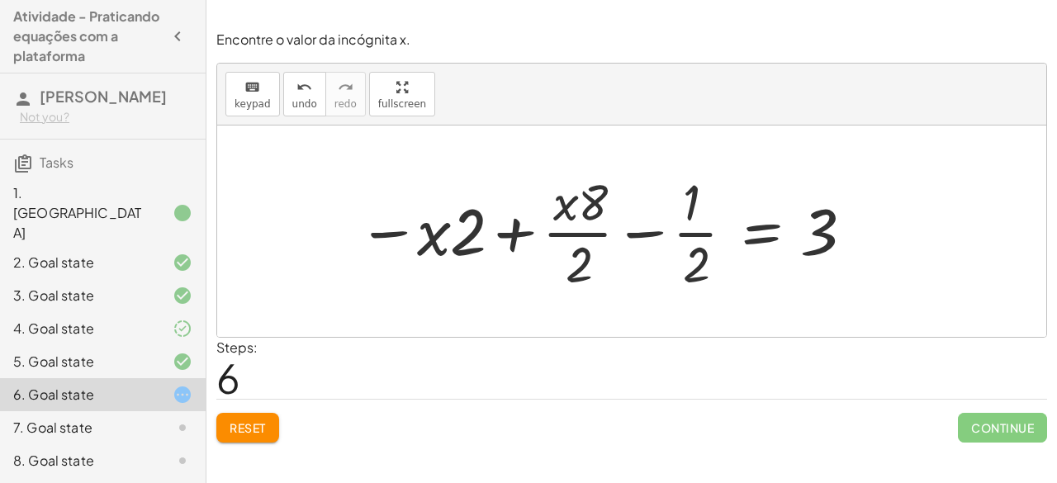
click at [240, 420] on span "Reset" at bounding box center [248, 427] width 36 height 15
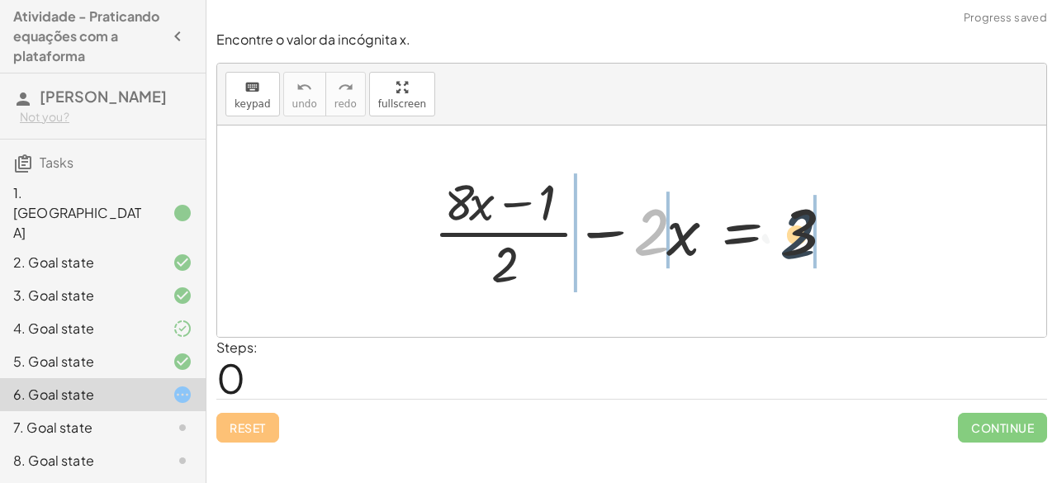
drag, startPoint x: 661, startPoint y: 227, endPoint x: 846, endPoint y: 227, distance: 184.9
click at [846, 227] on div at bounding box center [637, 231] width 425 height 127
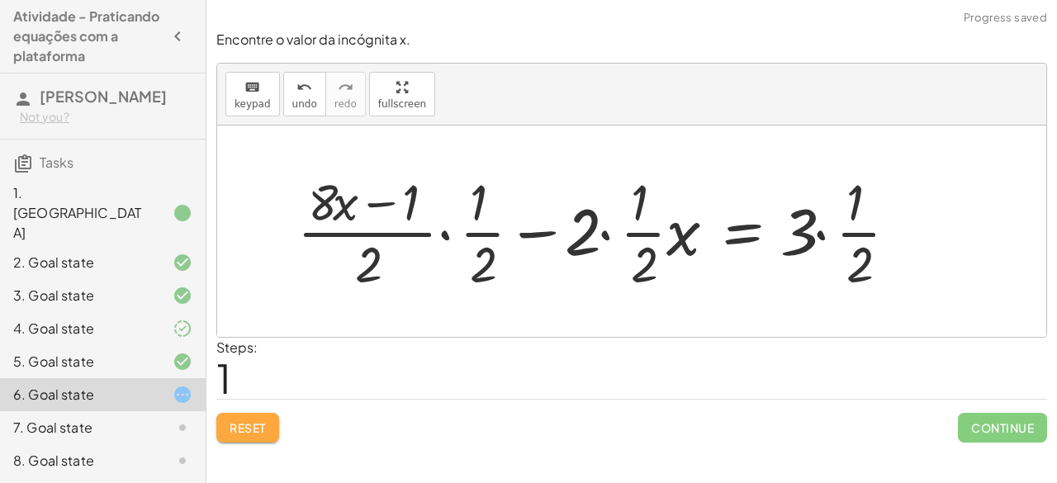
click at [228, 430] on button "Reset" at bounding box center [247, 428] width 63 height 30
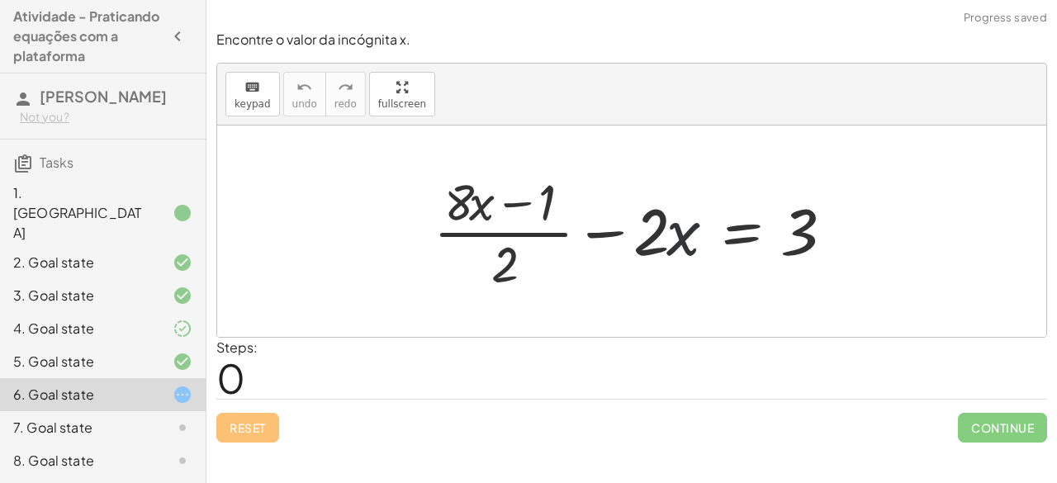
click at [672, 236] on div at bounding box center [637, 231] width 425 height 127
click at [667, 242] on div at bounding box center [637, 231] width 425 height 127
click at [664, 223] on div at bounding box center [637, 231] width 425 height 127
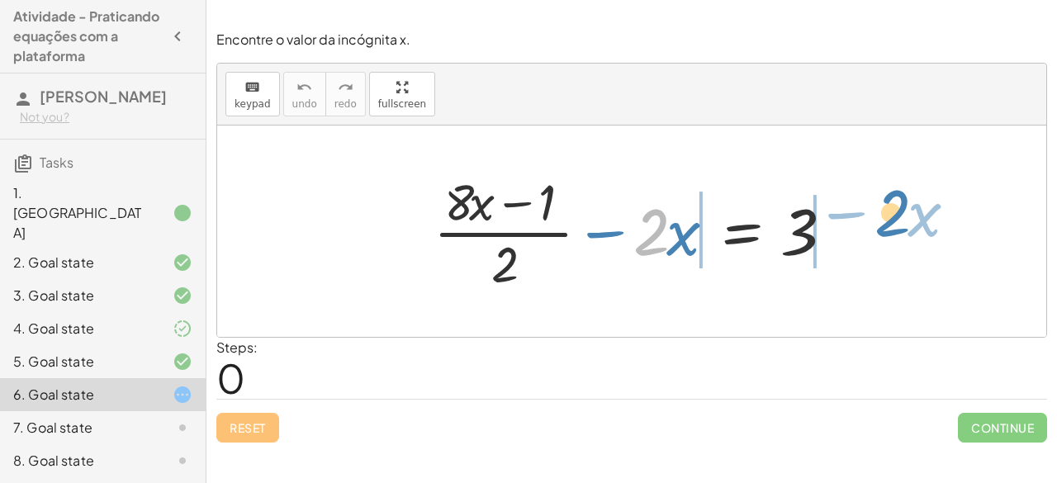
drag, startPoint x: 664, startPoint y: 223, endPoint x: 904, endPoint y: 205, distance: 240.9
click at [904, 205] on div "· 2 − · x + · ( + · 8 · x − 1 ) · 2 − · 2 · x = 3" at bounding box center [631, 230] width 829 height 211
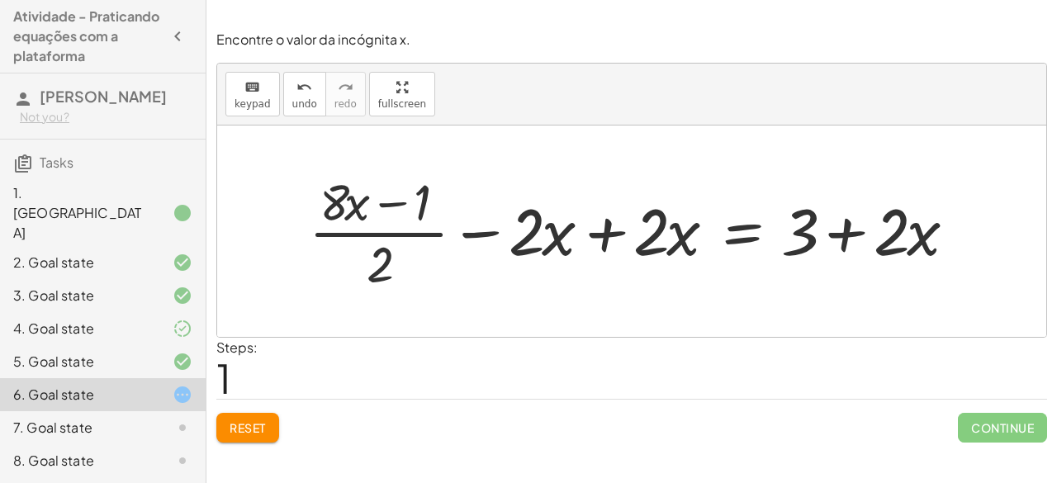
click at [618, 233] on div at bounding box center [638, 231] width 676 height 127
click at [618, 233] on div at bounding box center [763, 231] width 425 height 127
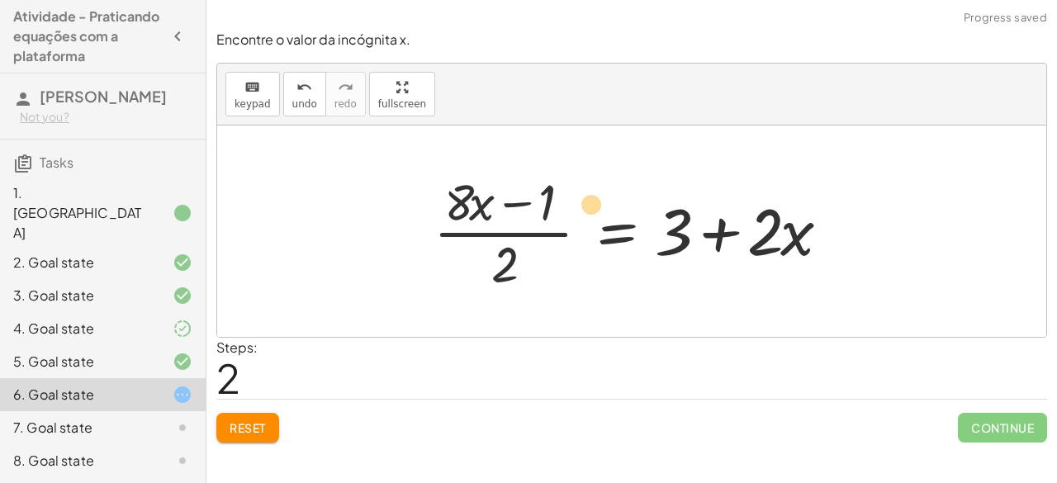
drag, startPoint x: 510, startPoint y: 245, endPoint x: 533, endPoint y: 269, distance: 33.3
click at [533, 269] on div at bounding box center [637, 231] width 425 height 127
click at [504, 262] on div at bounding box center [637, 231] width 425 height 127
drag, startPoint x: 504, startPoint y: 262, endPoint x: 837, endPoint y: 229, distance: 335.2
click at [837, 229] on div at bounding box center [637, 231] width 425 height 127
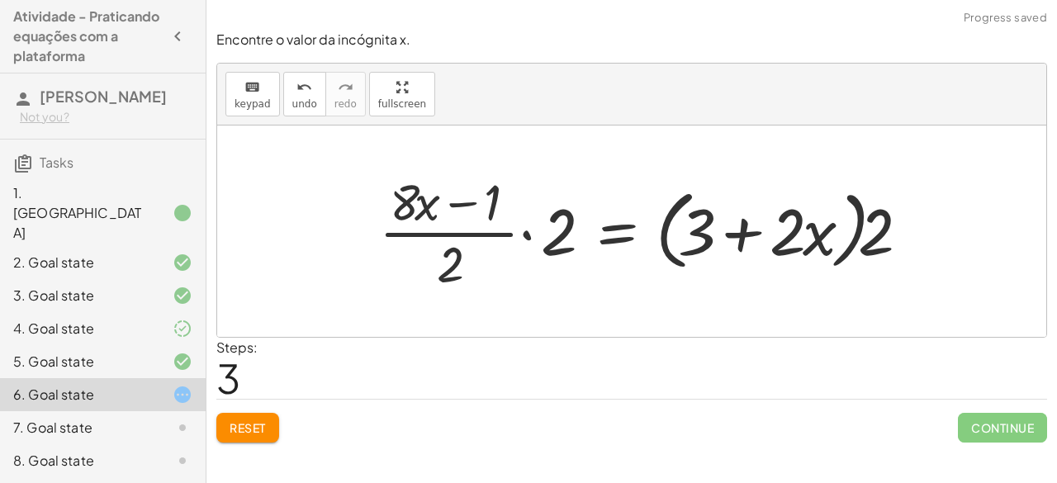
click at [528, 232] on div at bounding box center [649, 231] width 557 height 127
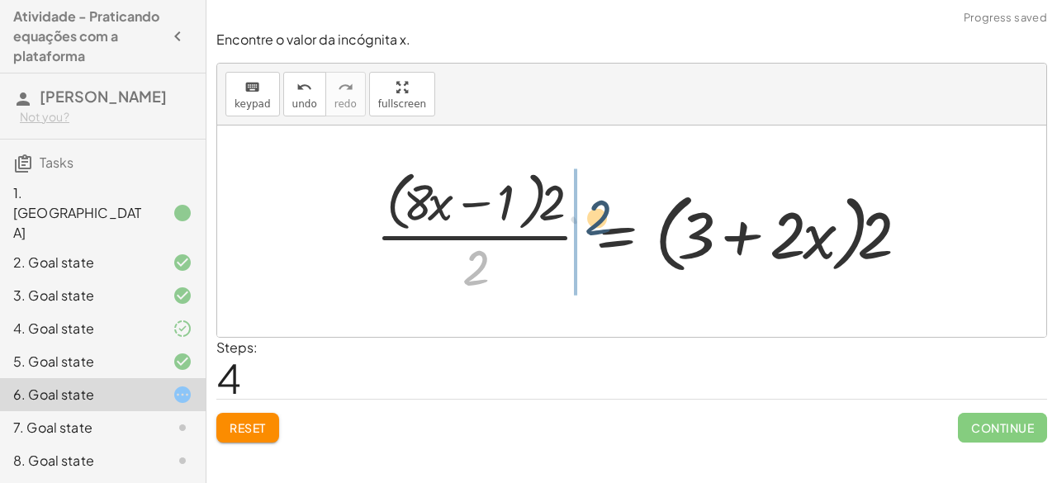
drag, startPoint x: 476, startPoint y: 263, endPoint x: 580, endPoint y: 197, distance: 122.1
click at [580, 197] on div at bounding box center [647, 230] width 560 height 135
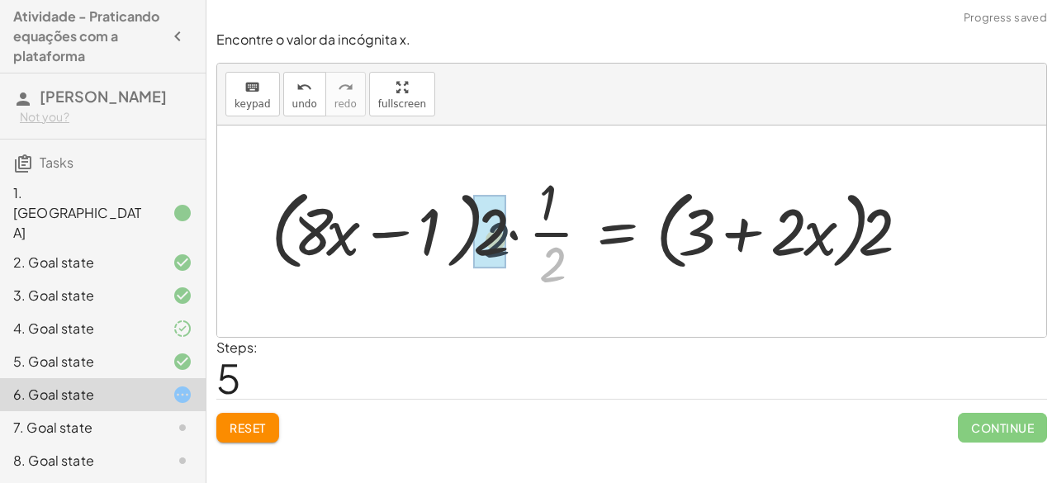
drag, startPoint x: 551, startPoint y: 252, endPoint x: 485, endPoint y: 222, distance: 71.7
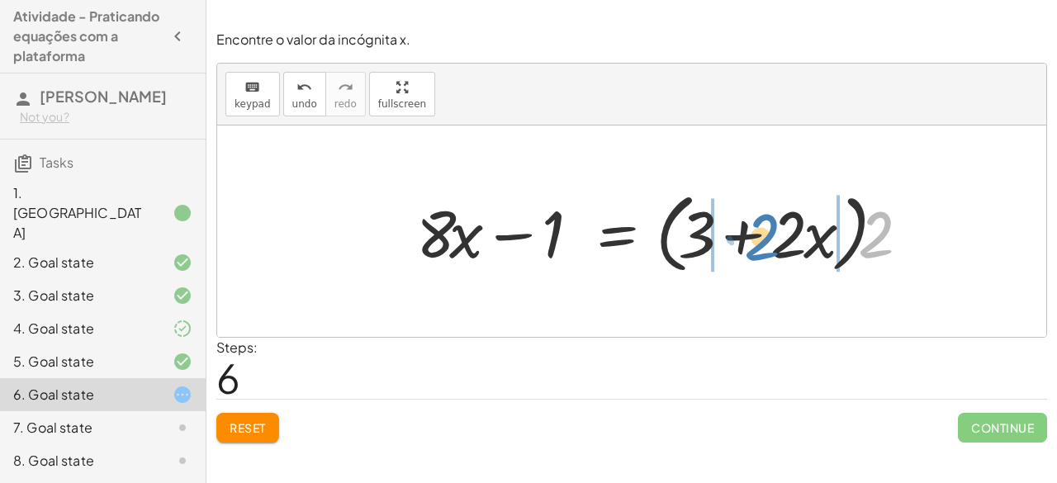
drag, startPoint x: 872, startPoint y: 220, endPoint x: 758, endPoint y: 223, distance: 114.0
click at [758, 223] on div at bounding box center [668, 231] width 520 height 95
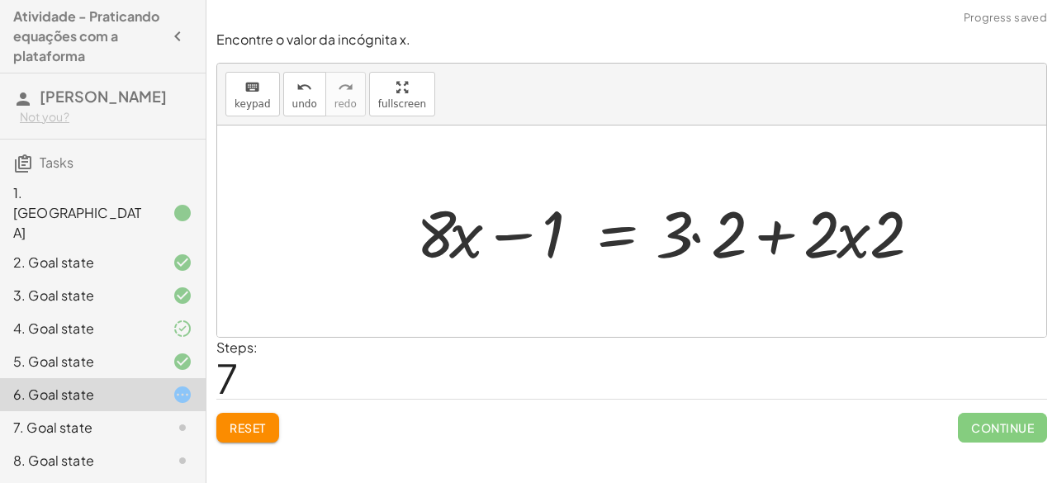
click at [698, 235] on div at bounding box center [674, 231] width 532 height 85
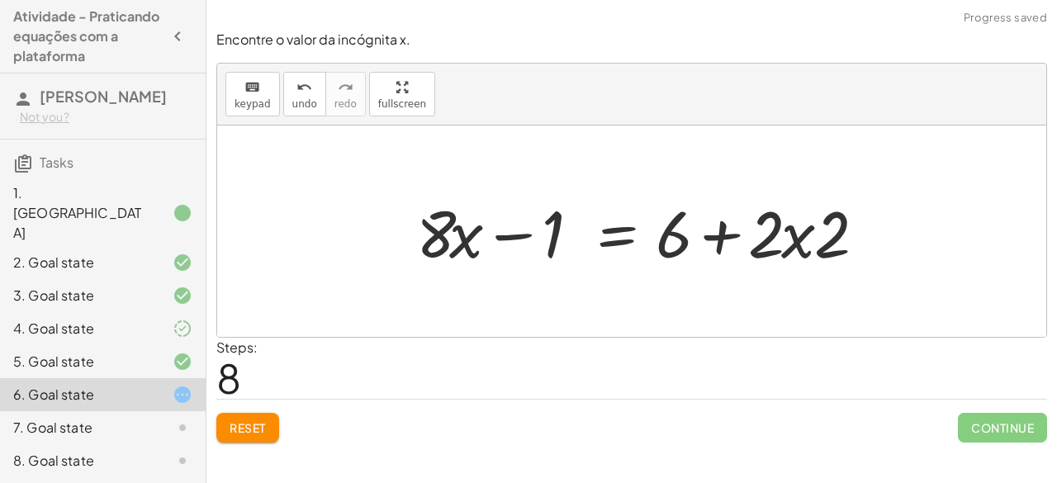
click at [712, 236] on div at bounding box center [646, 231] width 476 height 85
drag, startPoint x: 793, startPoint y: 242, endPoint x: 818, endPoint y: 239, distance: 24.9
click at [818, 239] on div at bounding box center [646, 231] width 476 height 85
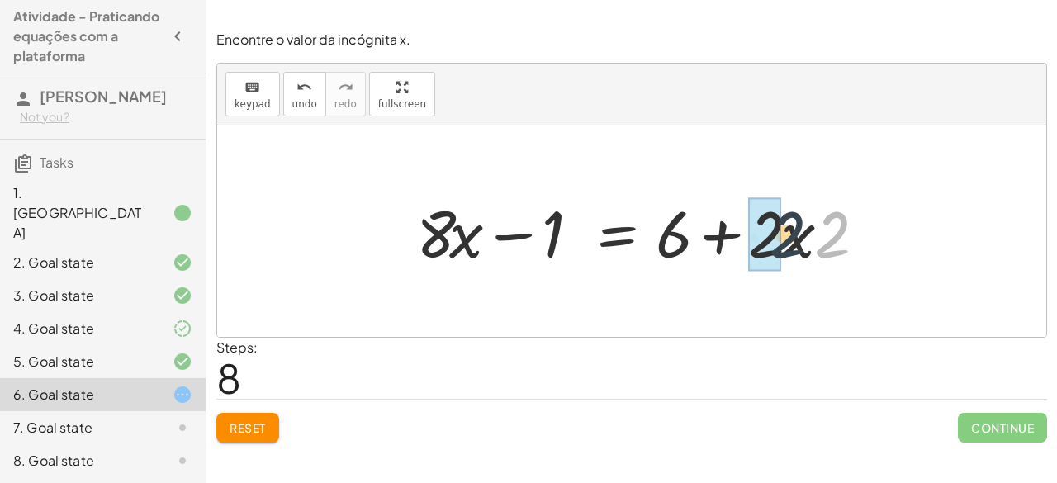
drag, startPoint x: 837, startPoint y: 238, endPoint x: 788, endPoint y: 238, distance: 49.5
click at [788, 238] on div at bounding box center [646, 231] width 476 height 85
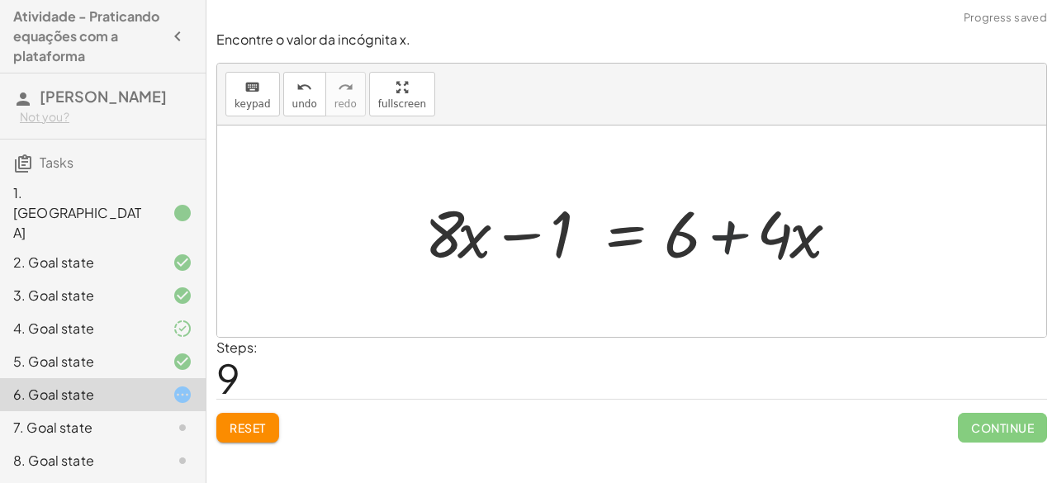
click at [719, 235] on div at bounding box center [637, 231] width 443 height 85
drag, startPoint x: 783, startPoint y: 236, endPoint x: 804, endPoint y: 222, distance: 25.6
click at [804, 222] on div at bounding box center [637, 231] width 443 height 85
drag, startPoint x: 443, startPoint y: 237, endPoint x: 393, endPoint y: 245, distance: 51.0
drag, startPoint x: 768, startPoint y: 233, endPoint x: 804, endPoint y: 223, distance: 37.7
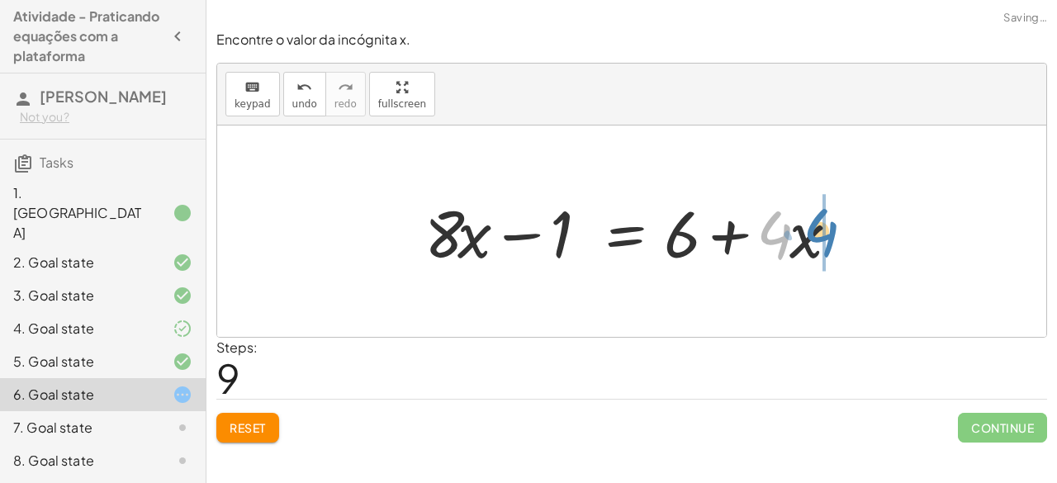
click at [804, 223] on div at bounding box center [637, 231] width 443 height 85
drag, startPoint x: 791, startPoint y: 234, endPoint x: 809, endPoint y: 240, distance: 19.3
click at [809, 240] on div at bounding box center [637, 231] width 443 height 85
drag, startPoint x: 776, startPoint y: 232, endPoint x: 834, endPoint y: 234, distance: 57.8
click at [834, 234] on div at bounding box center [637, 231] width 443 height 85
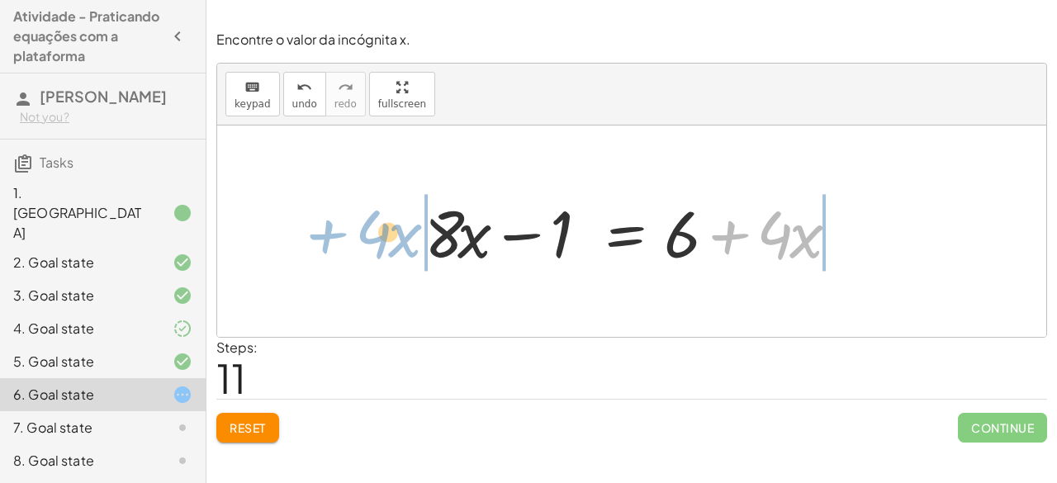
drag, startPoint x: 725, startPoint y: 230, endPoint x: 322, endPoint y: 229, distance: 402.9
click at [322, 229] on div "+ · ( + · 8 · x − 1 ) · 2 − · 2 · x = 3 + · ( + · 8 · x − 1 ) · 2 − · 2 · x + ·…" at bounding box center [631, 230] width 829 height 211
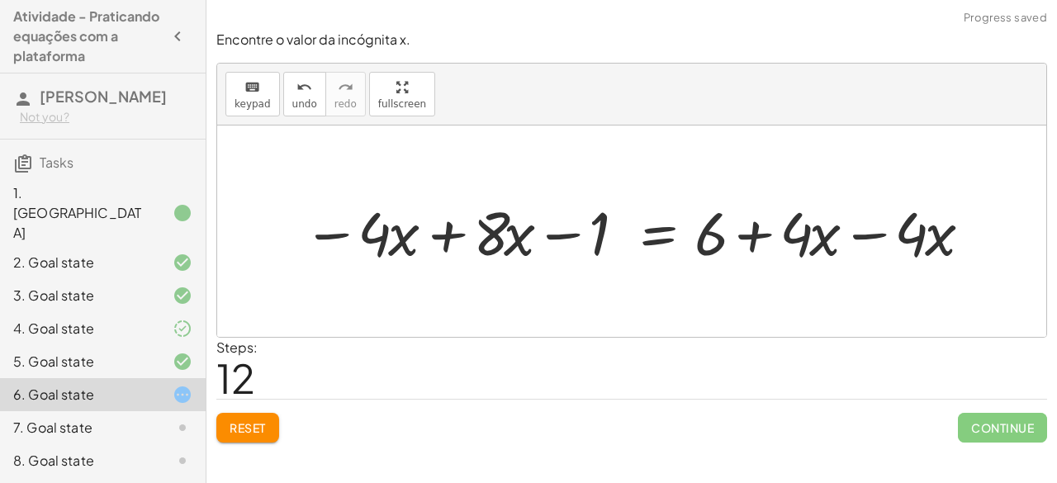
click at [871, 234] on div at bounding box center [639, 231] width 688 height 79
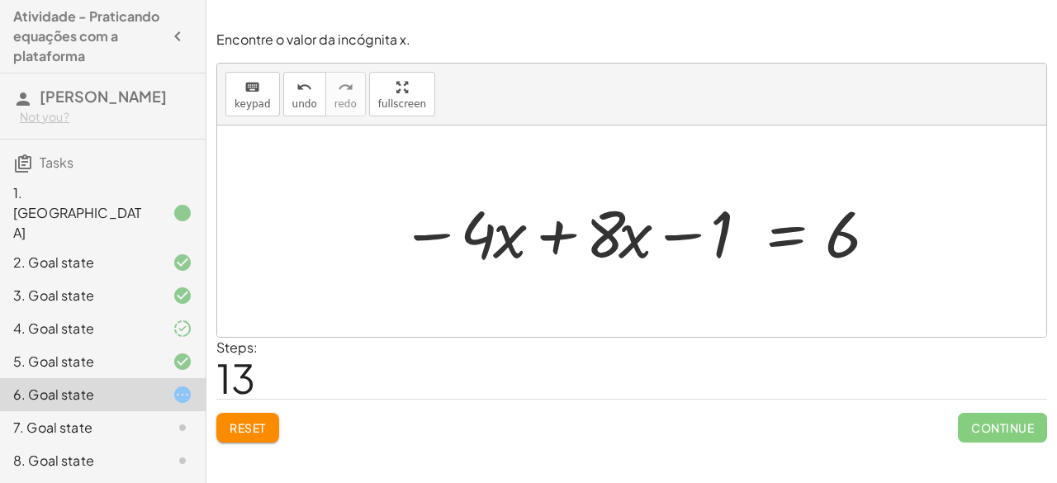
click at [561, 235] on div at bounding box center [638, 231] width 492 height 85
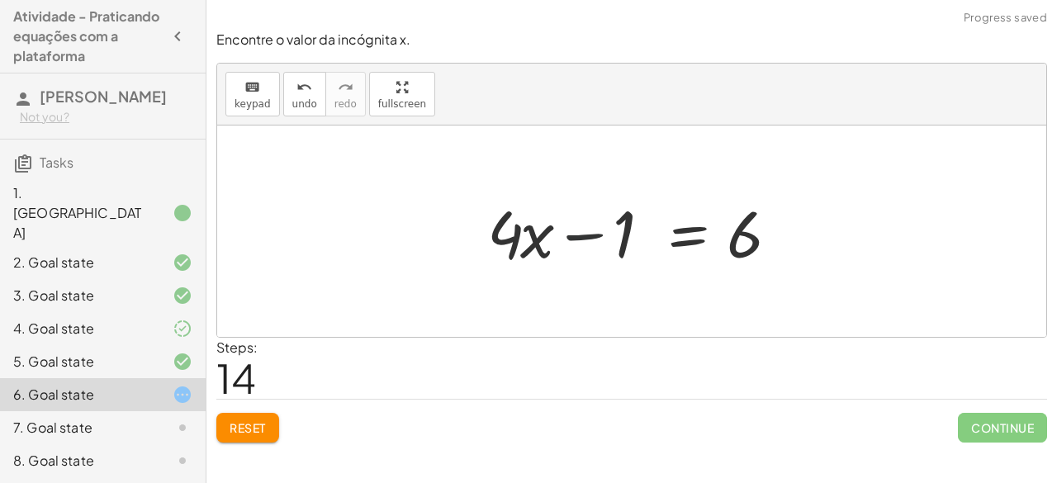
click at [576, 235] on div at bounding box center [638, 231] width 318 height 85
click at [500, 230] on div at bounding box center [638, 231] width 318 height 85
drag, startPoint x: 584, startPoint y: 234, endPoint x: 791, endPoint y: 239, distance: 206.4
click at [791, 239] on div at bounding box center [638, 231] width 318 height 85
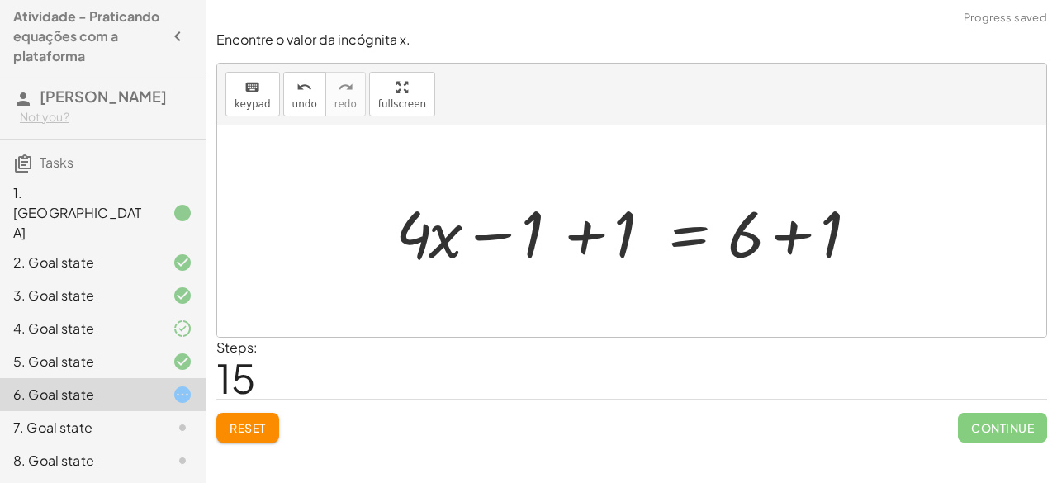
click at [791, 239] on div at bounding box center [638, 231] width 503 height 85
click at [791, 239] on div at bounding box center [592, 231] width 410 height 85
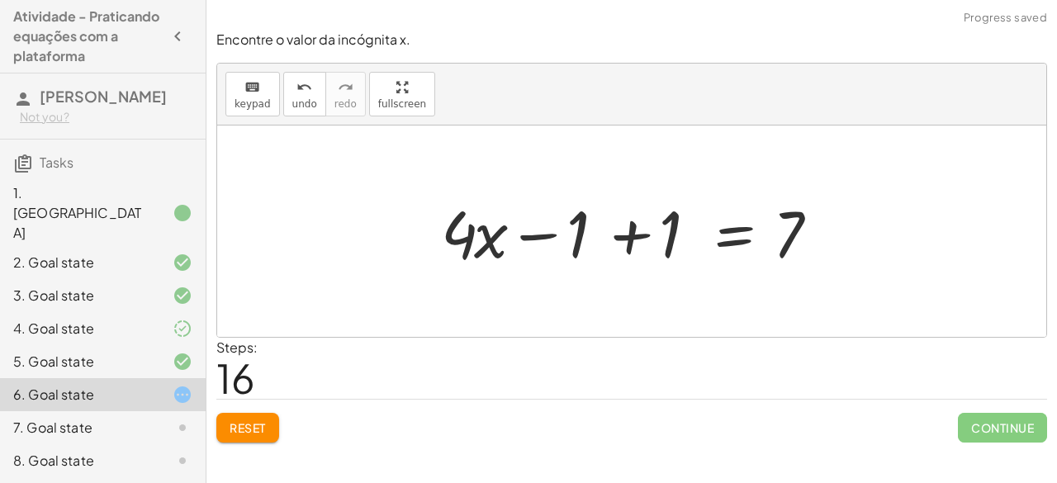
click at [622, 235] on div at bounding box center [638, 231] width 410 height 85
click at [622, 235] on div at bounding box center [730, 231] width 225 height 85
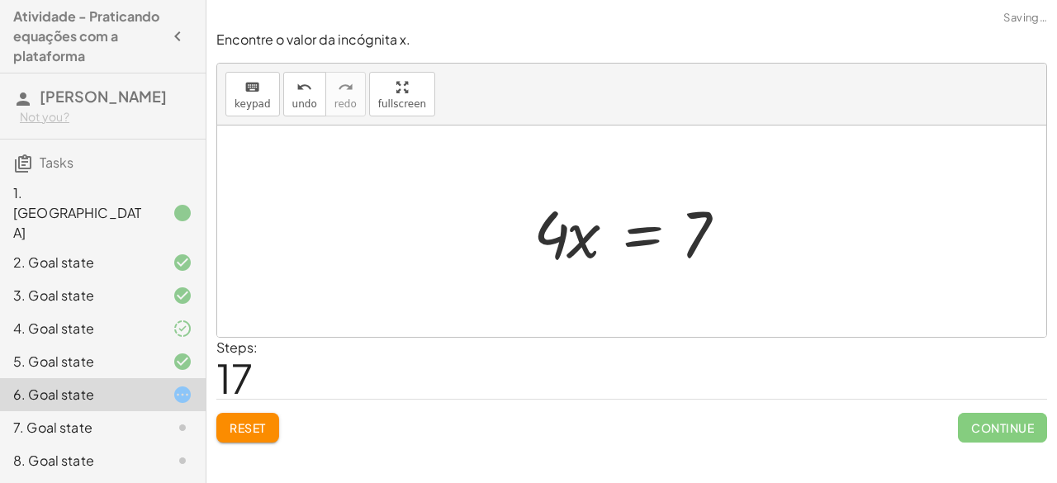
click at [565, 230] on div at bounding box center [637, 231] width 225 height 85
drag, startPoint x: 565, startPoint y: 230, endPoint x: 433, endPoint y: 221, distance: 133.2
drag, startPoint x: 557, startPoint y: 234, endPoint x: 575, endPoint y: 236, distance: 18.2
click at [575, 236] on div at bounding box center [637, 231] width 225 height 85
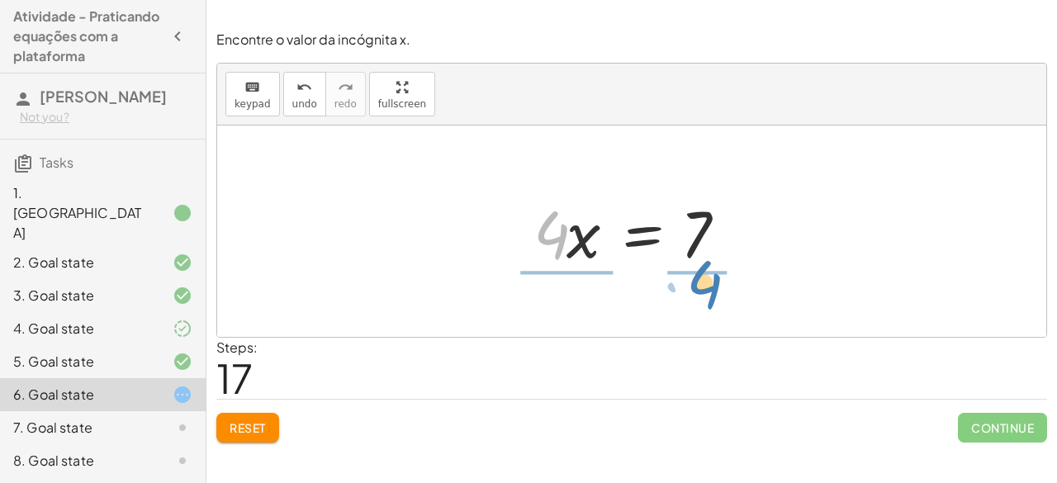
drag, startPoint x: 560, startPoint y: 233, endPoint x: 713, endPoint y: 283, distance: 161.6
click at [713, 283] on div "+ · ( + · 8 · x − 1 ) · 2 − · 2 · x = 3 + · ( + · 8 · x − 1 ) · 2 − · 2 · x + ·…" at bounding box center [631, 230] width 829 height 211
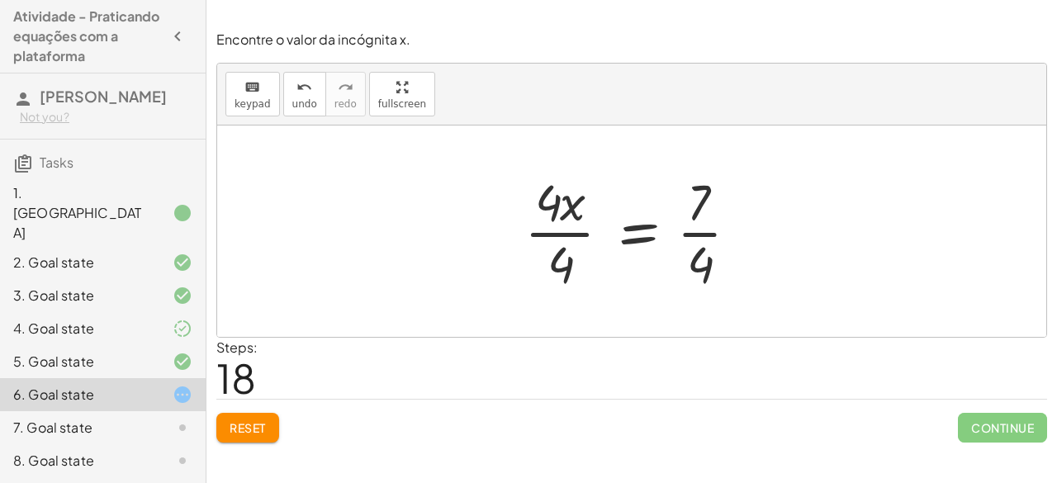
click at [575, 230] on div at bounding box center [638, 231] width 244 height 127
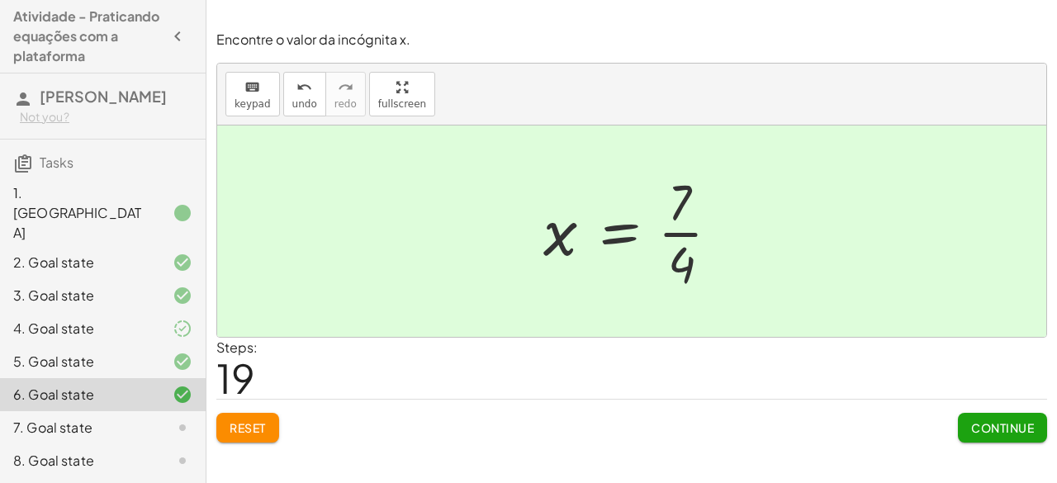
click at [974, 440] on button "Continue" at bounding box center [1002, 428] width 89 height 30
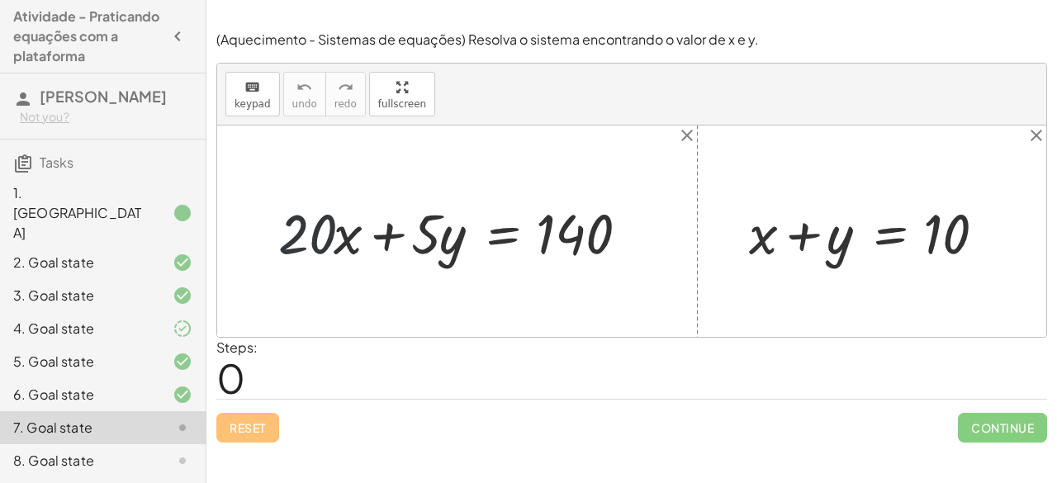
click at [292, 215] on div at bounding box center [463, 231] width 386 height 73
click at [314, 221] on div at bounding box center [463, 231] width 386 height 73
drag, startPoint x: 314, startPoint y: 221, endPoint x: 366, endPoint y: 230, distance: 52.8
click at [366, 230] on div at bounding box center [463, 231] width 386 height 73
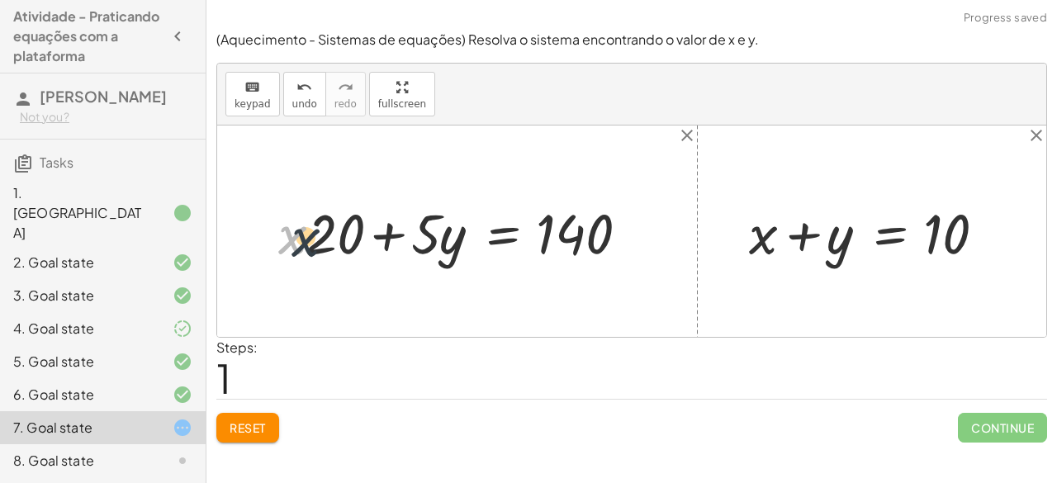
drag, startPoint x: 286, startPoint y: 228, endPoint x: 334, endPoint y: 232, distance: 48.1
click at [334, 232] on div at bounding box center [463, 231] width 386 height 73
click at [382, 230] on div at bounding box center [463, 231] width 386 height 73
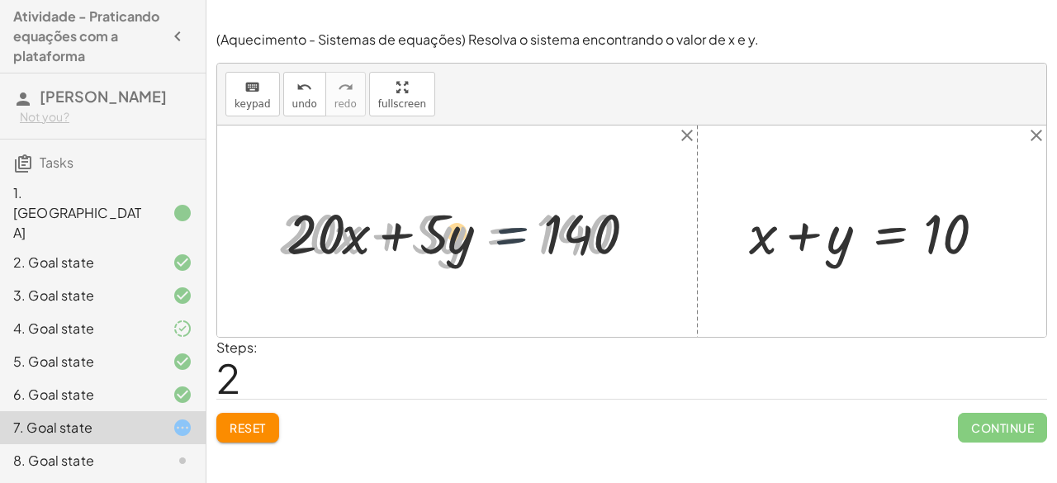
drag, startPoint x: 535, startPoint y: 242, endPoint x: 564, endPoint y: 240, distance: 28.9
click at [564, 240] on div at bounding box center [463, 231] width 386 height 73
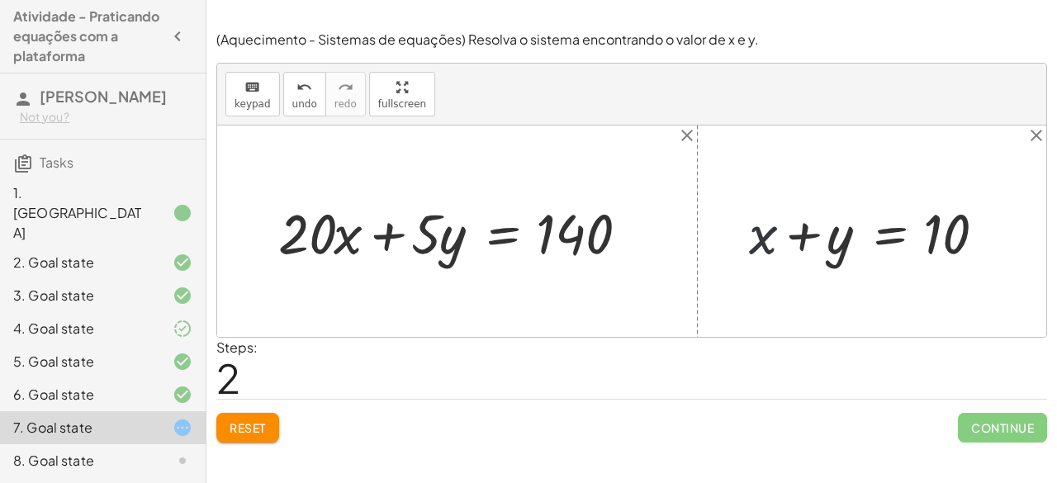
drag, startPoint x: 766, startPoint y: 234, endPoint x: 865, endPoint y: 247, distance: 99.8
click at [865, 247] on div at bounding box center [878, 231] width 275 height 73
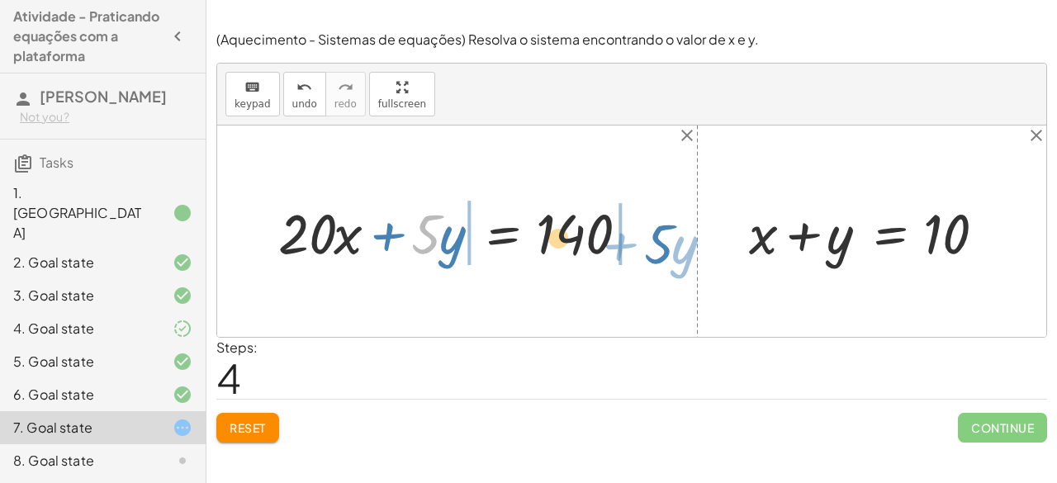
drag, startPoint x: 427, startPoint y: 214, endPoint x: 731, endPoint y: 209, distance: 304.7
click at [731, 209] on div "+ · 20 · x + · 5 · y = 140 + · x · 20 + · 5 · y = 140 · 5 + · y + · 20 · x + · …" at bounding box center [631, 230] width 829 height 211
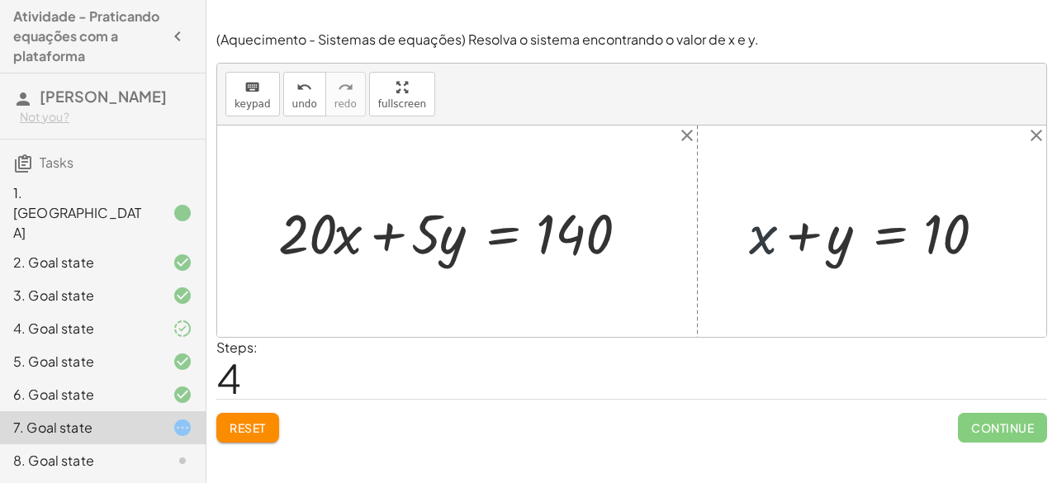
drag, startPoint x: 751, startPoint y: 240, endPoint x: 670, endPoint y: 230, distance: 81.5
click at [670, 230] on div "+ · 20 · x + · 5 · y = 140 + · x · 20 + · 5 · y = 140 + · 20 · x + · 5 · y = 14…" at bounding box center [631, 230] width 829 height 211
drag, startPoint x: 750, startPoint y: 241, endPoint x: 613, endPoint y: 239, distance: 137.1
click at [613, 239] on div "+ · 20 · x + · 5 · y = 140 + · x · 20 + · 5 · y = 140 + · 20 · x + · 5 · y = 14…" at bounding box center [631, 230] width 829 height 211
drag, startPoint x: 802, startPoint y: 220, endPoint x: 381, endPoint y: 201, distance: 420.7
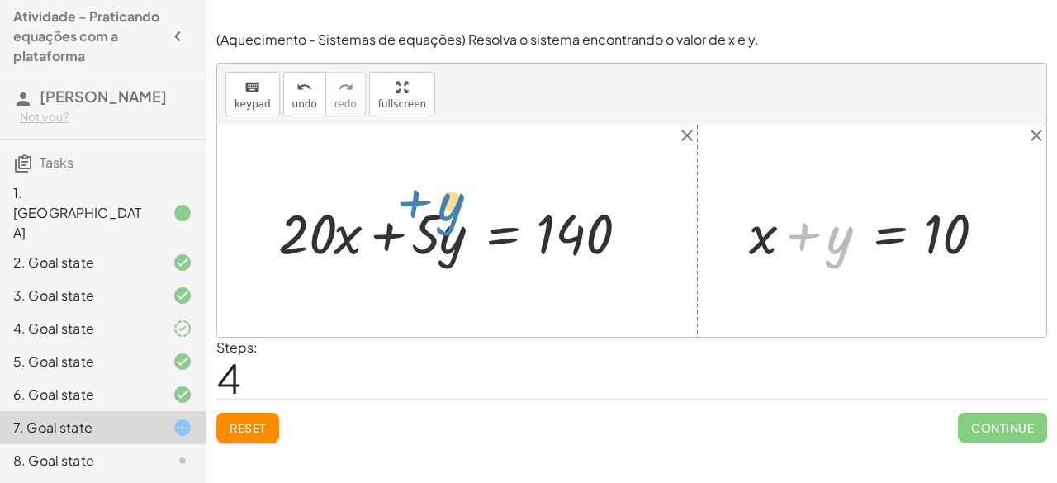
click at [381, 201] on div "+ · 20 · x + · 5 · y = 140 + · x · 20 + · 5 · y = 140 + · 20 · x + · 5 · y = 14…" at bounding box center [631, 230] width 829 height 211
click at [330, 213] on div at bounding box center [463, 231] width 386 height 73
click at [304, 234] on div at bounding box center [463, 231] width 386 height 73
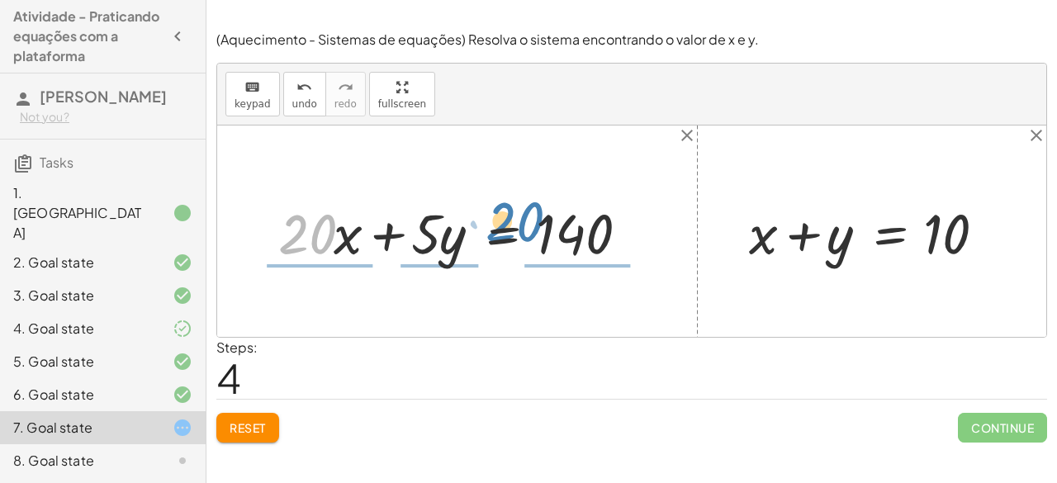
drag, startPoint x: 304, startPoint y: 234, endPoint x: 570, endPoint y: 226, distance: 265.9
click at [570, 226] on div at bounding box center [463, 231] width 386 height 73
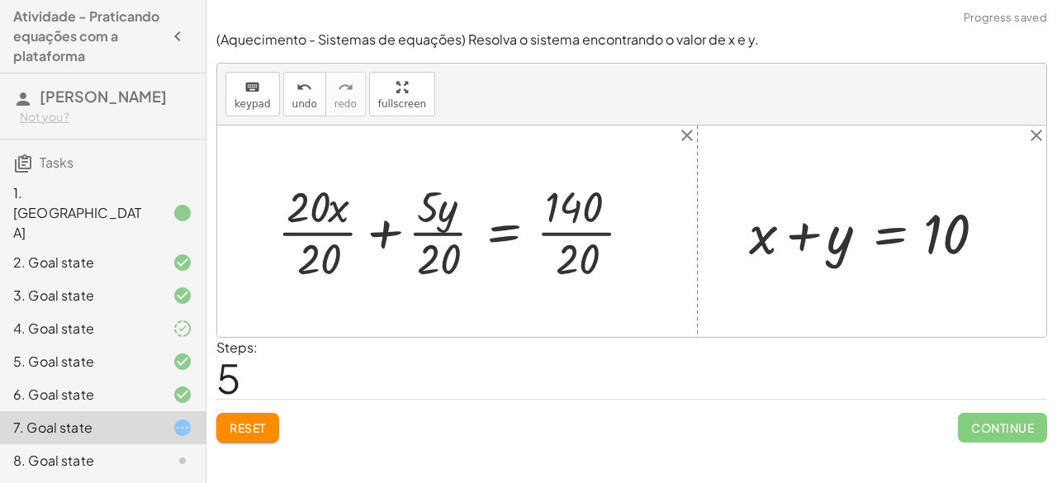
click at [567, 227] on div at bounding box center [461, 231] width 385 height 108
click at [421, 239] on div at bounding box center [435, 231] width 332 height 108
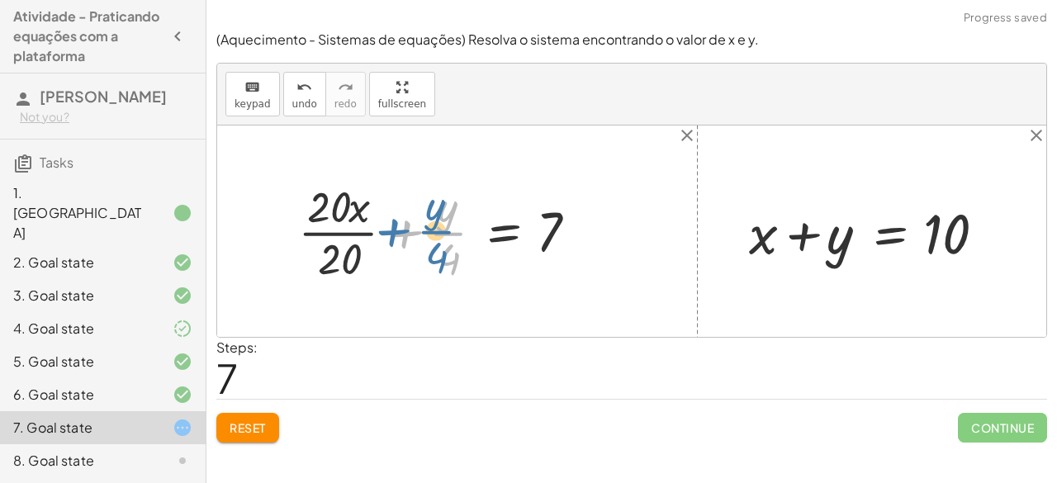
drag, startPoint x: 421, startPoint y: 239, endPoint x: 409, endPoint y: 237, distance: 12.5
click at [409, 237] on div at bounding box center [445, 231] width 311 height 108
click at [374, 227] on div at bounding box center [445, 231] width 311 height 108
click at [374, 227] on div at bounding box center [472, 231] width 258 height 108
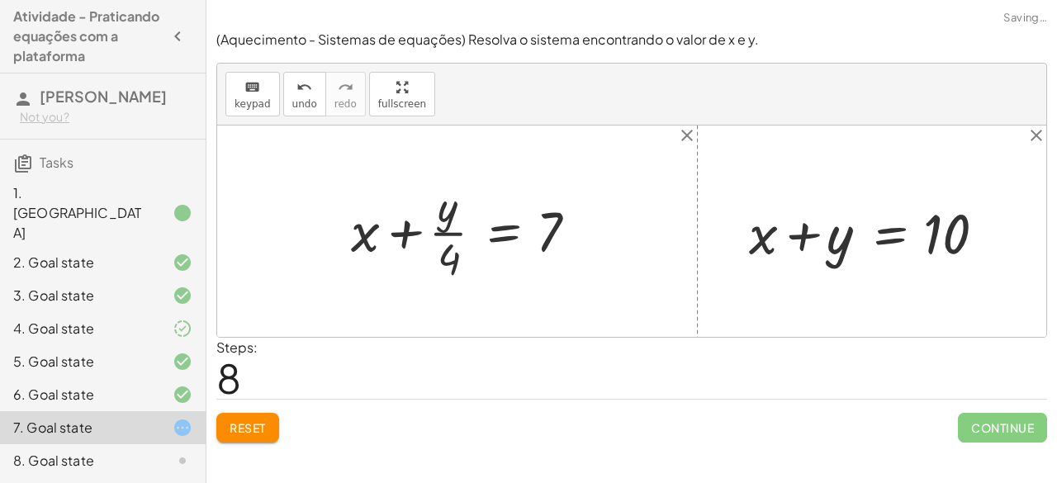
click at [433, 233] on div at bounding box center [472, 231] width 258 height 108
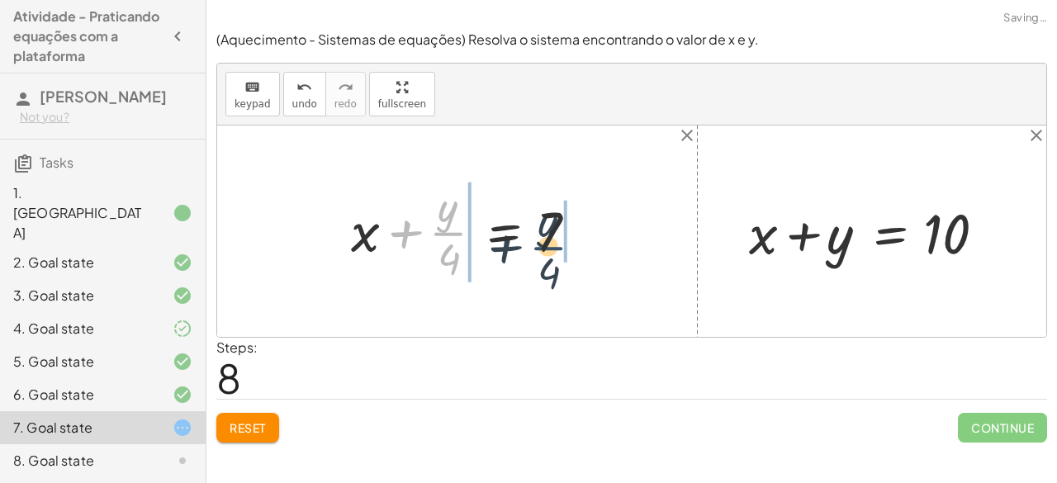
drag, startPoint x: 433, startPoint y: 233, endPoint x: 443, endPoint y: 224, distance: 13.4
click at [443, 224] on div at bounding box center [472, 231] width 258 height 108
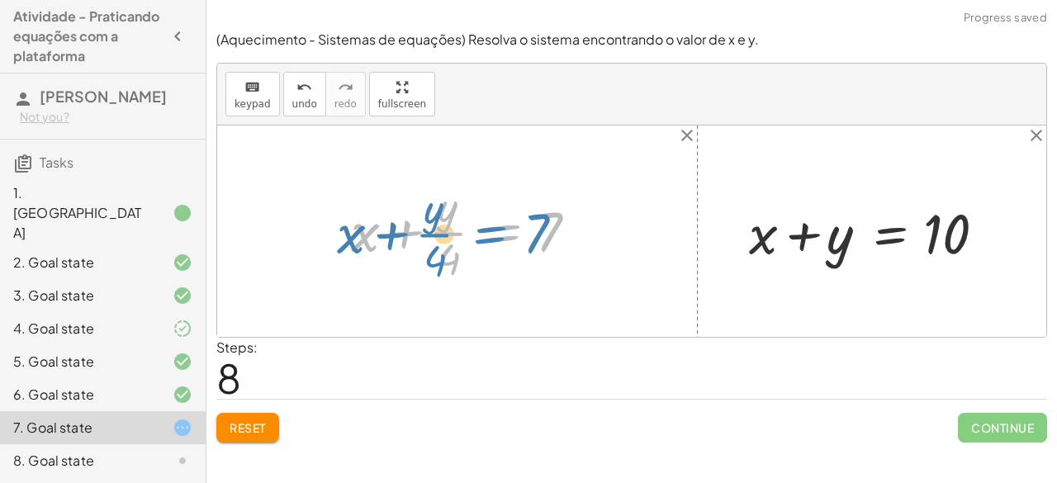
drag, startPoint x: 516, startPoint y: 226, endPoint x: 500, endPoint y: 224, distance: 15.9
click at [500, 224] on div at bounding box center [472, 231] width 258 height 108
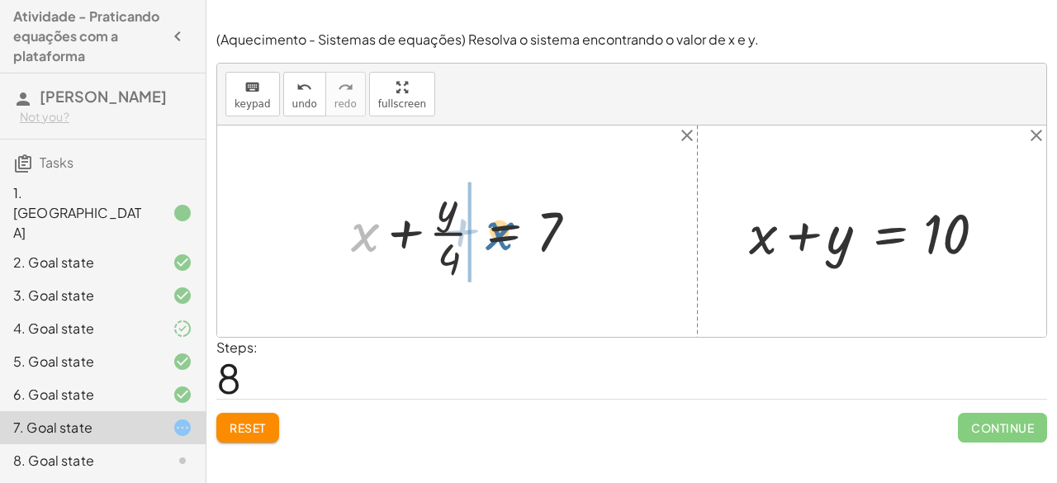
drag, startPoint x: 375, startPoint y: 232, endPoint x: 559, endPoint y: 230, distance: 184.1
click at [559, 230] on div at bounding box center [472, 231] width 258 height 108
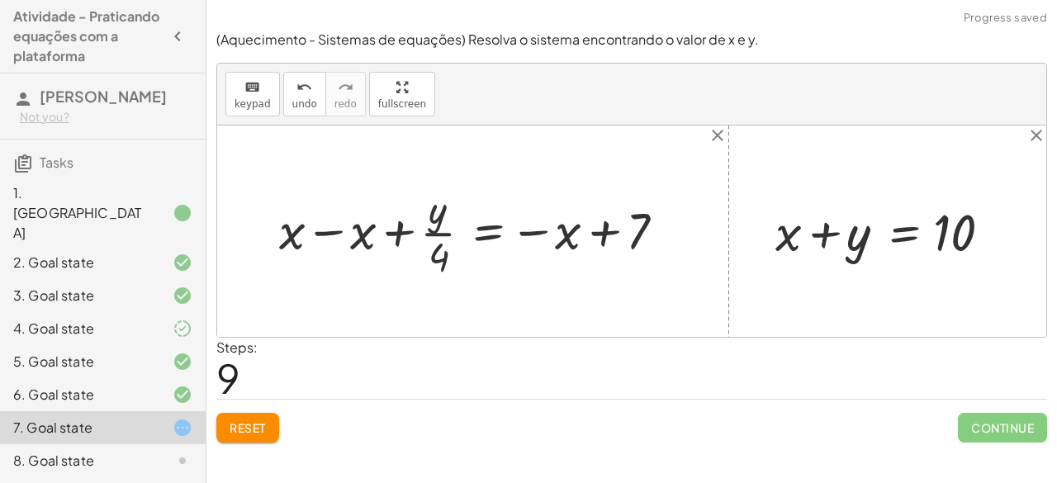
click at [519, 226] on div at bounding box center [479, 231] width 417 height 99
click at [260, 427] on span "Reset" at bounding box center [248, 427] width 36 height 15
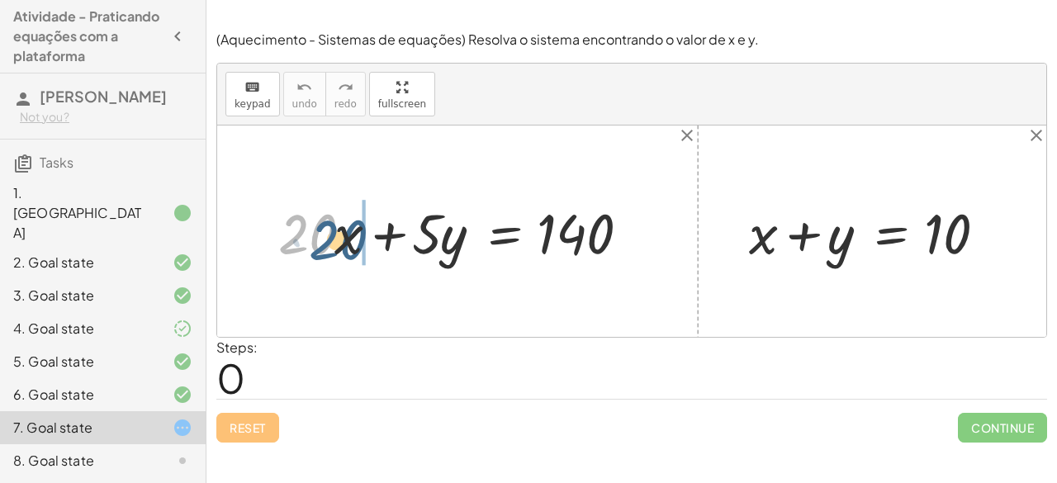
drag, startPoint x: 274, startPoint y: 230, endPoint x: 367, endPoint y: 230, distance: 92.5
click at [367, 230] on div at bounding box center [464, 231] width 388 height 73
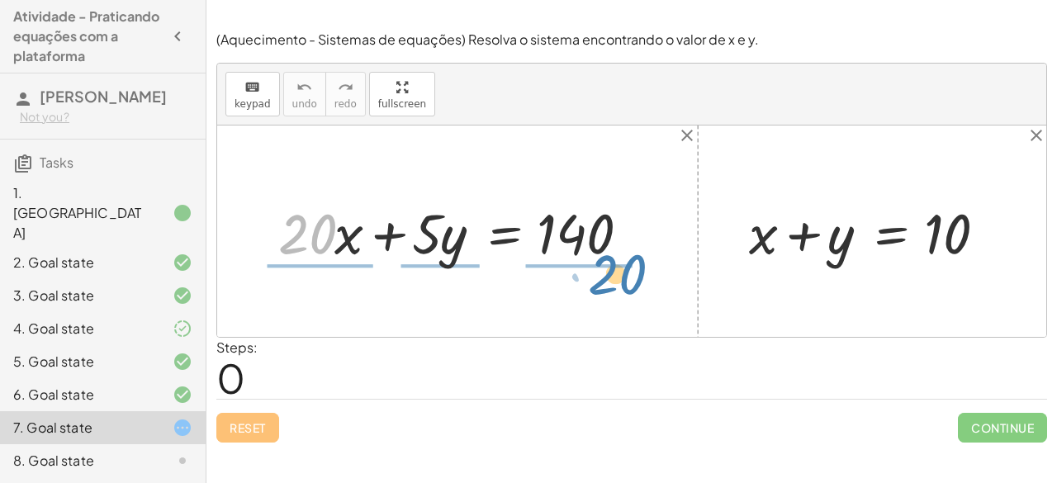
drag, startPoint x: 300, startPoint y: 226, endPoint x: 606, endPoint y: 258, distance: 308.0
click at [606, 258] on div at bounding box center [464, 231] width 388 height 73
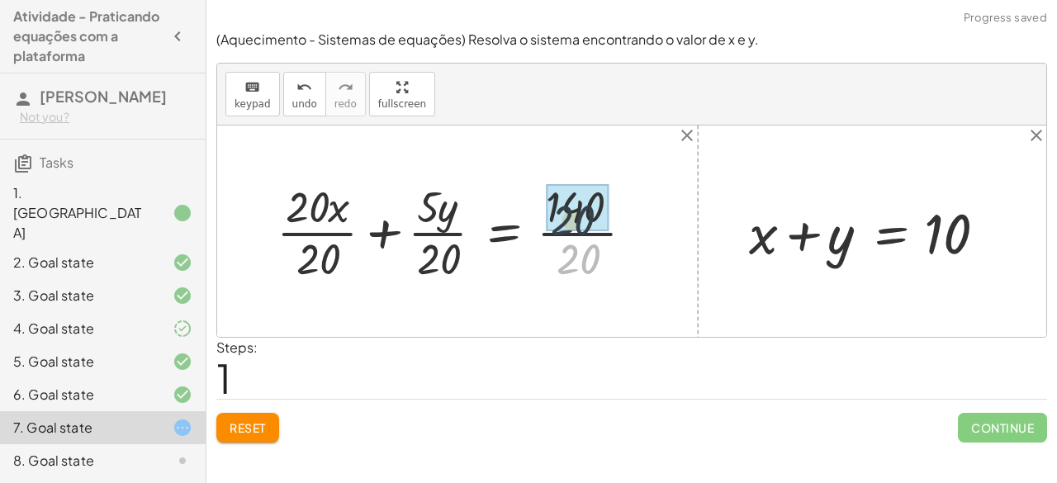
drag, startPoint x: 593, startPoint y: 252, endPoint x: 588, endPoint y: 217, distance: 35.0
drag, startPoint x: 456, startPoint y: 251, endPoint x: 433, endPoint y: 180, distance: 74.7
click at [433, 180] on div at bounding box center [435, 231] width 334 height 109
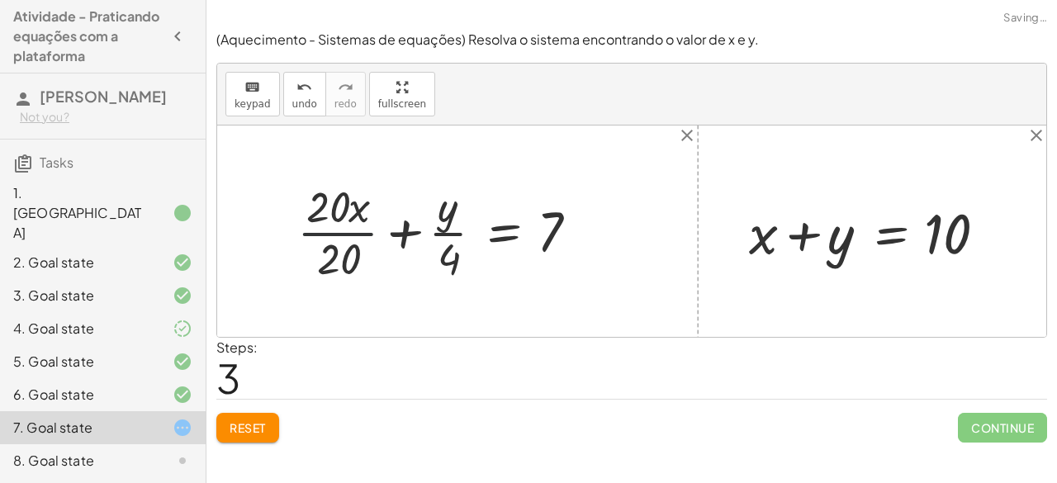
drag, startPoint x: 338, startPoint y: 242, endPoint x: 340, endPoint y: 189, distance: 52.9
click at [340, 189] on div at bounding box center [445, 231] width 312 height 109
drag, startPoint x: 340, startPoint y: 189, endPoint x: 352, endPoint y: 248, distance: 59.7
click at [251, 413] on button "Reset" at bounding box center [247, 428] width 63 height 30
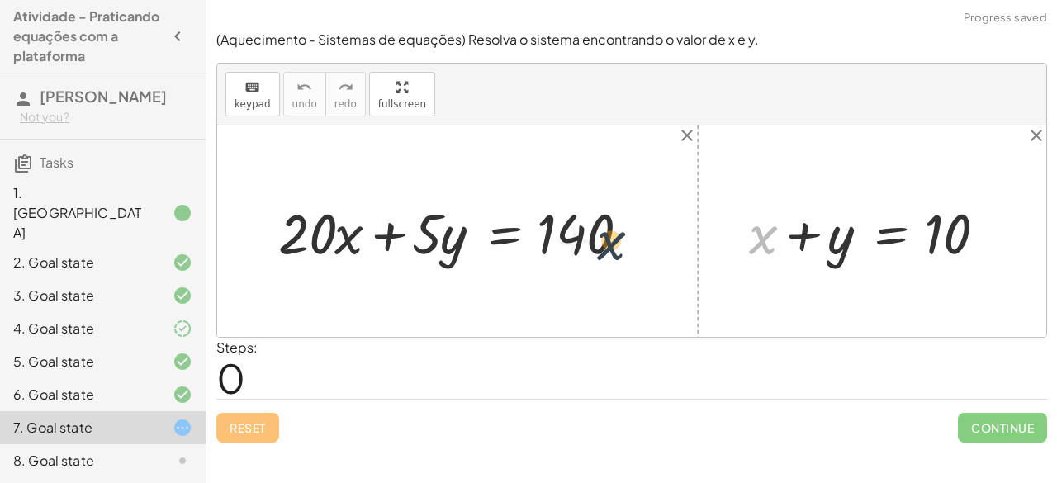
drag, startPoint x: 759, startPoint y: 235, endPoint x: 599, endPoint y: 242, distance: 159.5
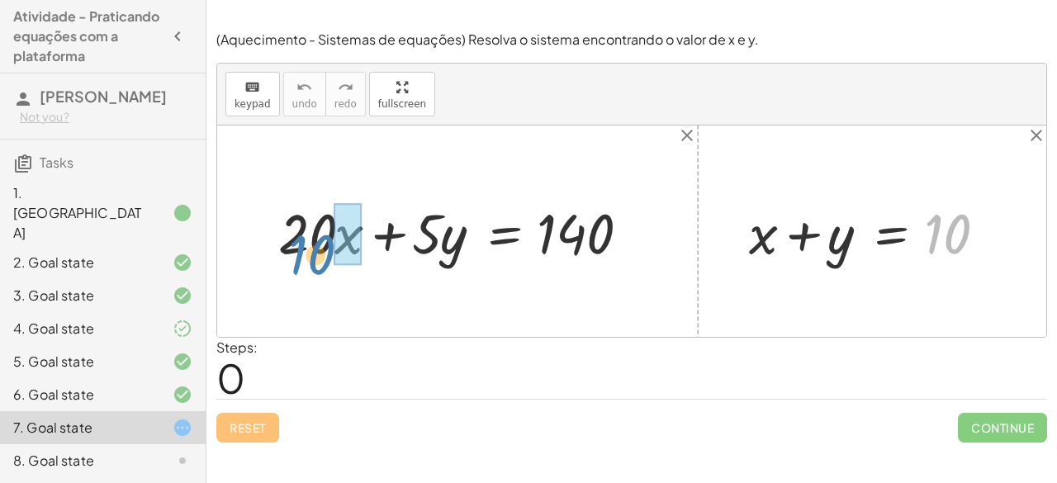
drag, startPoint x: 959, startPoint y: 233, endPoint x: 338, endPoint y: 231, distance: 621.6
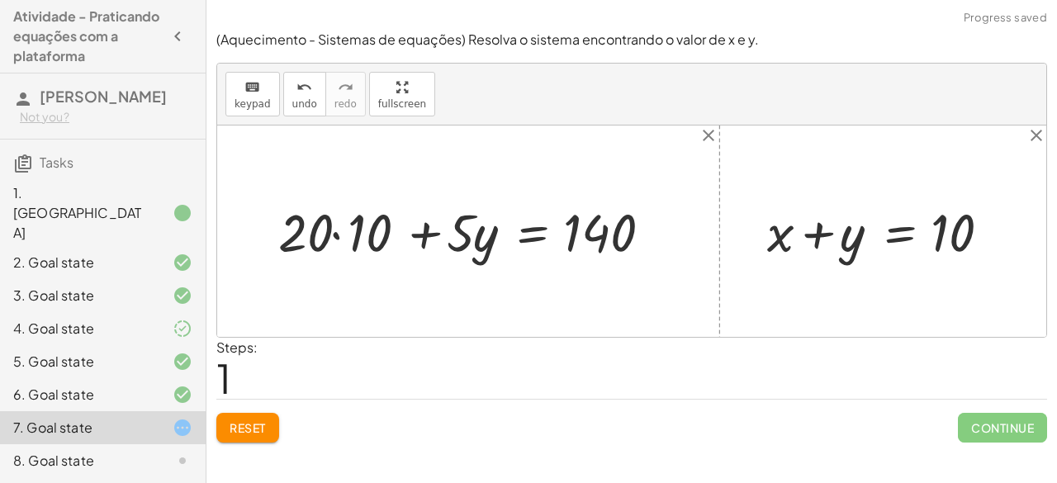
click at [331, 234] on div at bounding box center [474, 230] width 409 height 69
click at [331, 234] on div at bounding box center [496, 230] width 365 height 69
click at [424, 235] on div at bounding box center [496, 230] width 365 height 69
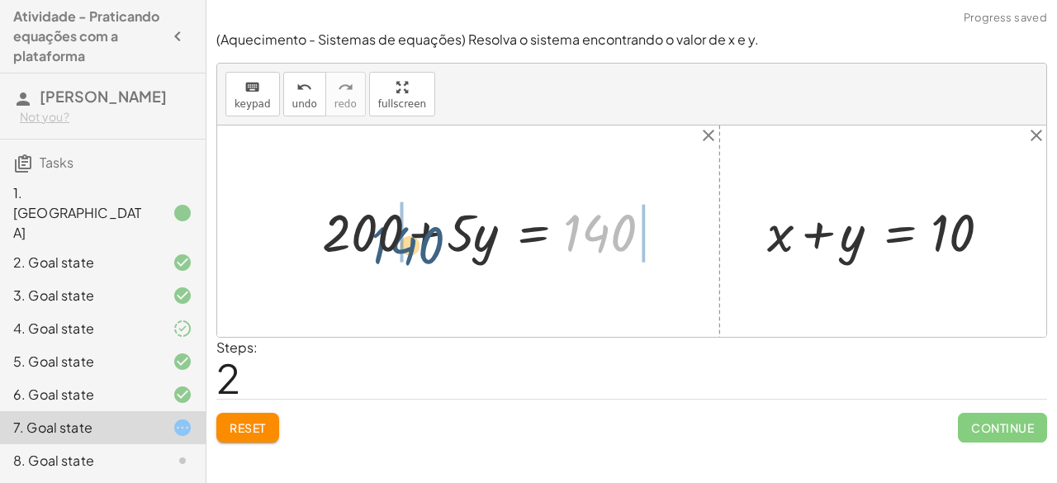
drag, startPoint x: 601, startPoint y: 237, endPoint x: 370, endPoint y: 259, distance: 232.2
click at [370, 259] on div at bounding box center [496, 230] width 365 height 69
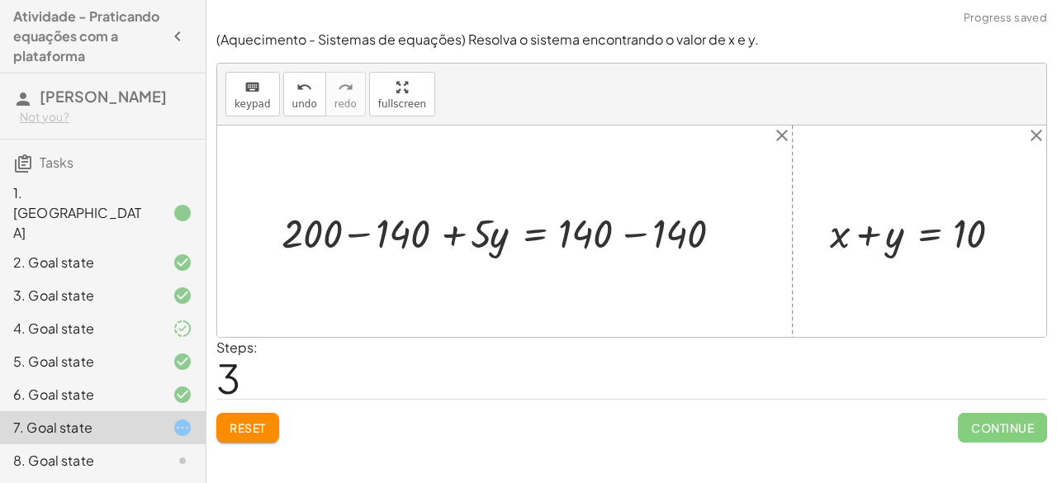
click at [352, 230] on div at bounding box center [511, 231] width 476 height 54
click at [448, 237] on div at bounding box center [567, 231] width 361 height 54
click at [643, 234] on div at bounding box center [567, 231] width 361 height 54
click at [643, 234] on div at bounding box center [631, 230] width 829 height 211
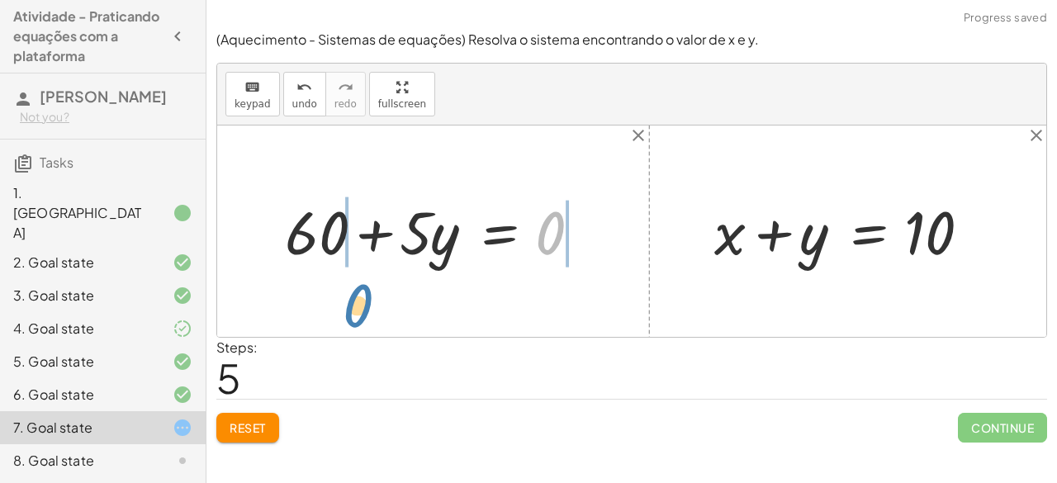
drag, startPoint x: 547, startPoint y: 235, endPoint x: 325, endPoint y: 284, distance: 227.4
click at [325, 284] on div "+ · 20 · x + · 5 · y = 140 + · 20 · 10 + · 5 · y = 140 + 200 + · 5 · y = 140 + …" at bounding box center [631, 230] width 829 height 211
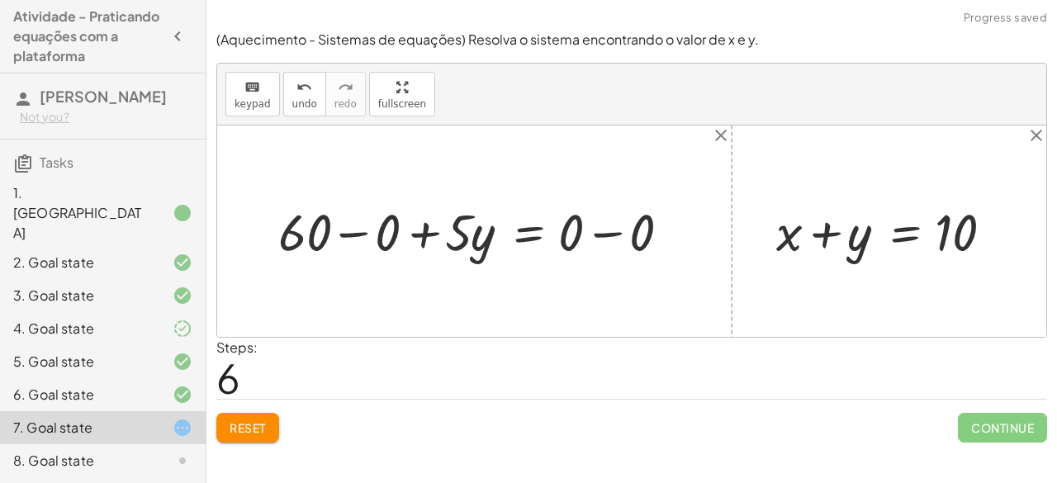
click at [342, 239] on div at bounding box center [481, 230] width 422 height 67
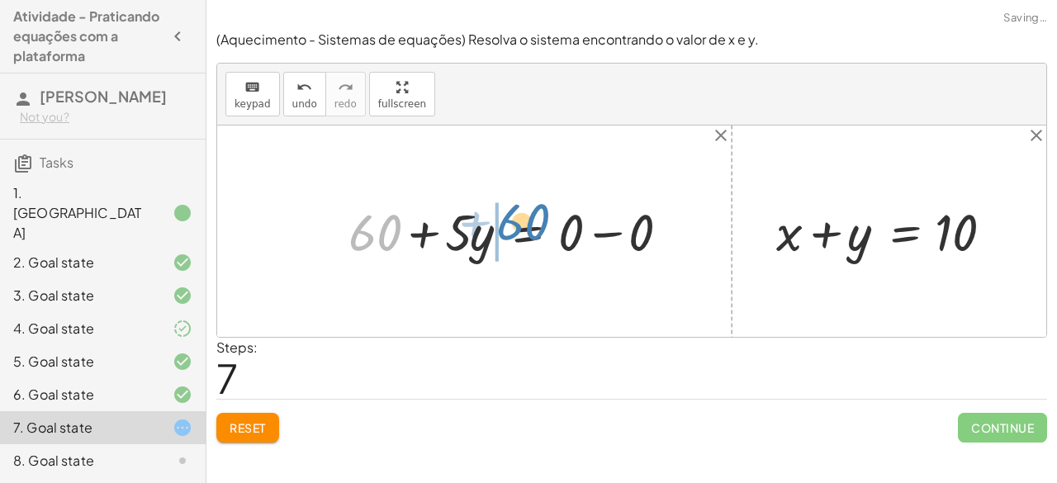
drag, startPoint x: 342, startPoint y: 239, endPoint x: 490, endPoint y: 228, distance: 148.2
click at [490, 228] on div at bounding box center [515, 230] width 351 height 67
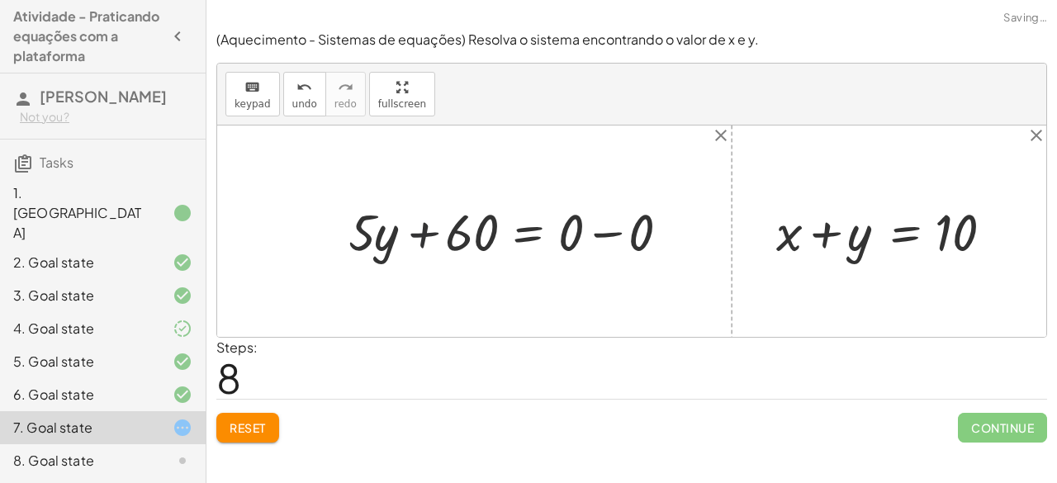
click at [411, 230] on div at bounding box center [515, 230] width 351 height 67
drag, startPoint x: 411, startPoint y: 230, endPoint x: 528, endPoint y: 231, distance: 116.4
click at [528, 231] on div at bounding box center [515, 230] width 351 height 67
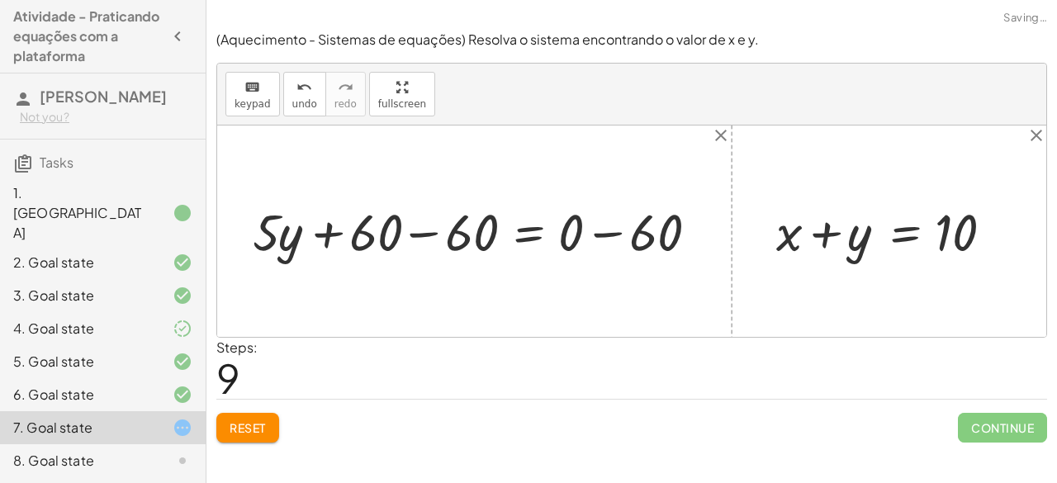
click at [603, 227] on div at bounding box center [480, 230] width 472 height 67
click at [603, 227] on div at bounding box center [453, 230] width 419 height 67
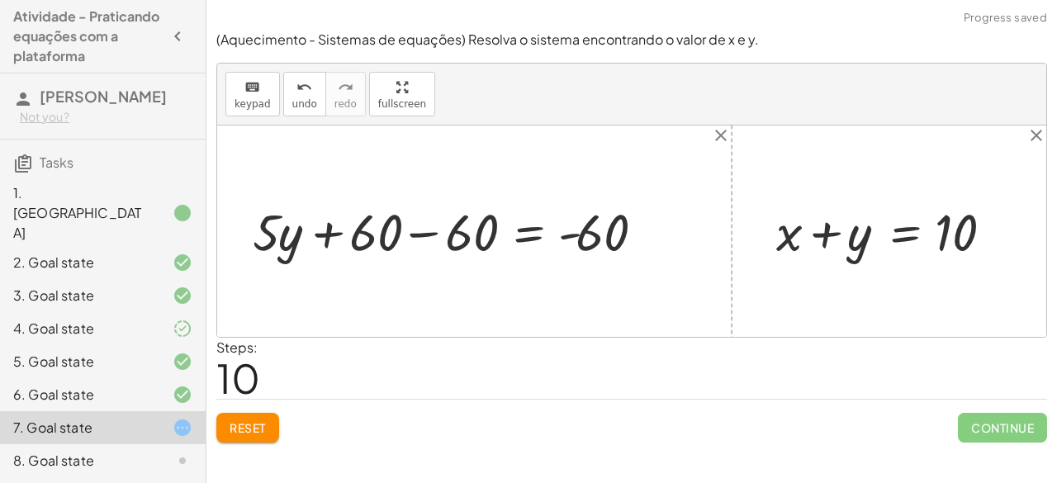
click at [424, 232] on div at bounding box center [453, 230] width 419 height 67
click at [424, 232] on div "+ · 20 · x + · 5 · y = 140 + · 20 · 10 + · 5 · y = 140 + 200 + · 5 · y = 140 + …" at bounding box center [543, 230] width 247 height 75
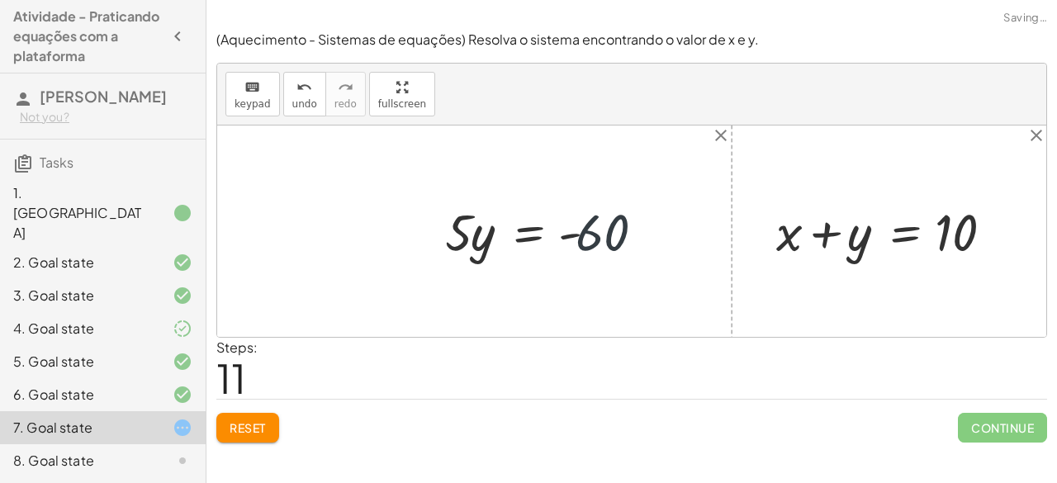
drag, startPoint x: 586, startPoint y: 228, endPoint x: 403, endPoint y: 239, distance: 183.6
click at [403, 239] on div "+ · 20 · x + · 5 · y = 140 + · 20 · 10 + · 5 · y = 140 + 200 + · 5 · y = 140 + …" at bounding box center [631, 230] width 829 height 211
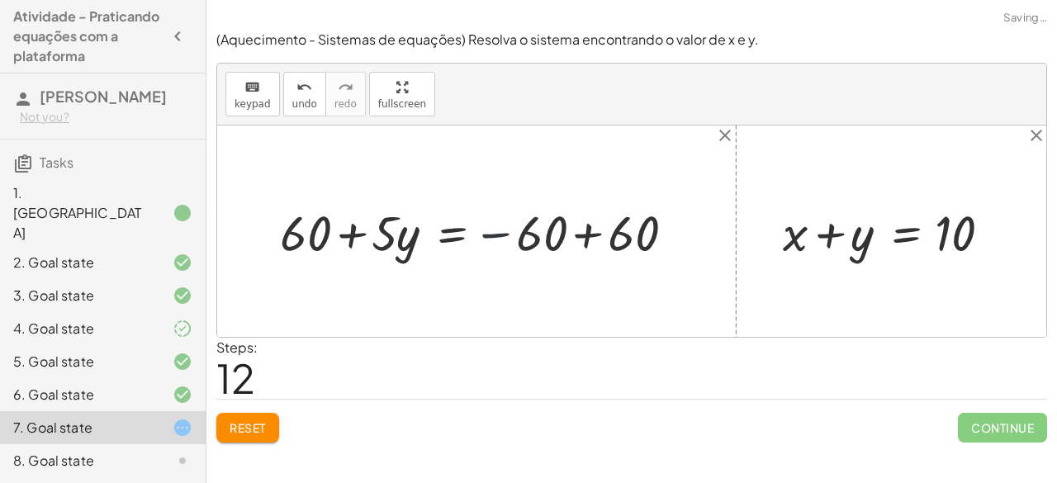
click at [495, 230] on div at bounding box center [483, 231] width 422 height 64
click at [590, 232] on div at bounding box center [483, 231] width 422 height 64
click at [590, 232] on div at bounding box center [631, 230] width 829 height 211
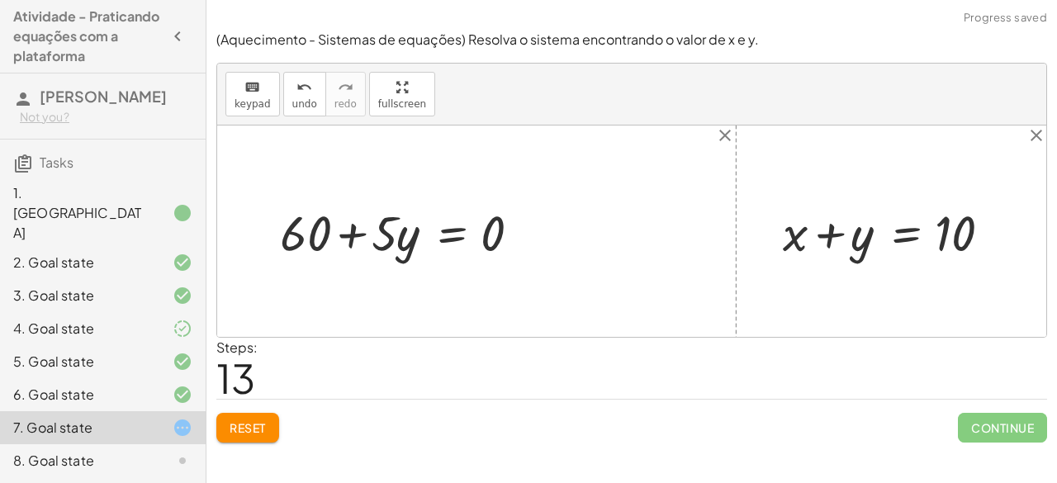
click at [353, 232] on div at bounding box center [407, 231] width 270 height 64
drag, startPoint x: 334, startPoint y: 230, endPoint x: 315, endPoint y: 230, distance: 18.2
click at [315, 230] on div at bounding box center [407, 231] width 270 height 64
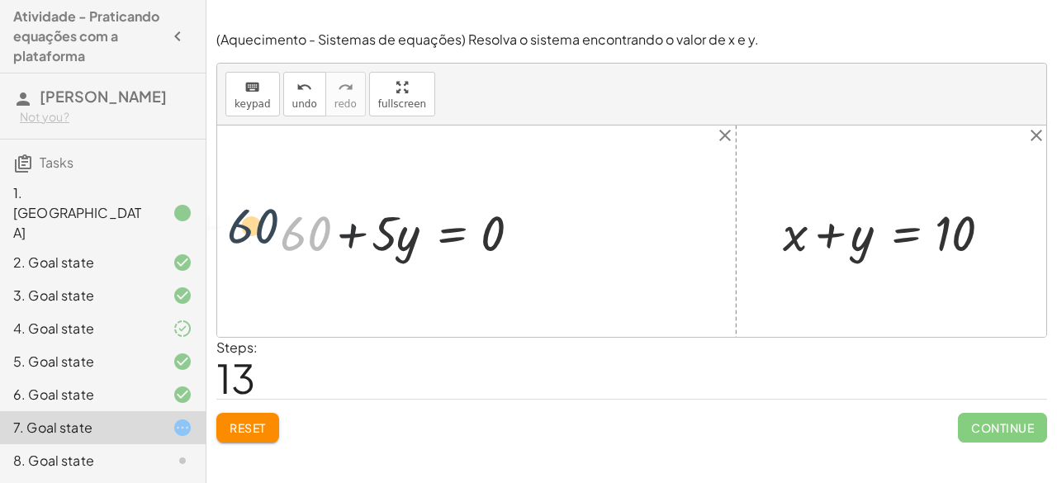
drag, startPoint x: 282, startPoint y: 220, endPoint x: 225, endPoint y: 212, distance: 58.4
click at [225, 212] on div "+ · 20 · x + · 5 · y = 140 + · 20 · 10 + · 5 · y = 140 + 200 + · 5 · y = 140 + …" at bounding box center [631, 230] width 829 height 211
drag, startPoint x: 282, startPoint y: 227, endPoint x: 398, endPoint y: 231, distance: 115.7
click at [398, 231] on div at bounding box center [407, 231] width 270 height 64
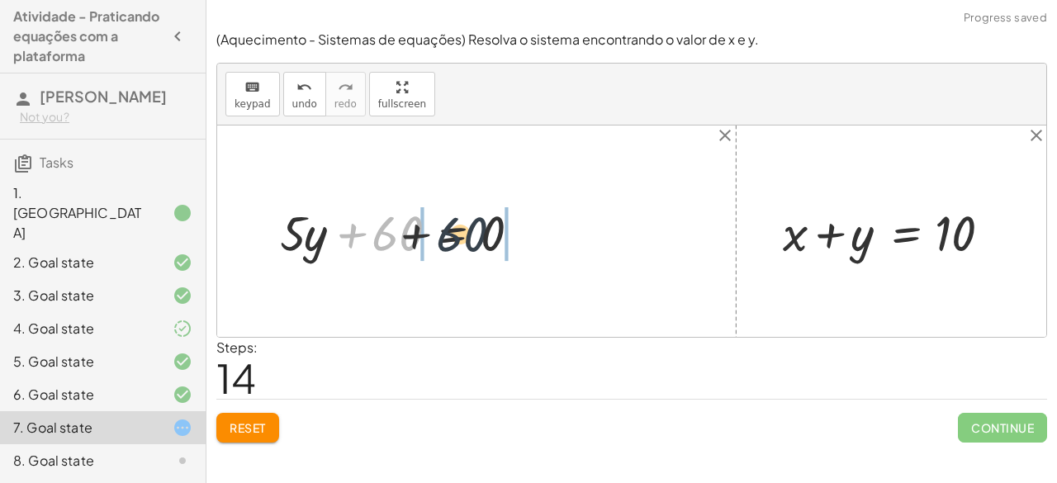
drag, startPoint x: 395, startPoint y: 231, endPoint x: 529, endPoint y: 232, distance: 133.7
click at [529, 232] on div at bounding box center [407, 231] width 270 height 64
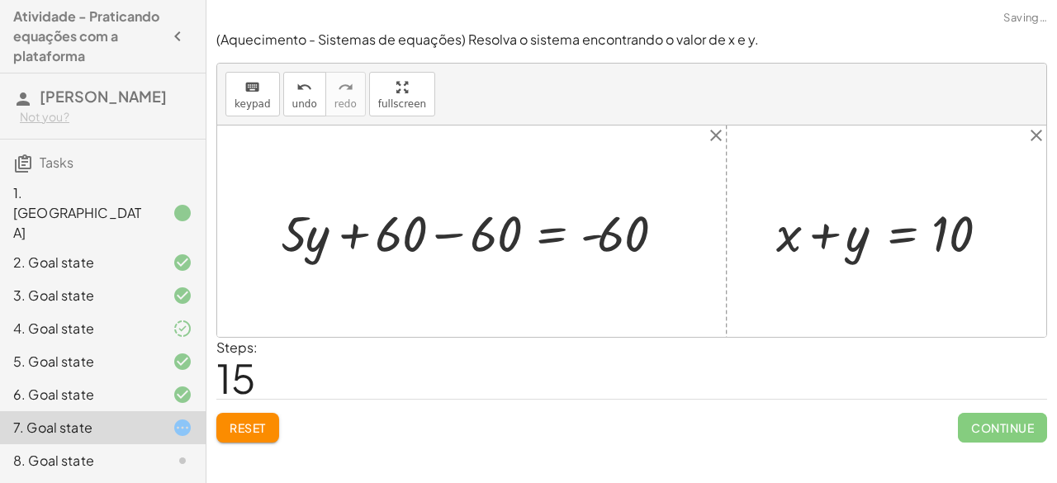
click at [461, 234] on div at bounding box center [477, 231] width 411 height 66
click at [461, 234] on div at bounding box center [572, 231] width 223 height 66
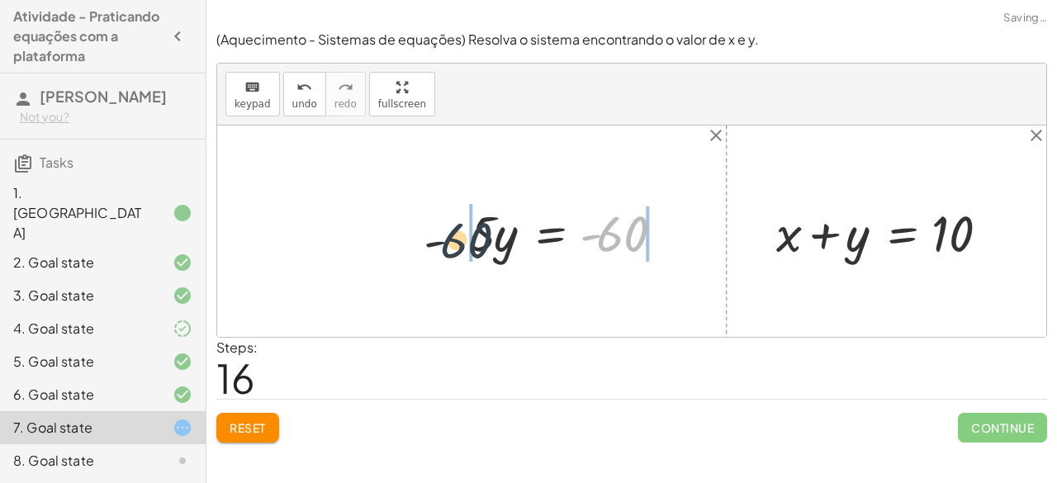
drag, startPoint x: 643, startPoint y: 244, endPoint x: 393, endPoint y: 244, distance: 250.1
click at [393, 244] on div "+ · 20 · x + · 5 · y = 140 + · 20 · 10 + · 5 · y = 140 + 200 + · 5 · y = 140 + …" at bounding box center [631, 230] width 829 height 211
drag, startPoint x: 614, startPoint y: 235, endPoint x: 436, endPoint y: 231, distance: 178.4
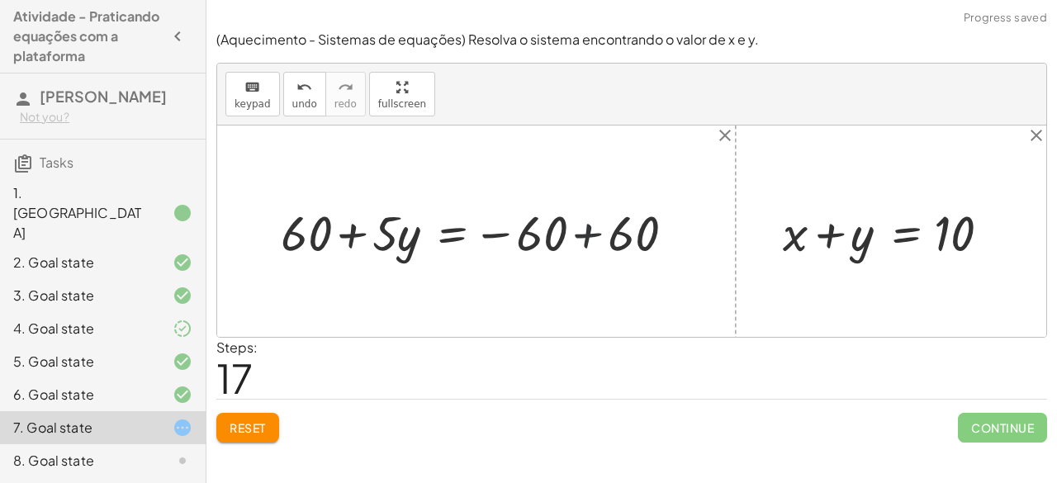
click at [580, 231] on div at bounding box center [482, 231] width 421 height 64
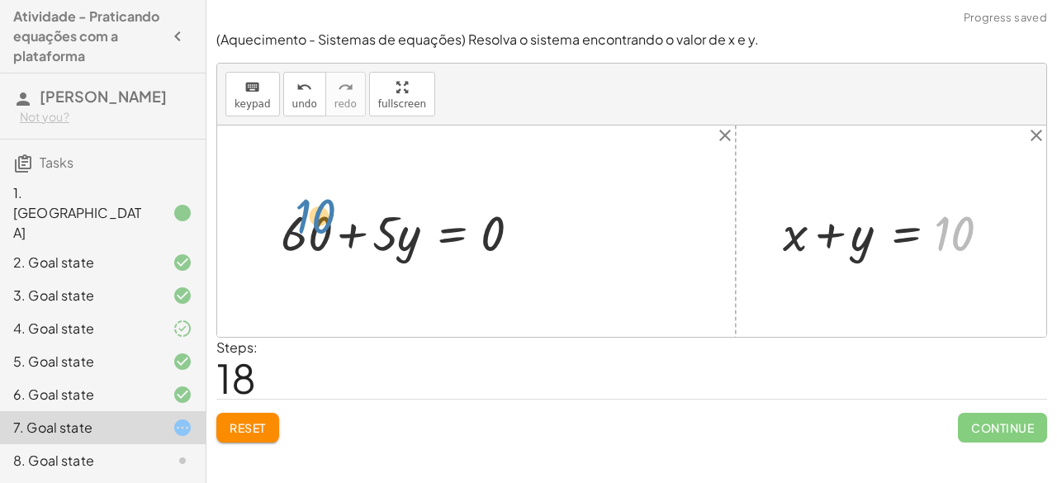
drag, startPoint x: 967, startPoint y: 237, endPoint x: 292, endPoint y: 222, distance: 674.6
drag, startPoint x: 956, startPoint y: 238, endPoint x: 297, endPoint y: 253, distance: 659.0
click at [271, 428] on button "Reset" at bounding box center [247, 428] width 63 height 30
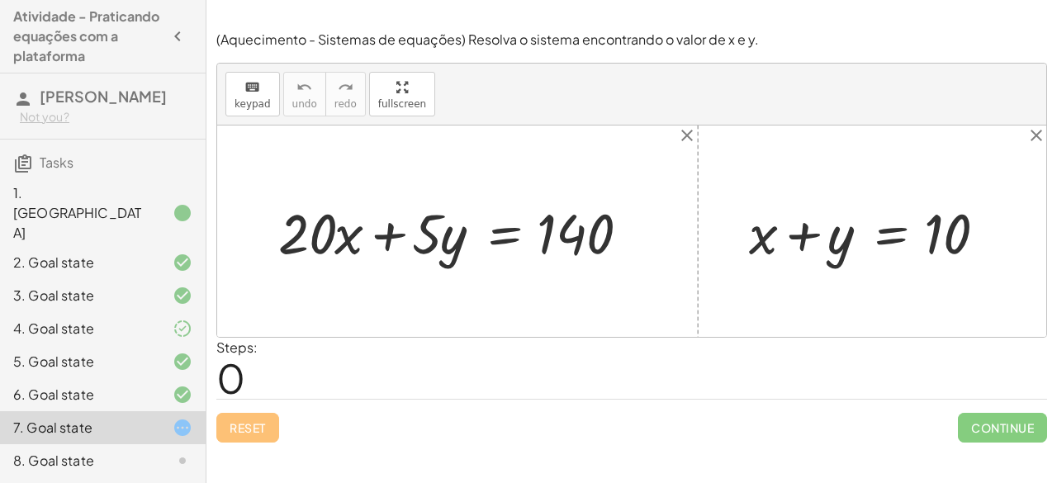
click at [132, 453] on div "8. Goal state" at bounding box center [79, 461] width 133 height 20
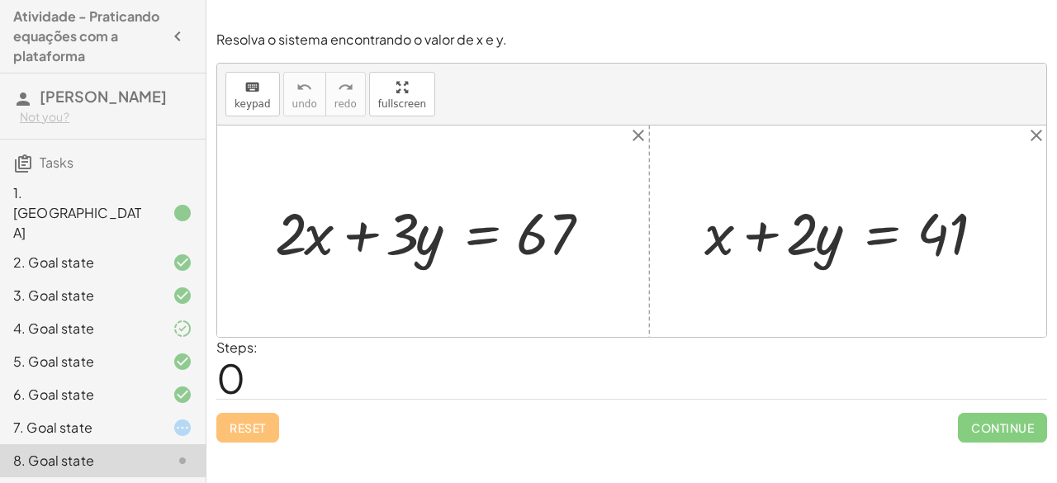
click at [751, 234] on div at bounding box center [853, 231] width 315 height 76
drag, startPoint x: 751, startPoint y: 234, endPoint x: 946, endPoint y: 227, distance: 194.9
click at [946, 227] on div at bounding box center [853, 231] width 315 height 76
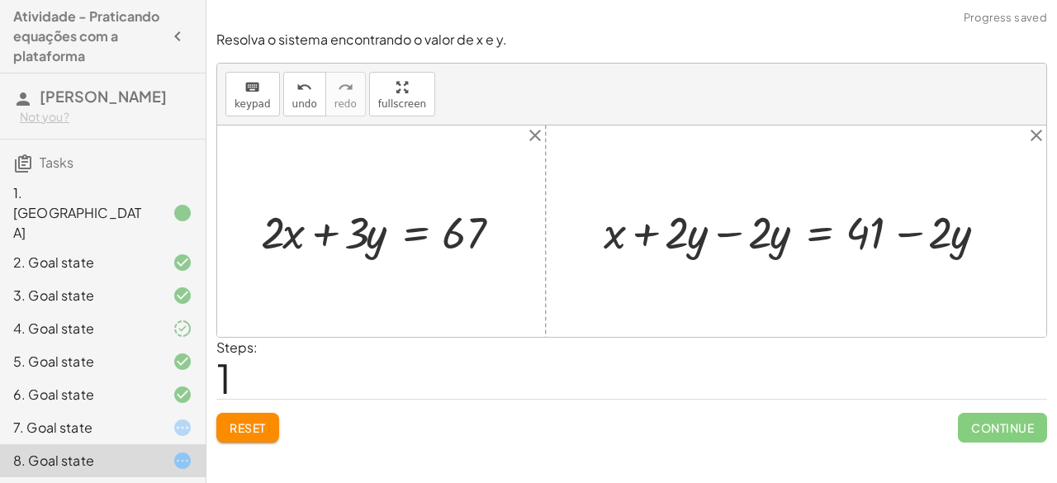
click at [736, 230] on div at bounding box center [802, 230] width 414 height 59
click at [736, 230] on div at bounding box center [631, 230] width 829 height 211
click at [901, 232] on div at bounding box center [885, 230] width 248 height 59
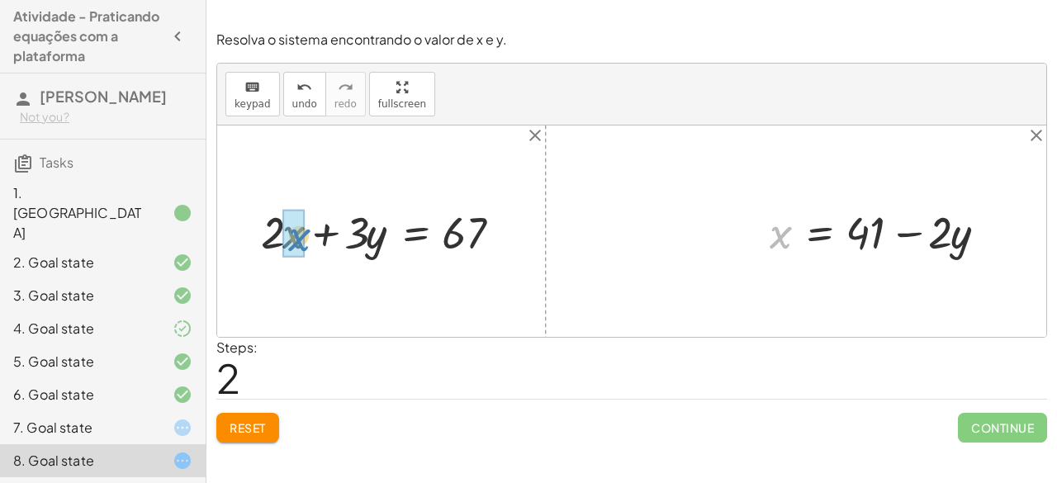
drag, startPoint x: 776, startPoint y: 238, endPoint x: 292, endPoint y: 239, distance: 483.8
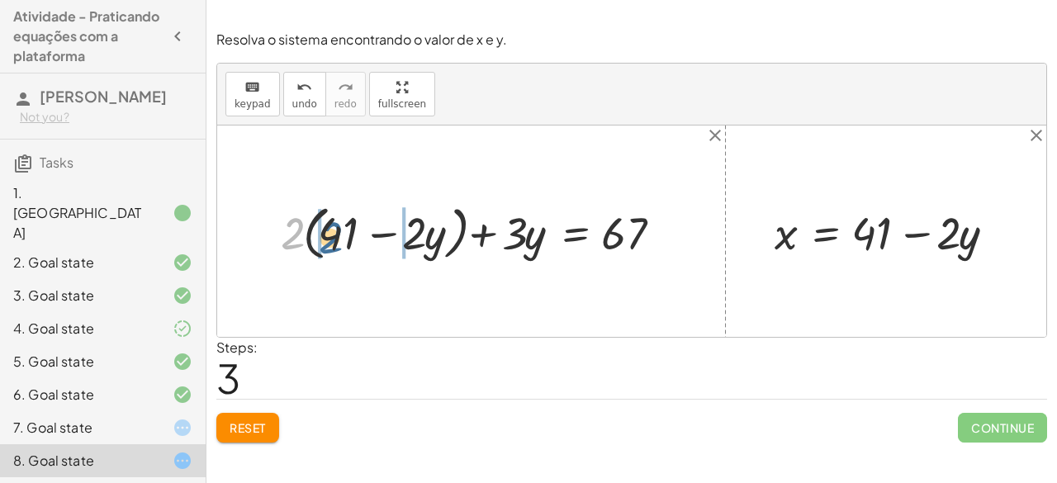
drag, startPoint x: 280, startPoint y: 239, endPoint x: 319, endPoint y: 243, distance: 38.9
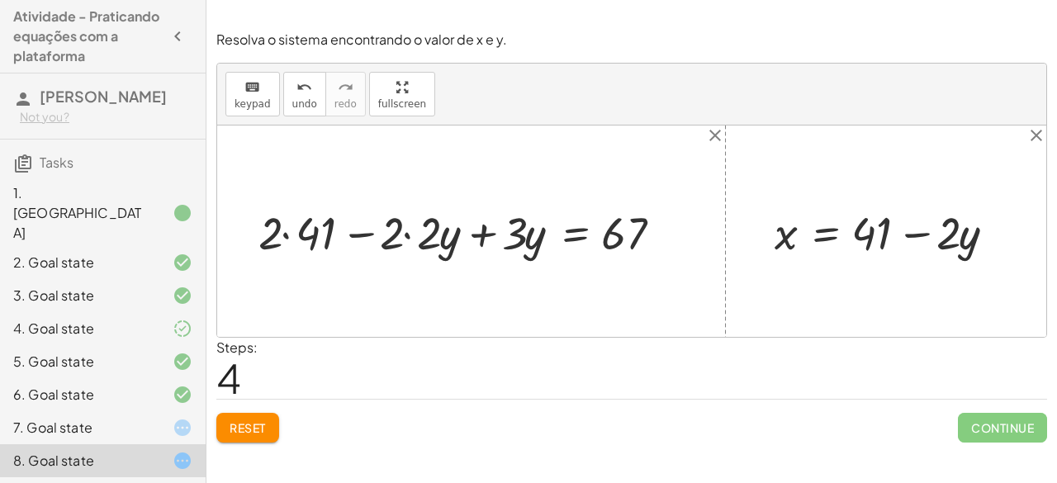
click at [285, 237] on div at bounding box center [466, 231] width 433 height 60
click at [285, 237] on div "+ · 2 · x + · 3 · y = 67 + · 2 · ( + 41 − · 2 · y ) + · 3 · y = 67 + + · 3 · y …" at bounding box center [479, 231] width 416 height 69
click at [409, 239] on div at bounding box center [484, 231] width 395 height 60
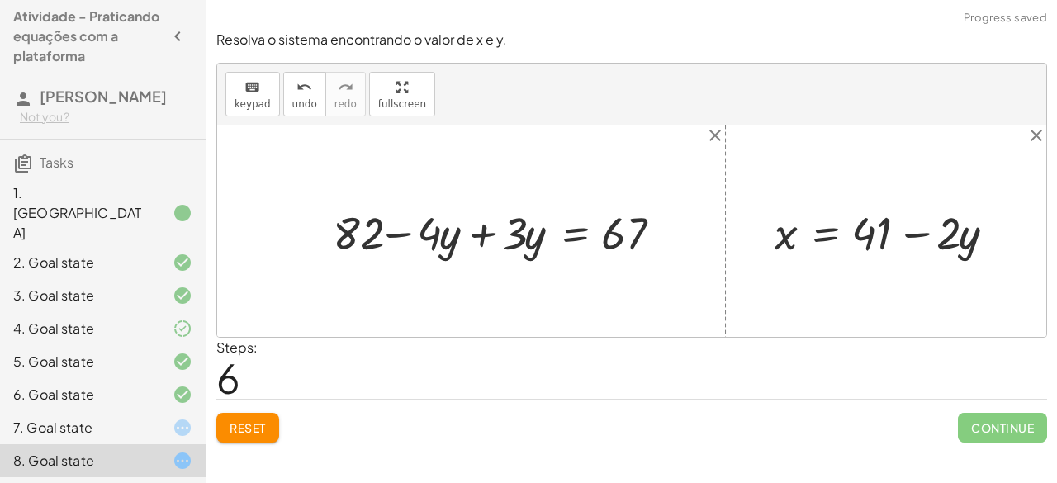
click at [409, 239] on div at bounding box center [503, 231] width 358 height 60
drag, startPoint x: 474, startPoint y: 251, endPoint x: 611, endPoint y: 237, distance: 137.8
click at [611, 237] on div at bounding box center [503, 231] width 358 height 60
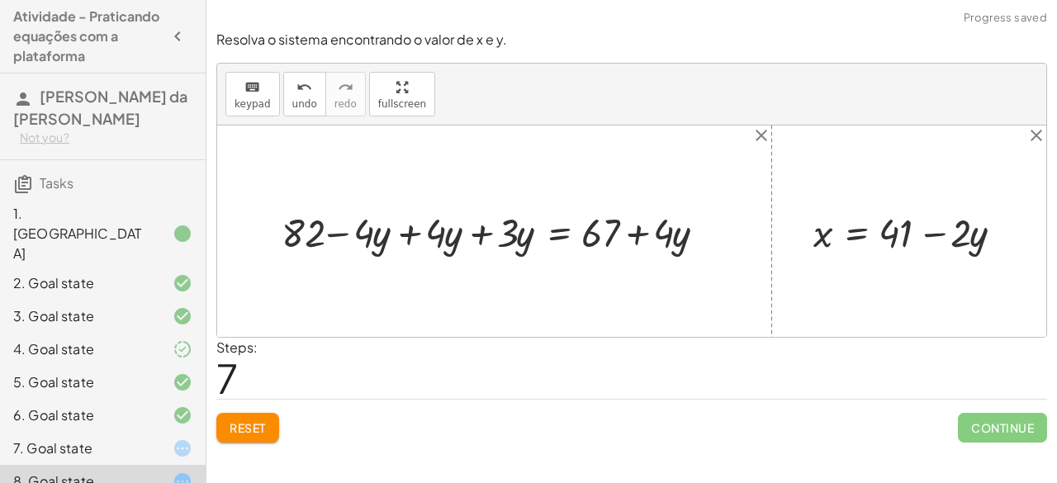
click at [350, 234] on div at bounding box center [500, 231] width 455 height 52
click at [343, 234] on div at bounding box center [500, 231] width 455 height 52
click at [408, 231] on div at bounding box center [500, 231] width 455 height 52
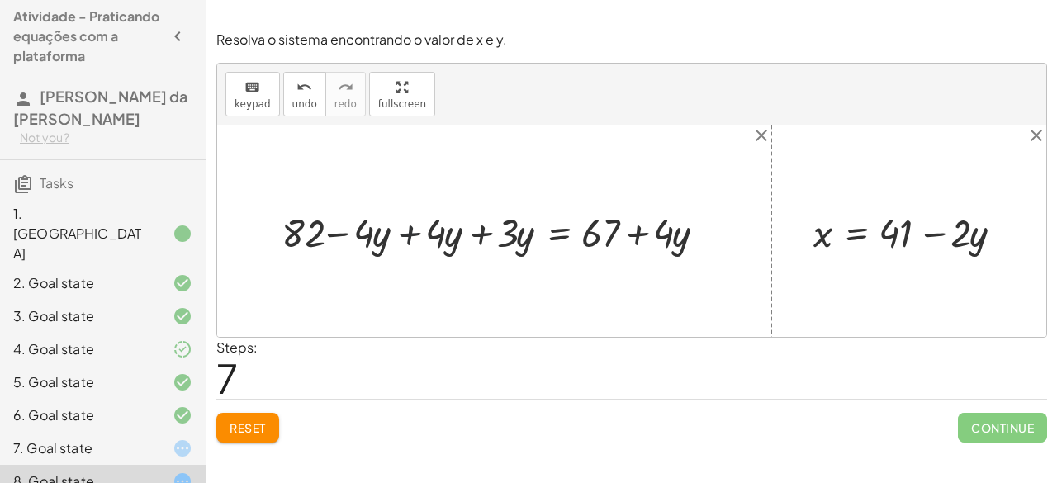
click at [408, 231] on div "+ · 2 · x + · 3 · y = 67 + · 2 · ( + 41 − · 2 · y ) + · 3 · y = 67 + · 2 · 41 −…" at bounding box center [495, 231] width 476 height 60
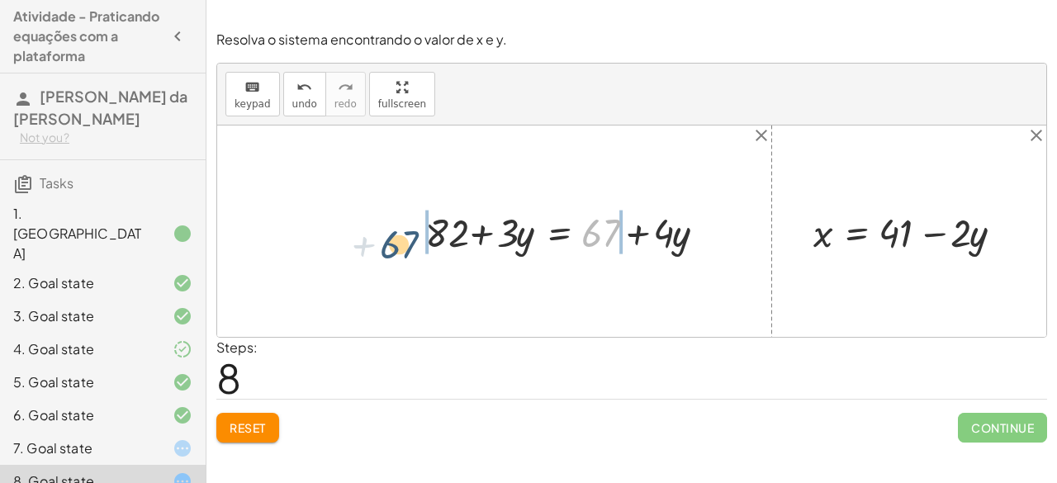
drag, startPoint x: 596, startPoint y: 232, endPoint x: 380, endPoint y: 222, distance: 216.5
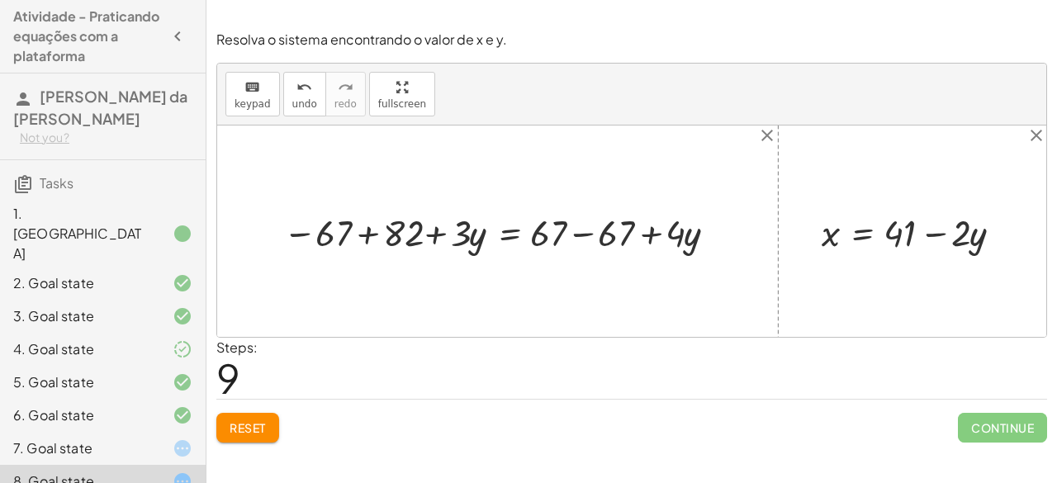
click at [370, 230] on div at bounding box center [503, 231] width 457 height 50
click at [370, 230] on div "+ · 2 · x + · 3 · y = 67 + · 2 · ( + 41 − · 2 · y ) + · 3 · y = 67 + · 2 · 41 −…" at bounding box center [550, 231] width 385 height 58
click at [654, 231] on div at bounding box center [557, 231] width 364 height 50
click at [585, 232] on div at bounding box center [557, 231] width 364 height 50
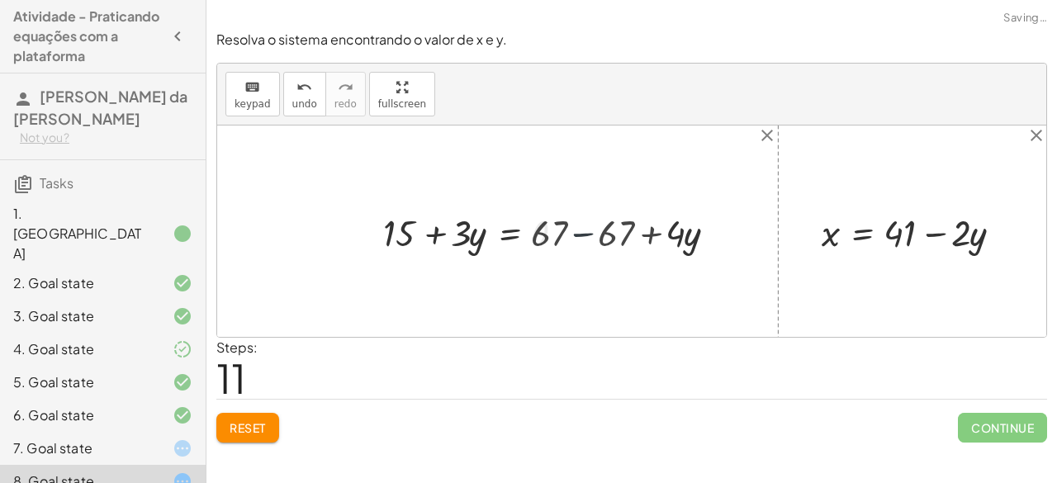
click at [585, 232] on div at bounding box center [489, 231] width 229 height 50
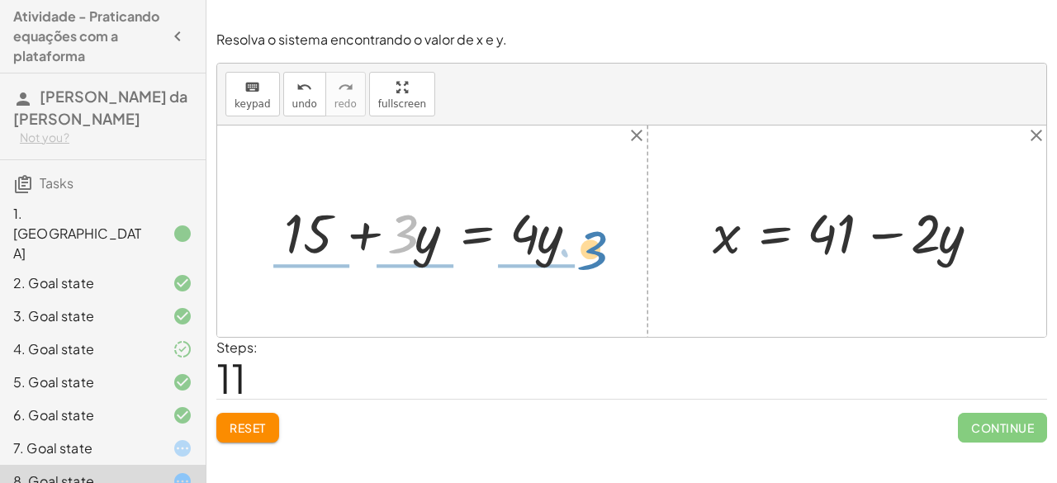
drag, startPoint x: 409, startPoint y: 237, endPoint x: 594, endPoint y: 254, distance: 186.6
click at [594, 254] on div at bounding box center [438, 232] width 325 height 72
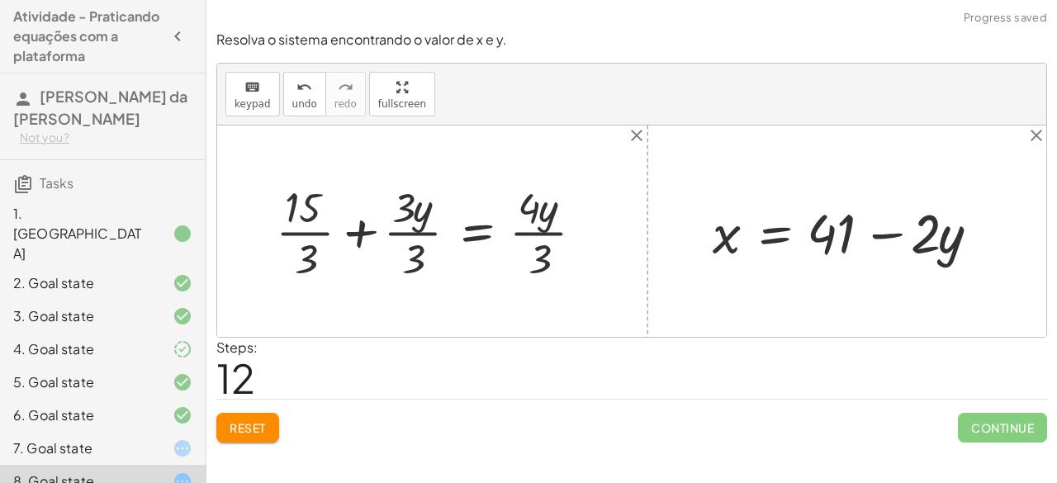
click at [556, 234] on div at bounding box center [436, 230] width 338 height 106
click at [411, 233] on div at bounding box center [436, 230] width 338 height 106
click at [411, 233] on div at bounding box center [452, 230] width 306 height 106
click at [411, 233] on div at bounding box center [436, 230] width 338 height 106
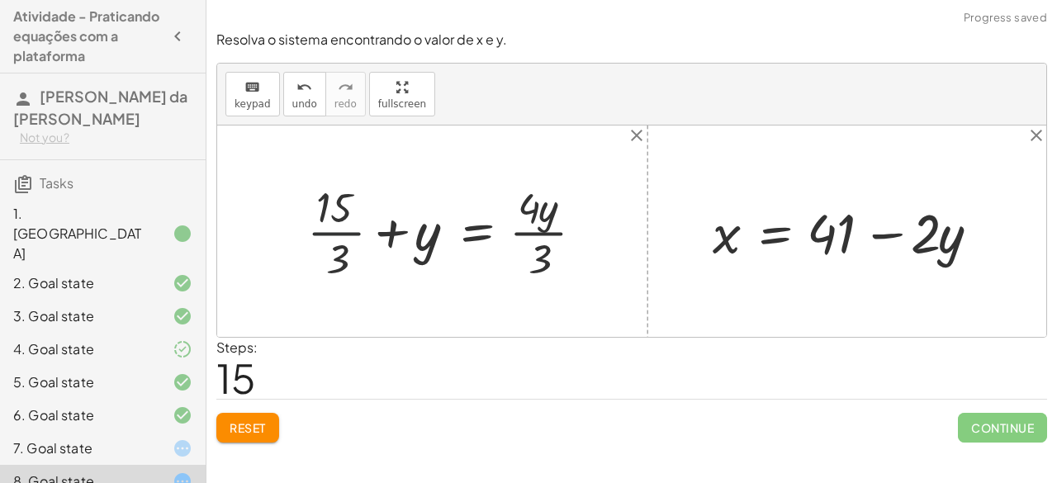
click at [313, 227] on div at bounding box center [452, 230] width 306 height 106
click at [532, 234] on div at bounding box center [467, 230] width 275 height 106
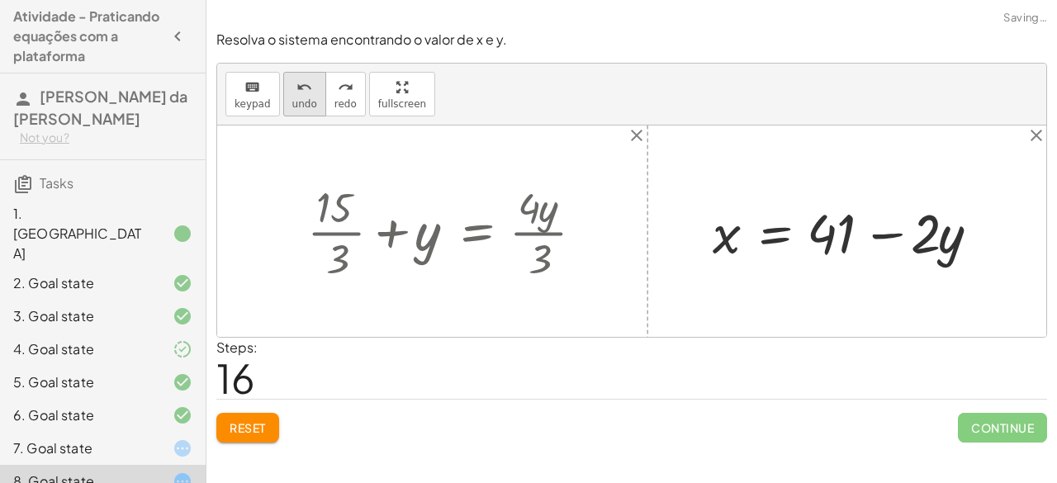
click at [296, 105] on span "undo" at bounding box center [304, 104] width 25 height 12
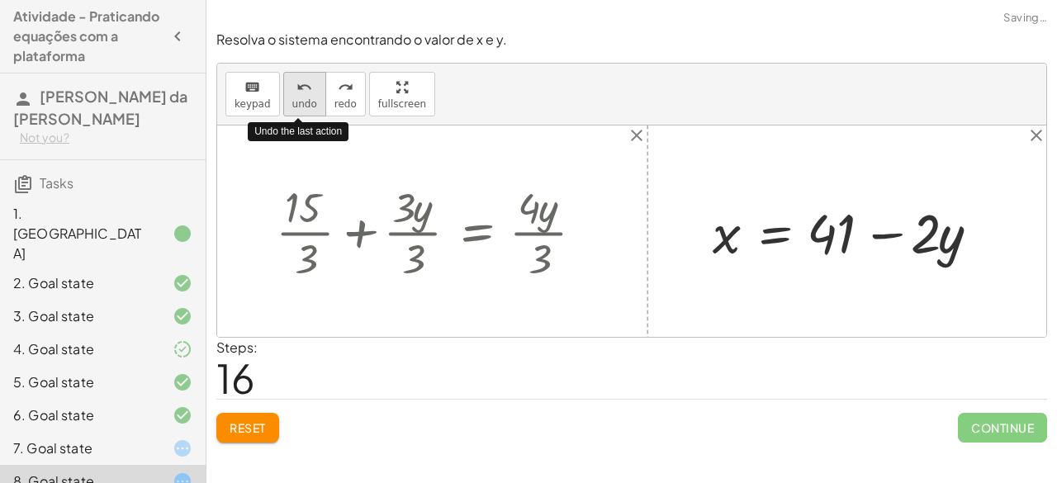
click at [296, 105] on span "undo" at bounding box center [304, 104] width 25 height 12
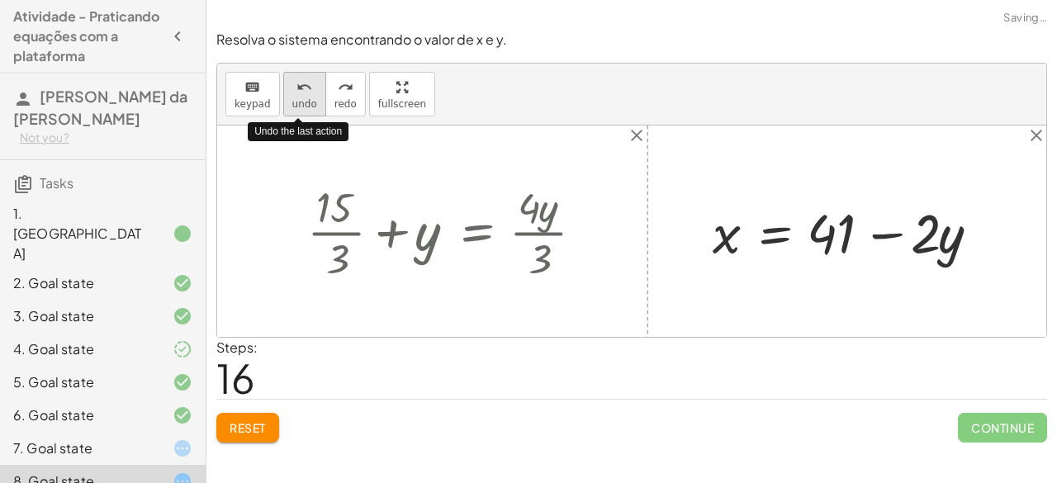
click at [296, 105] on span "undo" at bounding box center [304, 104] width 25 height 12
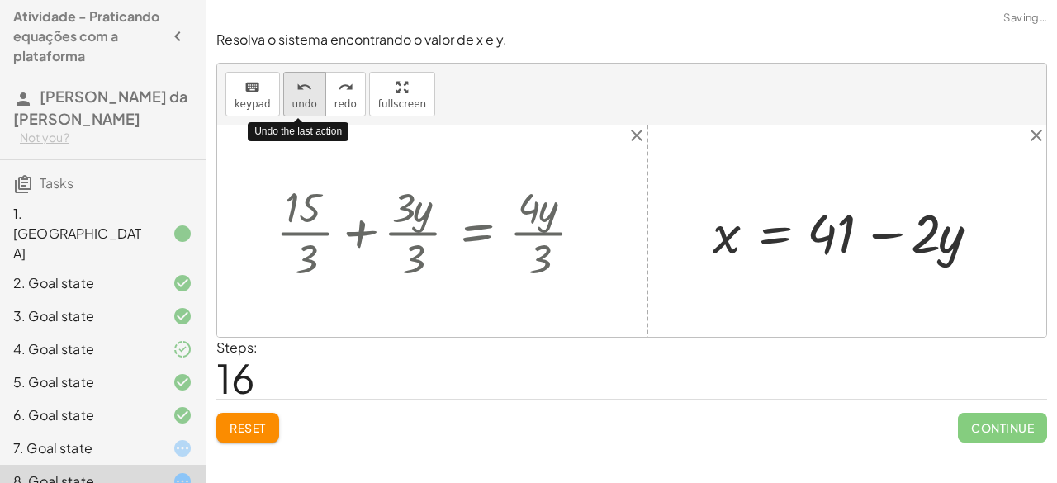
click at [296, 105] on span "undo" at bounding box center [304, 104] width 25 height 12
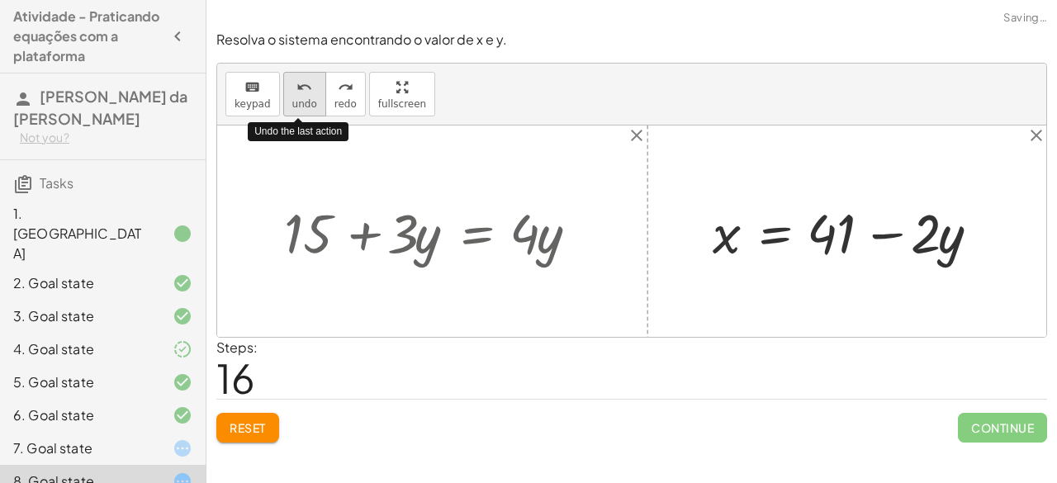
click at [296, 105] on span "undo" at bounding box center [304, 104] width 25 height 12
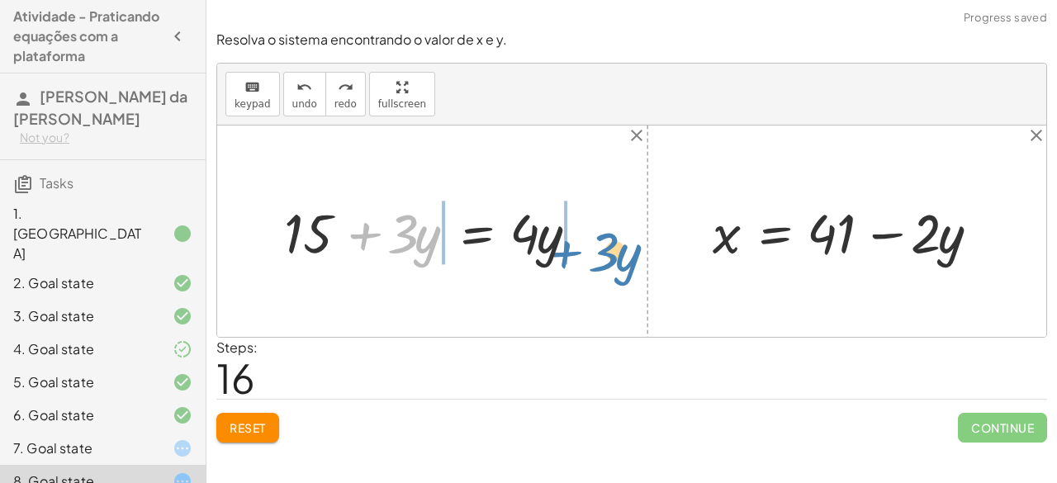
drag, startPoint x: 367, startPoint y: 224, endPoint x: 573, endPoint y: 236, distance: 206.8
click at [573, 236] on div at bounding box center [438, 232] width 325 height 72
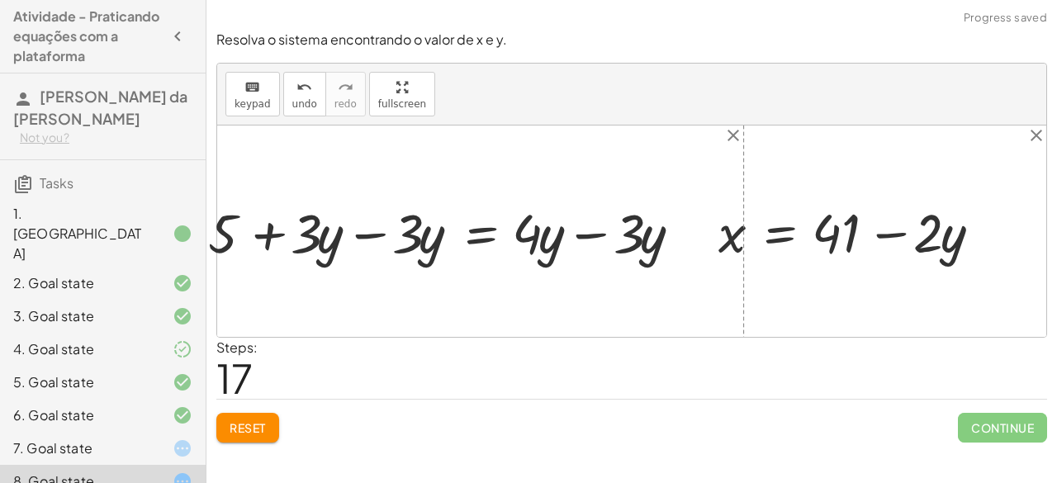
click at [573, 236] on div at bounding box center [451, 230] width 433 height 59
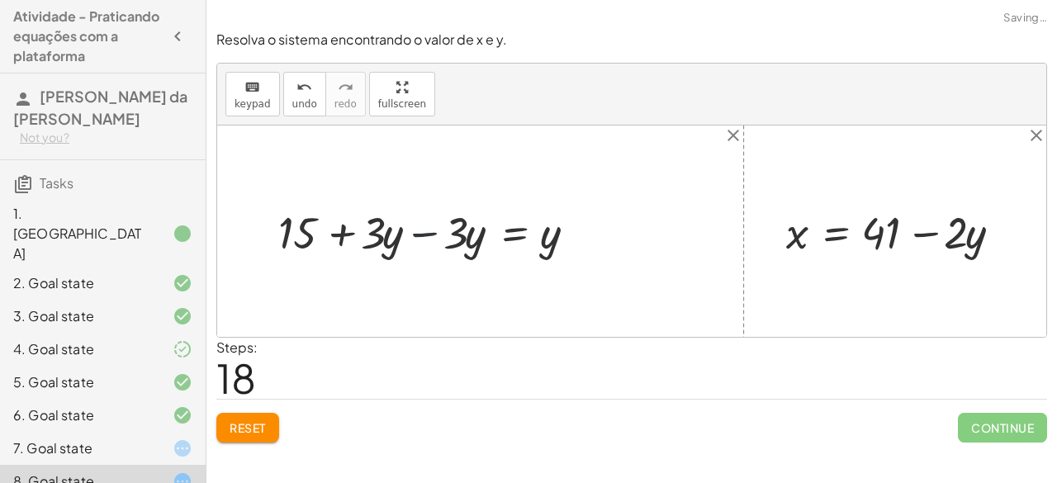
click at [408, 221] on div at bounding box center [434, 230] width 329 height 59
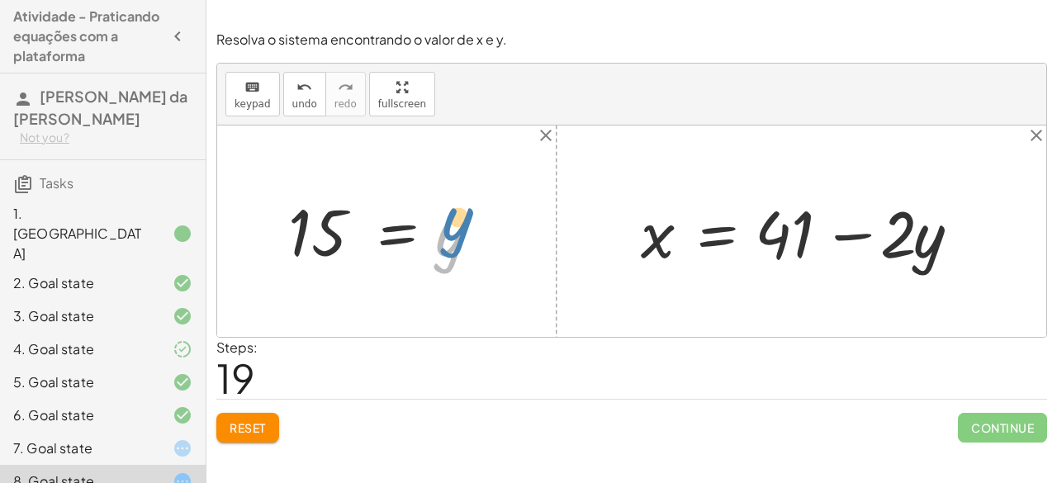
drag, startPoint x: 462, startPoint y: 235, endPoint x: 461, endPoint y: 220, distance: 15.7
click at [461, 220] on div at bounding box center [392, 232] width 225 height 82
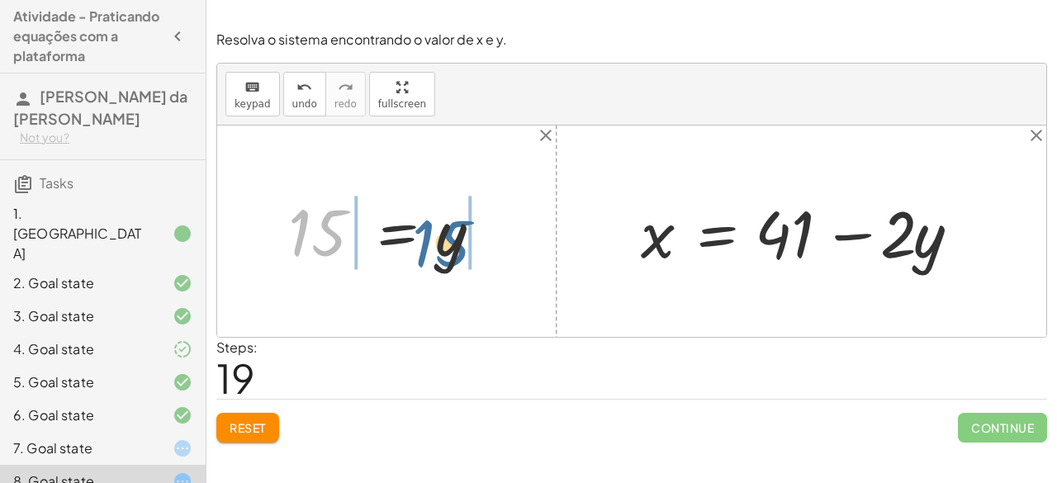
drag, startPoint x: 334, startPoint y: 225, endPoint x: 495, endPoint y: 238, distance: 161.5
click at [495, 238] on div at bounding box center [392, 232] width 225 height 82
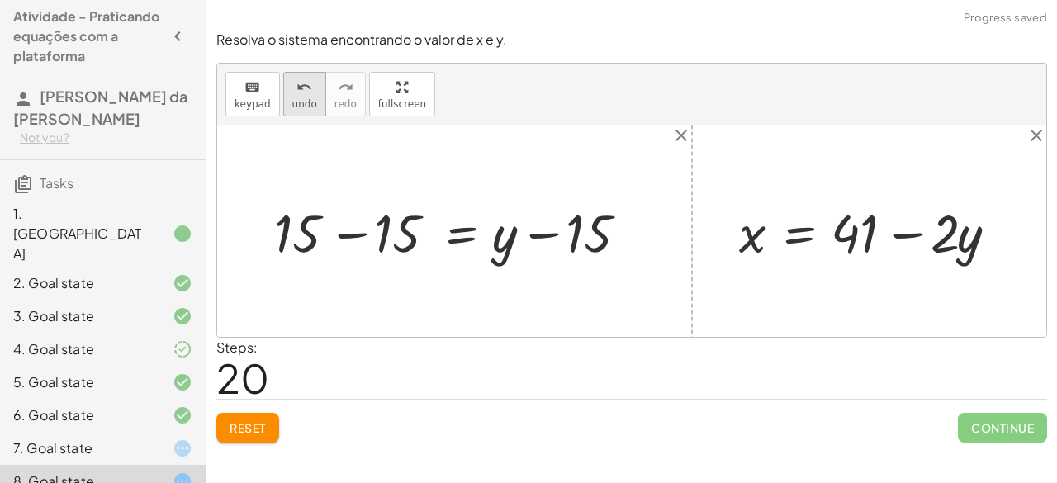
click at [283, 108] on button "undo undo" at bounding box center [304, 94] width 43 height 45
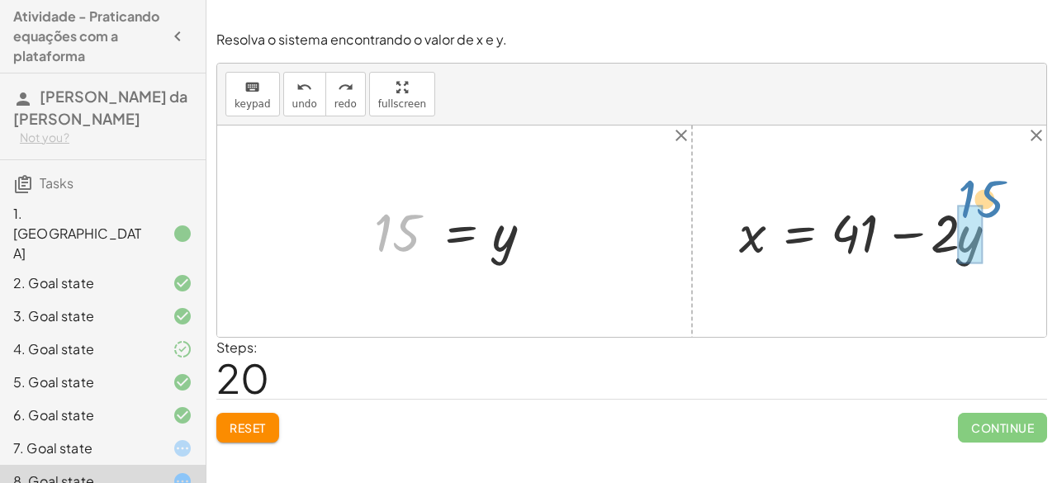
drag, startPoint x: 380, startPoint y: 215, endPoint x: 963, endPoint y: 179, distance: 584.0
click at [963, 179] on div "+ · 2 · x + · 3 · y = 67 + · 2 · ( + 41 − · 2 · y ) + · 3 · y = 67 + · 2 · 41 −…" at bounding box center [631, 230] width 829 height 211
drag, startPoint x: 404, startPoint y: 230, endPoint x: 966, endPoint y: 245, distance: 562.4
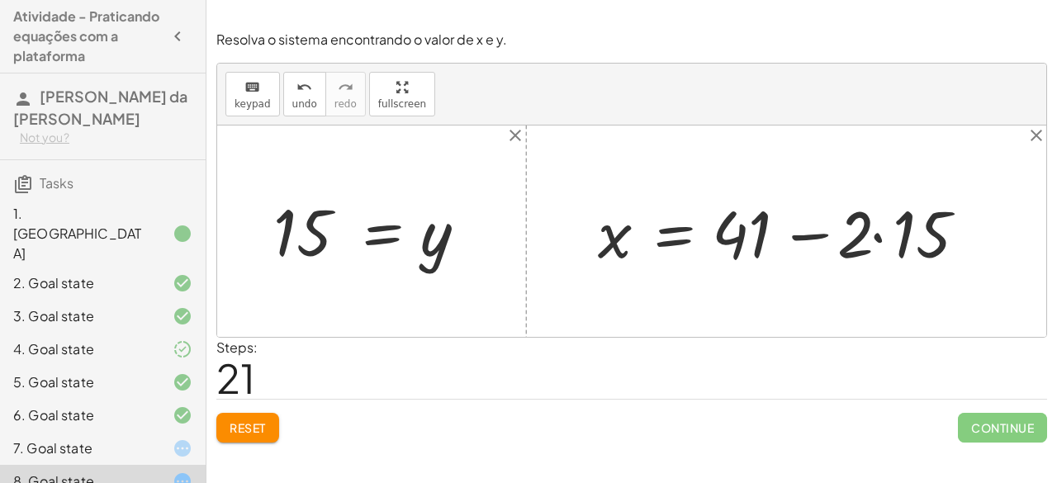
click at [878, 234] on div at bounding box center [792, 231] width 406 height 85
click at [812, 234] on div at bounding box center [764, 231] width 351 height 85
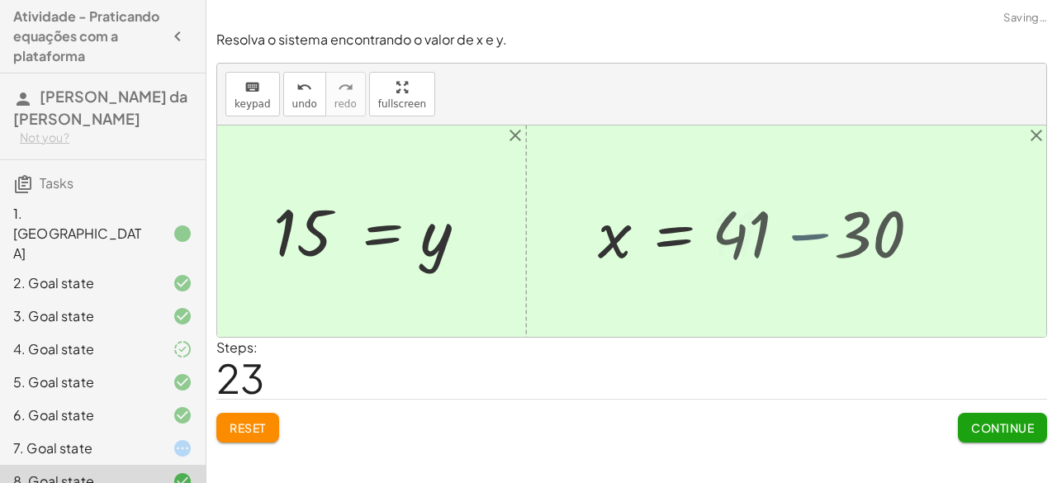
click at [812, 234] on div at bounding box center [701, 232] width 225 height 82
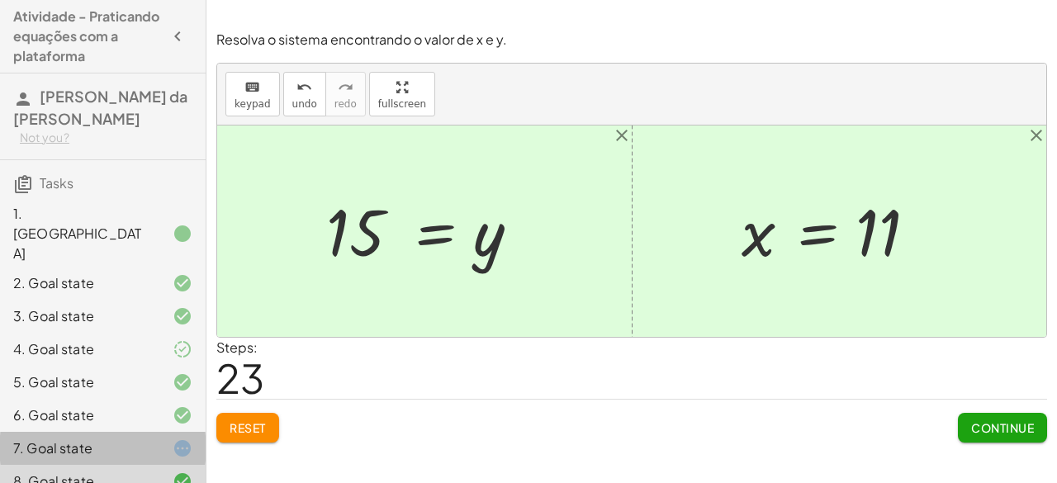
click at [148, 438] on div at bounding box center [169, 448] width 46 height 20
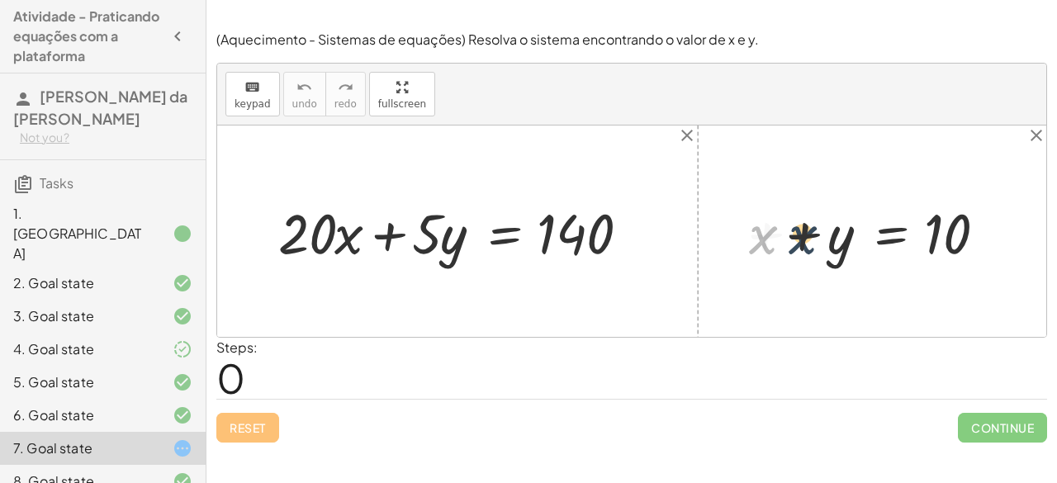
drag, startPoint x: 767, startPoint y: 239, endPoint x: 829, endPoint y: 240, distance: 61.9
click at [829, 240] on div at bounding box center [879, 231] width 276 height 73
drag, startPoint x: 753, startPoint y: 234, endPoint x: 1019, endPoint y: 224, distance: 266.0
click at [1019, 224] on div "+ x + x + y = 10" at bounding box center [872, 232] width 296 height 82
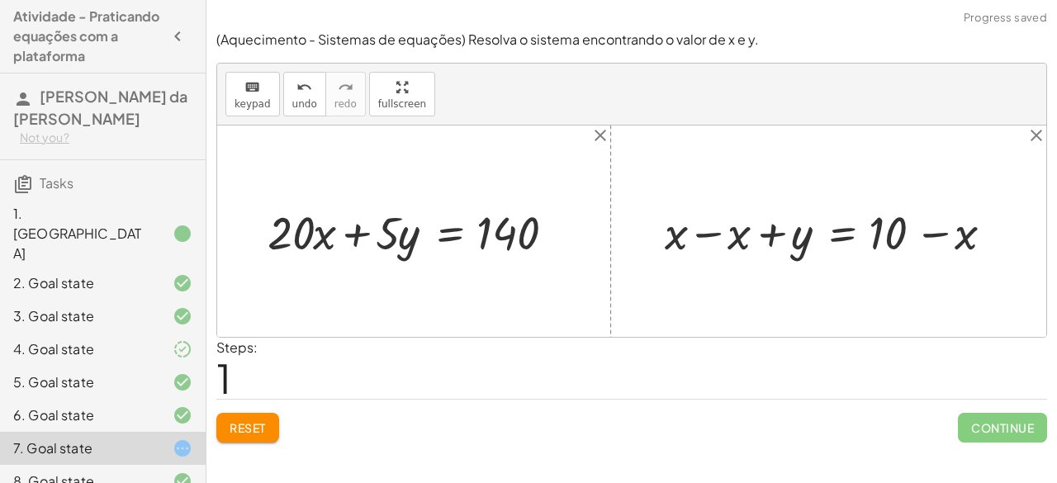
click at [714, 234] on div at bounding box center [834, 231] width 357 height 60
click at [714, 234] on div at bounding box center [631, 230] width 829 height 211
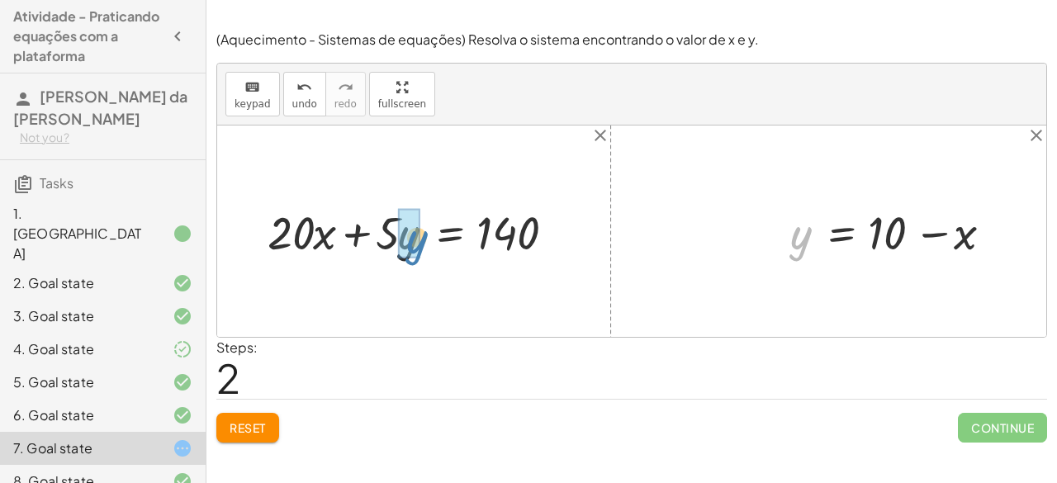
drag, startPoint x: 803, startPoint y: 238, endPoint x: 409, endPoint y: 238, distance: 393.8
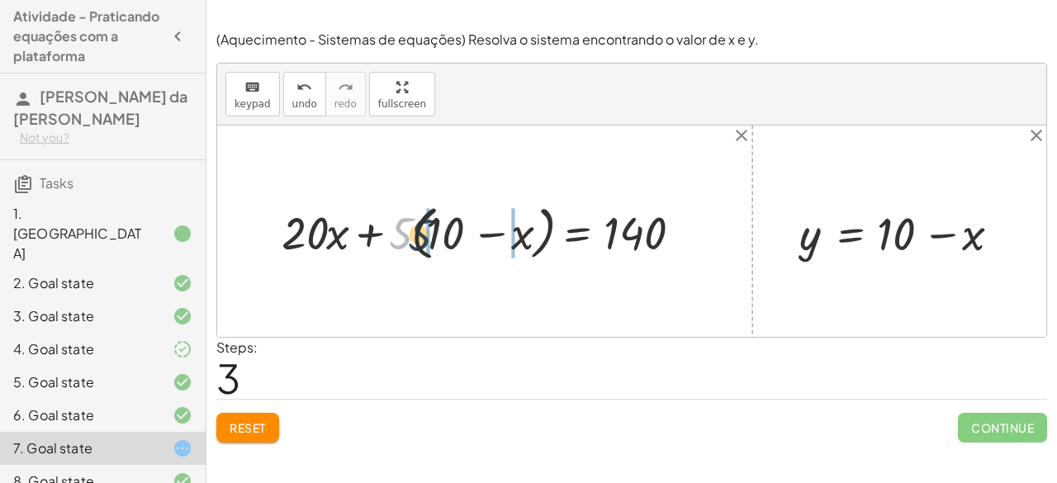
drag, startPoint x: 398, startPoint y: 234, endPoint x: 424, endPoint y: 235, distance: 25.6
click at [424, 235] on div at bounding box center [490, 230] width 434 height 67
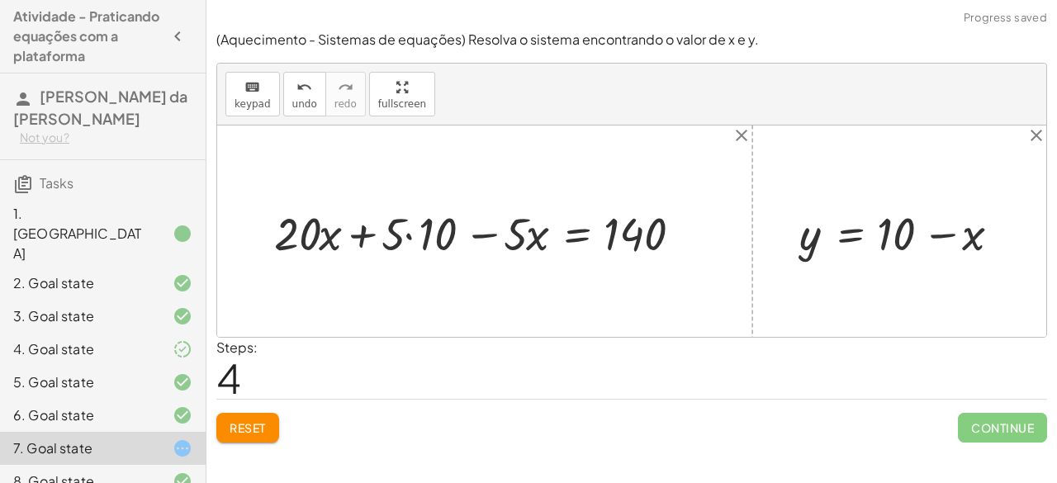
click at [412, 233] on div at bounding box center [487, 231] width 442 height 60
click at [412, 233] on div at bounding box center [506, 231] width 405 height 60
click at [393, 232] on div at bounding box center [506, 231] width 405 height 60
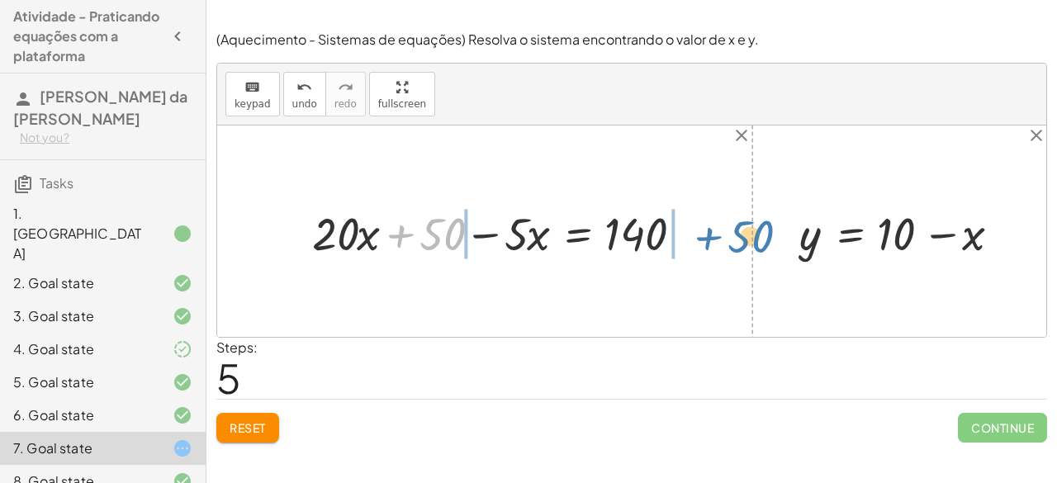
drag, startPoint x: 442, startPoint y: 223, endPoint x: 750, endPoint y: 226, distance: 308.8
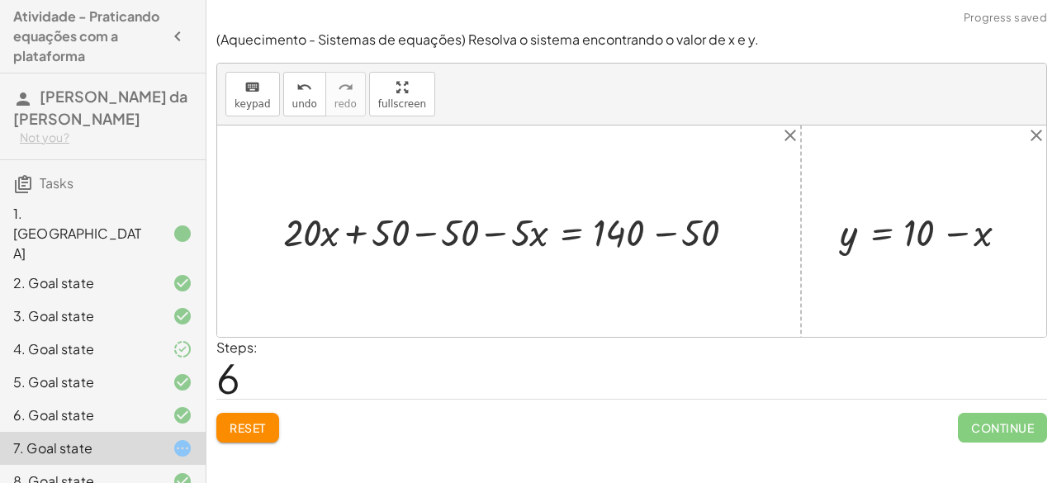
click at [426, 235] on div at bounding box center [515, 231] width 480 height 51
click at [426, 235] on div at bounding box center [584, 231] width 341 height 51
click at [480, 231] on div at bounding box center [584, 231] width 341 height 51
click at [480, 231] on div "+ · 20 · x + · 5 · y = 140 + · 20 · x + · 5 · ( + 10 − x ) = 140 + · 20 · x + ·…" at bounding box center [613, 230] width 291 height 59
click at [657, 229] on div at bounding box center [620, 231] width 271 height 51
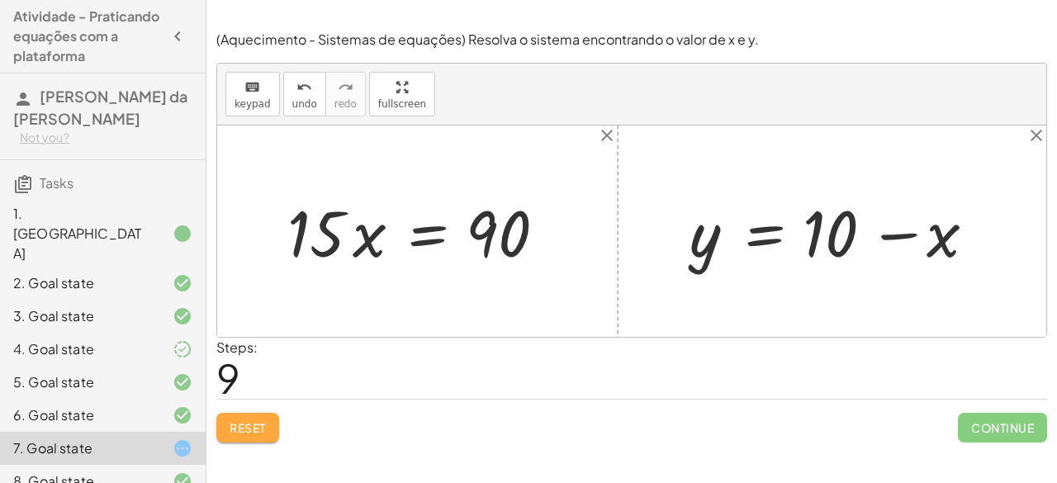
click at [265, 413] on button "Reset" at bounding box center [247, 428] width 63 height 30
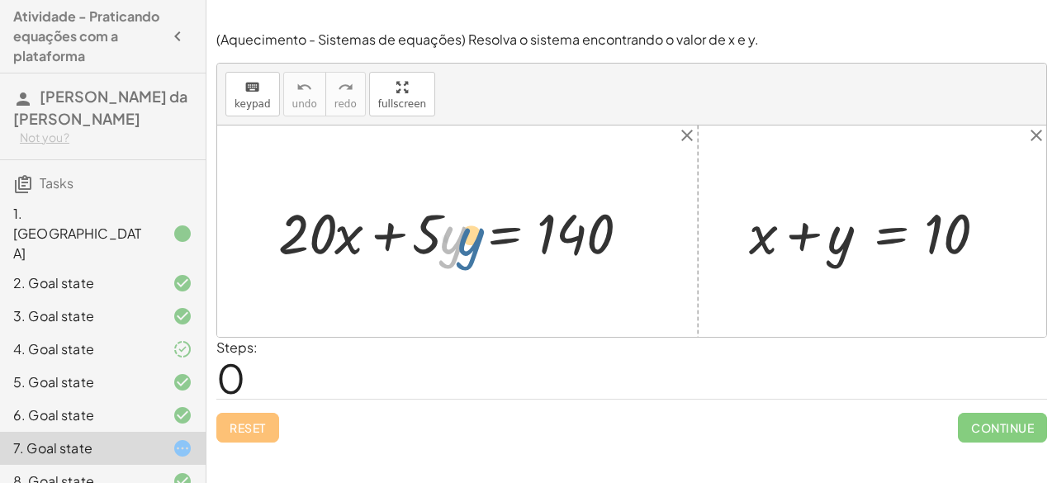
drag, startPoint x: 453, startPoint y: 245, endPoint x: 469, endPoint y: 252, distance: 17.0
click at [469, 252] on div at bounding box center [464, 231] width 388 height 73
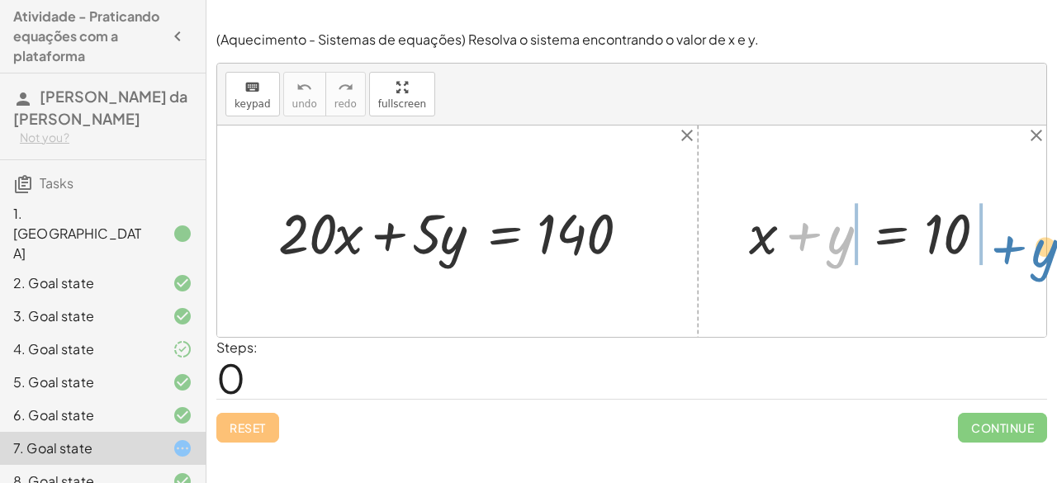
drag, startPoint x: 848, startPoint y: 235, endPoint x: 1048, endPoint y: 237, distance: 200.6
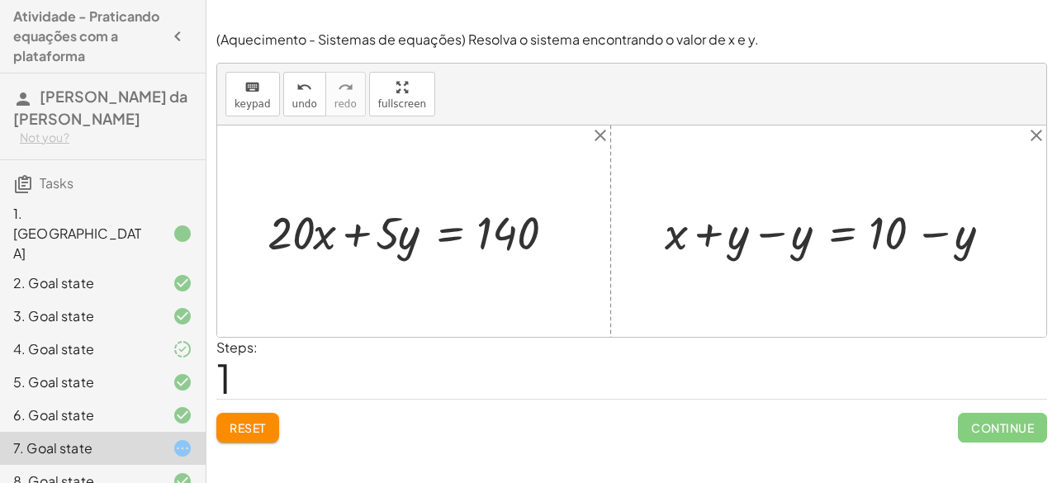
click at [776, 232] on div at bounding box center [834, 231] width 357 height 60
click at [776, 232] on div "+ x + y = 10 + x = 10 + y − y + − y + 0 + x + y − y = + 10 − y + x + 0 = + 10 −…" at bounding box center [891, 230] width 252 height 69
drag, startPoint x: 802, startPoint y: 239, endPoint x: 329, endPoint y: 239, distance: 473.0
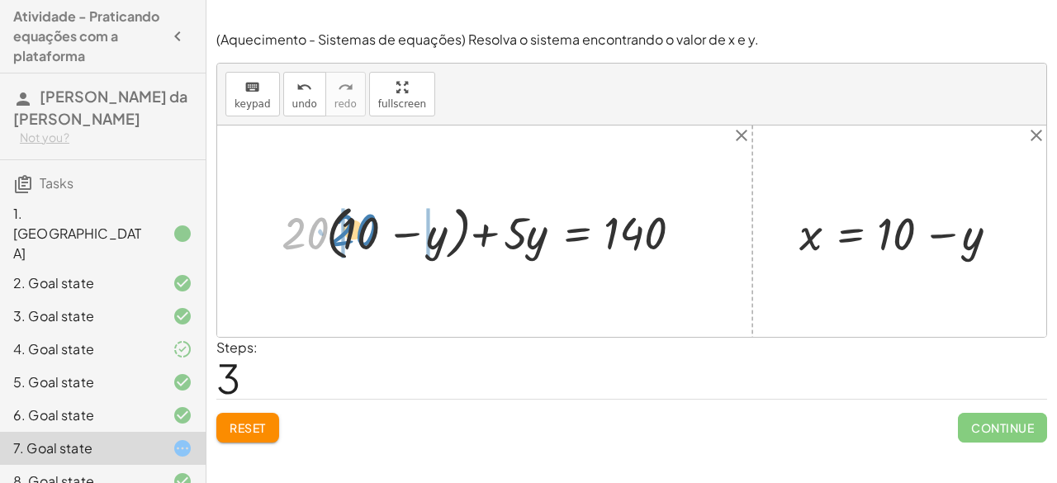
drag, startPoint x: 292, startPoint y: 245, endPoint x: 341, endPoint y: 242, distance: 48.8
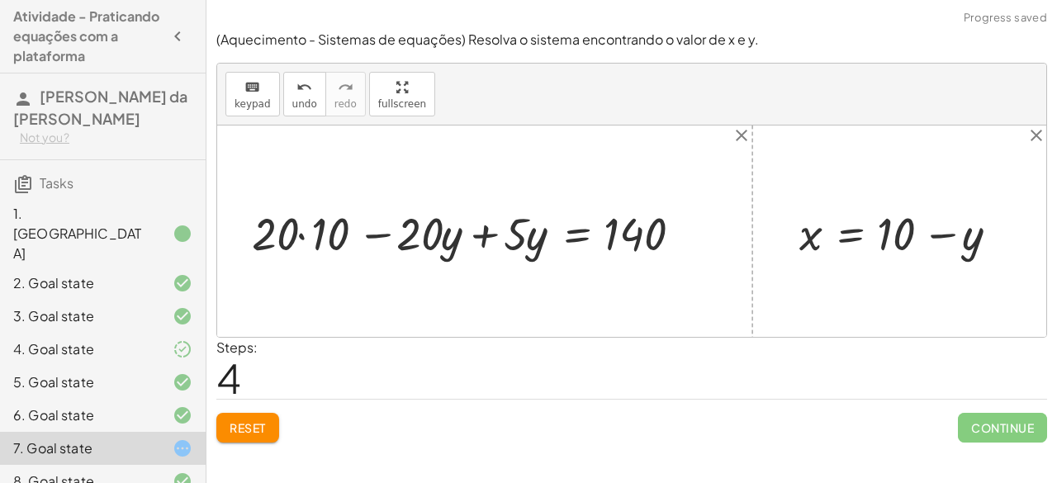
click at [305, 236] on div at bounding box center [476, 231] width 464 height 60
click at [305, 236] on div at bounding box center [494, 231] width 427 height 60
click at [387, 238] on div at bounding box center [494, 231] width 427 height 60
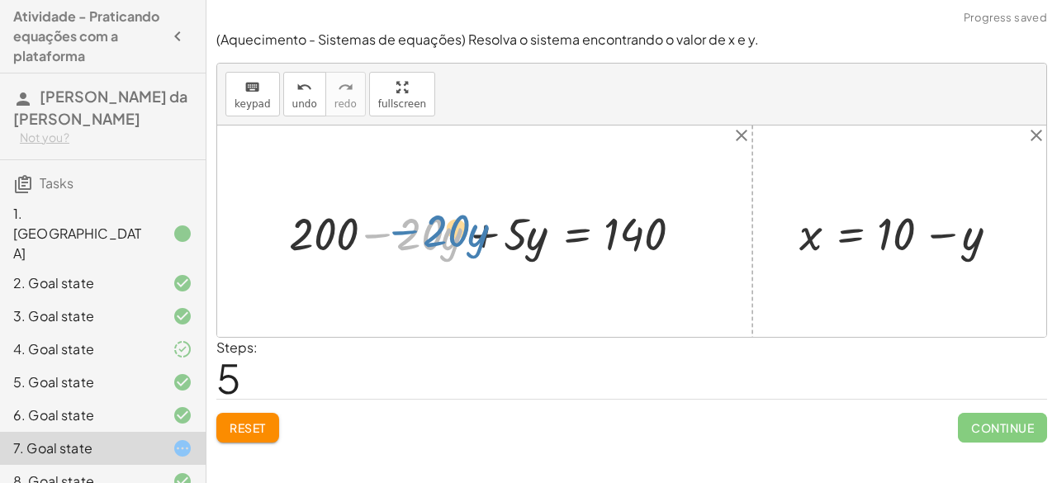
drag, startPoint x: 387, startPoint y: 238, endPoint x: 409, endPoint y: 233, distance: 22.8
click at [409, 233] on div at bounding box center [494, 231] width 427 height 60
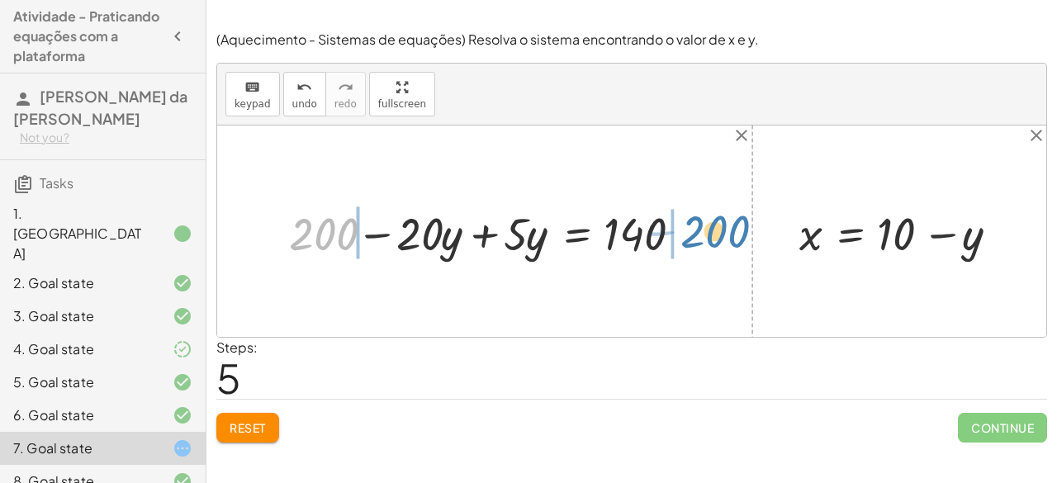
drag, startPoint x: 330, startPoint y: 225, endPoint x: 723, endPoint y: 221, distance: 393.0
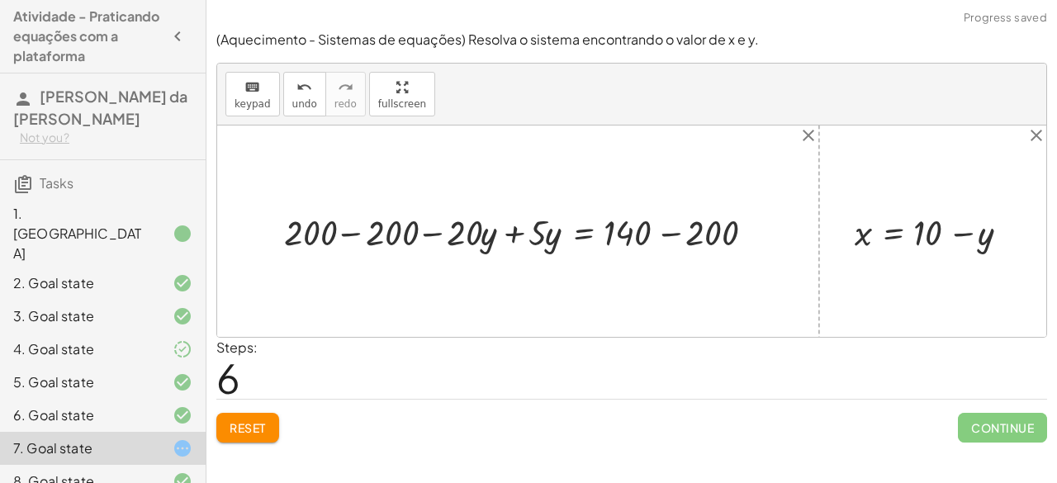
click at [672, 230] on div at bounding box center [524, 231] width 497 height 48
click at [672, 230] on div at bounding box center [481, 231] width 410 height 48
click at [358, 233] on div at bounding box center [481, 231] width 410 height 48
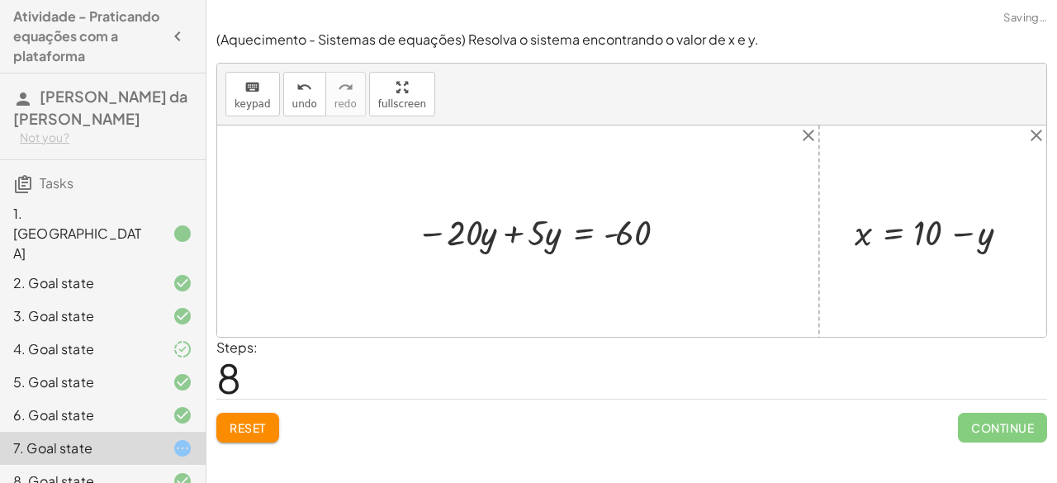
click at [513, 234] on div at bounding box center [544, 231] width 272 height 48
click at [513, 234] on div at bounding box center [588, 231] width 195 height 48
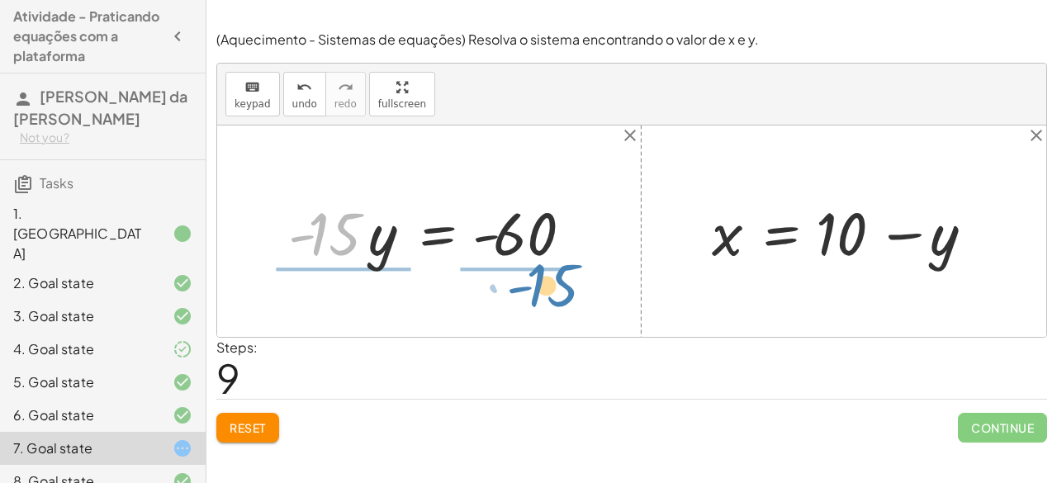
drag, startPoint x: 341, startPoint y: 224, endPoint x: 558, endPoint y: 275, distance: 223.1
click at [558, 275] on div "+ · 20 · x + · 5 · y = 140 + · 20 · ( + 10 − y ) + · 5 · y = 140 + · 20 · 10 − …" at bounding box center [631, 230] width 829 height 211
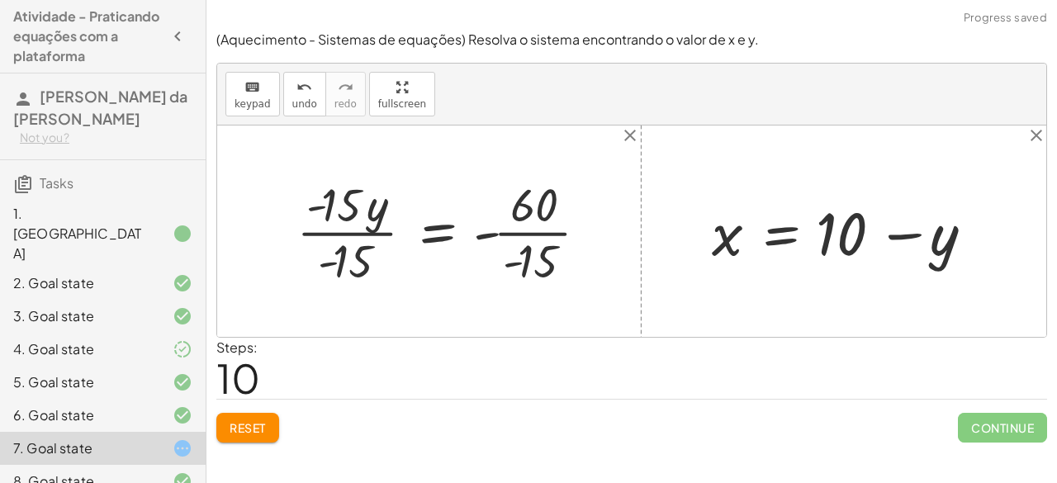
click at [551, 236] on div at bounding box center [448, 231] width 321 height 116
click at [551, 236] on div at bounding box center [434, 231] width 292 height 116
click at [347, 229] on div at bounding box center [434, 231] width 292 height 116
click at [347, 229] on div "+ · 20 · x + · 5 · y = 140 + · 20 · ( + 10 − y ) + · 5 · y = 140 + · 20 · 10 − …" at bounding box center [464, 231] width 240 height 83
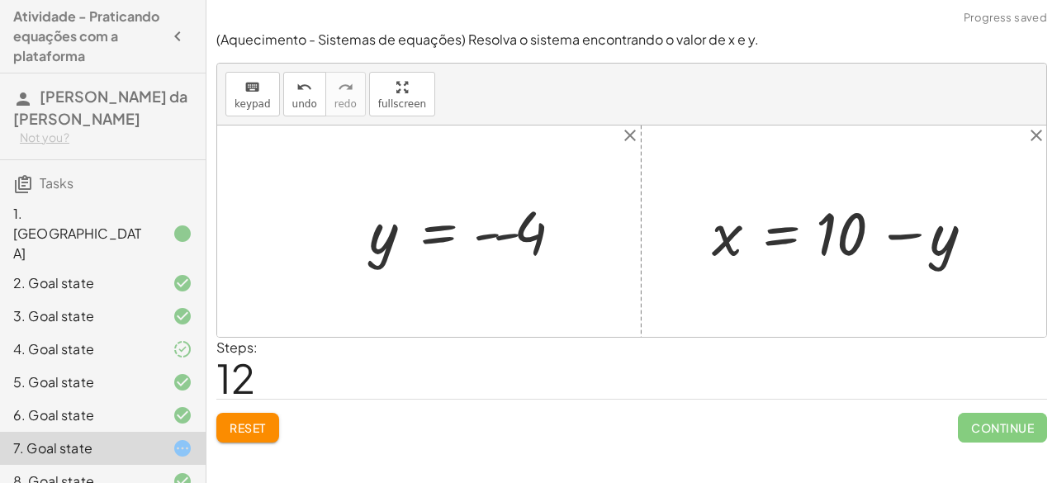
click at [503, 234] on div at bounding box center [471, 231] width 220 height 75
click at [495, 234] on div at bounding box center [451, 231] width 180 height 75
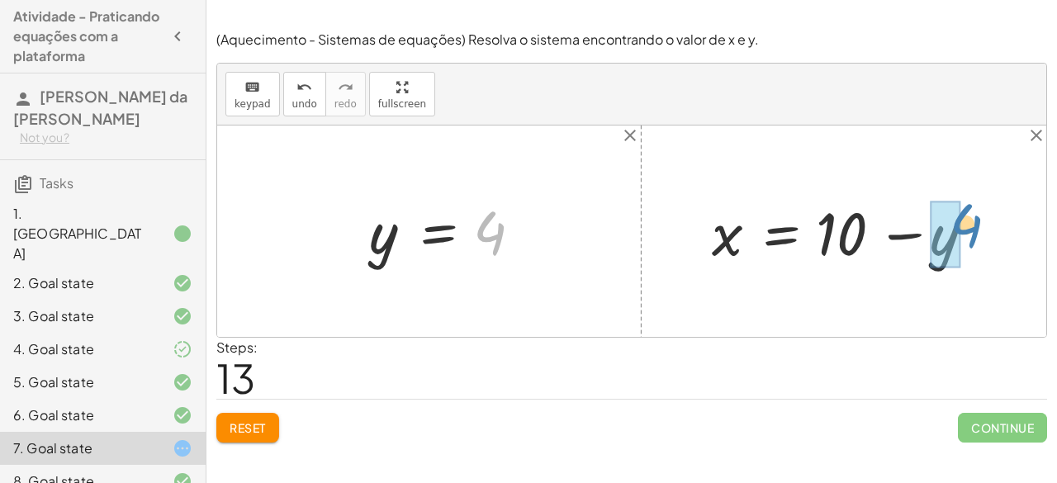
drag, startPoint x: 493, startPoint y: 243, endPoint x: 958, endPoint y: 242, distance: 465.6
click at [910, 229] on div at bounding box center [850, 231] width 294 height 78
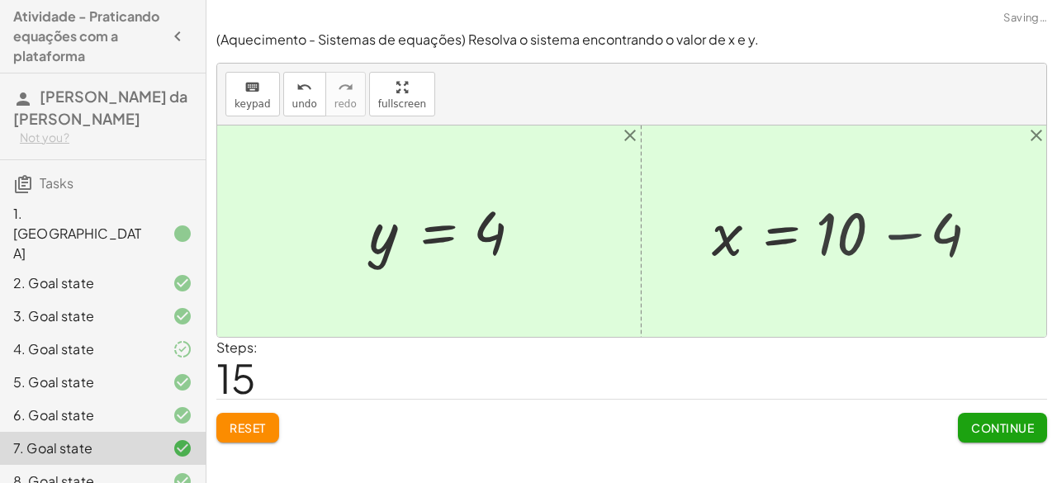
click at [910, 229] on div at bounding box center [631, 230] width 829 height 211
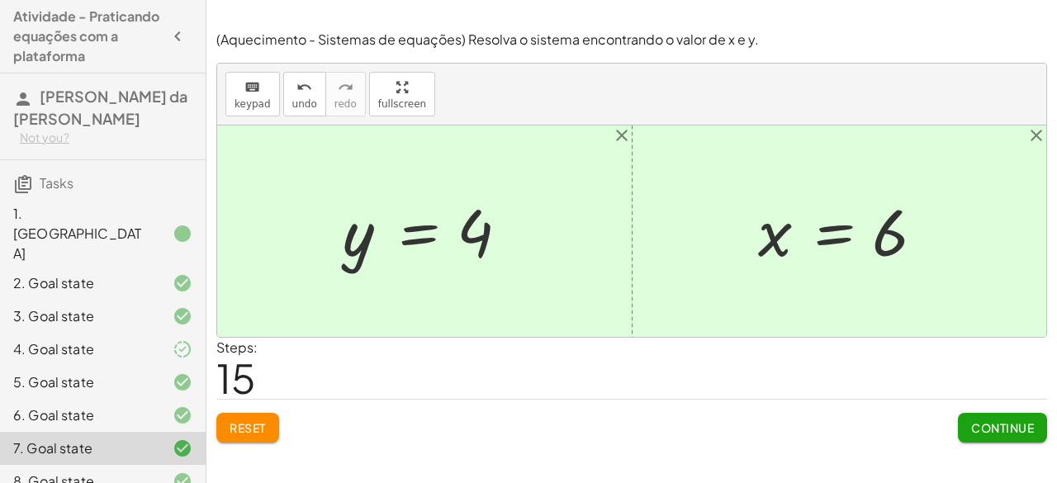
click at [984, 438] on button "Continue" at bounding box center [1002, 428] width 89 height 30
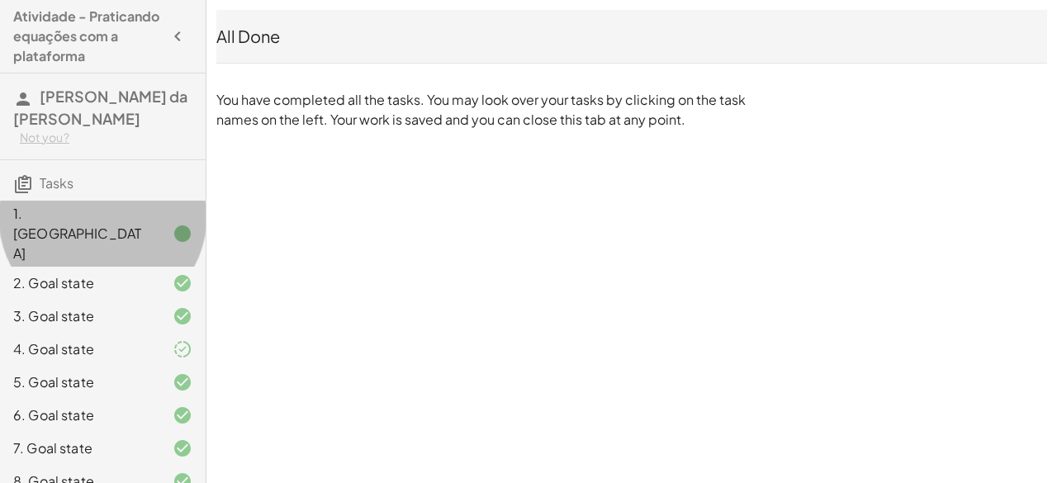
click at [71, 220] on div "1. [GEOGRAPHIC_DATA]" at bounding box center [79, 233] width 133 height 59
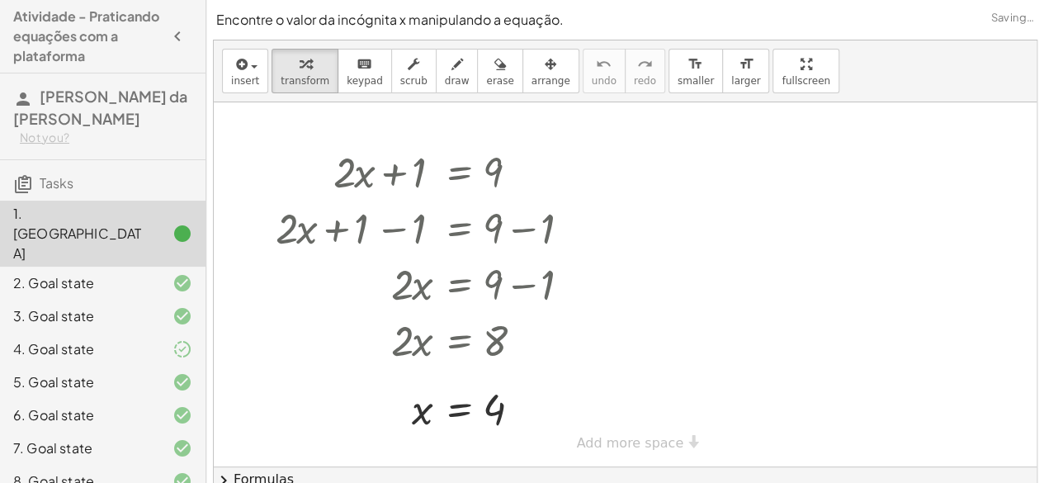
scroll to position [63, 0]
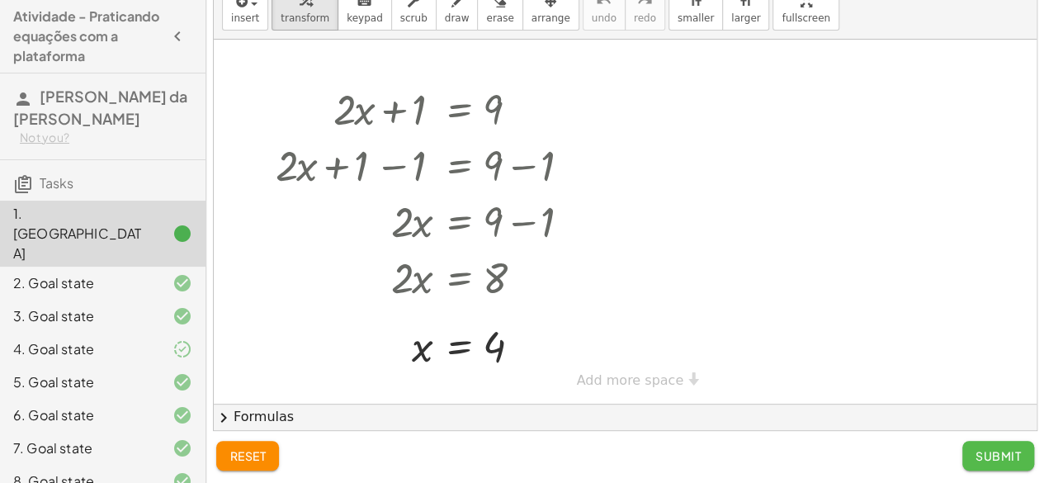
click at [972, 465] on button "Submit" at bounding box center [999, 456] width 72 height 30
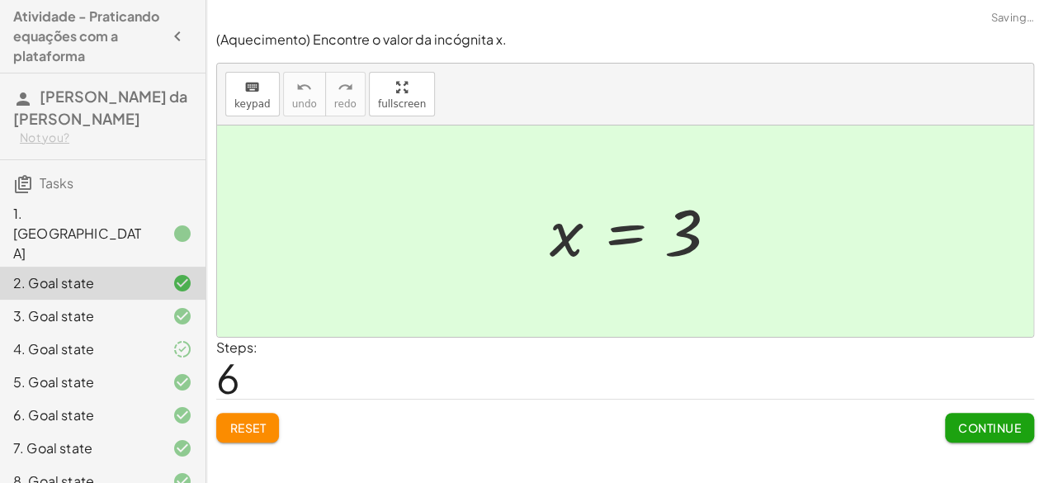
scroll to position [0, 0]
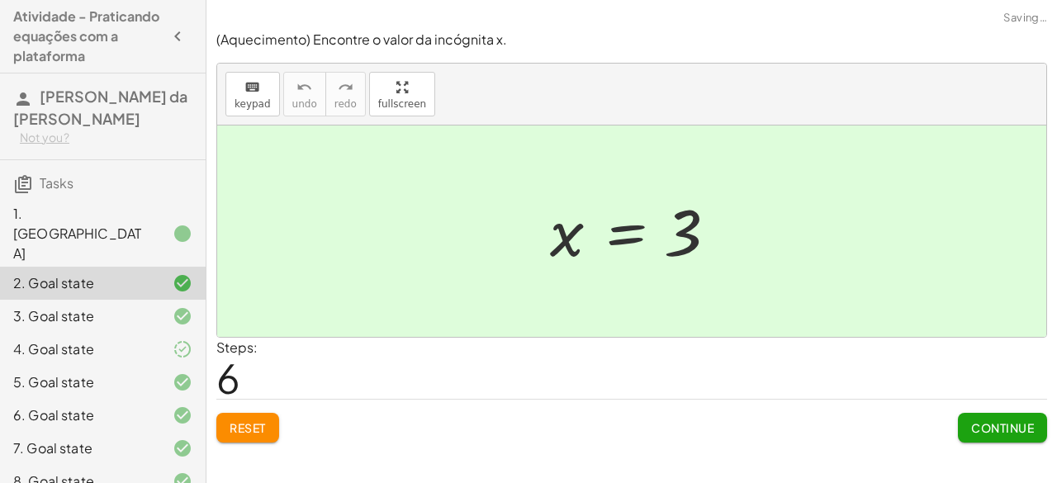
click at [0, 0] on div "(Aquecimento) Encontre o valor da incógnita x. keyboard keypad undo undo redo r…" at bounding box center [0, 0] width 0 height 0
click at [987, 435] on button "Continue" at bounding box center [1002, 428] width 89 height 30
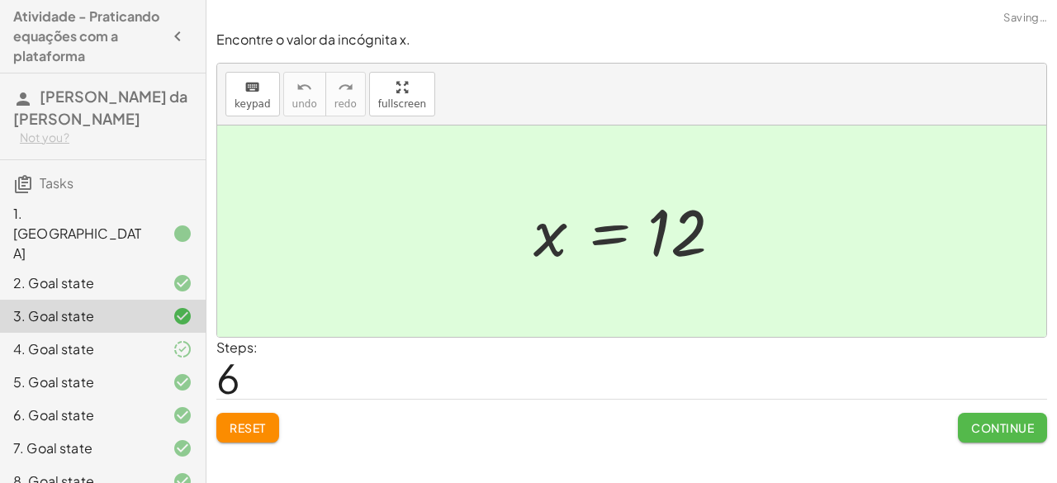
click at [987, 435] on button "Continue" at bounding box center [1002, 428] width 89 height 30
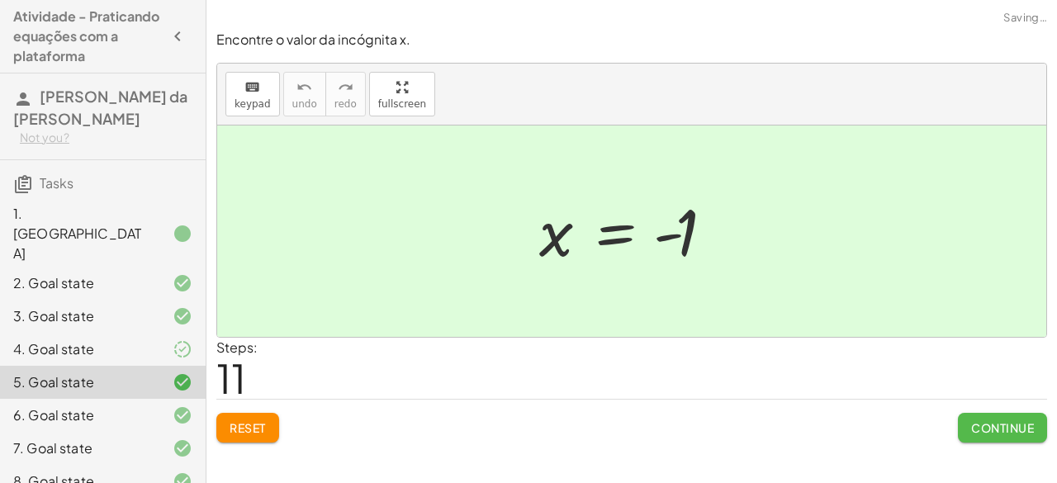
click at [989, 430] on span "Continue" at bounding box center [1002, 427] width 63 height 15
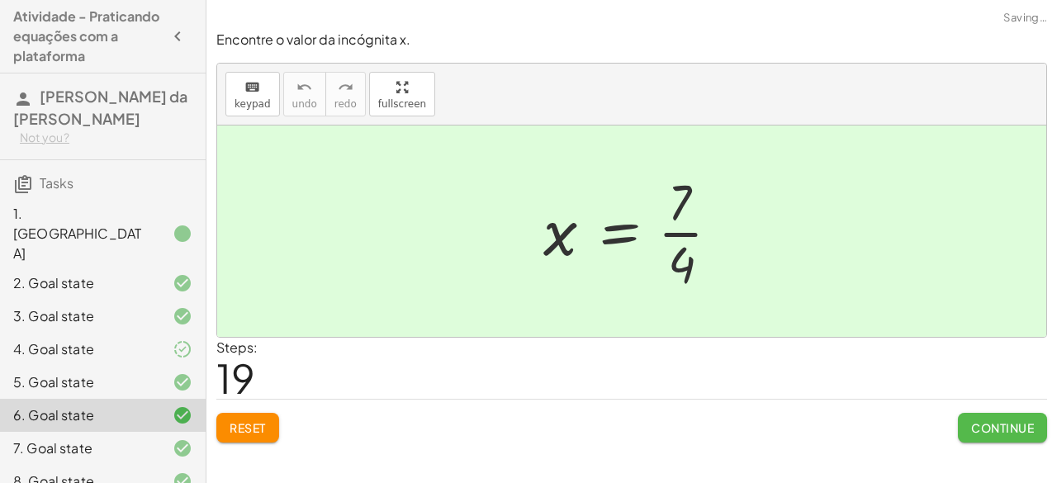
click at [989, 430] on span "Continue" at bounding box center [1002, 427] width 63 height 15
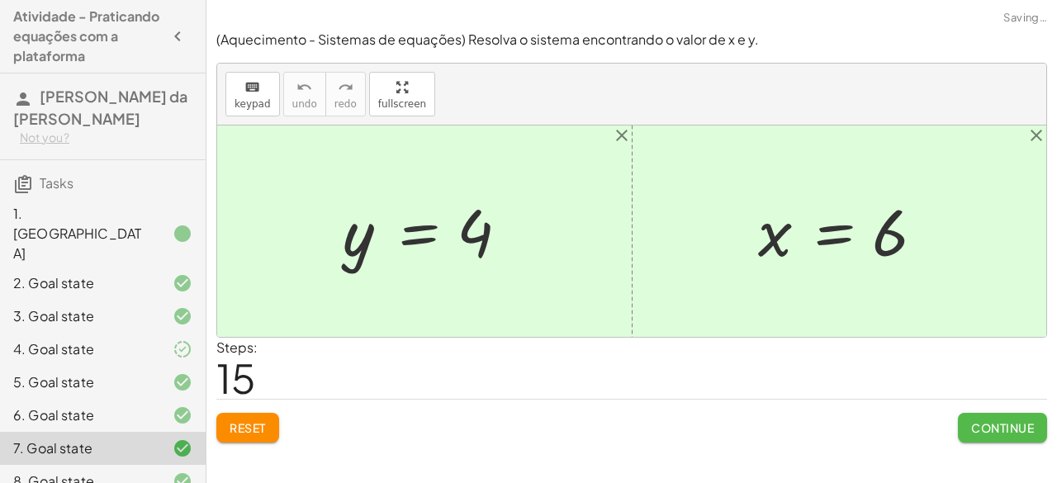
click at [989, 430] on span "Continue" at bounding box center [1002, 427] width 63 height 15
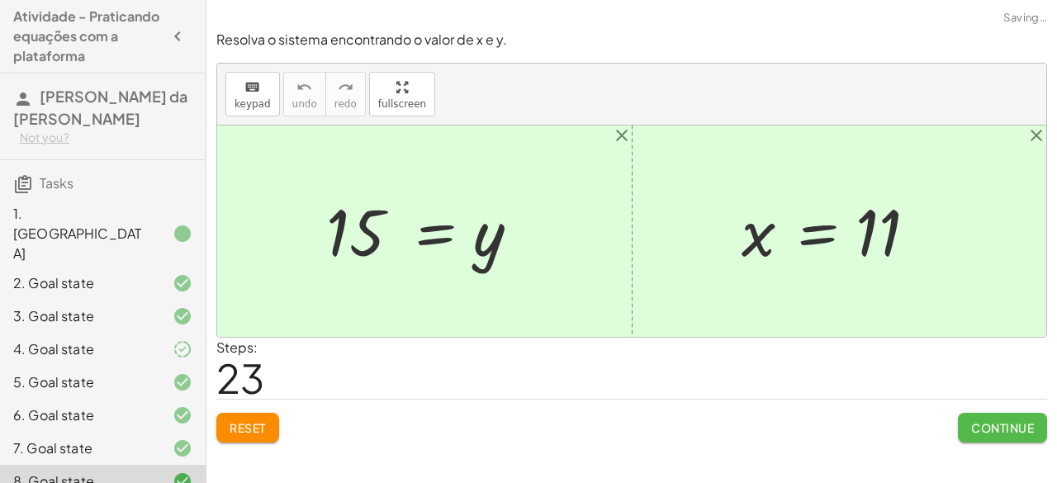
click at [989, 430] on span "Continue" at bounding box center [1002, 427] width 63 height 15
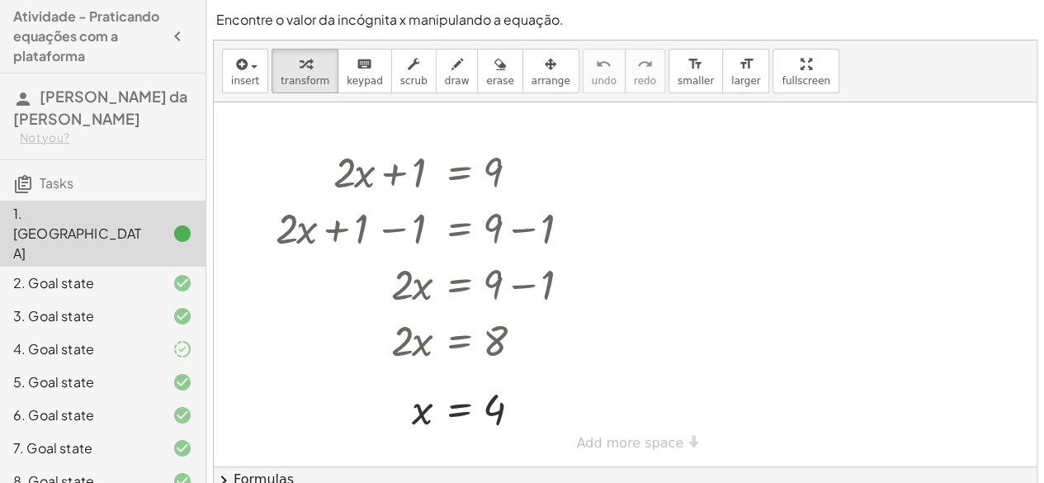
scroll to position [63, 0]
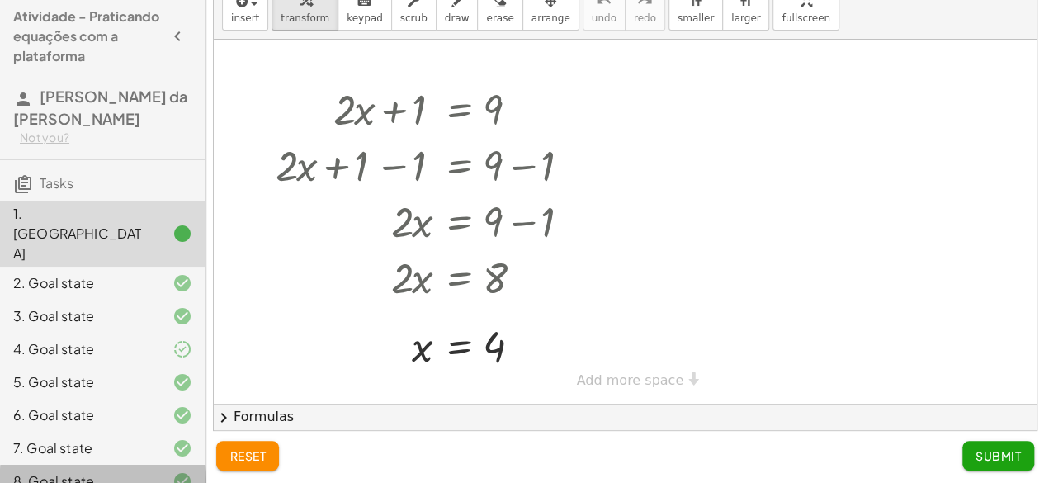
click at [120, 471] on div "8. Goal state" at bounding box center [79, 481] width 133 height 20
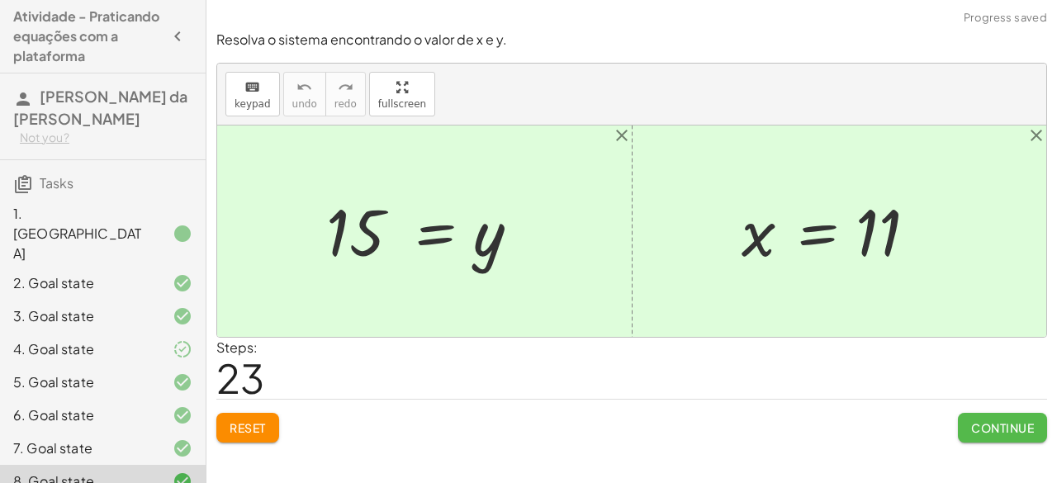
click at [1020, 427] on span "Continue" at bounding box center [1002, 427] width 63 height 15
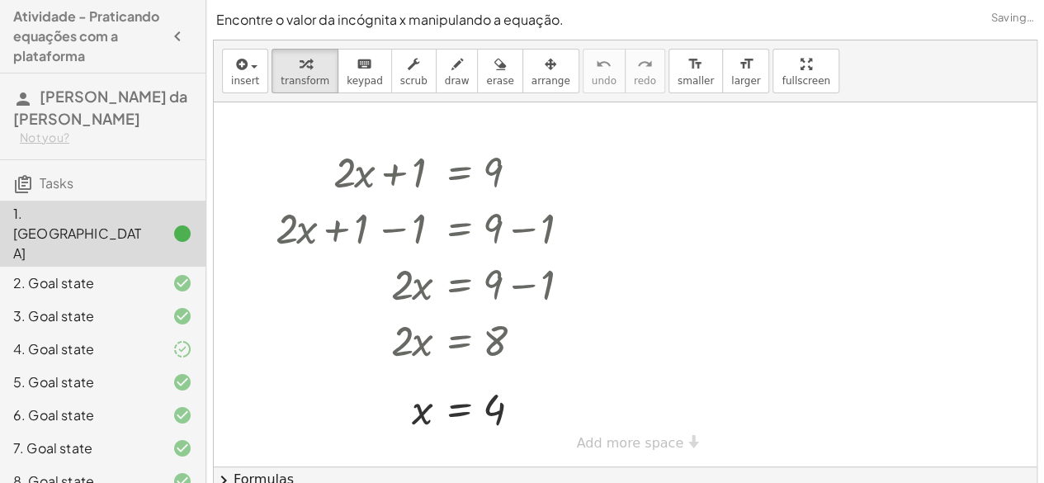
scroll to position [63, 0]
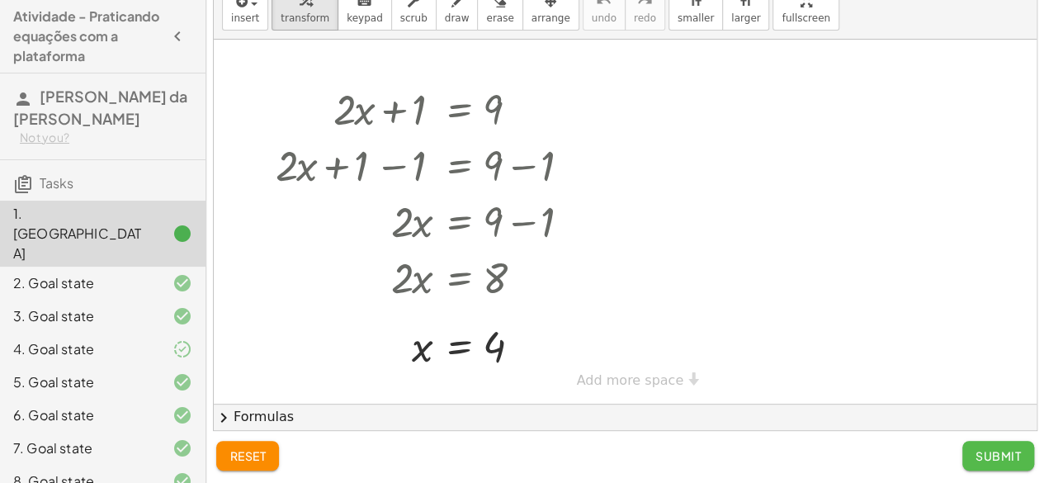
click at [1001, 455] on span "Submit" at bounding box center [998, 455] width 45 height 15
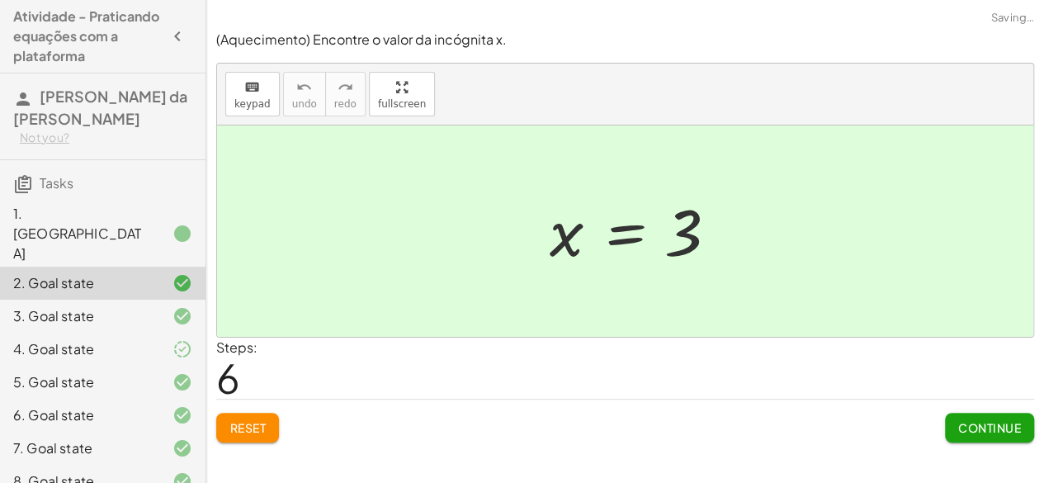
scroll to position [0, 0]
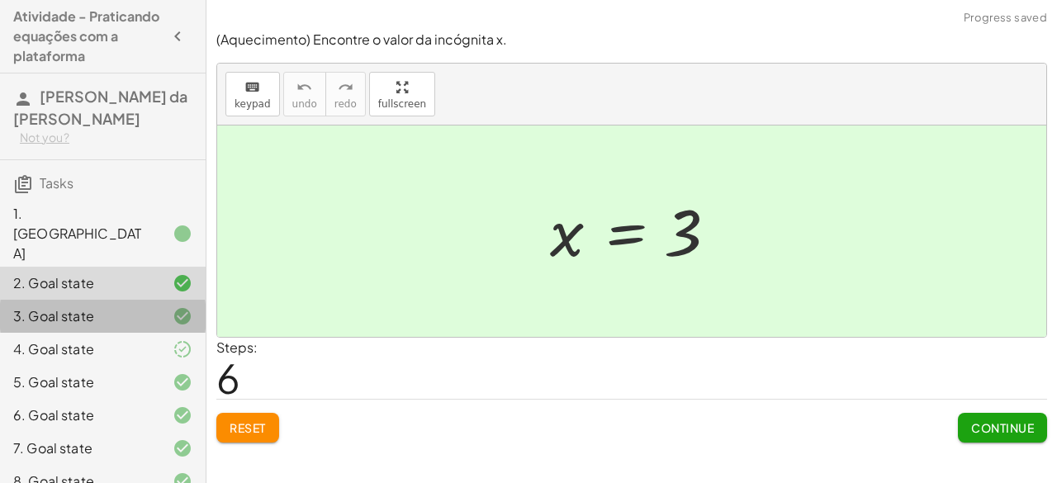
click at [68, 306] on div "3. Goal state" at bounding box center [79, 316] width 133 height 20
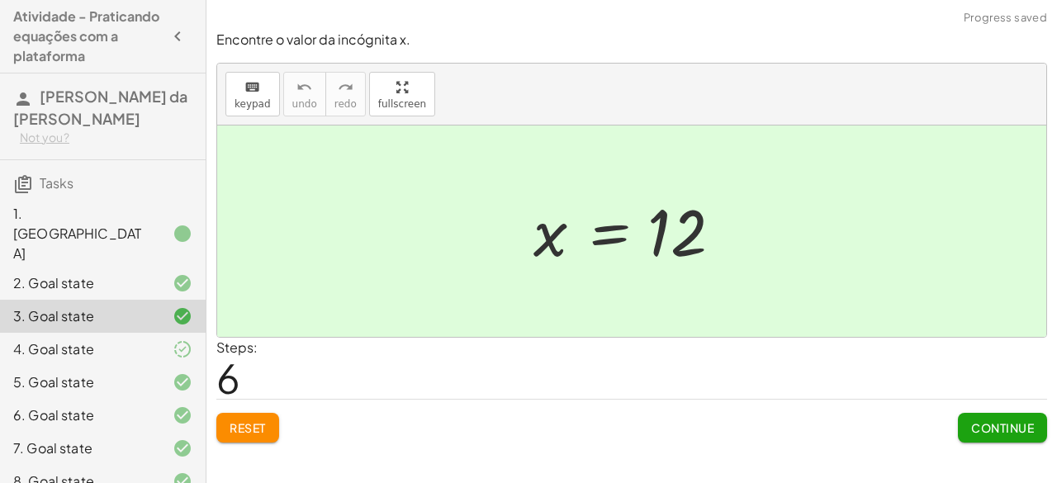
click at [84, 339] on div "4. Goal state" at bounding box center [79, 349] width 133 height 20
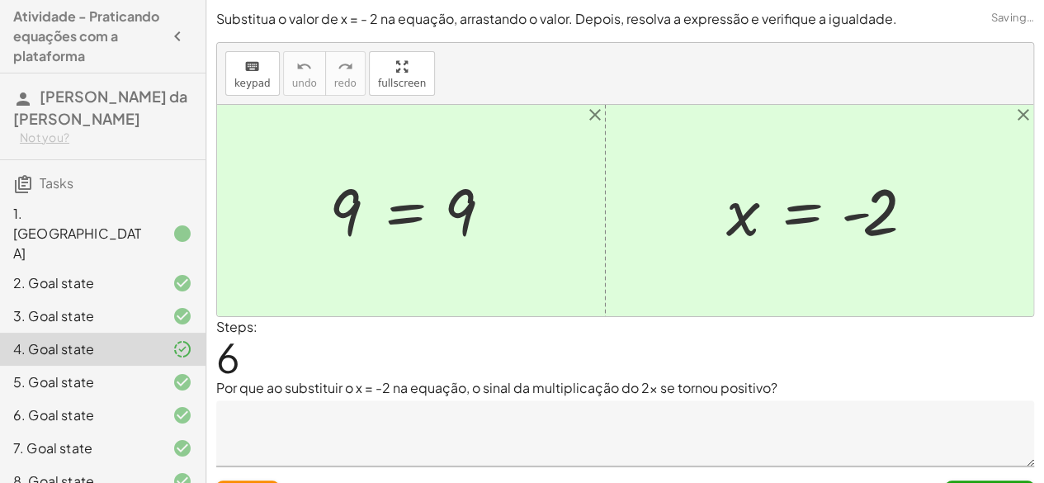
scroll to position [35, 0]
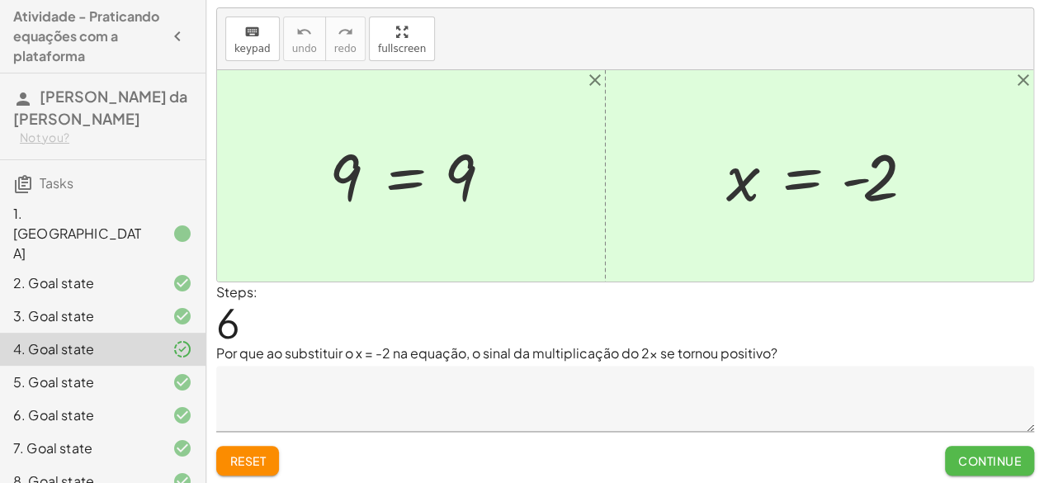
click at [996, 466] on button "Continue" at bounding box center [989, 461] width 89 height 30
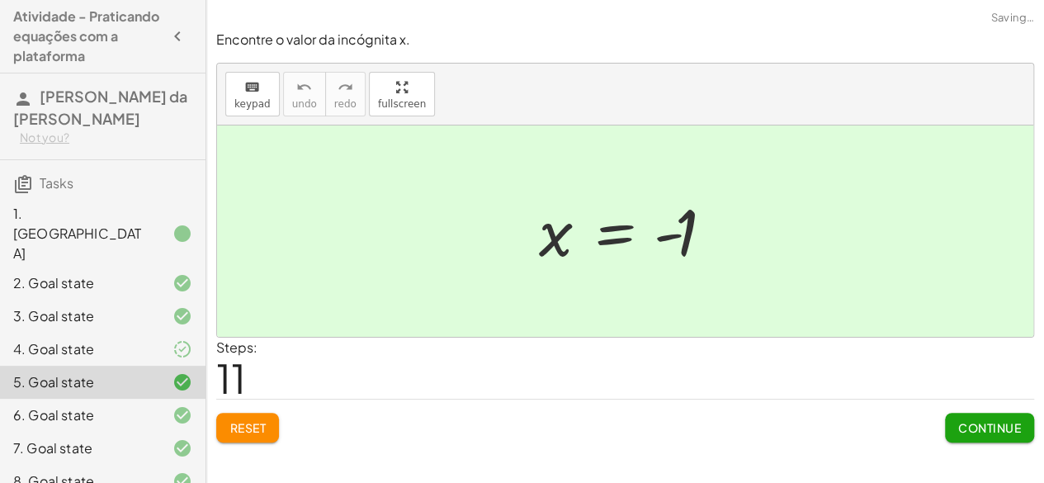
scroll to position [0, 0]
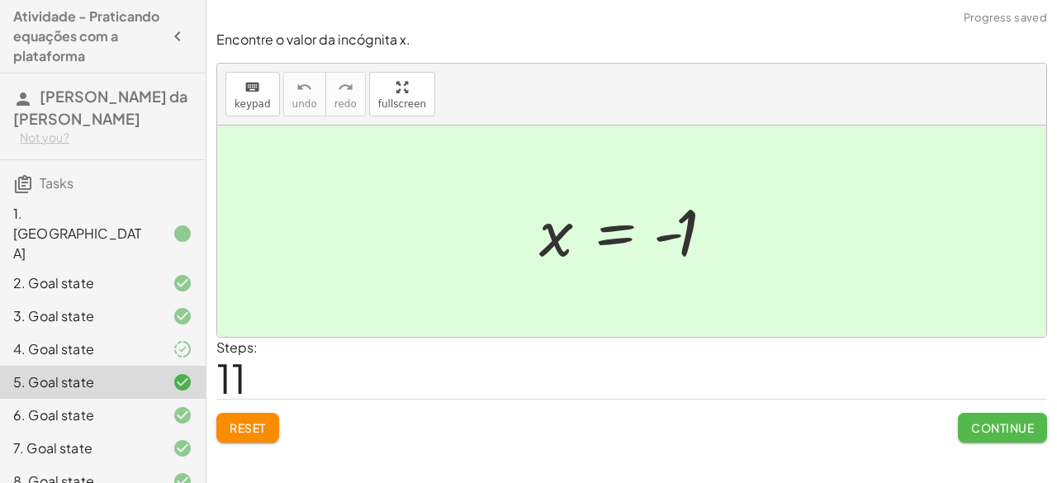
click at [1004, 431] on span "Continue" at bounding box center [1002, 427] width 63 height 15
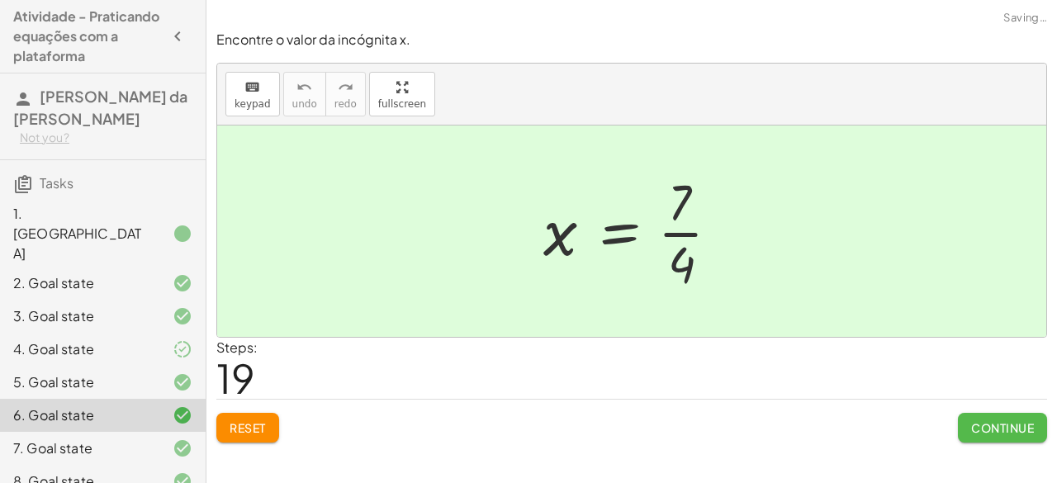
click at [1004, 431] on span "Continue" at bounding box center [1002, 427] width 63 height 15
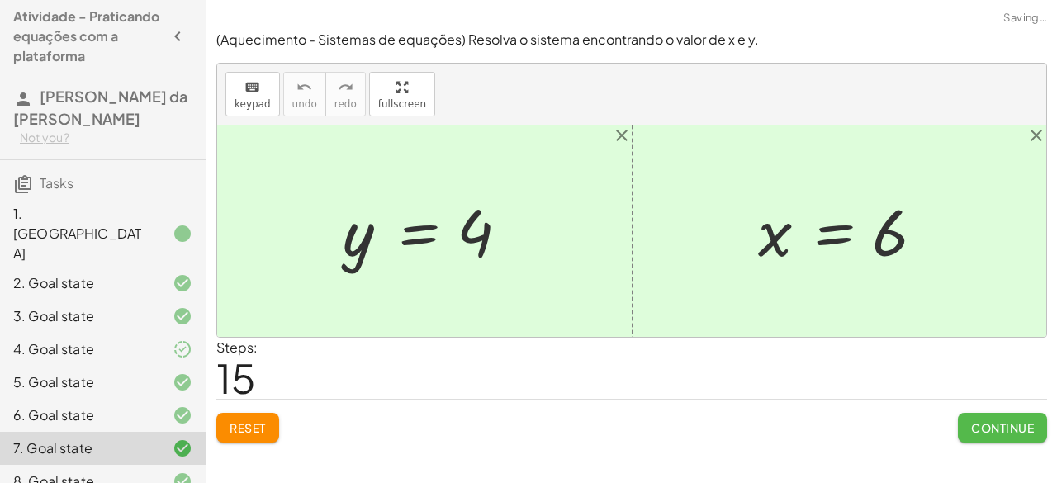
click at [1004, 431] on span "Continue" at bounding box center [1002, 427] width 63 height 15
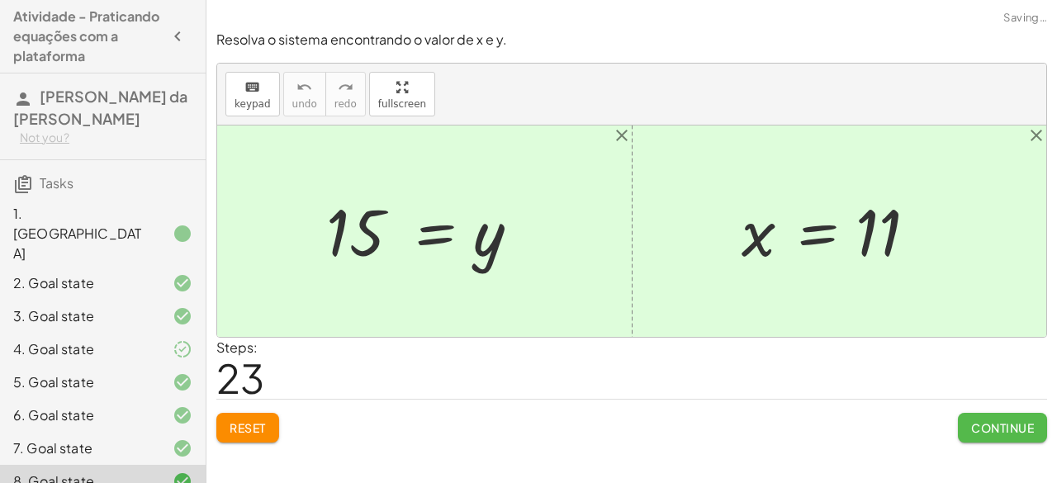
click at [1004, 431] on span "Continue" at bounding box center [1002, 427] width 63 height 15
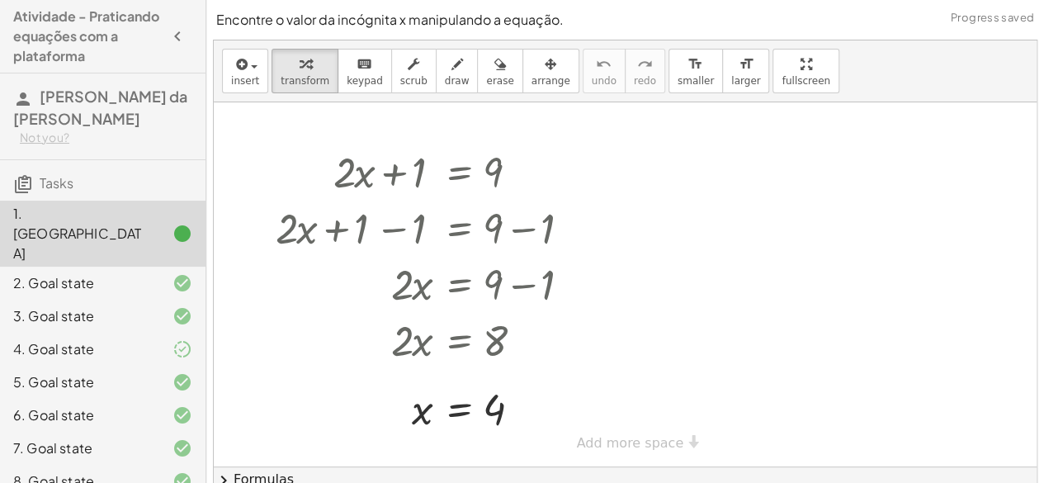
scroll to position [63, 0]
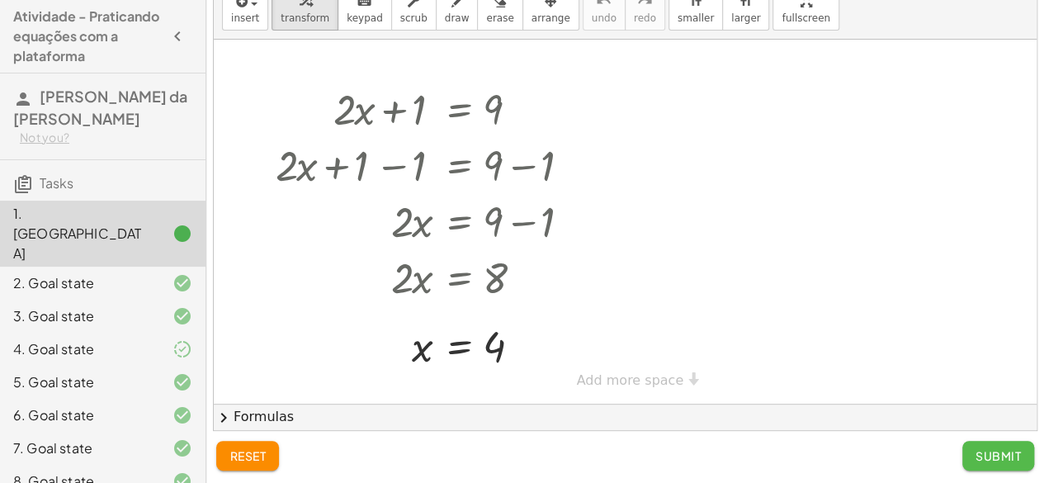
click at [1001, 441] on button "Submit" at bounding box center [999, 456] width 72 height 30
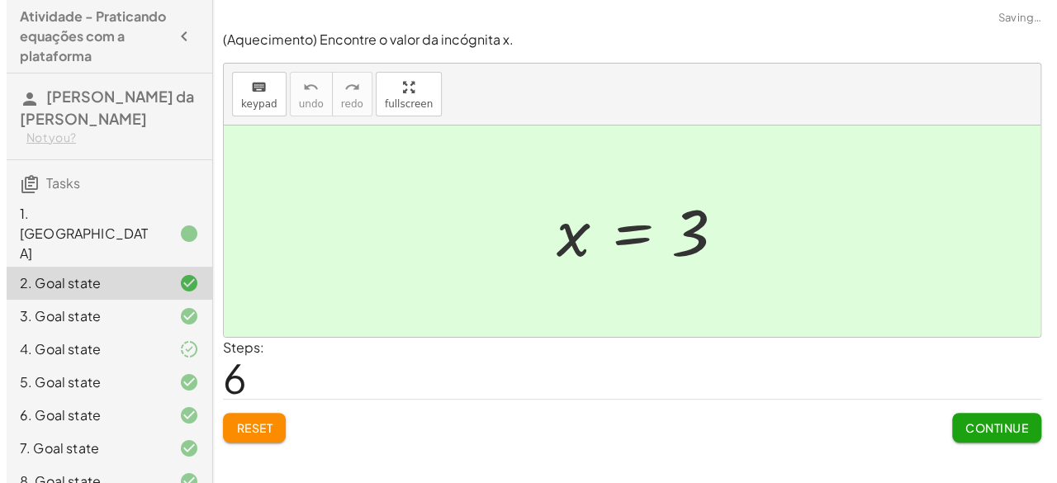
scroll to position [0, 0]
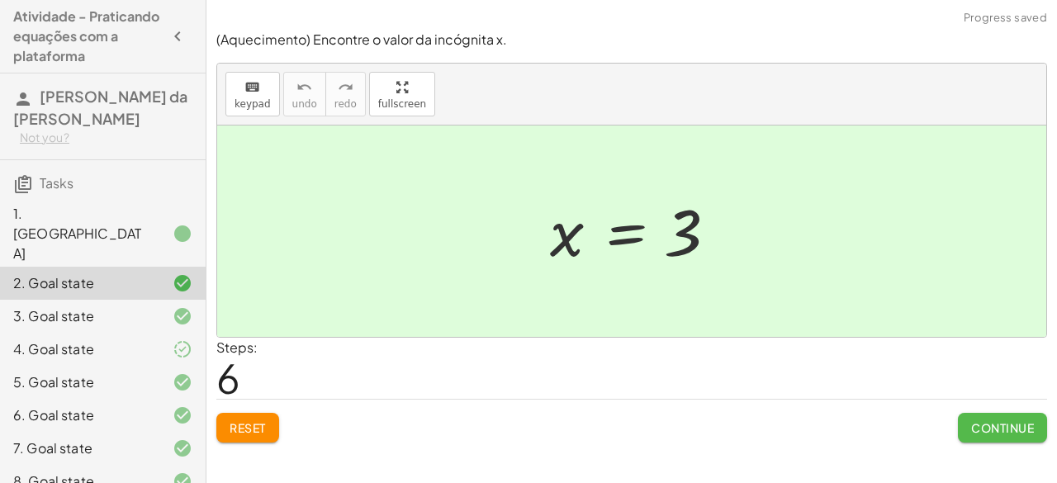
click at [1002, 426] on span "Continue" at bounding box center [1002, 427] width 63 height 15
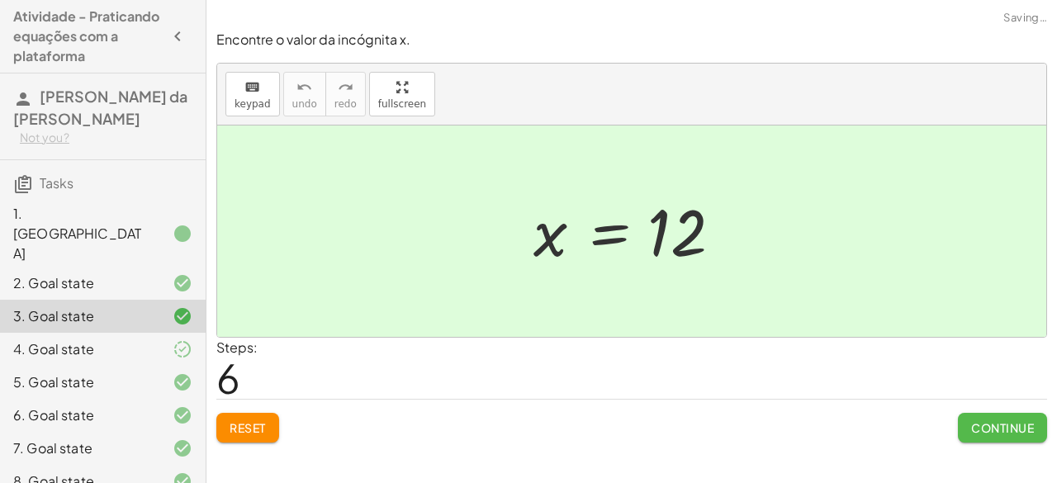
click at [1002, 426] on span "Continue" at bounding box center [1002, 427] width 63 height 15
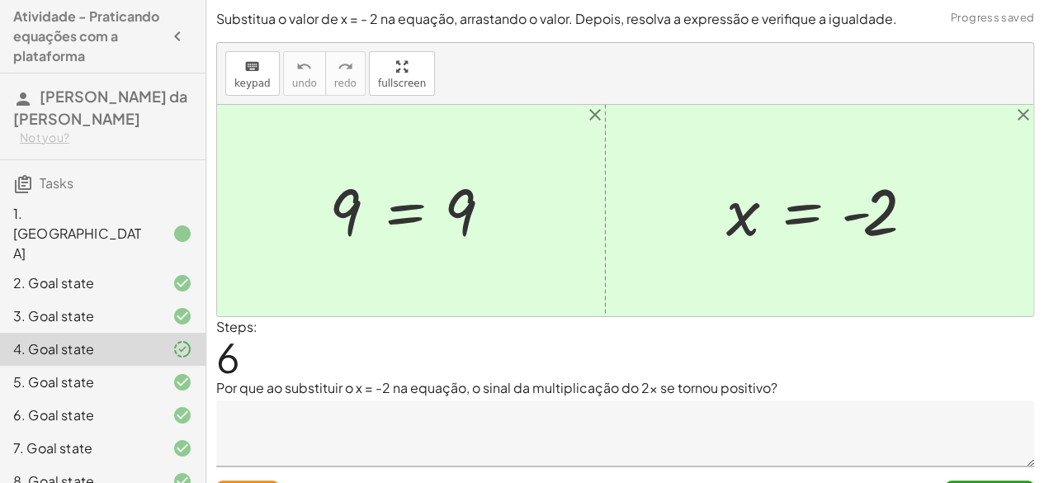
click at [981, 476] on div "Continue" at bounding box center [989, 488] width 89 height 43
